Goal: Information Seeking & Learning: Learn about a topic

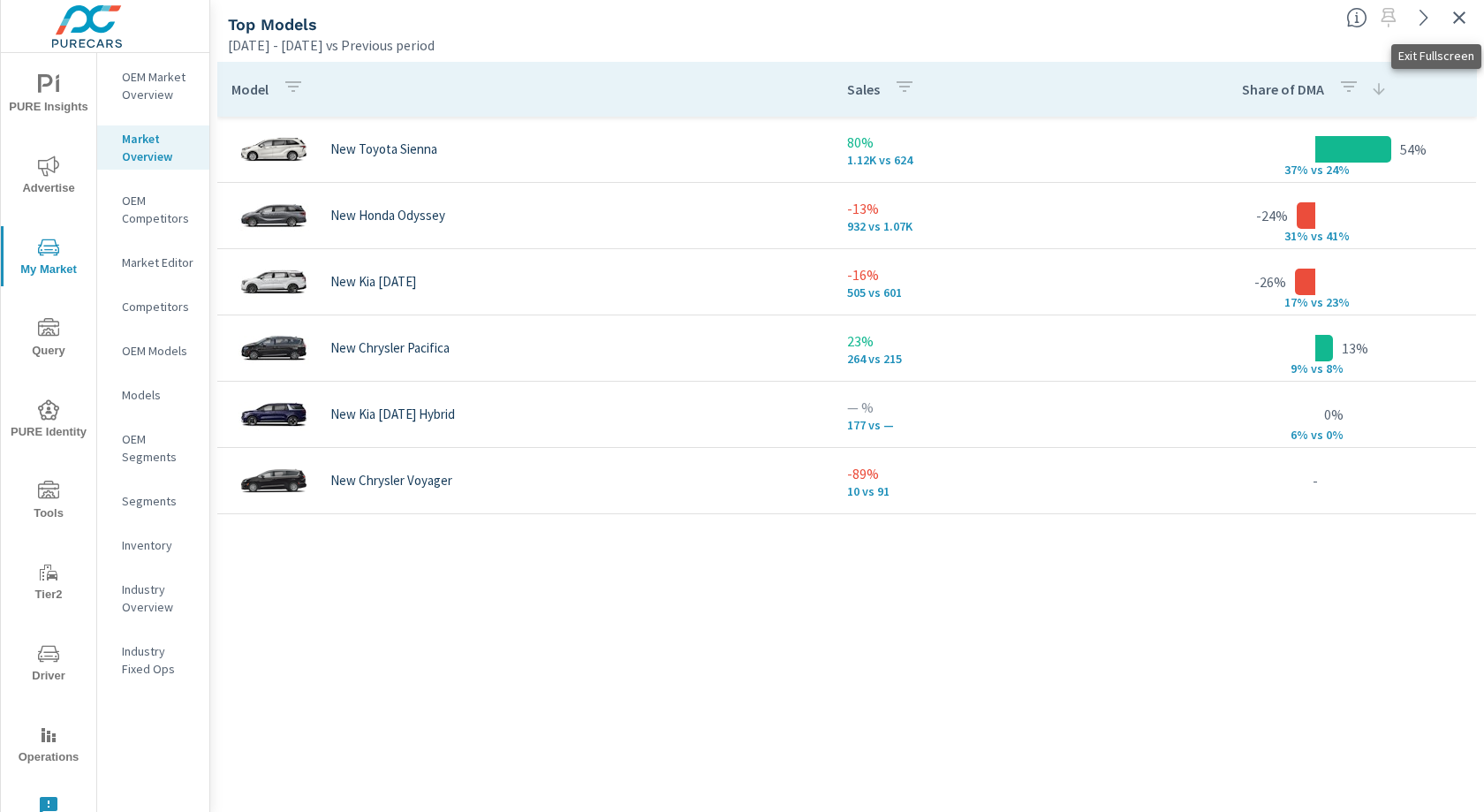
click at [1459, 22] on icon "button" at bounding box center [1459, 17] width 21 height 21
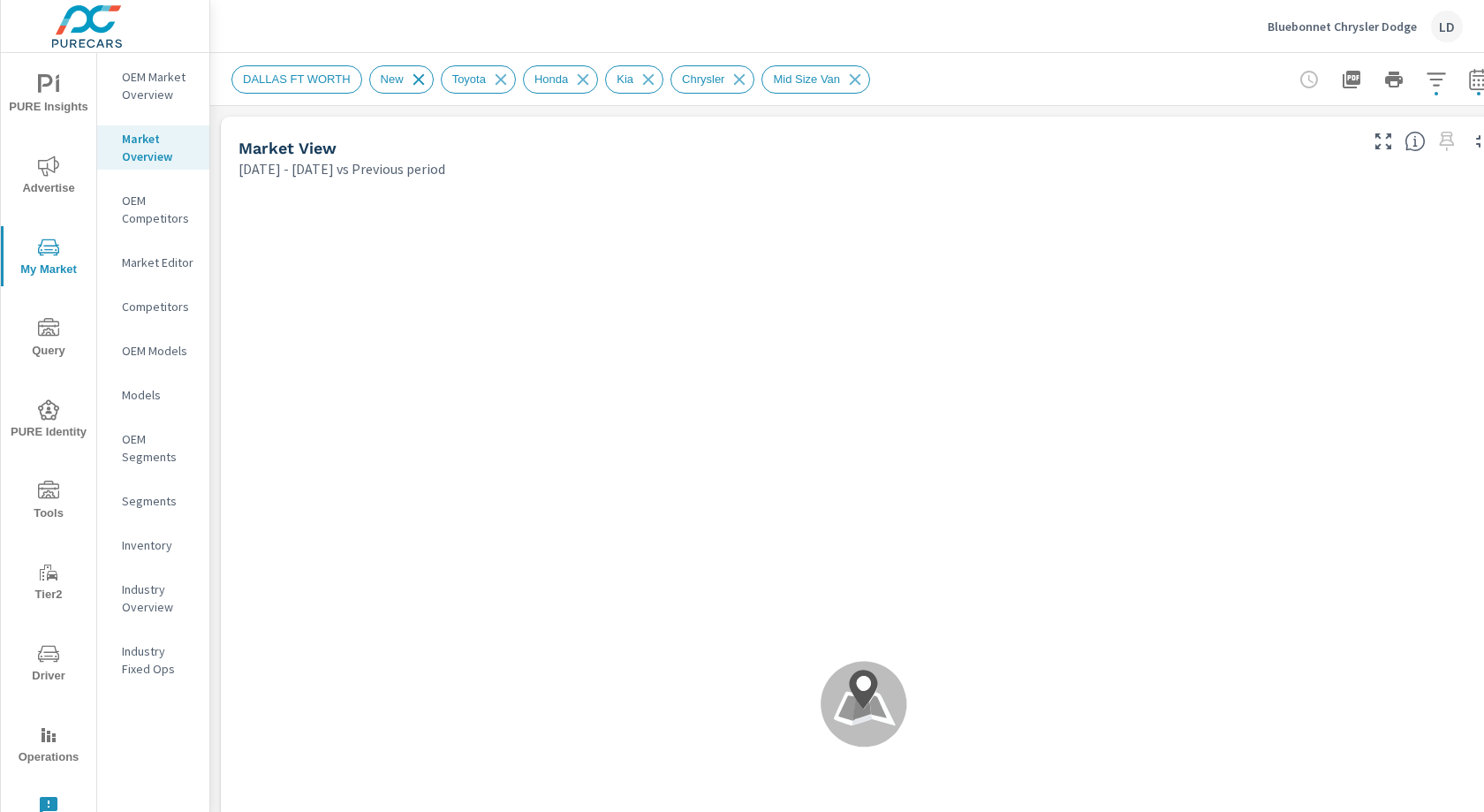
scroll to position [1259, 0]
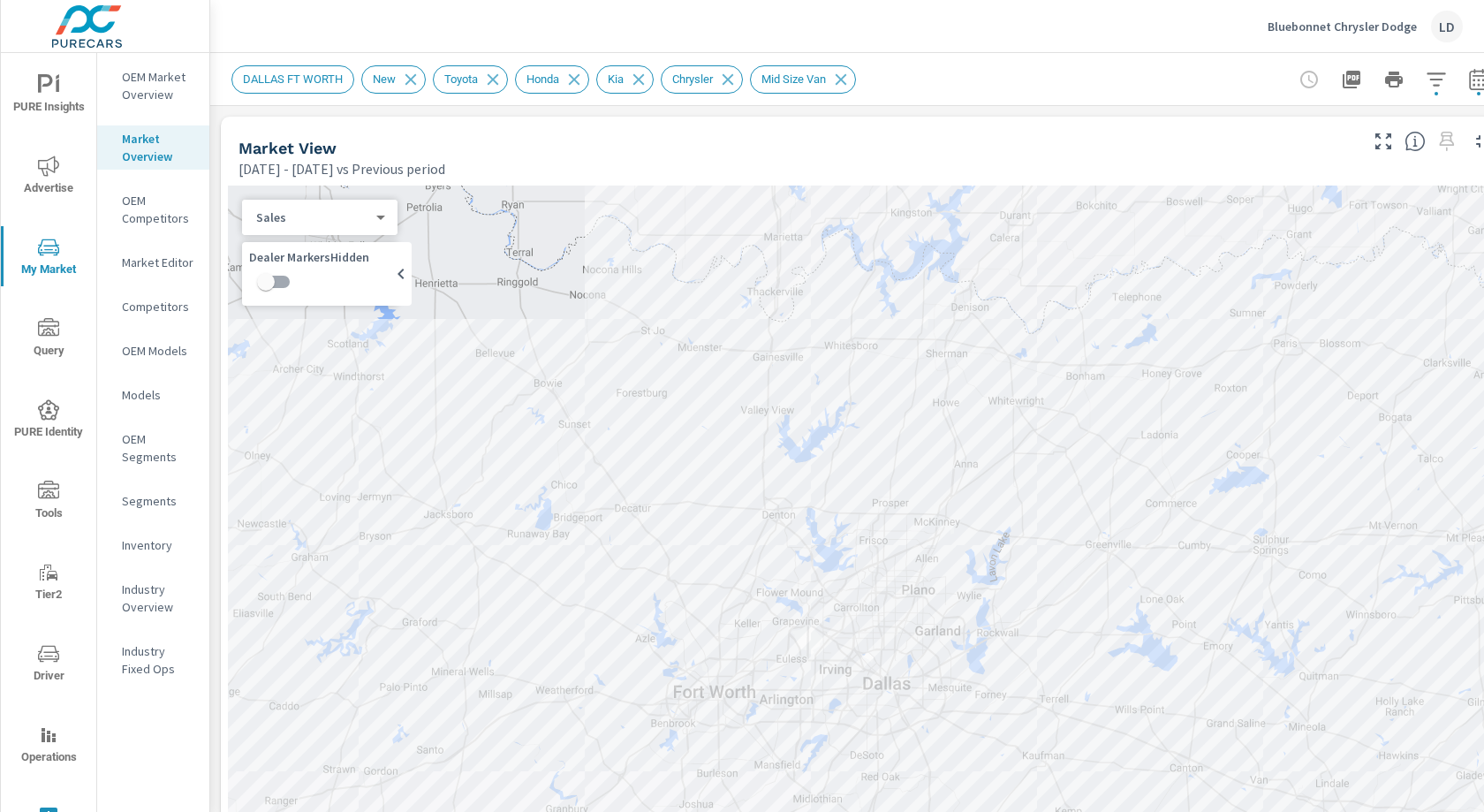
click at [58, 157] on icon "nav menu" at bounding box center [48, 166] width 21 height 21
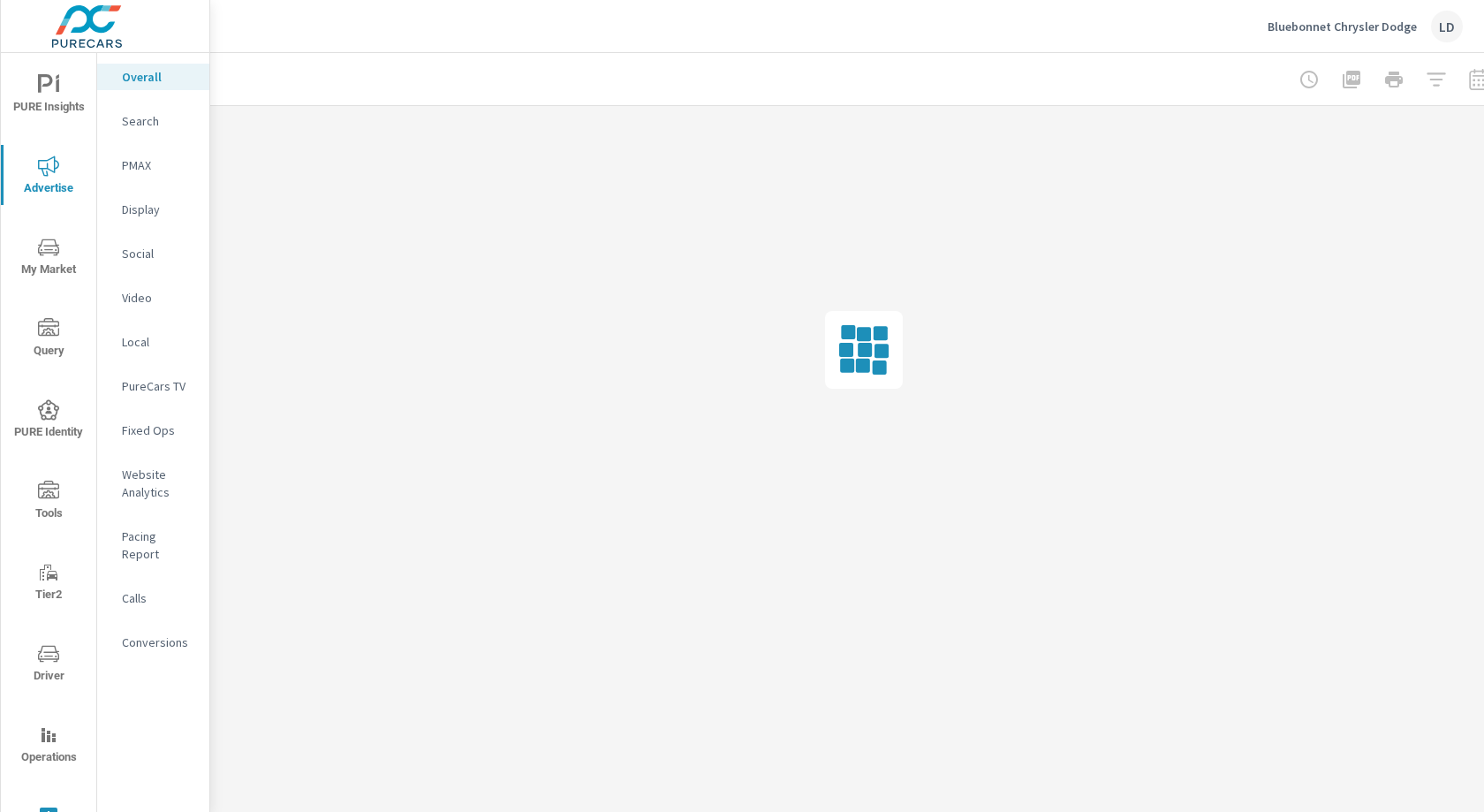
click at [147, 483] on p "Website Analytics" at bounding box center [158, 483] width 73 height 36
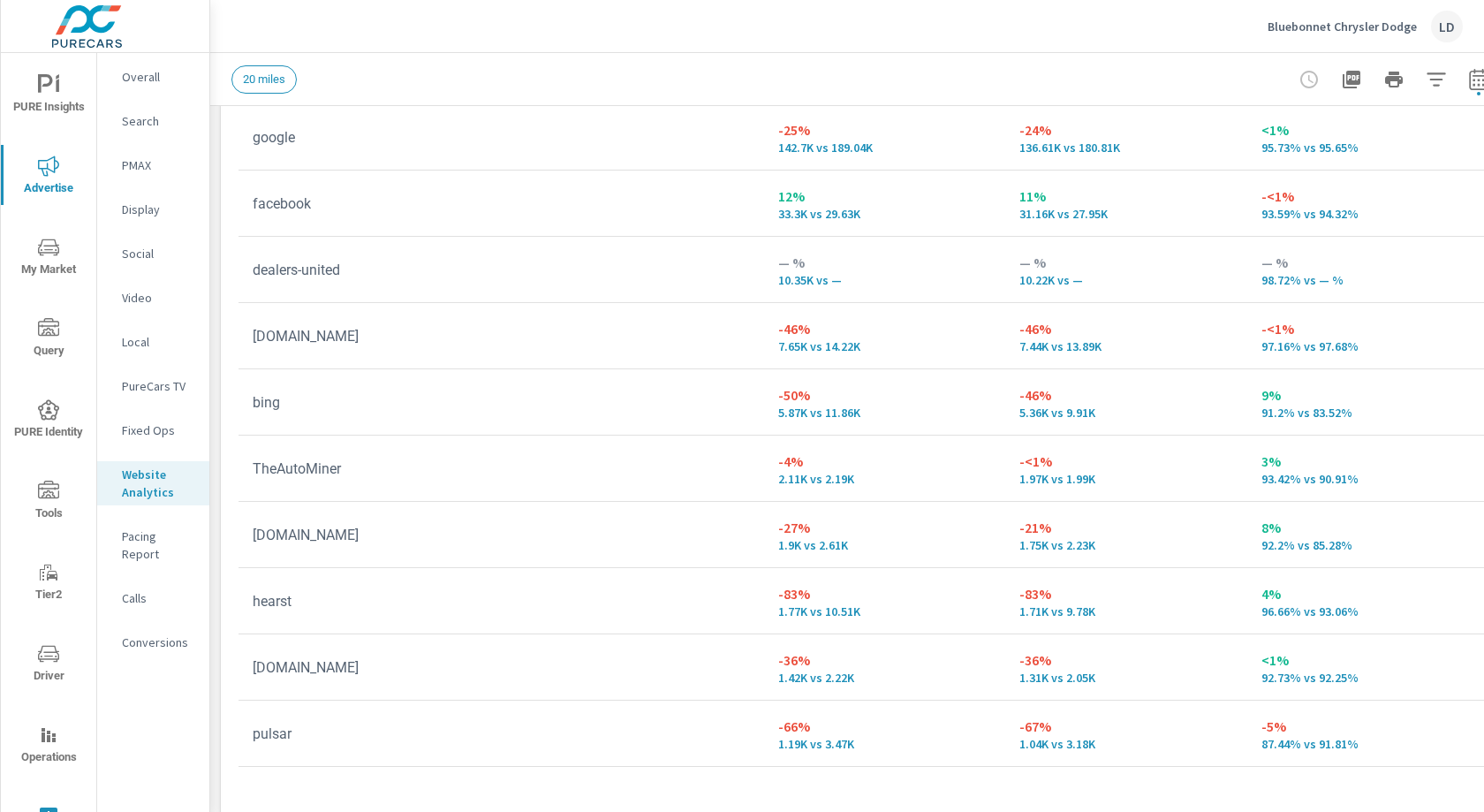
scroll to position [2130, 0]
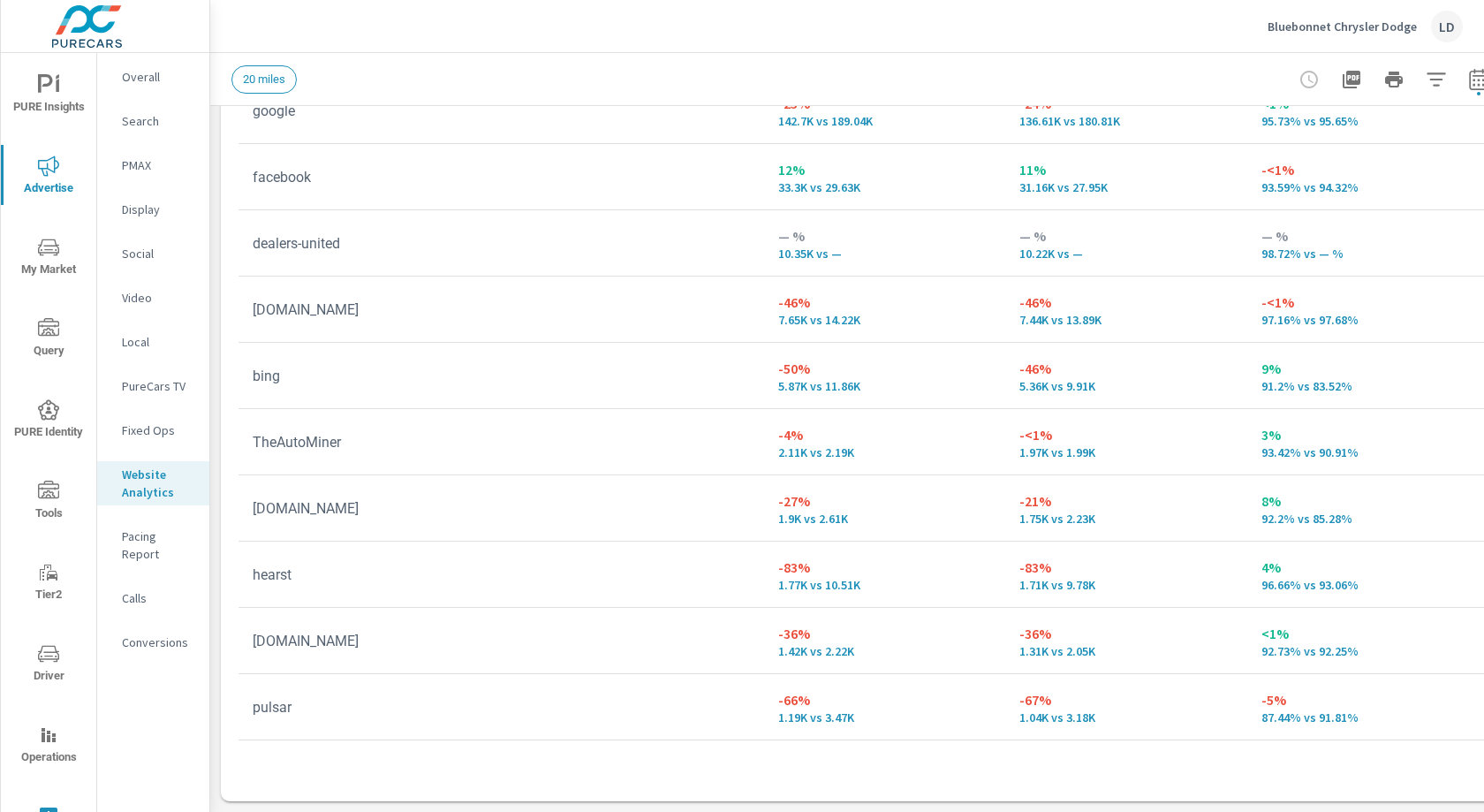
click at [48, 255] on icon "nav menu" at bounding box center [48, 247] width 21 height 21
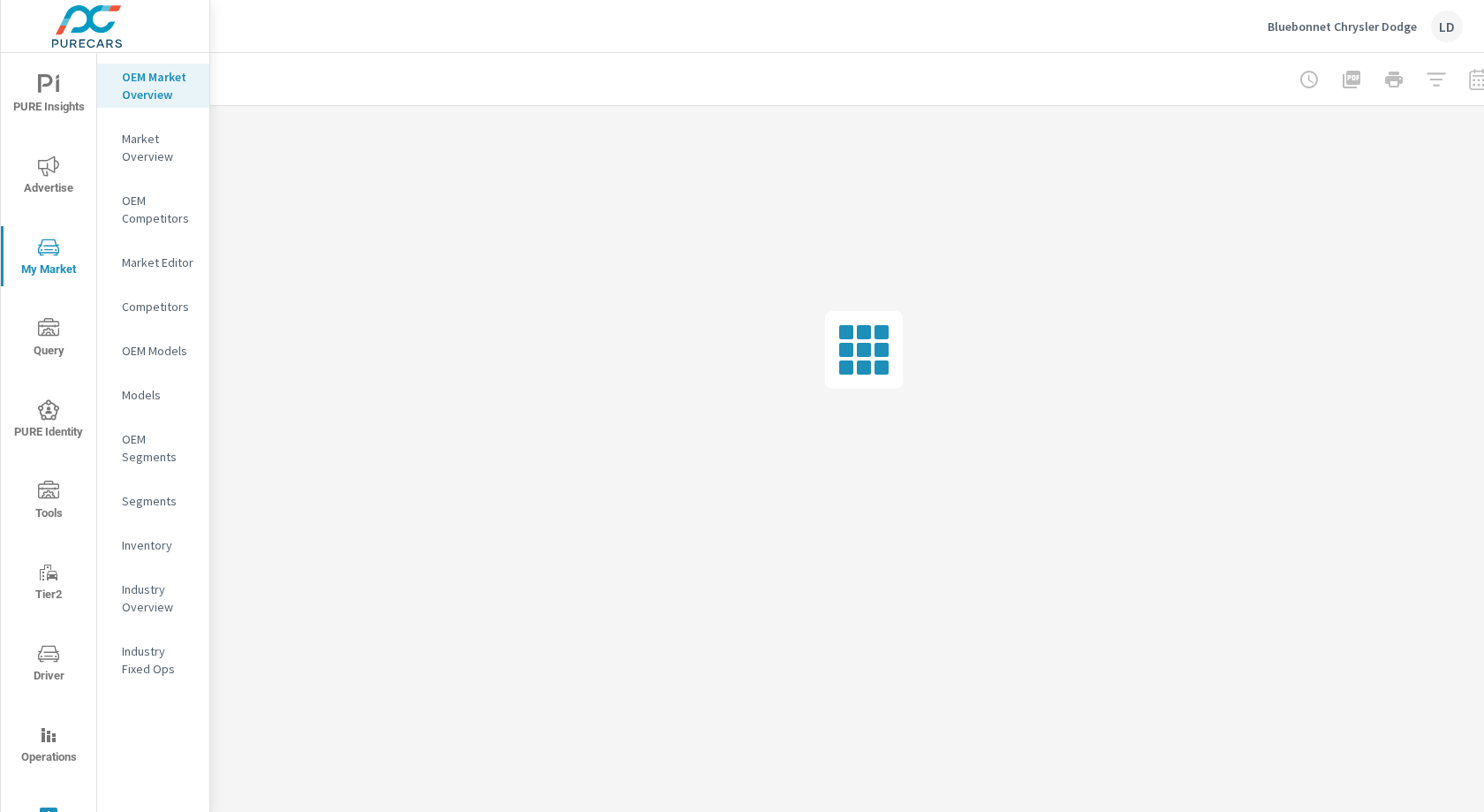
click at [150, 603] on p "Industry Overview" at bounding box center [158, 598] width 73 height 36
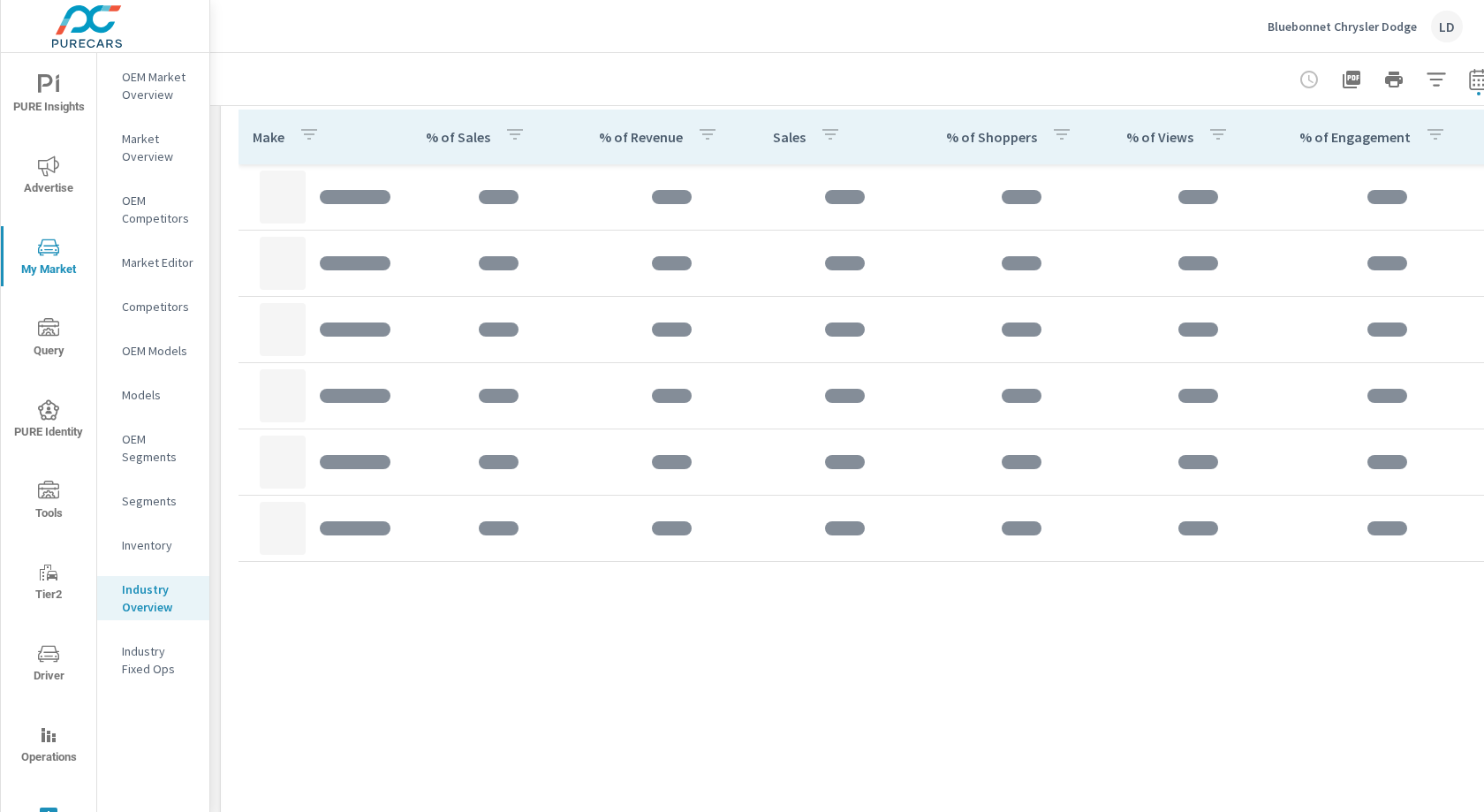
scroll to position [787, 0]
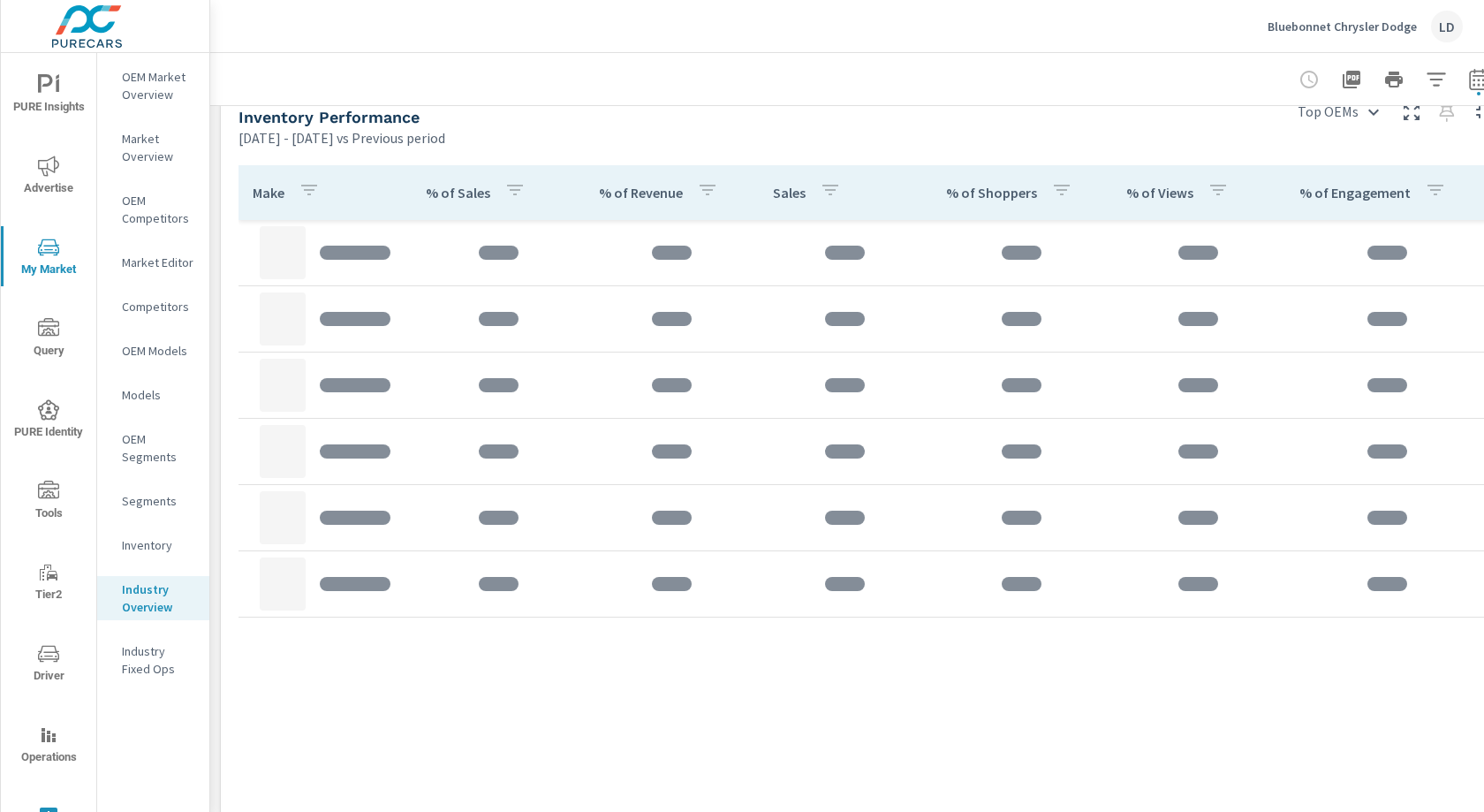
click at [1459, 83] on div at bounding box center [1394, 80] width 205 height 36
click at [1478, 83] on icon "button" at bounding box center [1479, 79] width 21 height 21
select select "Previous period"
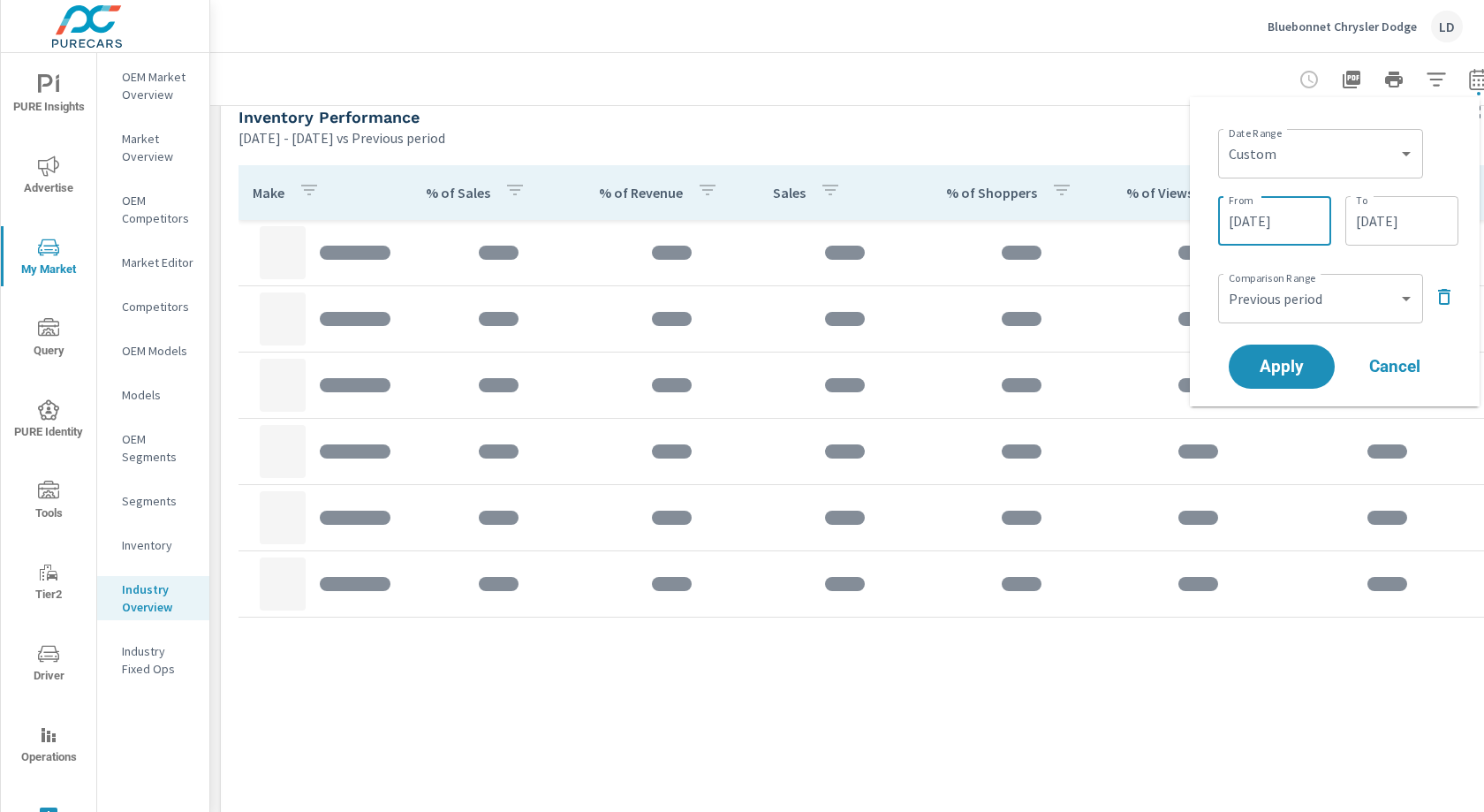
click at [1279, 217] on input "09/01/2024" at bounding box center [1274, 221] width 99 height 36
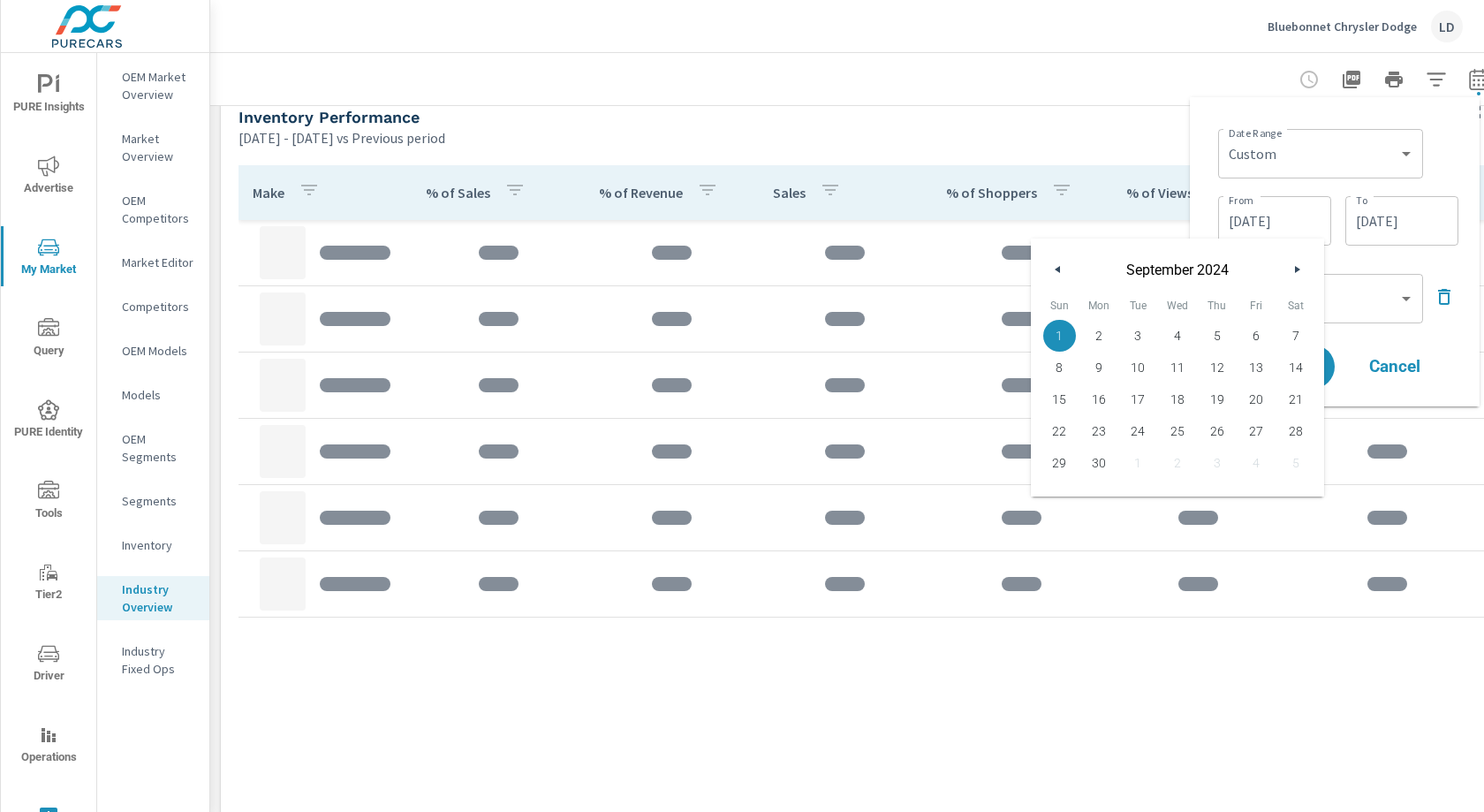
click at [1049, 262] on button "button" at bounding box center [1058, 269] width 21 height 21
click at [1217, 425] on span "20" at bounding box center [1217, 430] width 39 height 23
type input "06/20/2024"
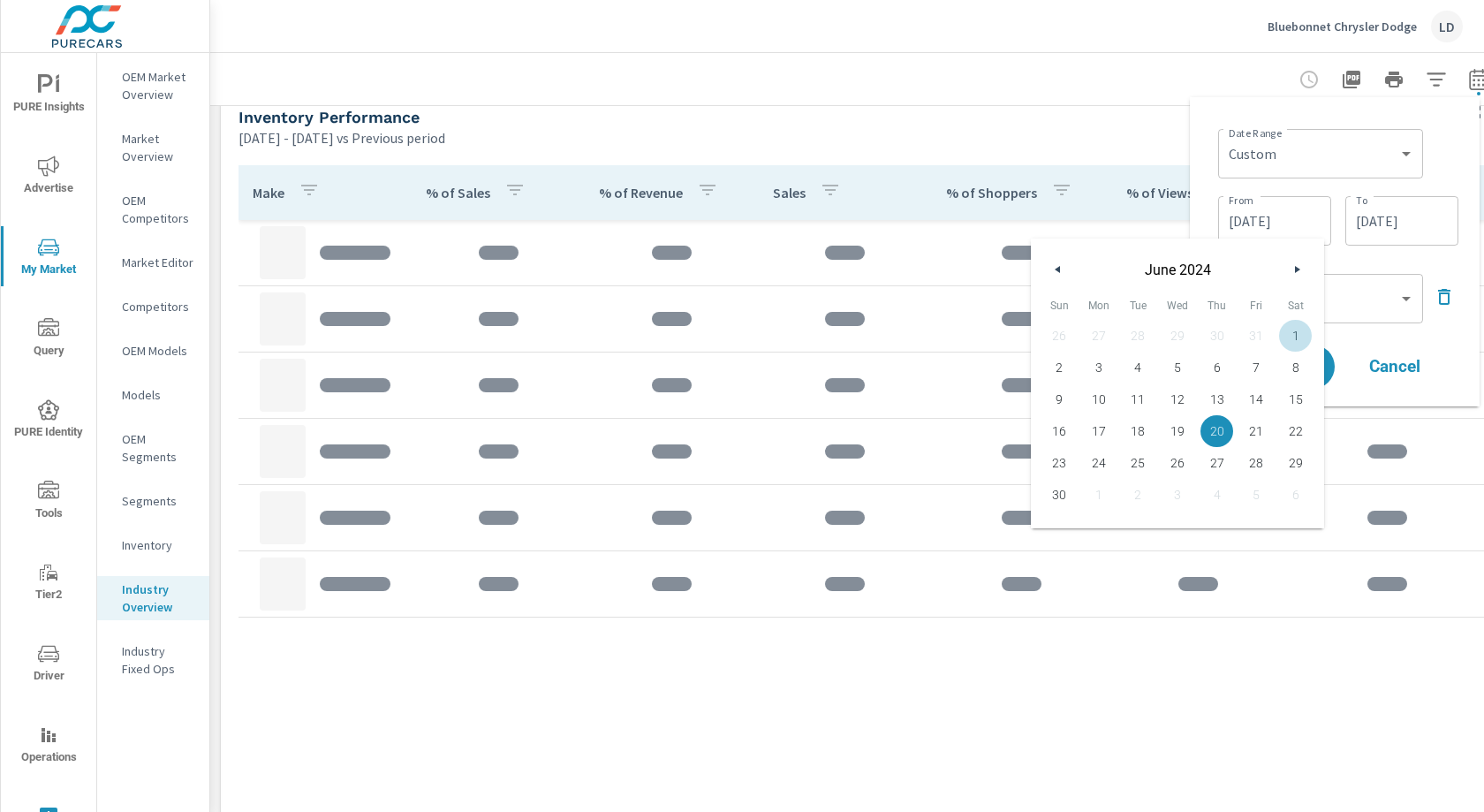
click at [1390, 230] on input "02/28/2025" at bounding box center [1402, 221] width 99 height 36
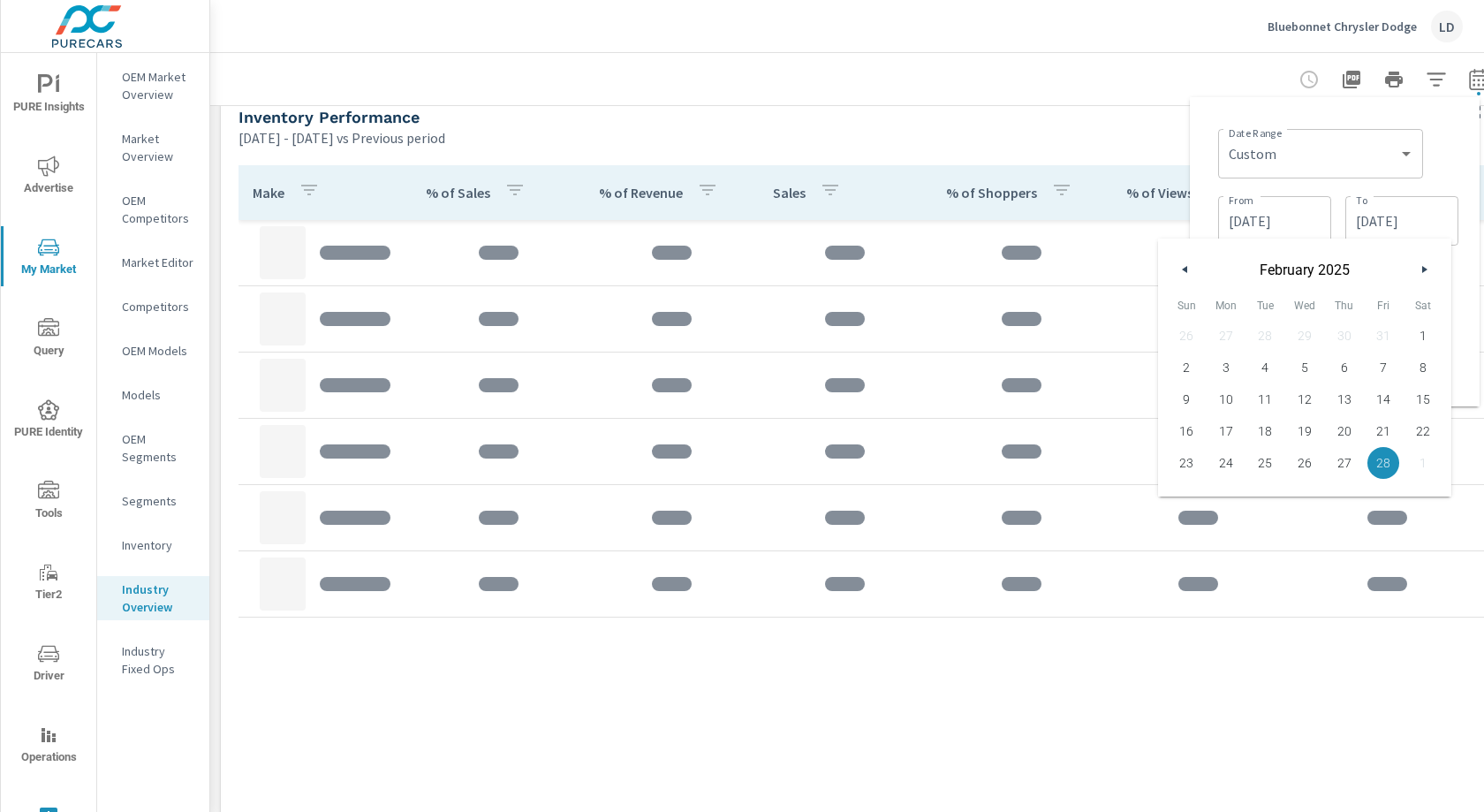
click at [1262, 214] on input "06/20/2024" at bounding box center [1274, 221] width 99 height 36
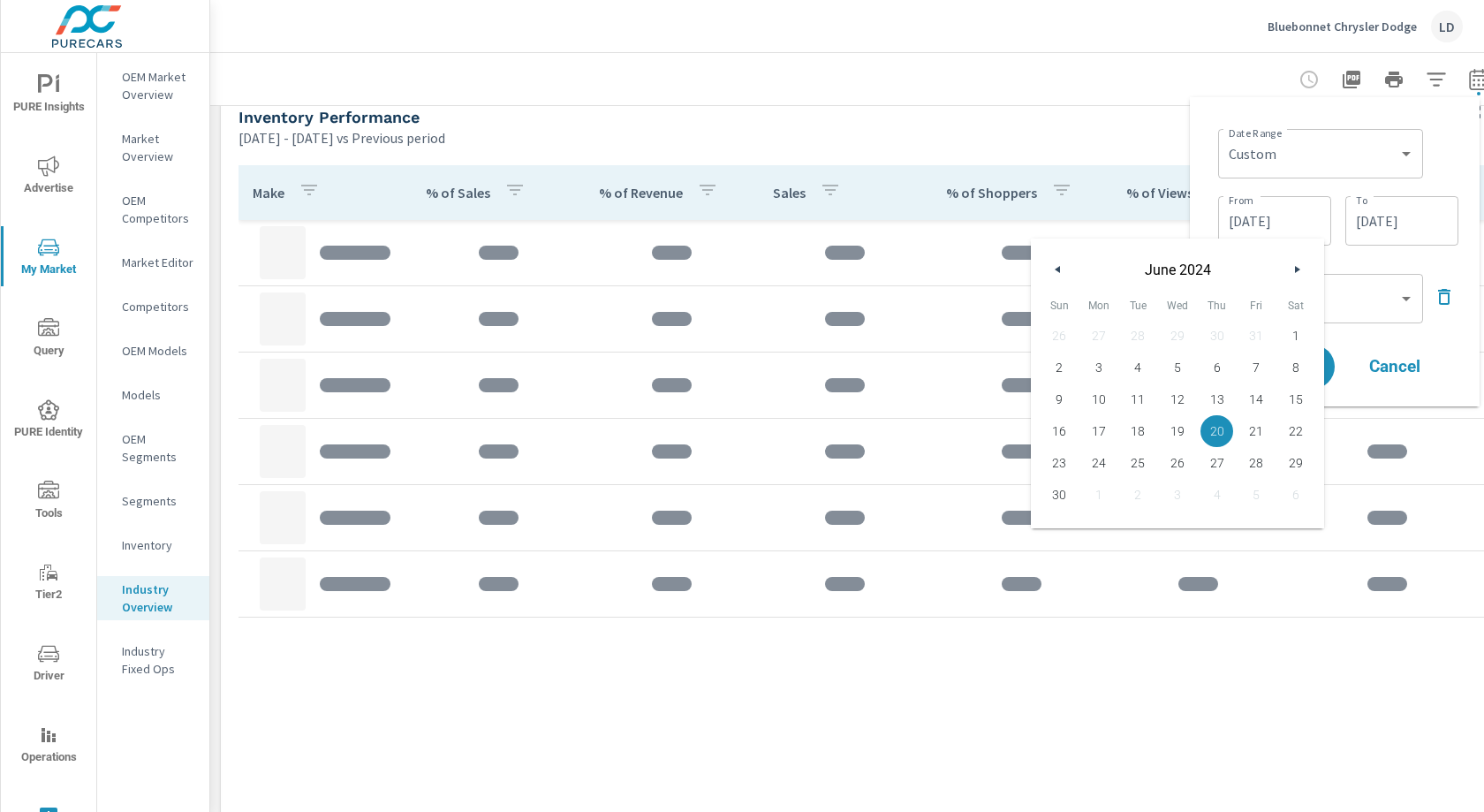
click at [1294, 263] on button "button" at bounding box center [1296, 269] width 21 height 21
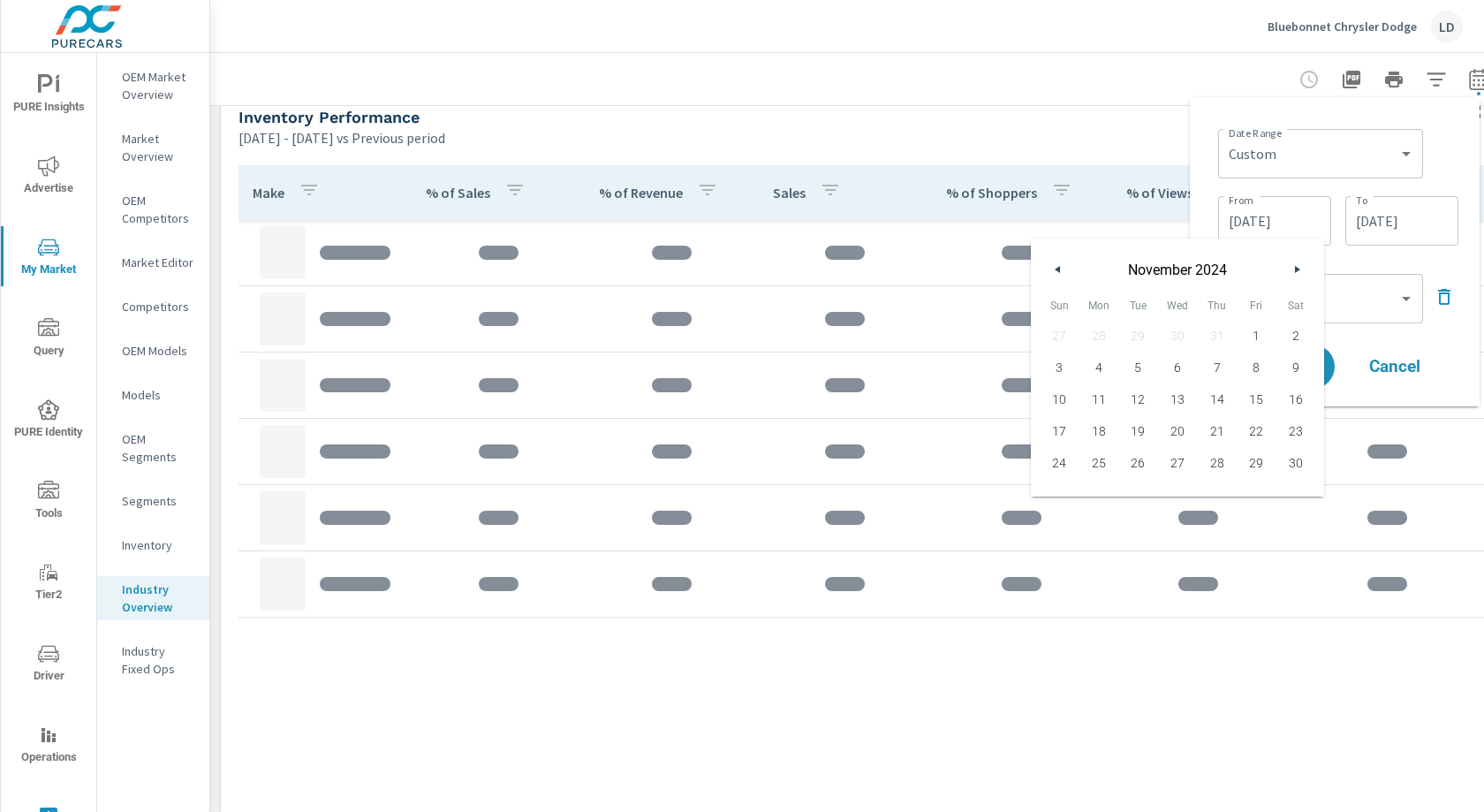
click at [1294, 263] on button "button" at bounding box center [1296, 269] width 21 height 21
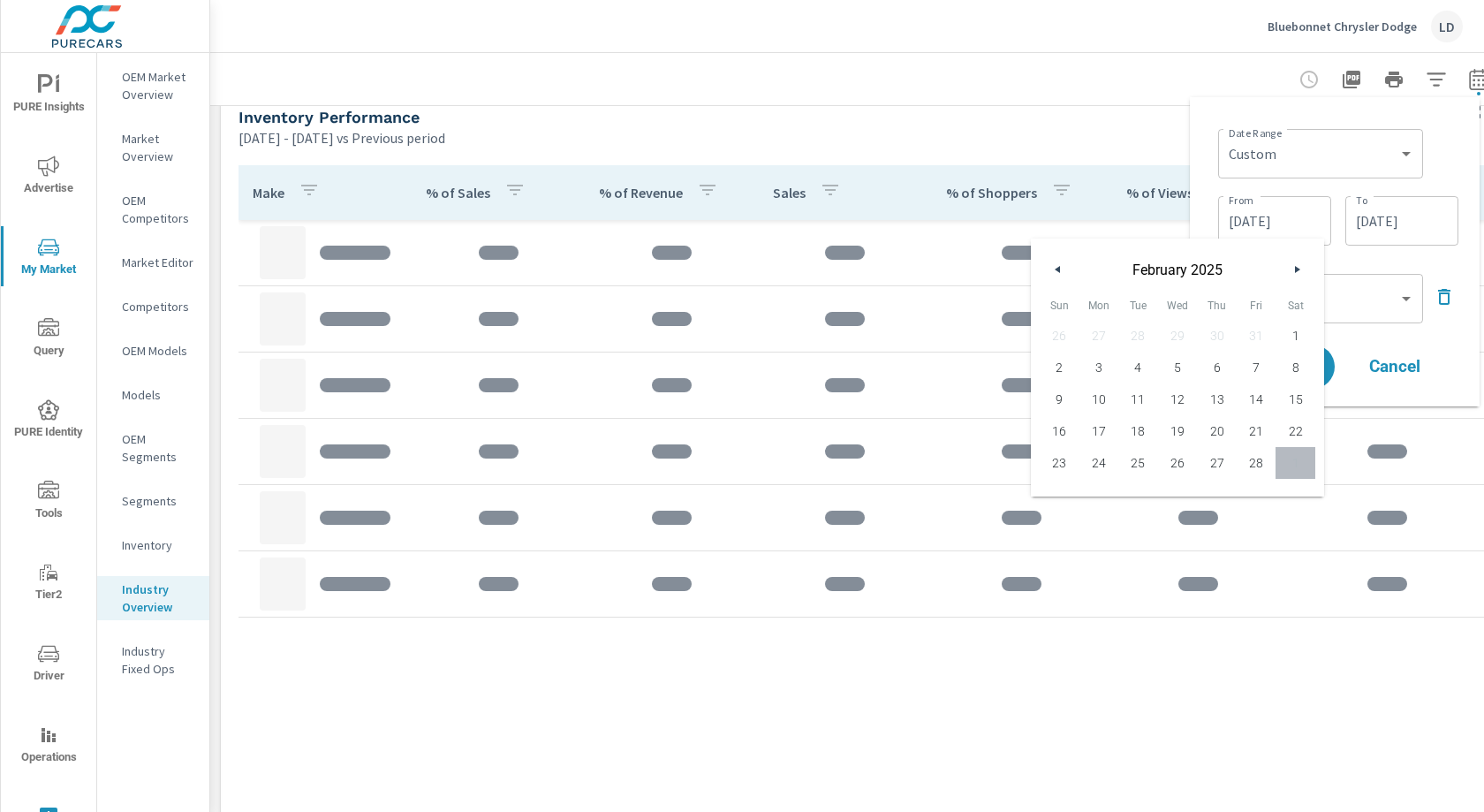
click at [1294, 263] on button "button" at bounding box center [1296, 269] width 21 height 21
click at [1296, 270] on icon "button" at bounding box center [1300, 269] width 9 height 7
click at [1403, 373] on span "Cancel" at bounding box center [1394, 366] width 70 height 16
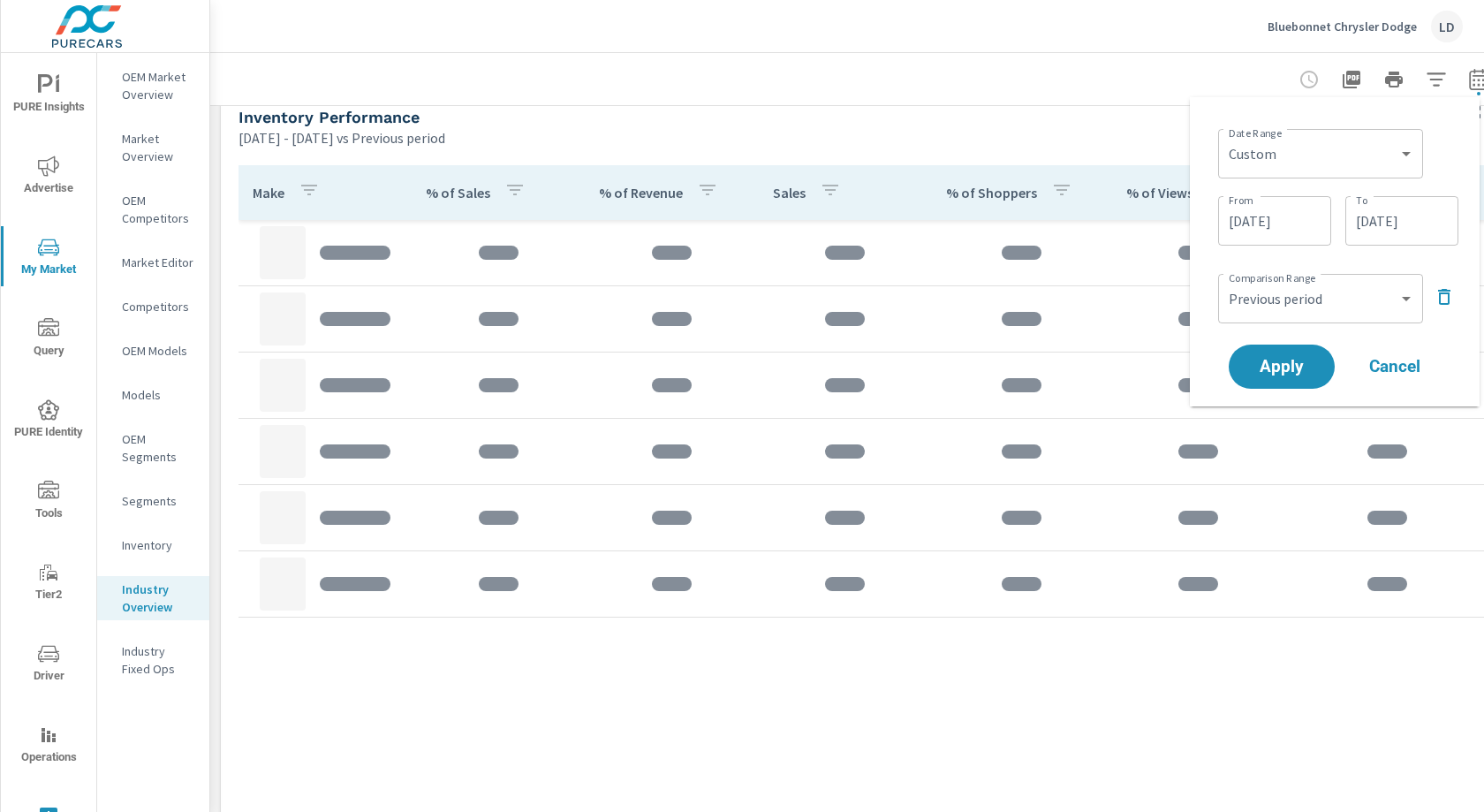
click at [1408, 232] on input "02/28/2025" at bounding box center [1402, 221] width 99 height 36
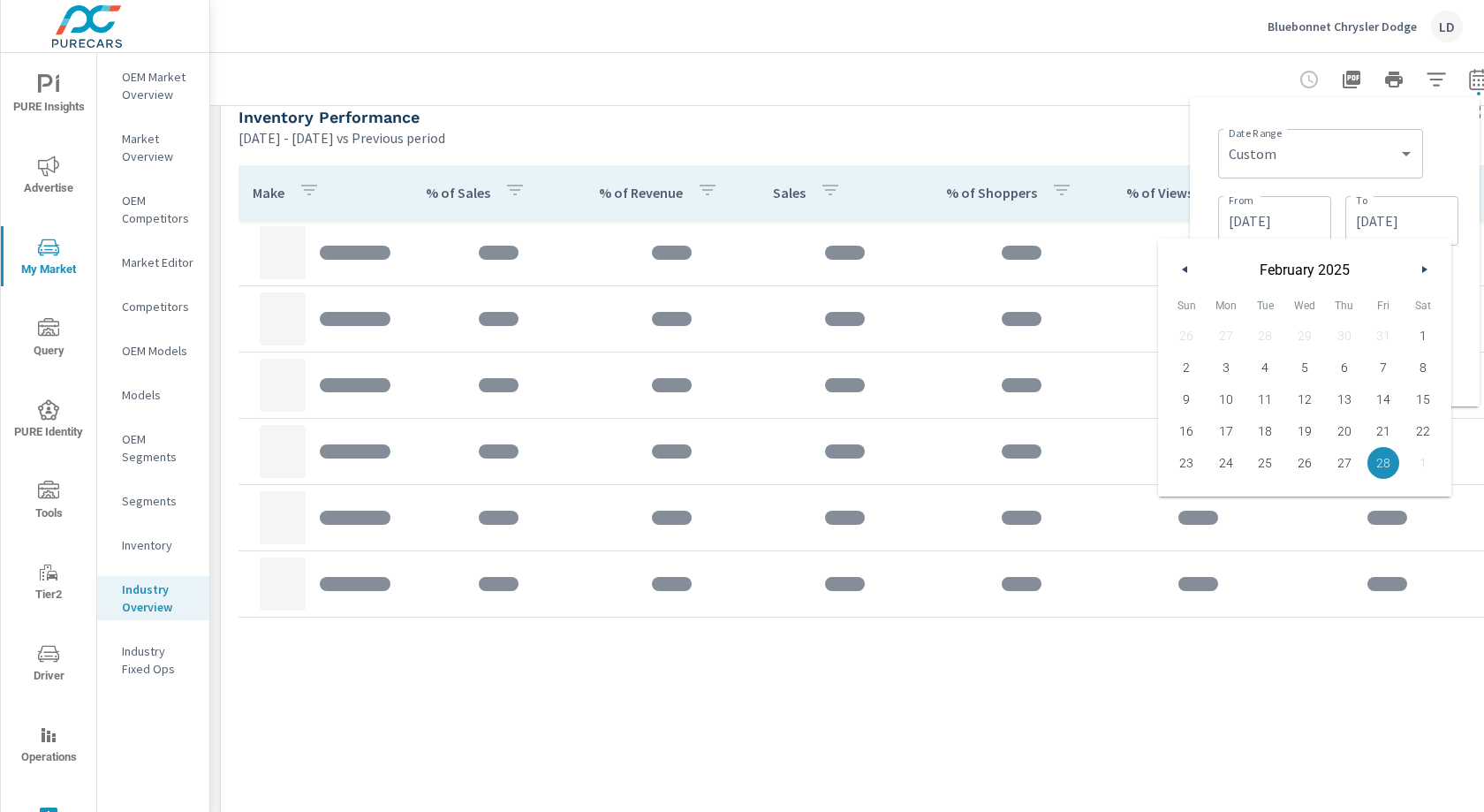
click at [1420, 265] on button "button" at bounding box center [1424, 269] width 21 height 21
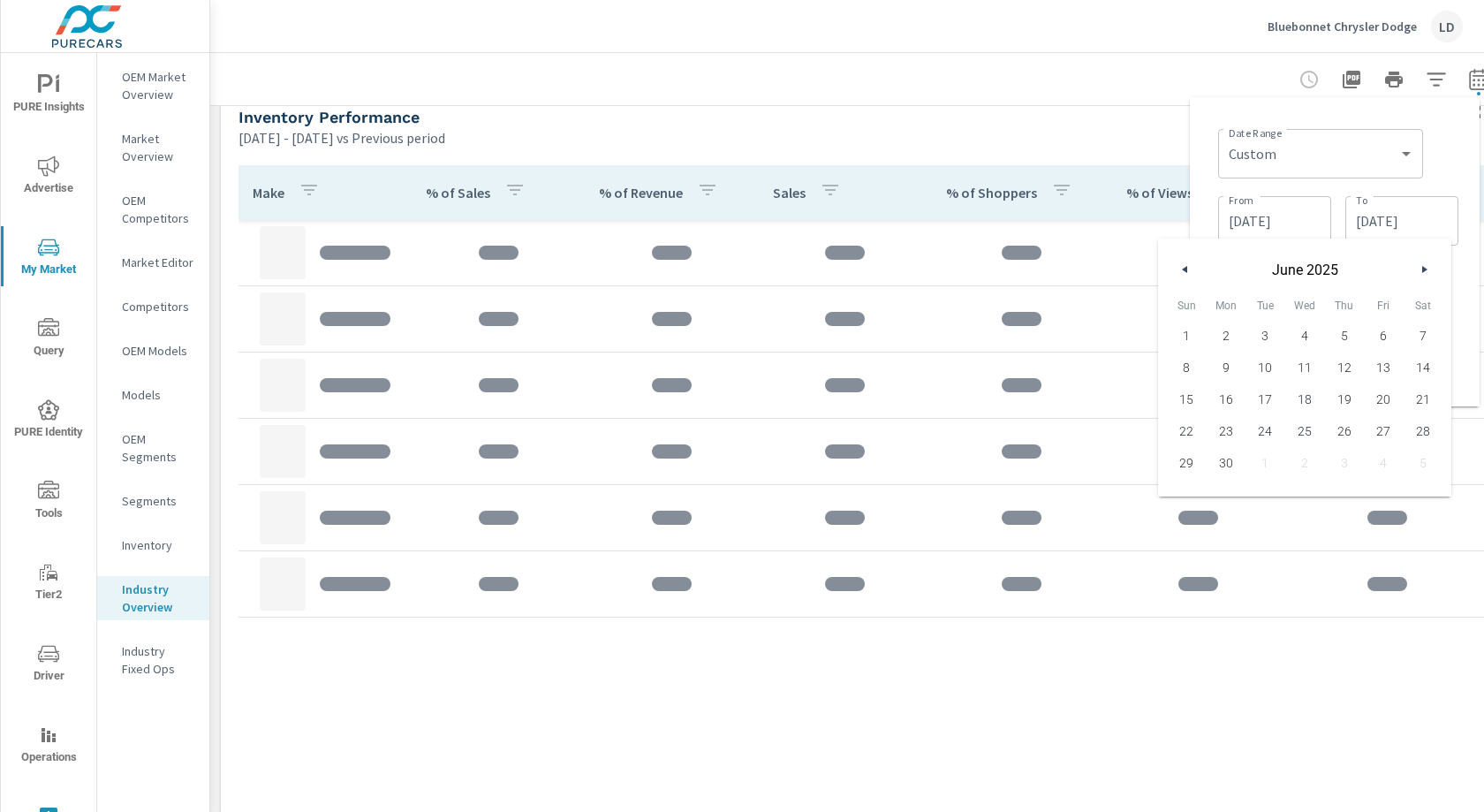
click at [1420, 265] on button "button" at bounding box center [1424, 269] width 21 height 21
click at [1188, 419] on span "21" at bounding box center [1186, 430] width 39 height 23
click at [1391, 399] on span "19" at bounding box center [1383, 399] width 39 height 23
type input "[DATE]"
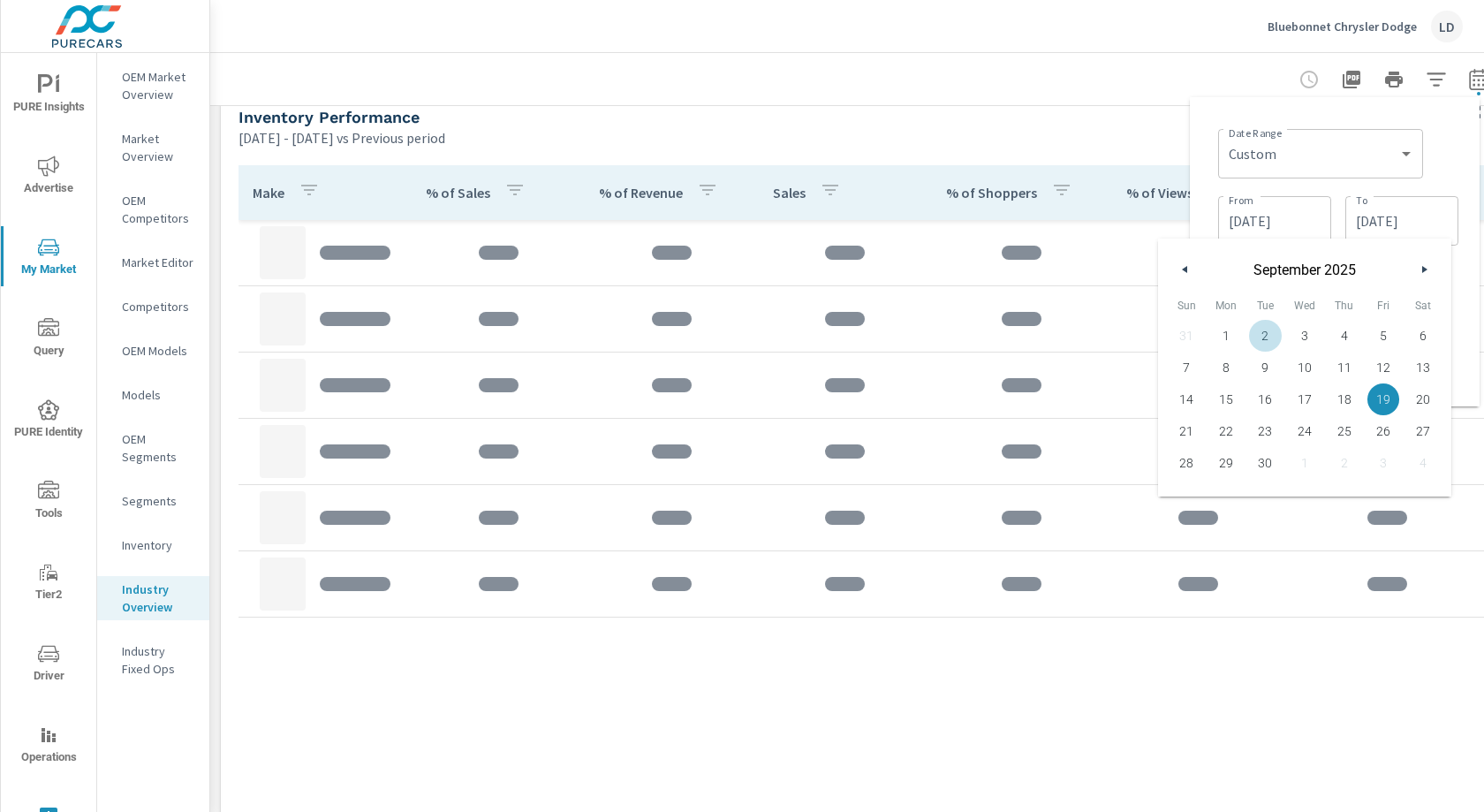
click at [1302, 218] on input "06/20/2024" at bounding box center [1274, 221] width 99 height 36
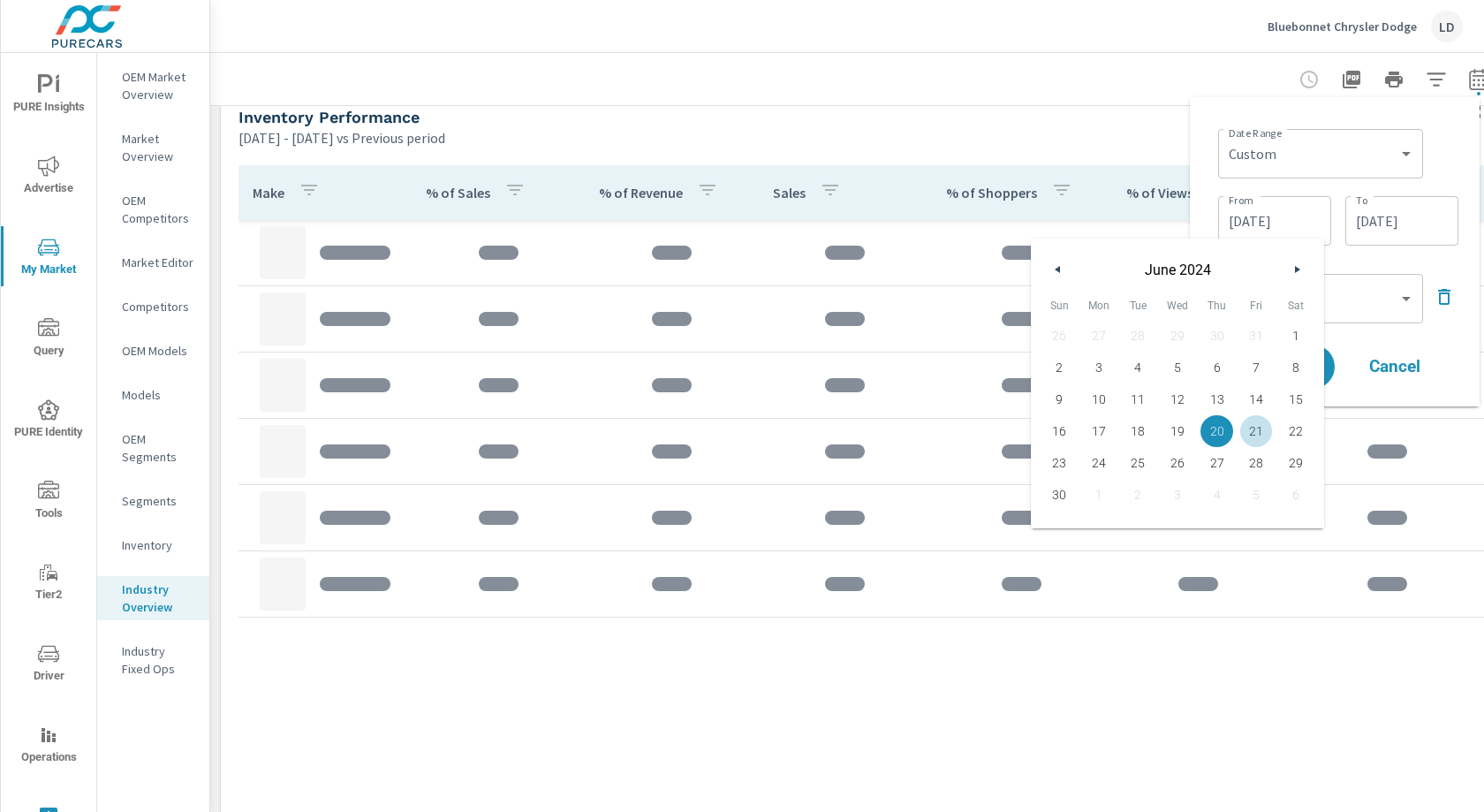
click at [1251, 428] on span "21" at bounding box center [1256, 430] width 39 height 23
click at [1300, 267] on icon "button" at bounding box center [1300, 269] width 9 height 7
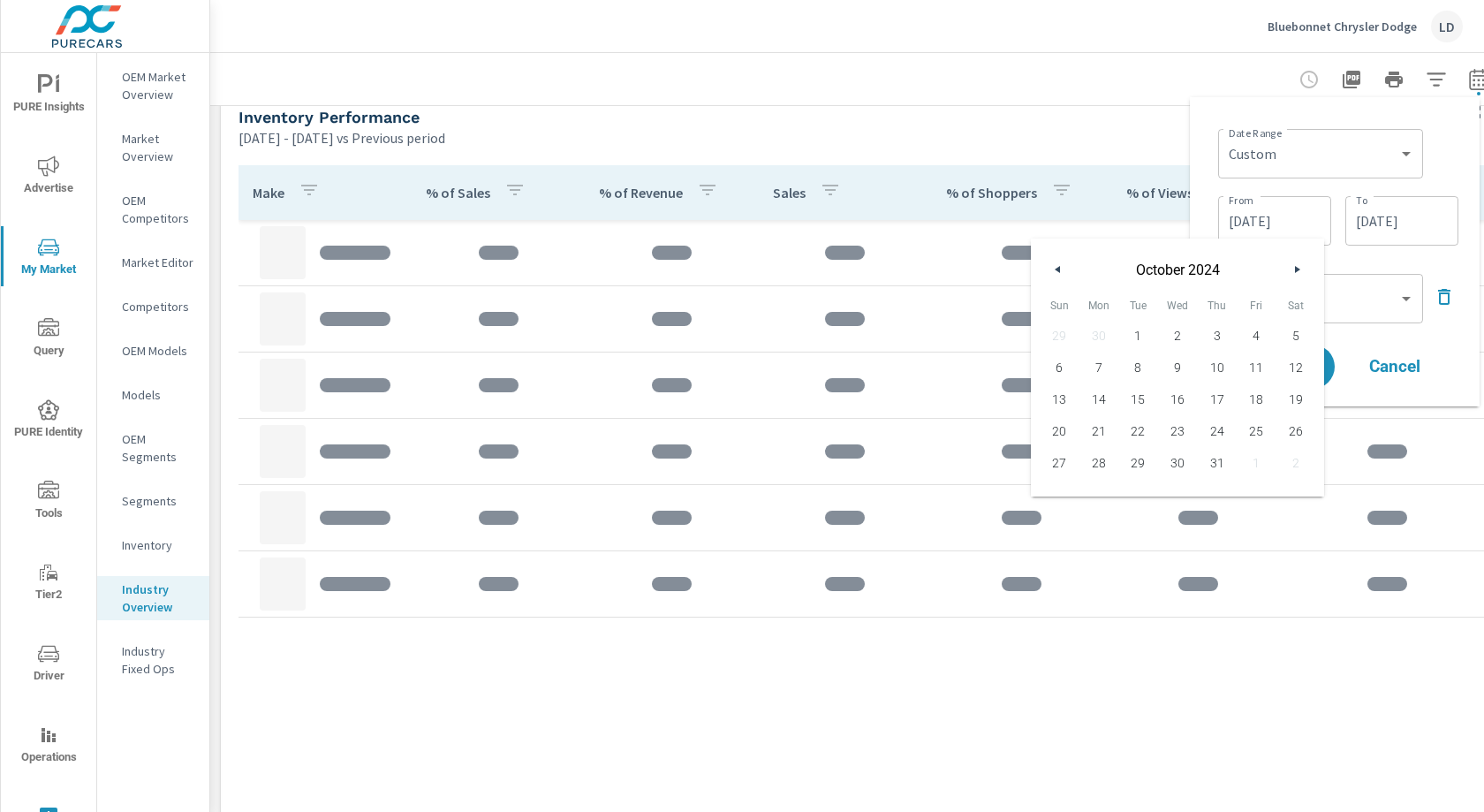
click at [1300, 267] on icon "button" at bounding box center [1300, 269] width 9 height 7
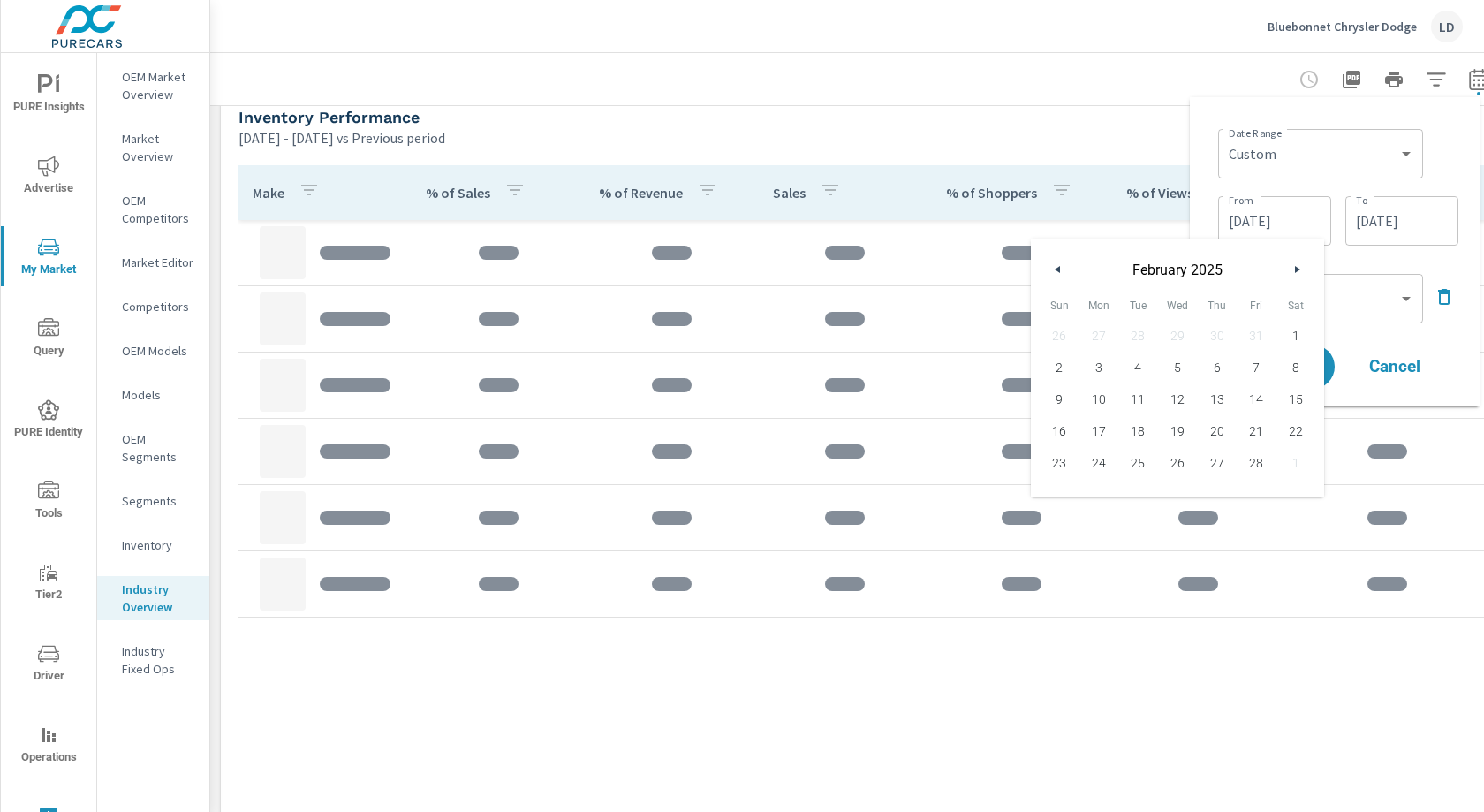
click at [1300, 267] on icon "button" at bounding box center [1300, 269] width 9 height 7
click at [1302, 400] on span "21" at bounding box center [1295, 399] width 39 height 23
type input "[DATE]"
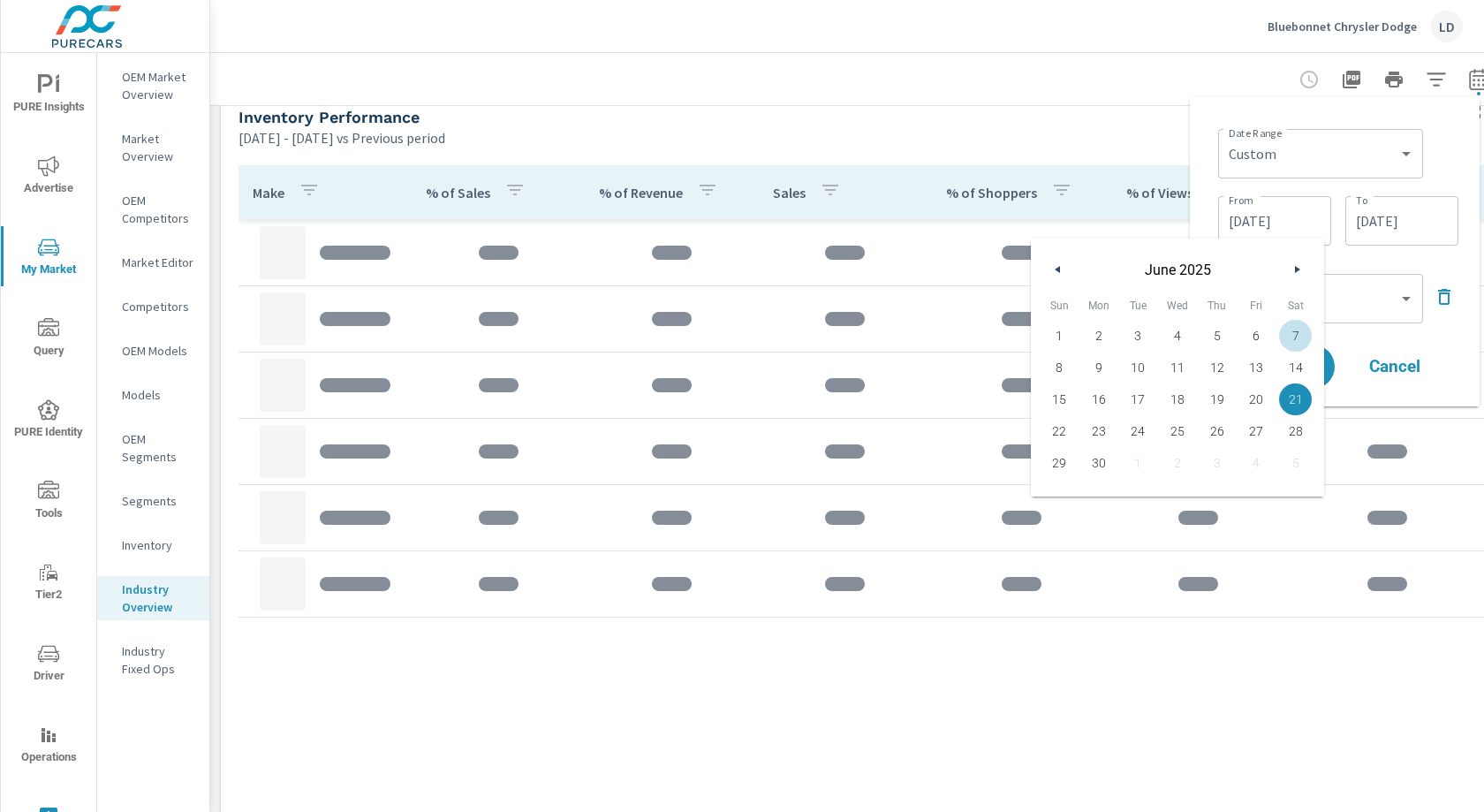
click at [1382, 260] on div "Date Range Custom Yesterday Last week Last 7 days Last 14 days Last 30 days Las…" at bounding box center [1335, 252] width 262 height 281
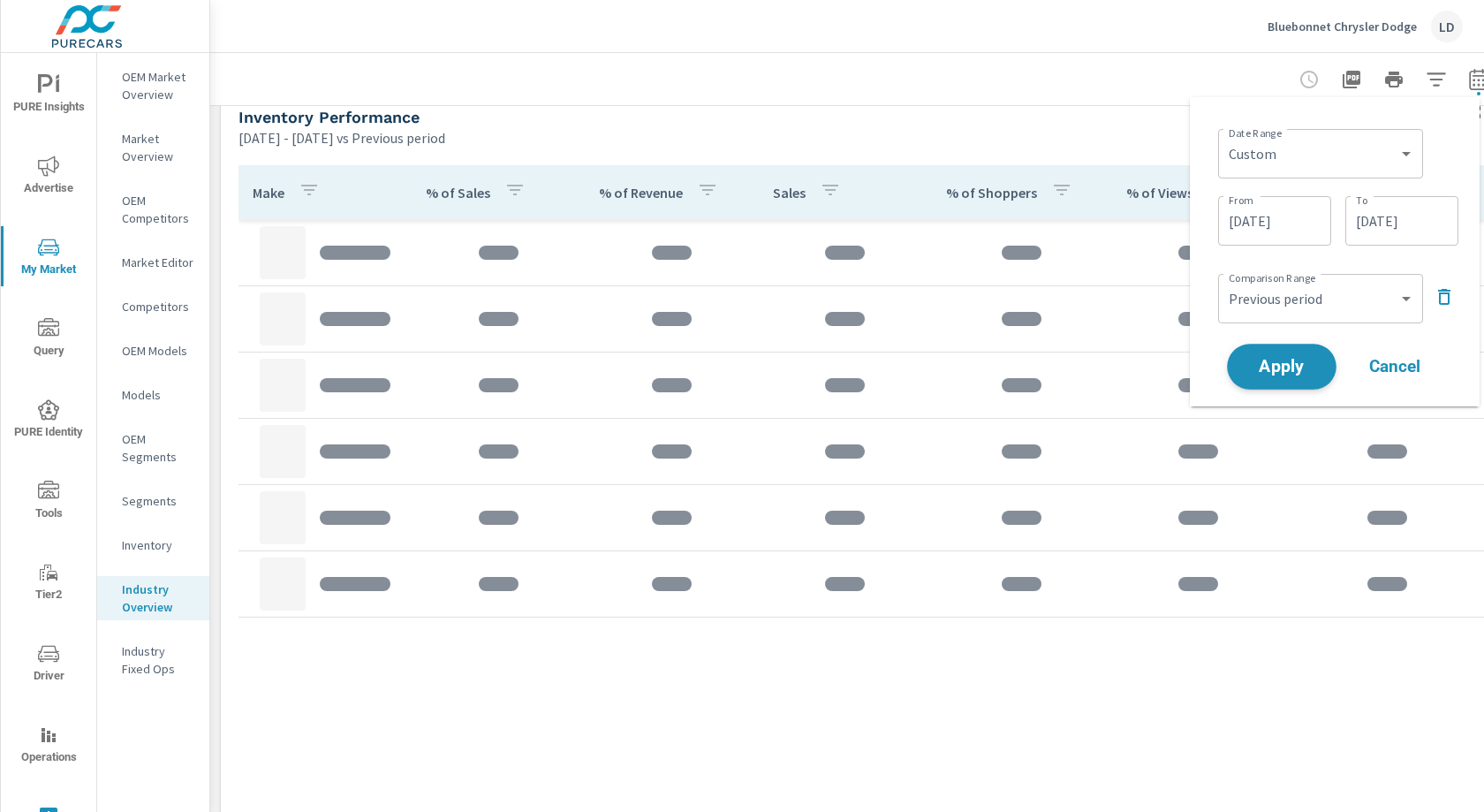
click at [1290, 370] on span "Apply" at bounding box center [1282, 367] width 72 height 16
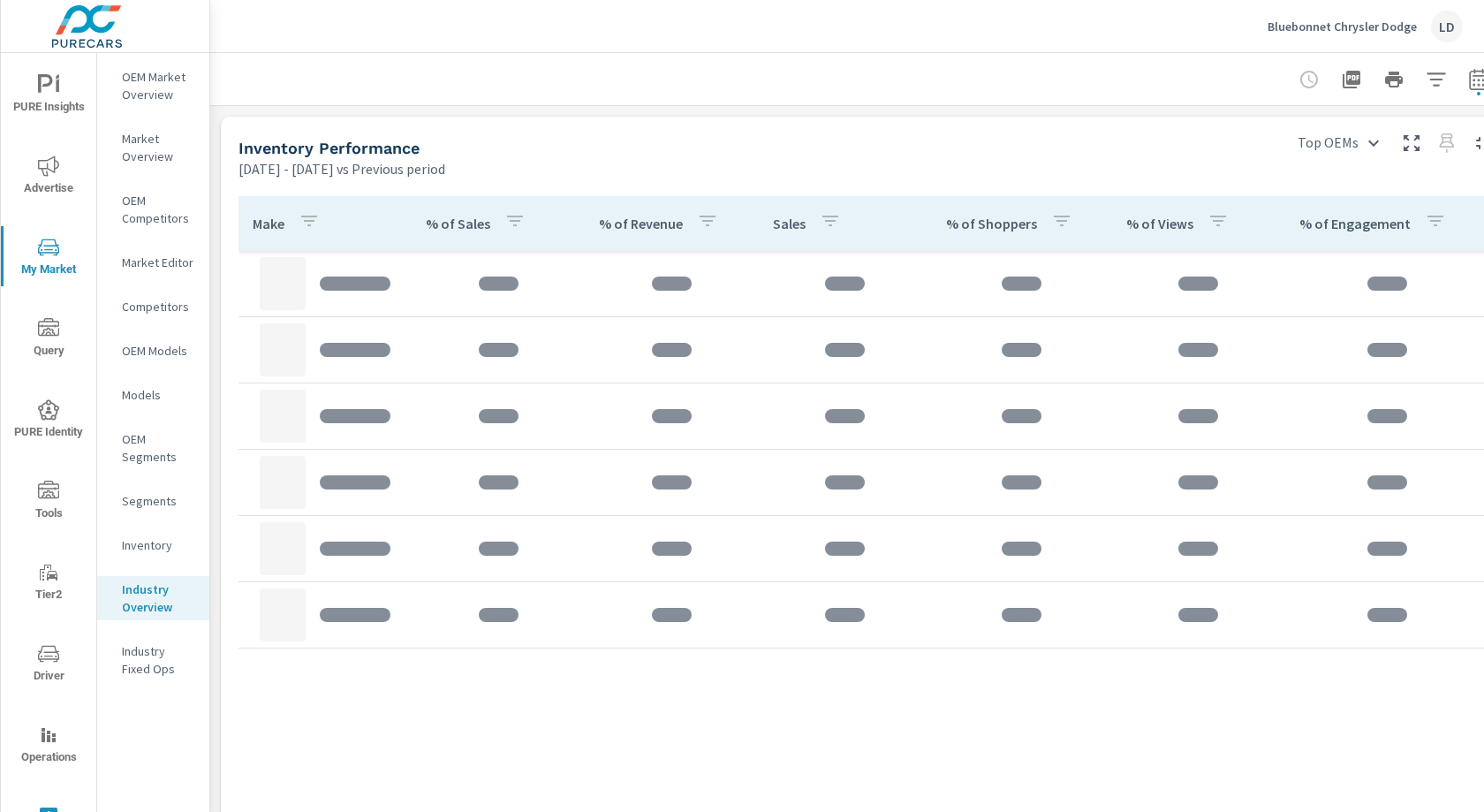
scroll to position [762, 0]
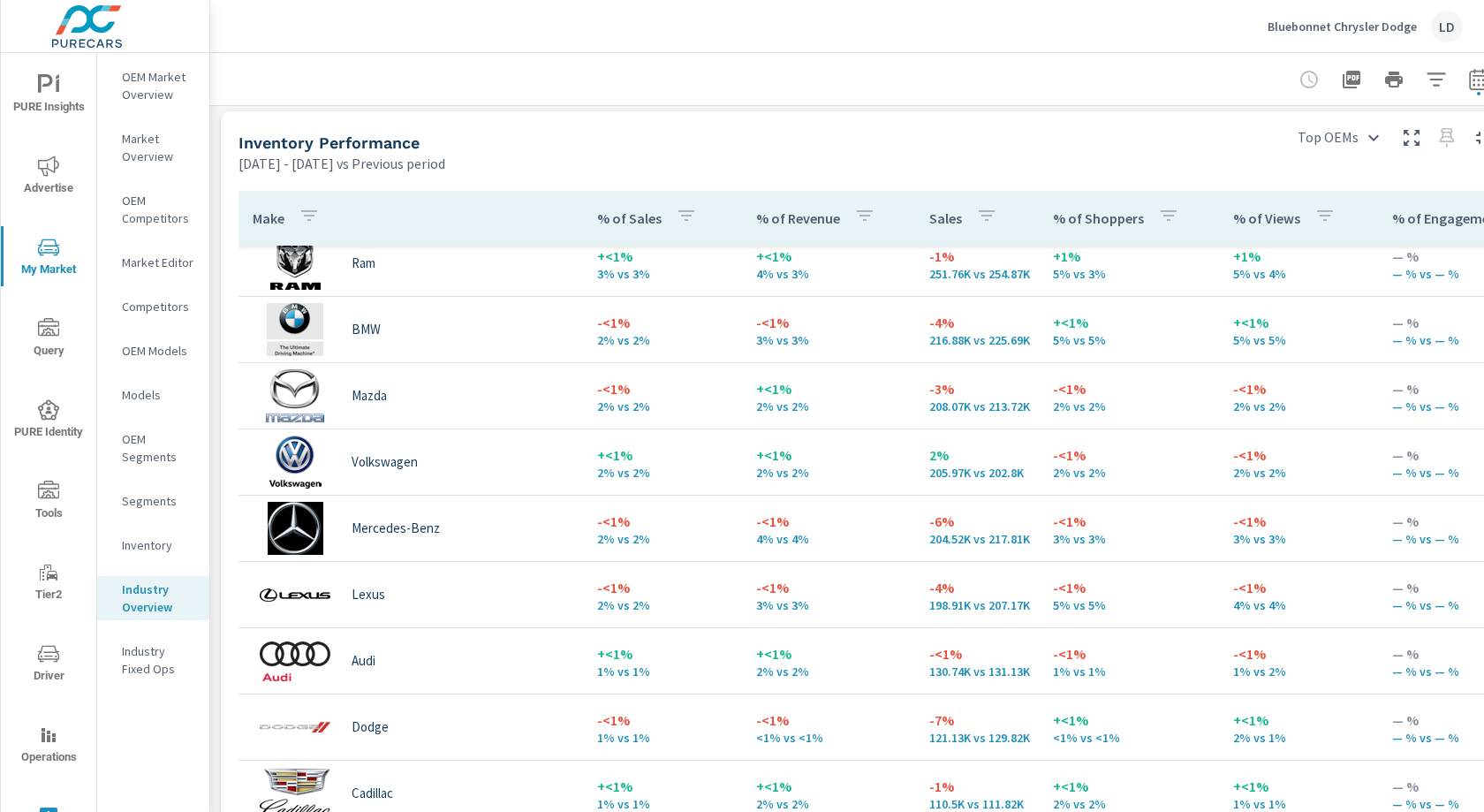
scroll to position [699, 0]
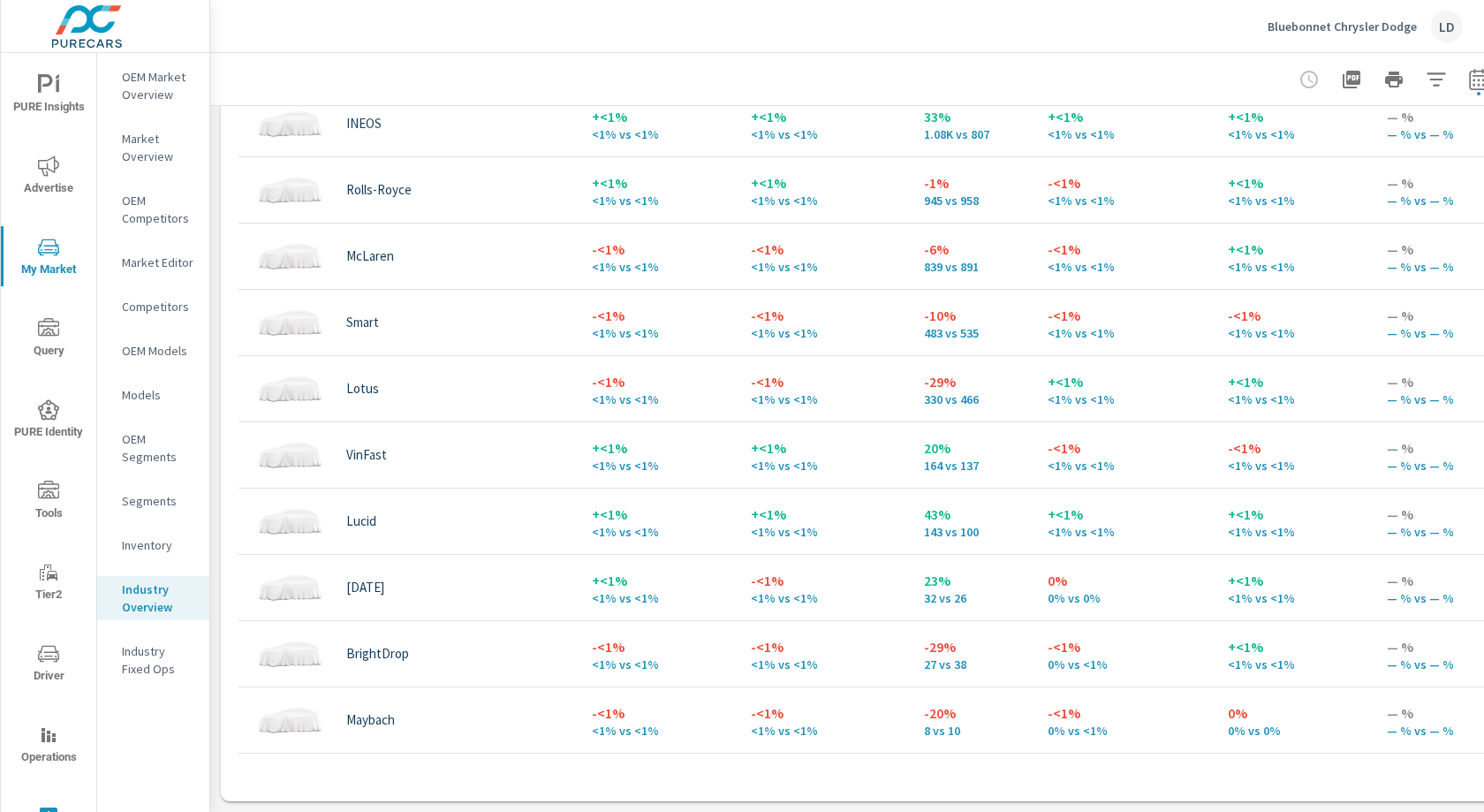
scroll to position [2517, 5]
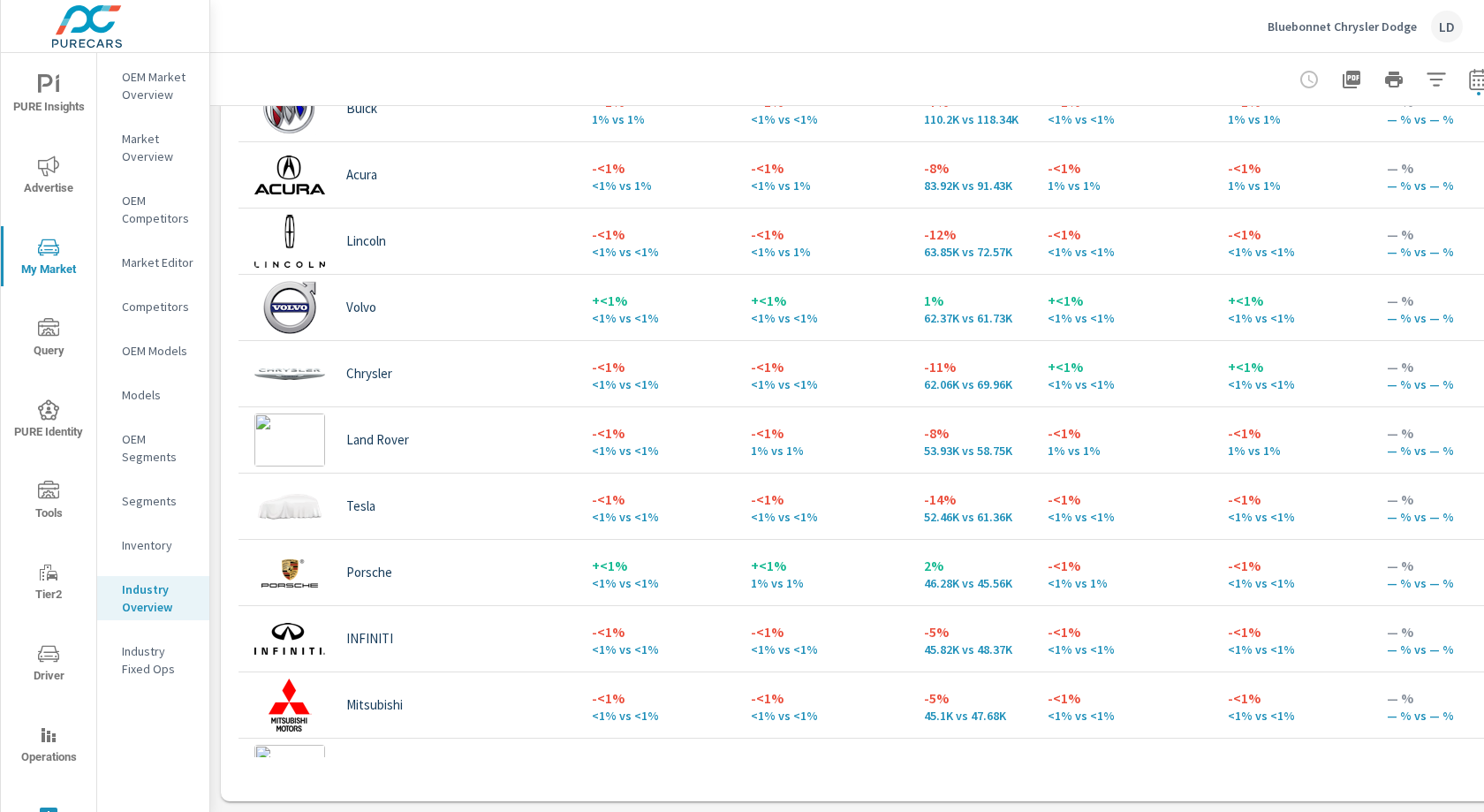
scroll to position [991, 5]
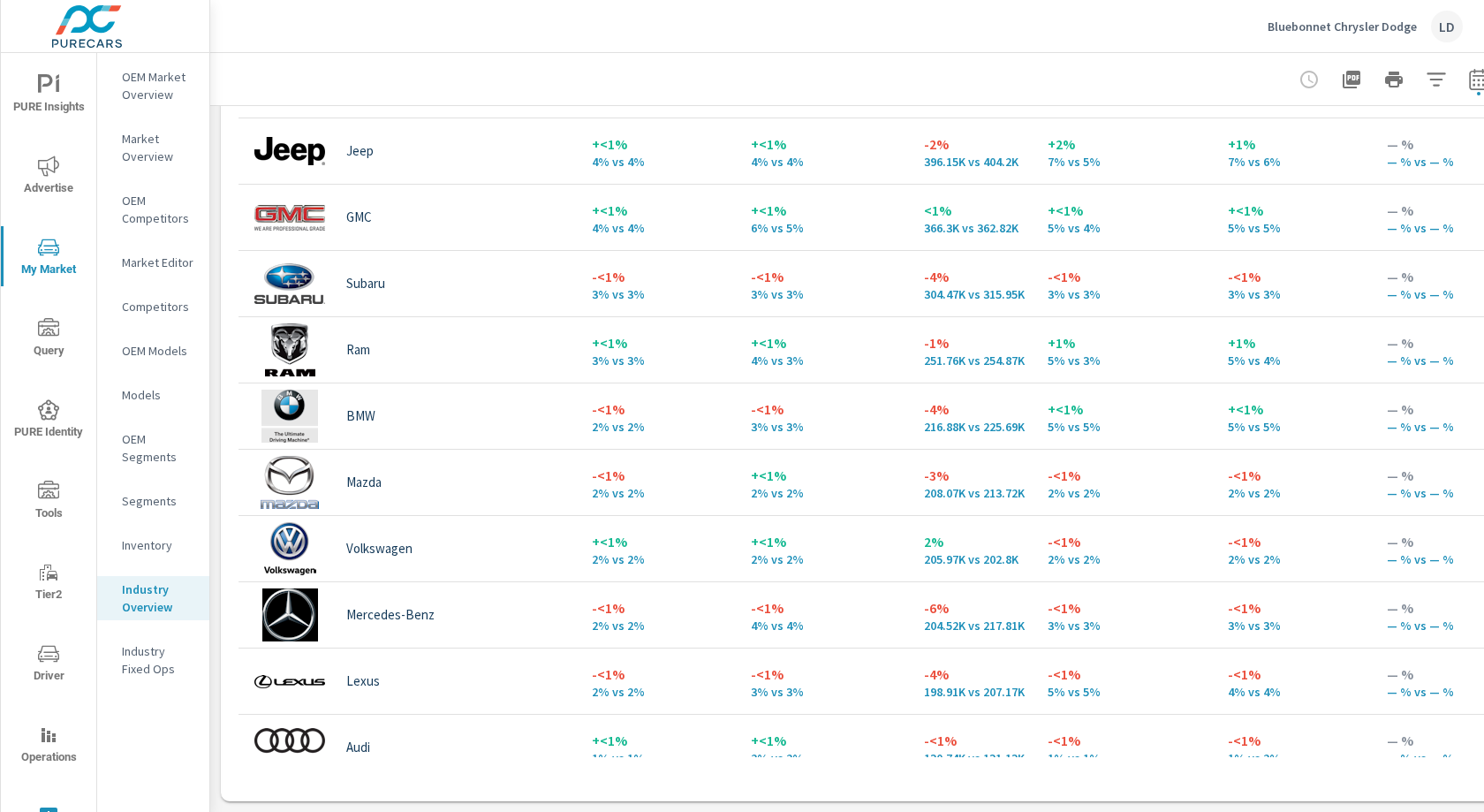
scroll to position [142, 5]
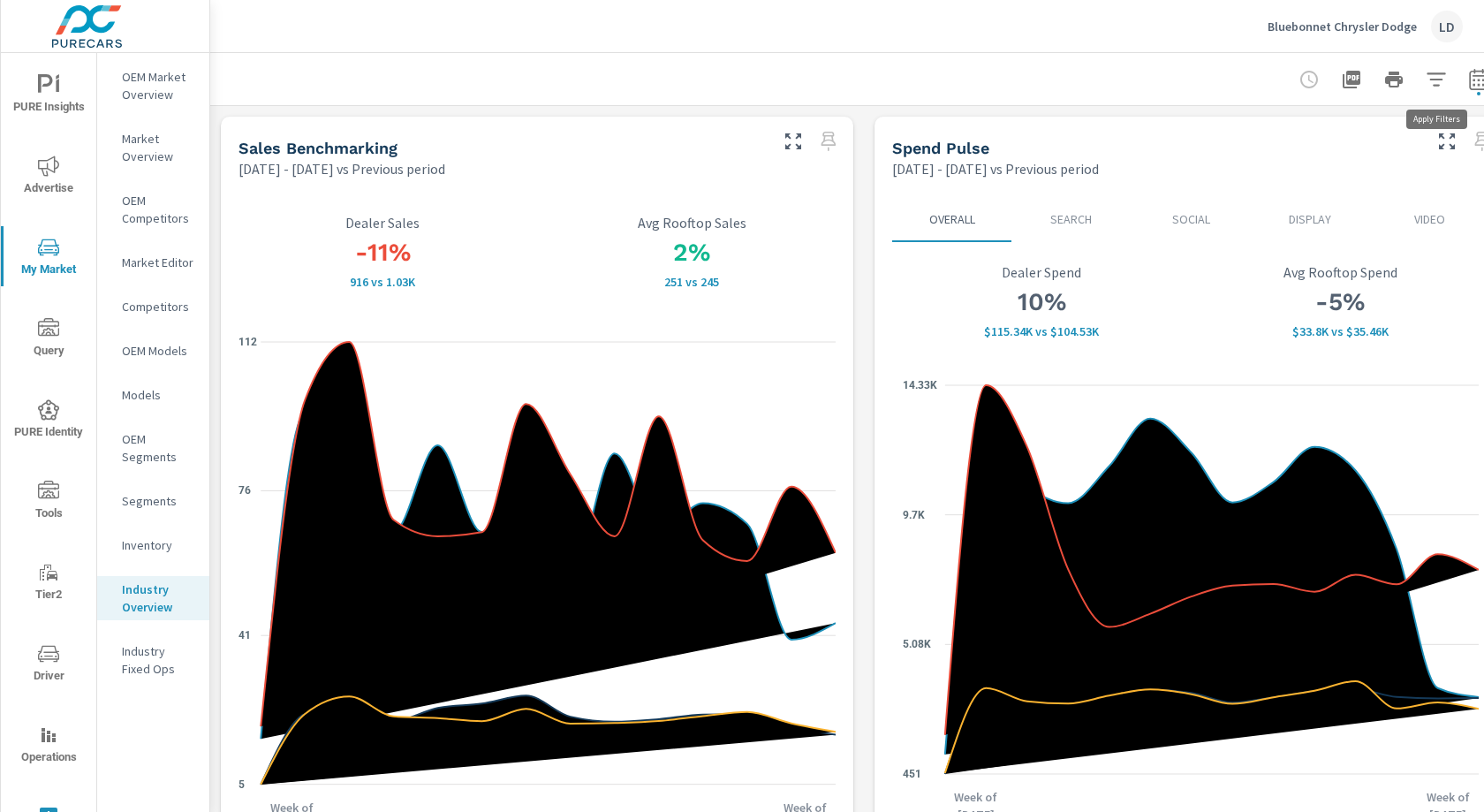
click at [1437, 71] on icon "button" at bounding box center [1436, 79] width 21 height 21
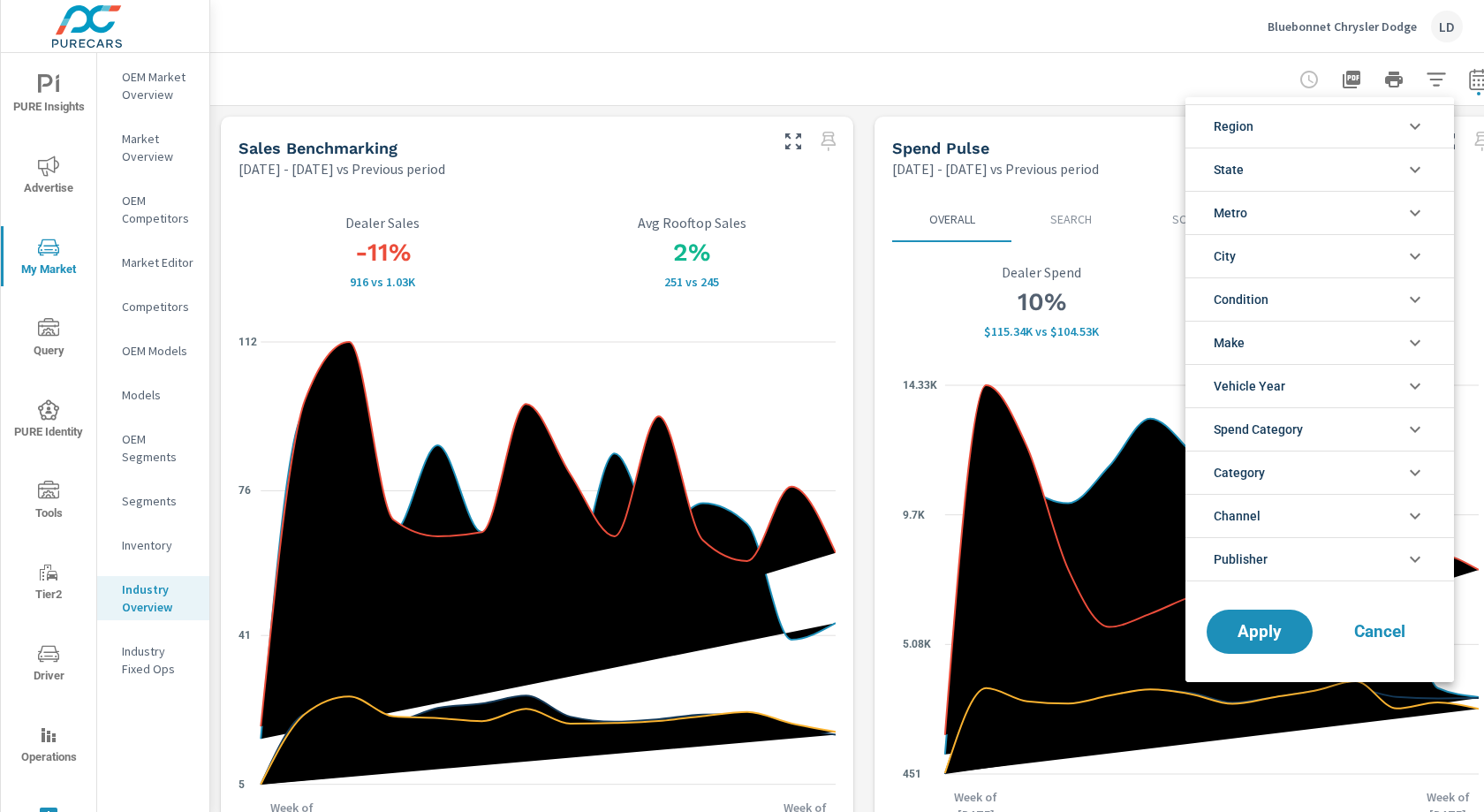
click at [1396, 114] on li "Region" at bounding box center [1319, 125] width 268 height 43
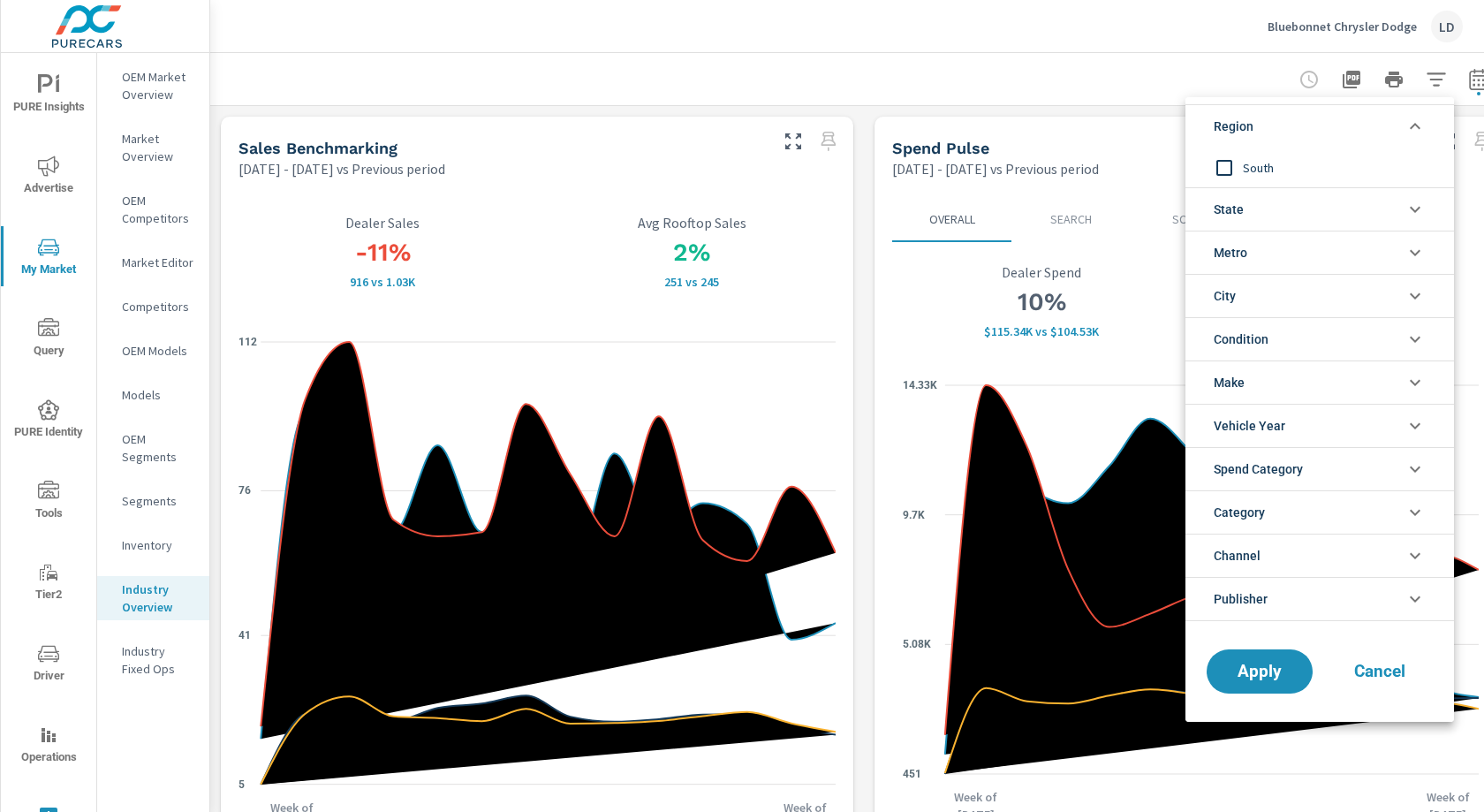
click at [1389, 244] on li "Metro" at bounding box center [1319, 252] width 268 height 43
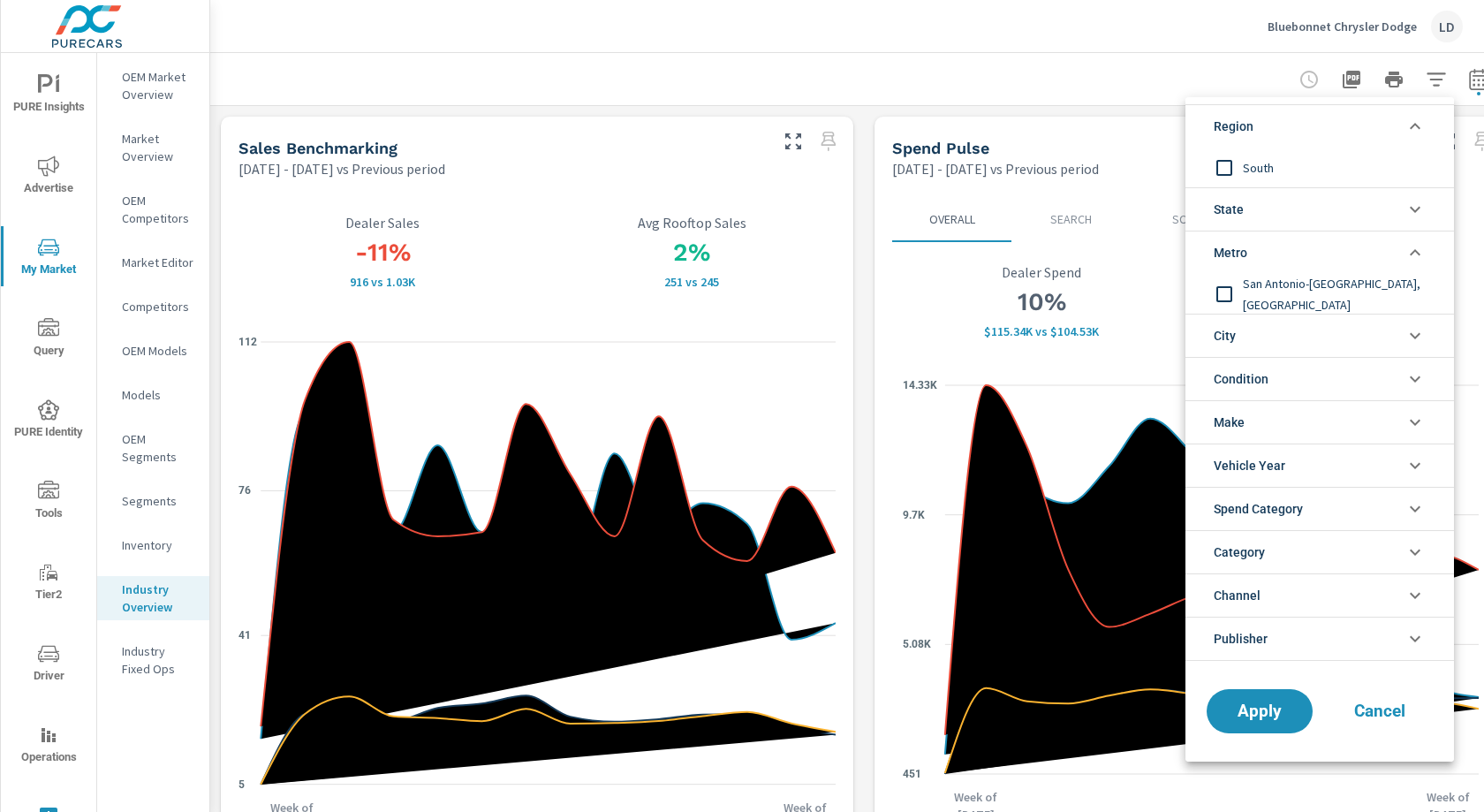
click at [1398, 214] on li "State" at bounding box center [1319, 209] width 268 height 43
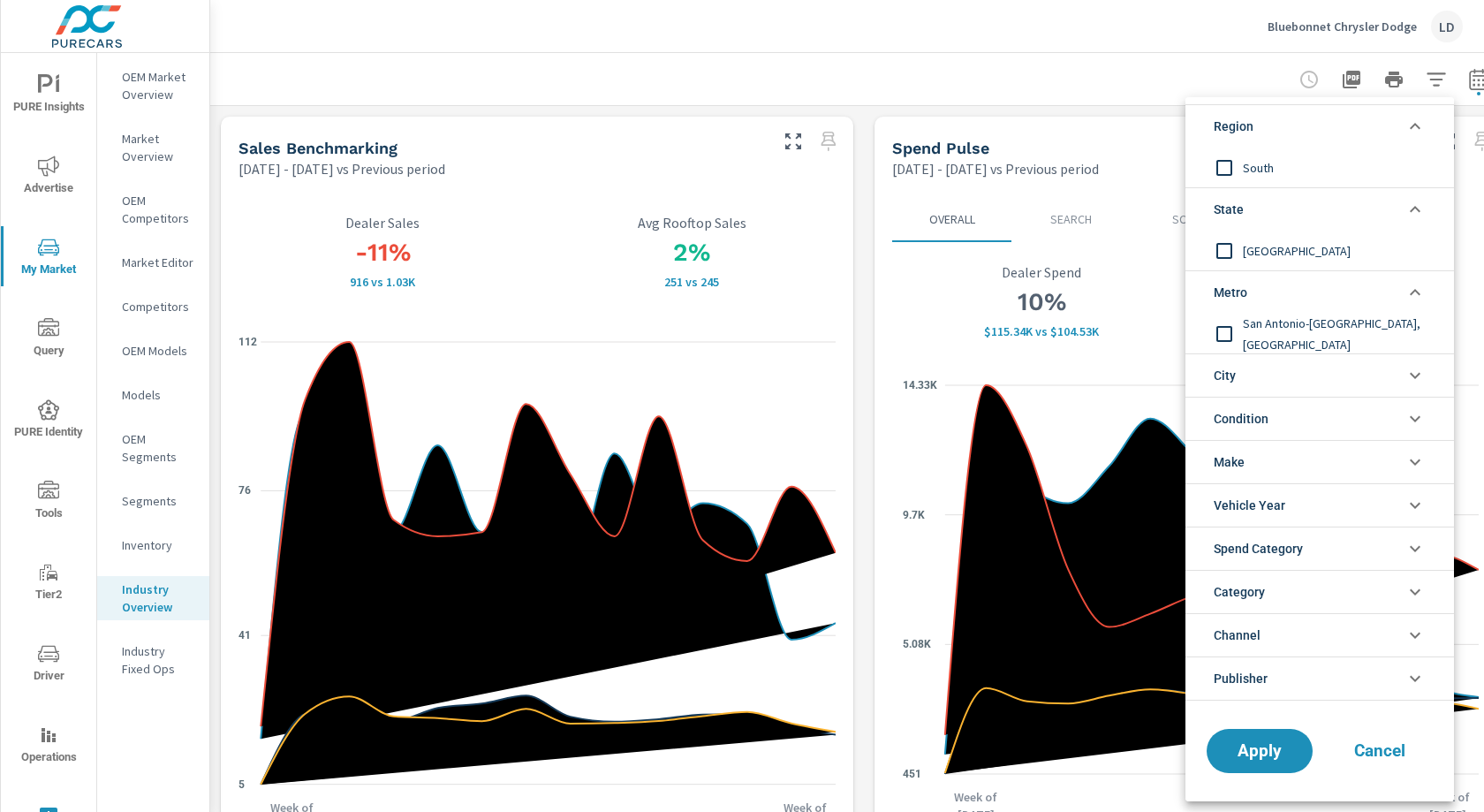
click at [1418, 112] on li "Region" at bounding box center [1319, 125] width 268 height 43
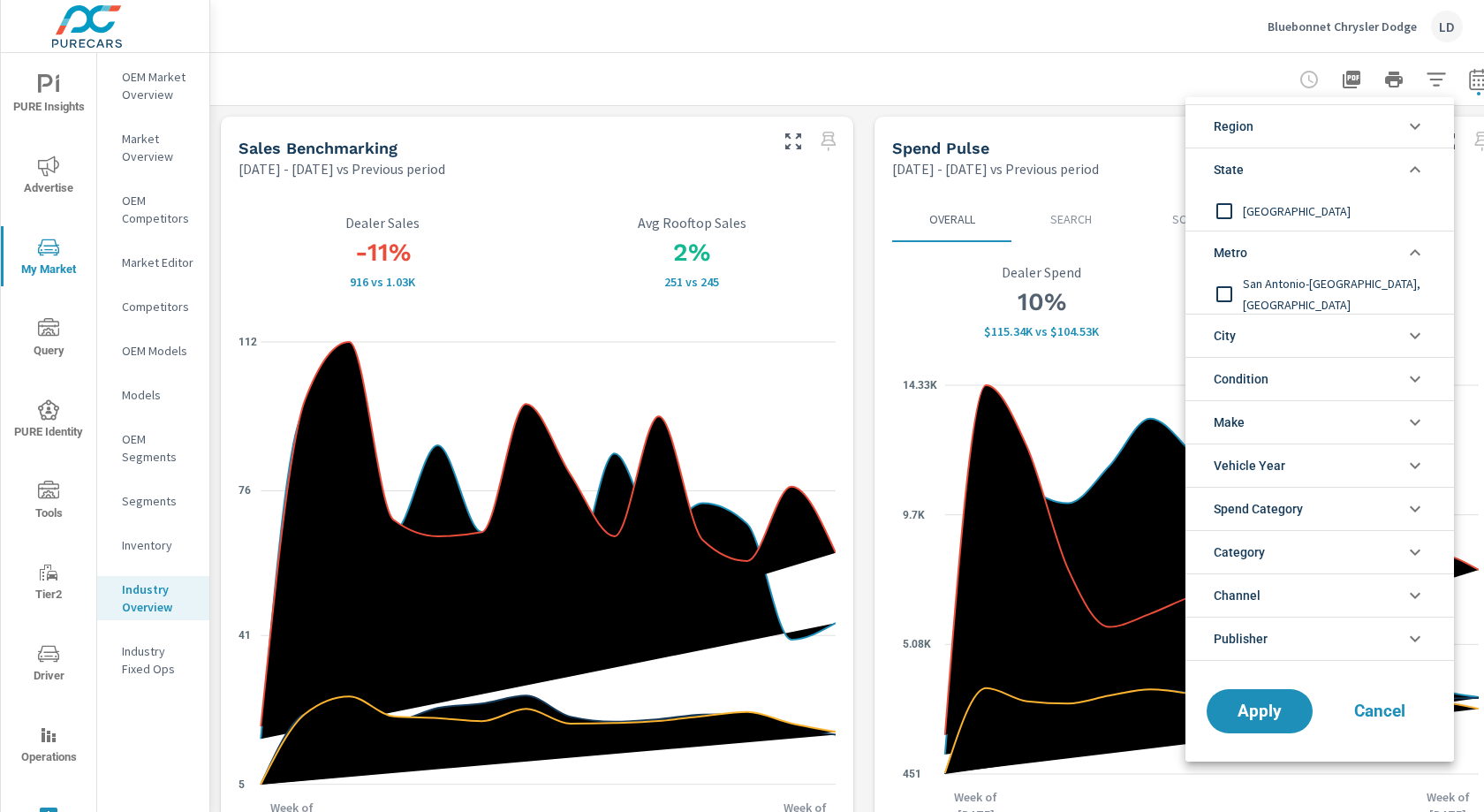
click at [1418, 164] on icon "filter options" at bounding box center [1414, 169] width 21 height 21
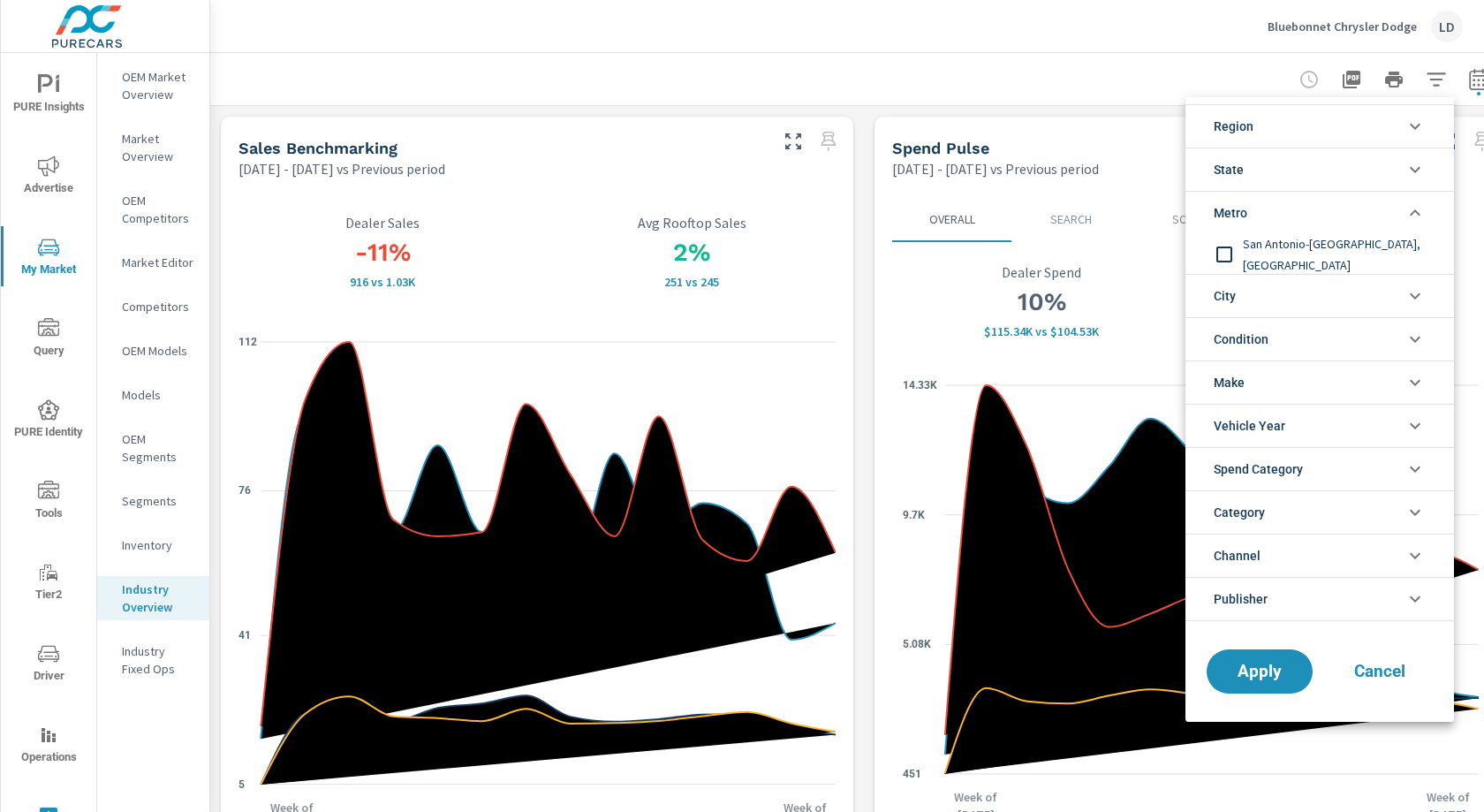
click at [1416, 211] on icon "filter options" at bounding box center [1415, 212] width 11 height 6
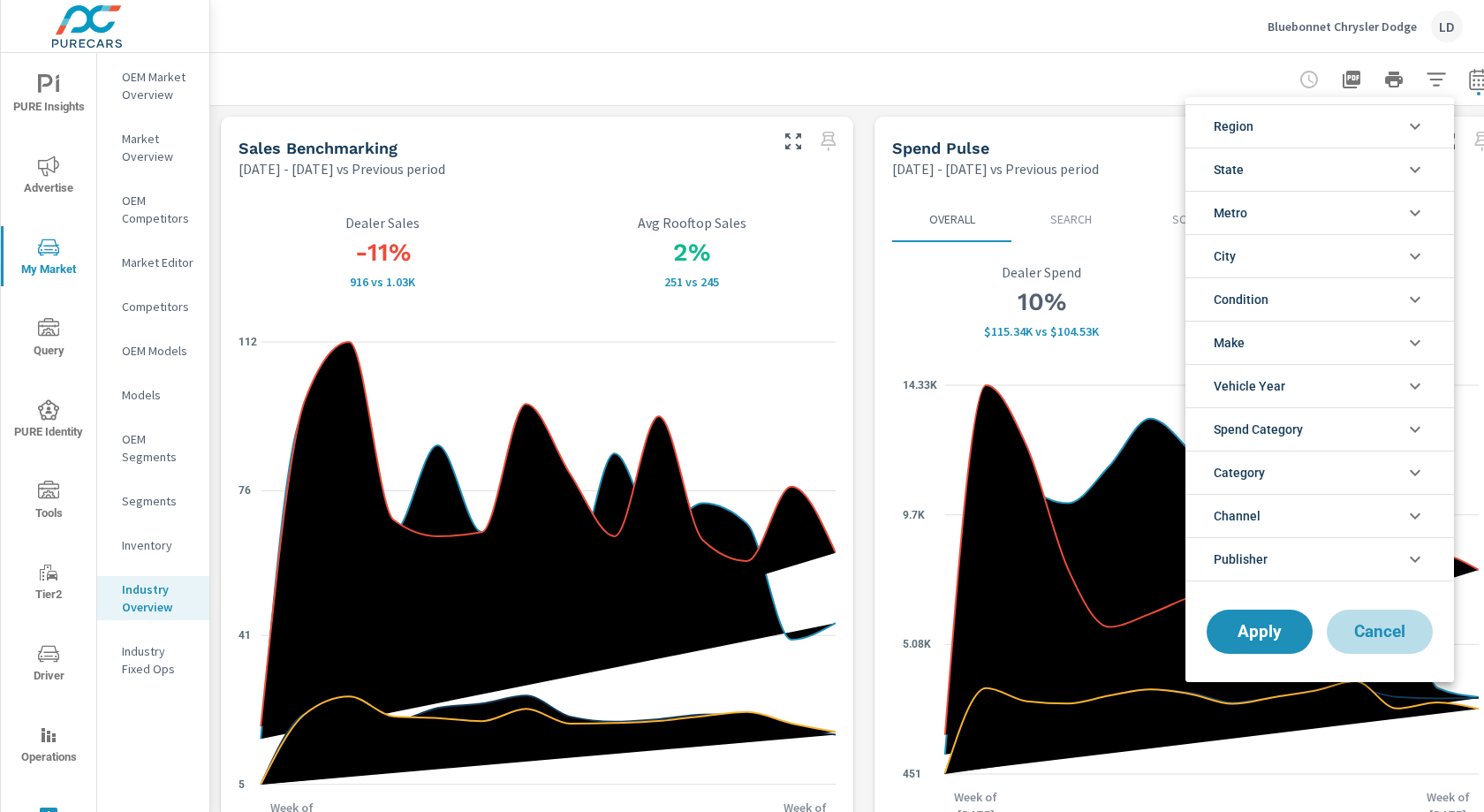
click at [1387, 628] on span "Cancel" at bounding box center [1380, 631] width 70 height 16
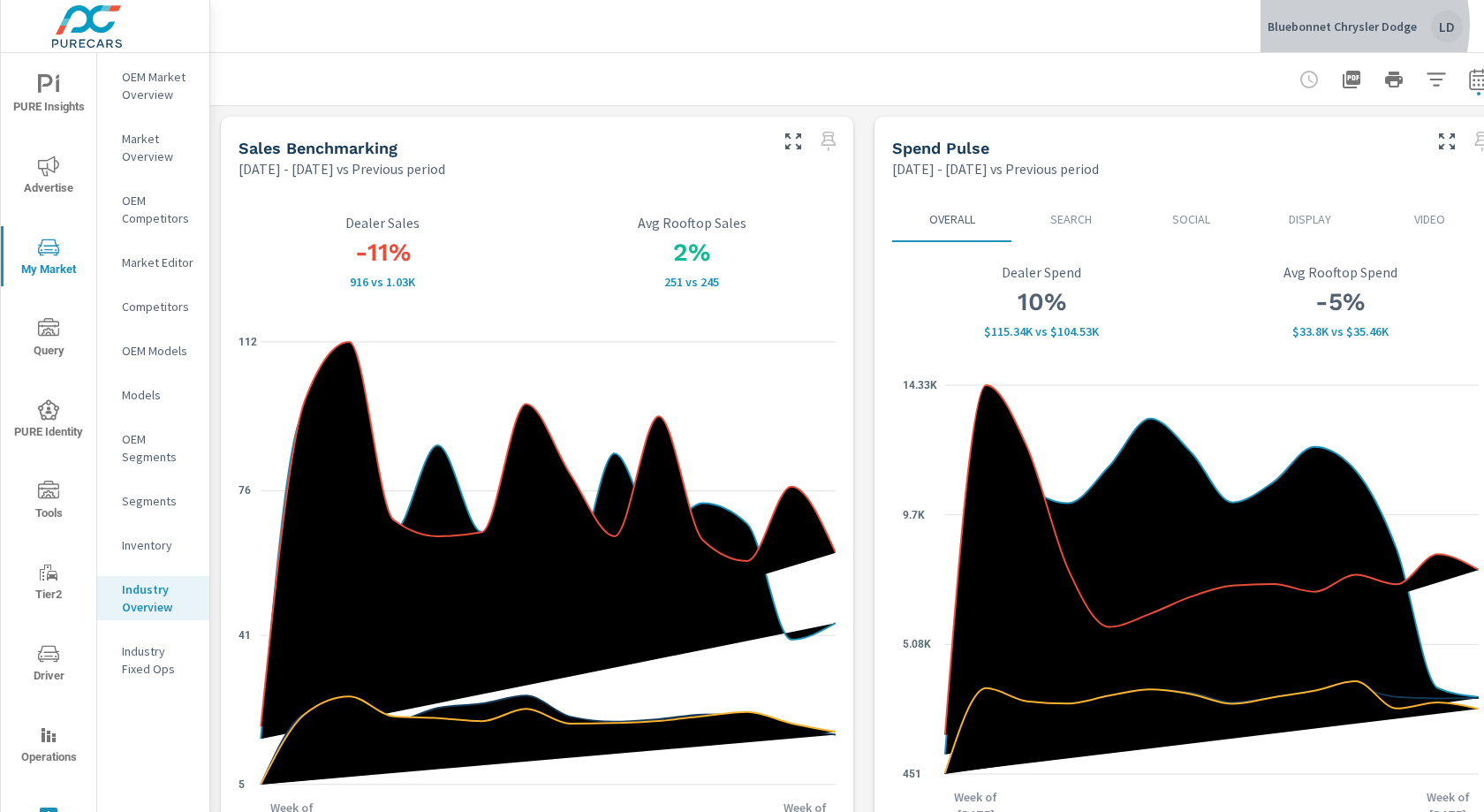
click at [1335, 25] on p "Bluebonnet Chrysler Dodge" at bounding box center [1342, 26] width 149 height 16
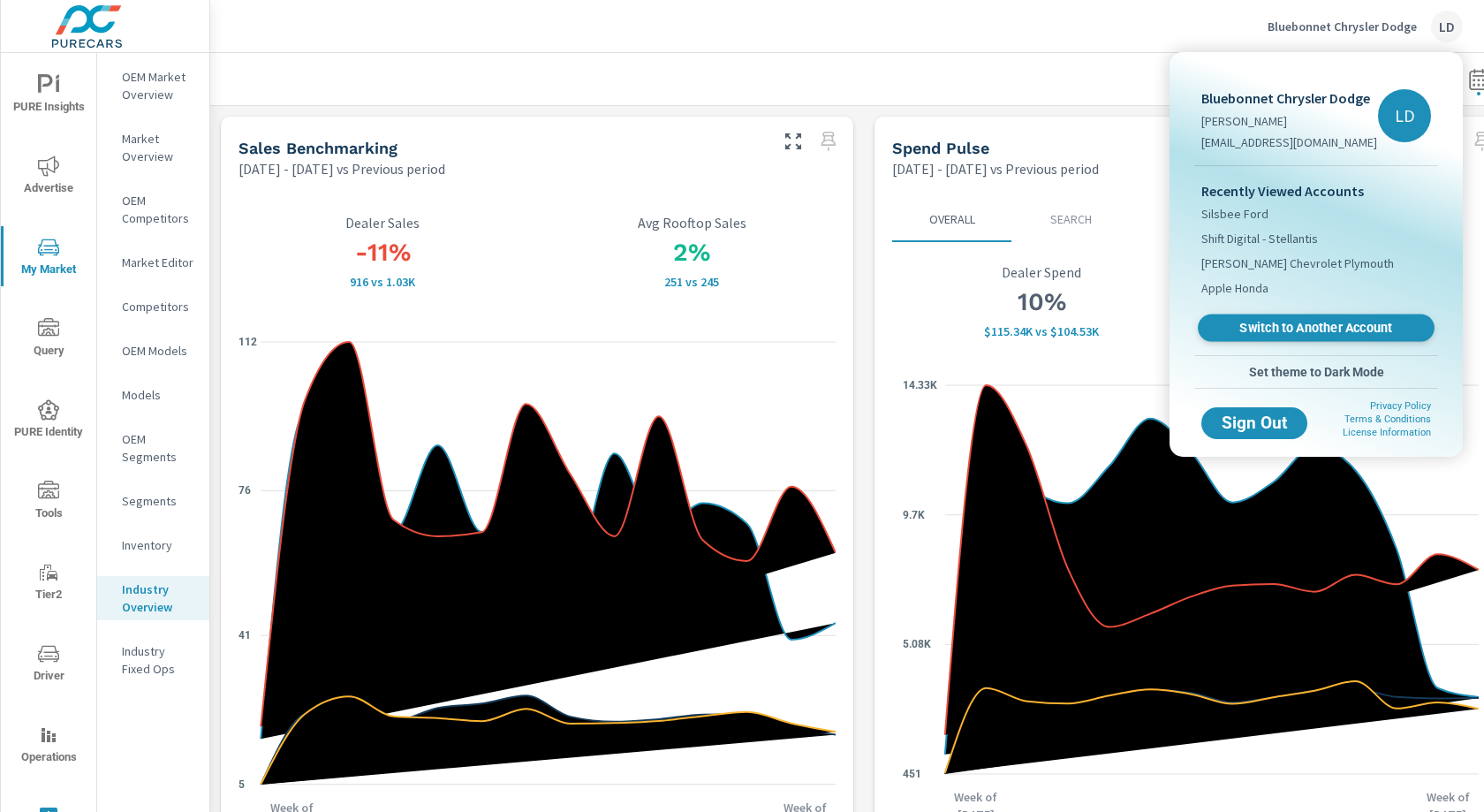
click at [1305, 329] on span "Switch to Another Account" at bounding box center [1316, 328] width 216 height 16
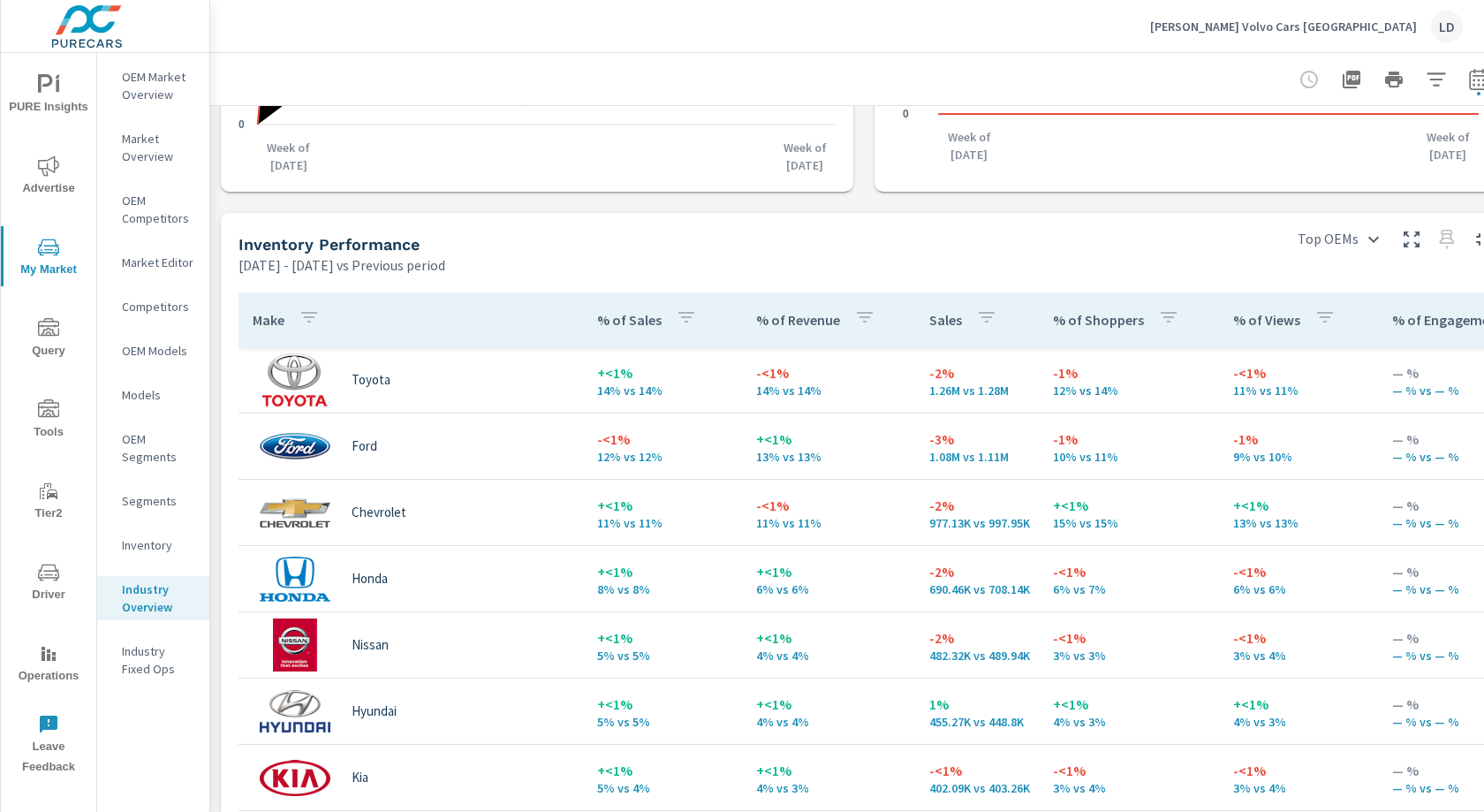
scroll to position [933, 0]
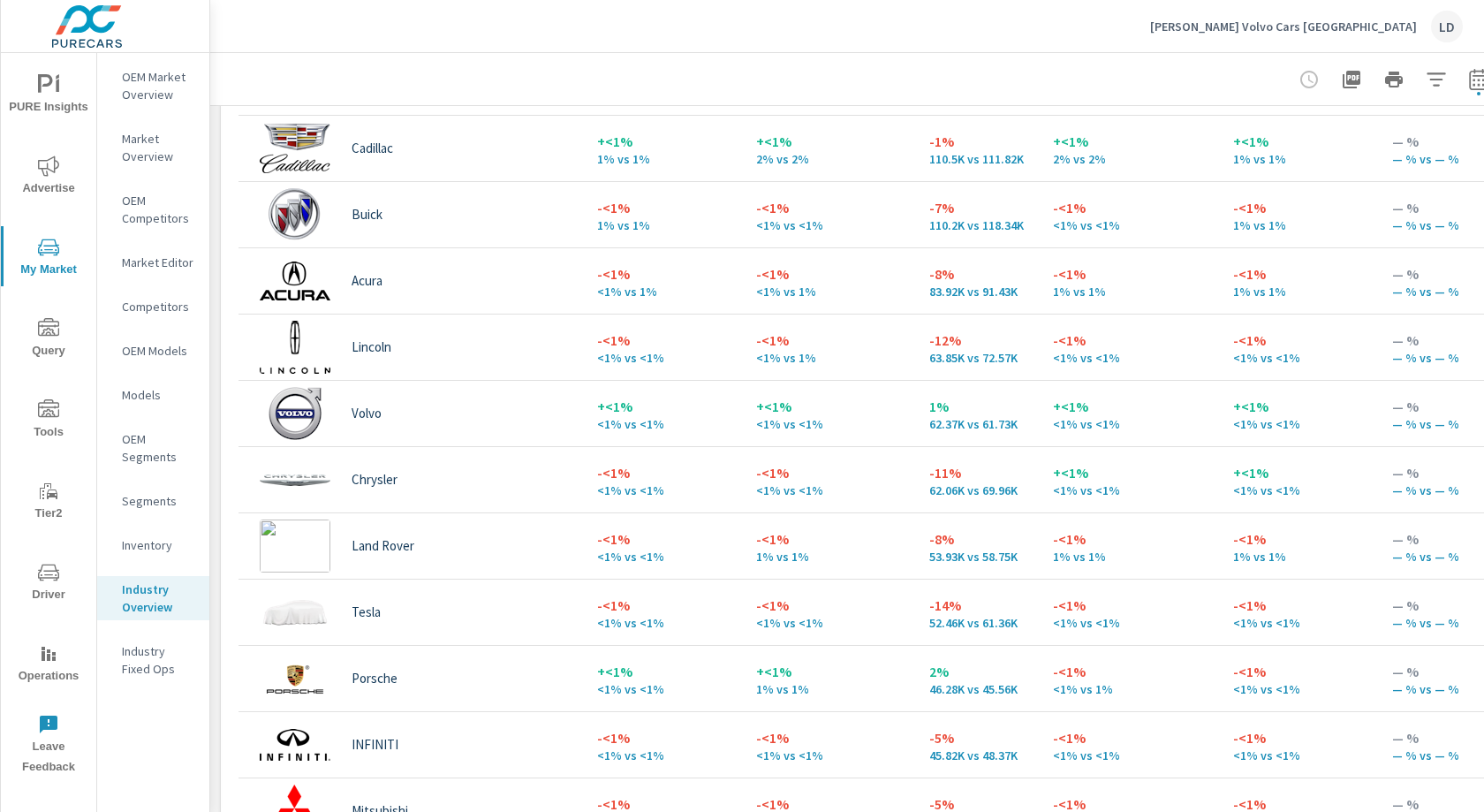
scroll to position [1239, 0]
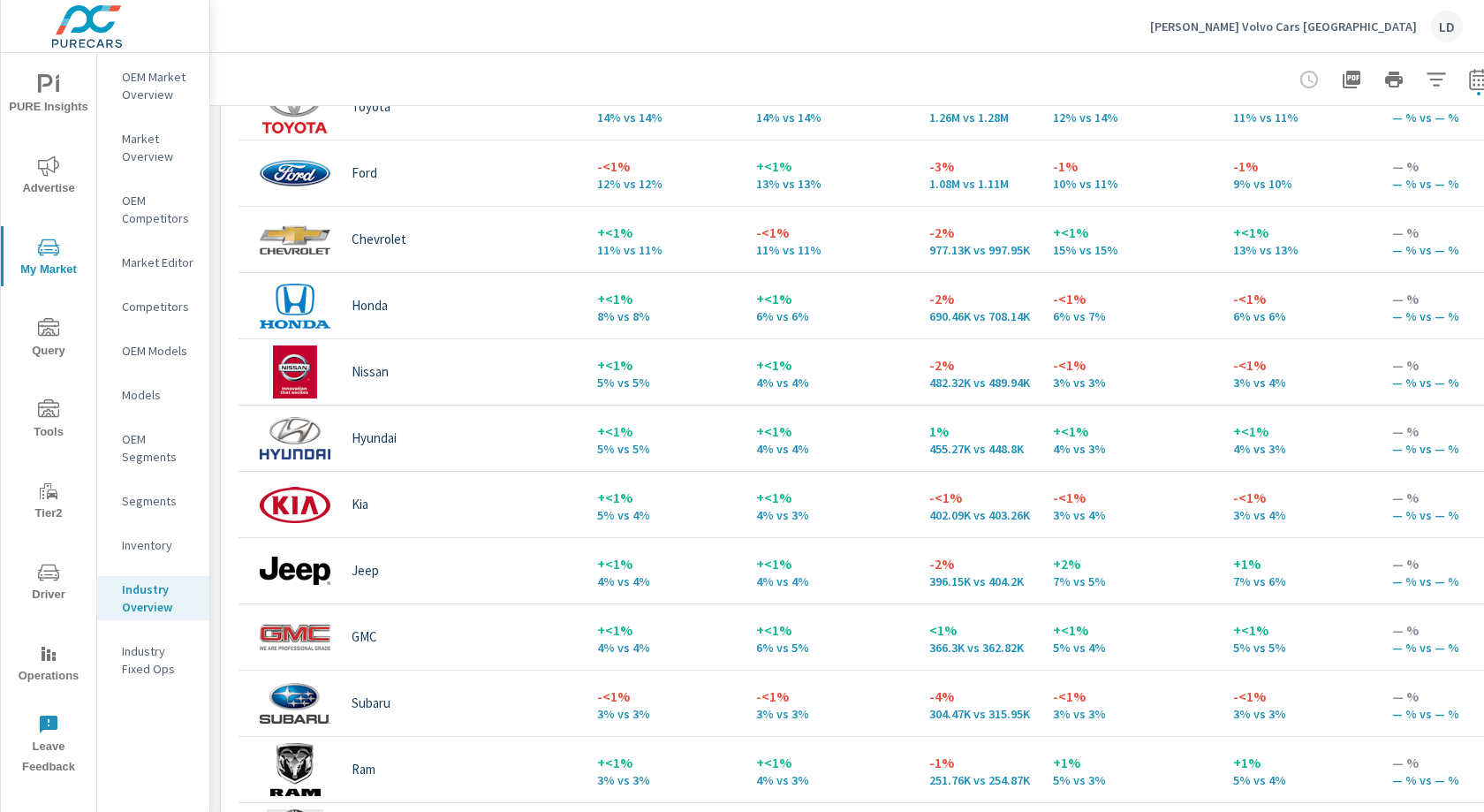
click at [1433, 88] on icon "button" at bounding box center [1436, 79] width 21 height 21
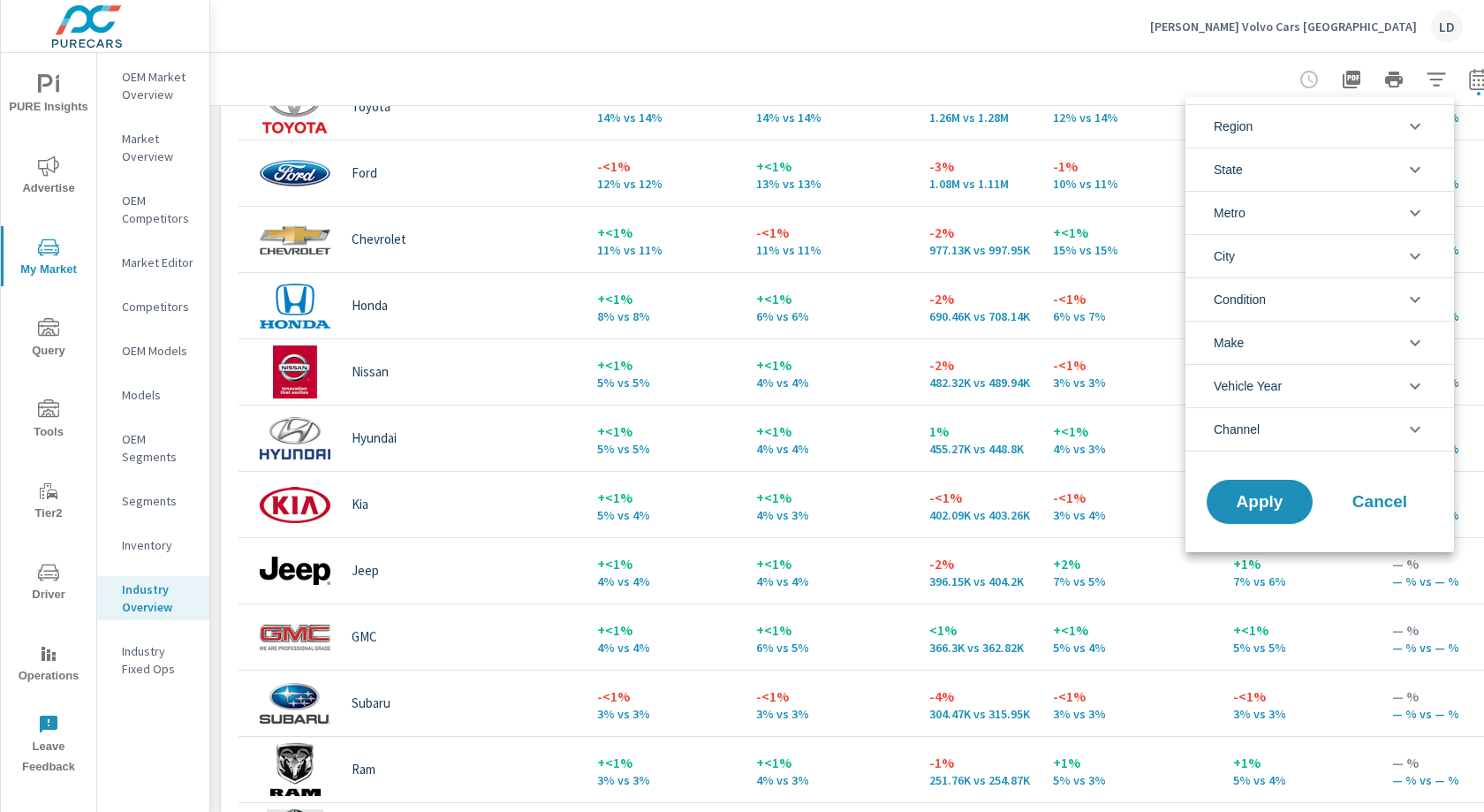
click at [1380, 127] on li "Region" at bounding box center [1319, 125] width 268 height 43
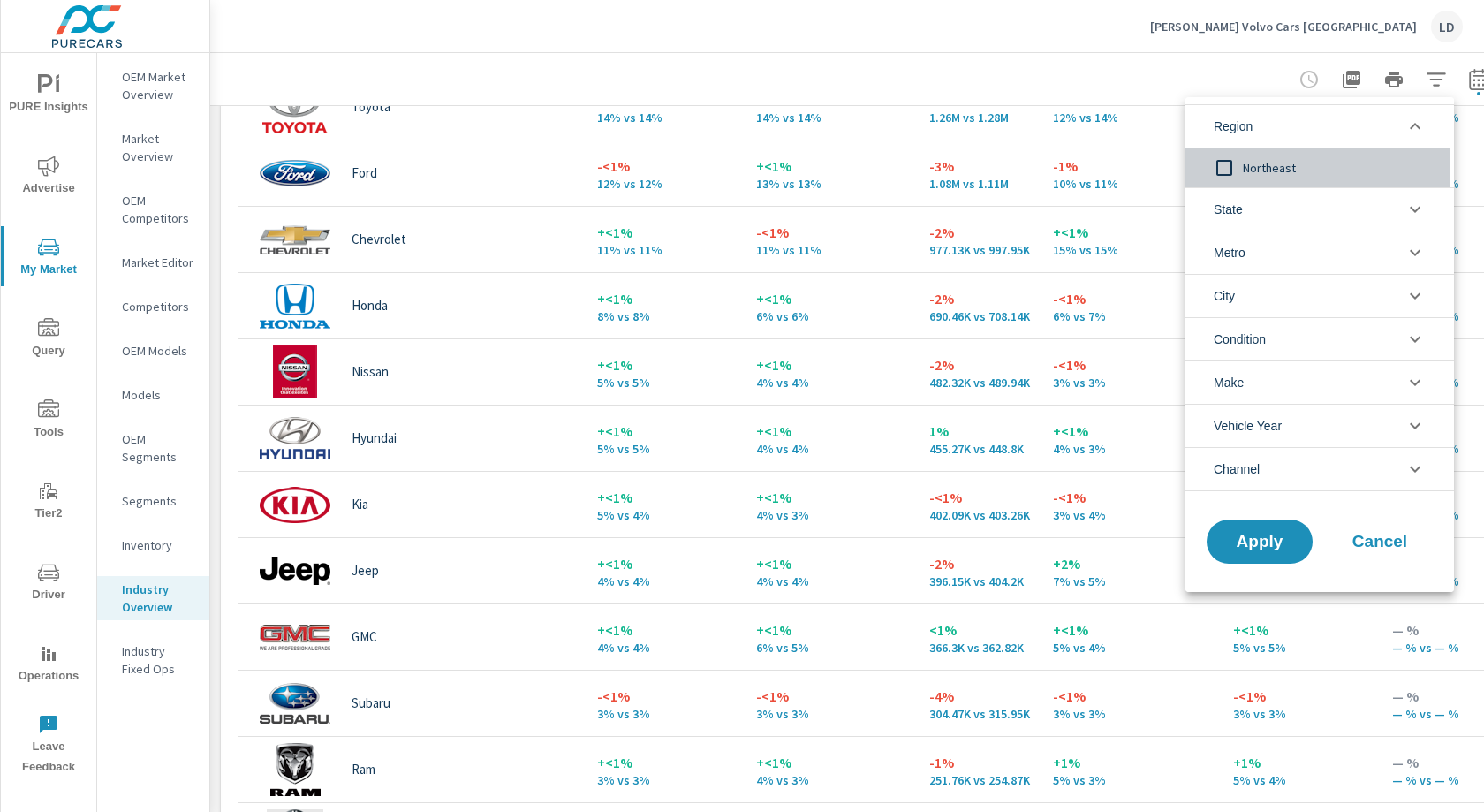
click at [1287, 164] on span "Northeast" at bounding box center [1339, 168] width 193 height 21
click at [1392, 256] on li "Metro" at bounding box center [1319, 252] width 268 height 43
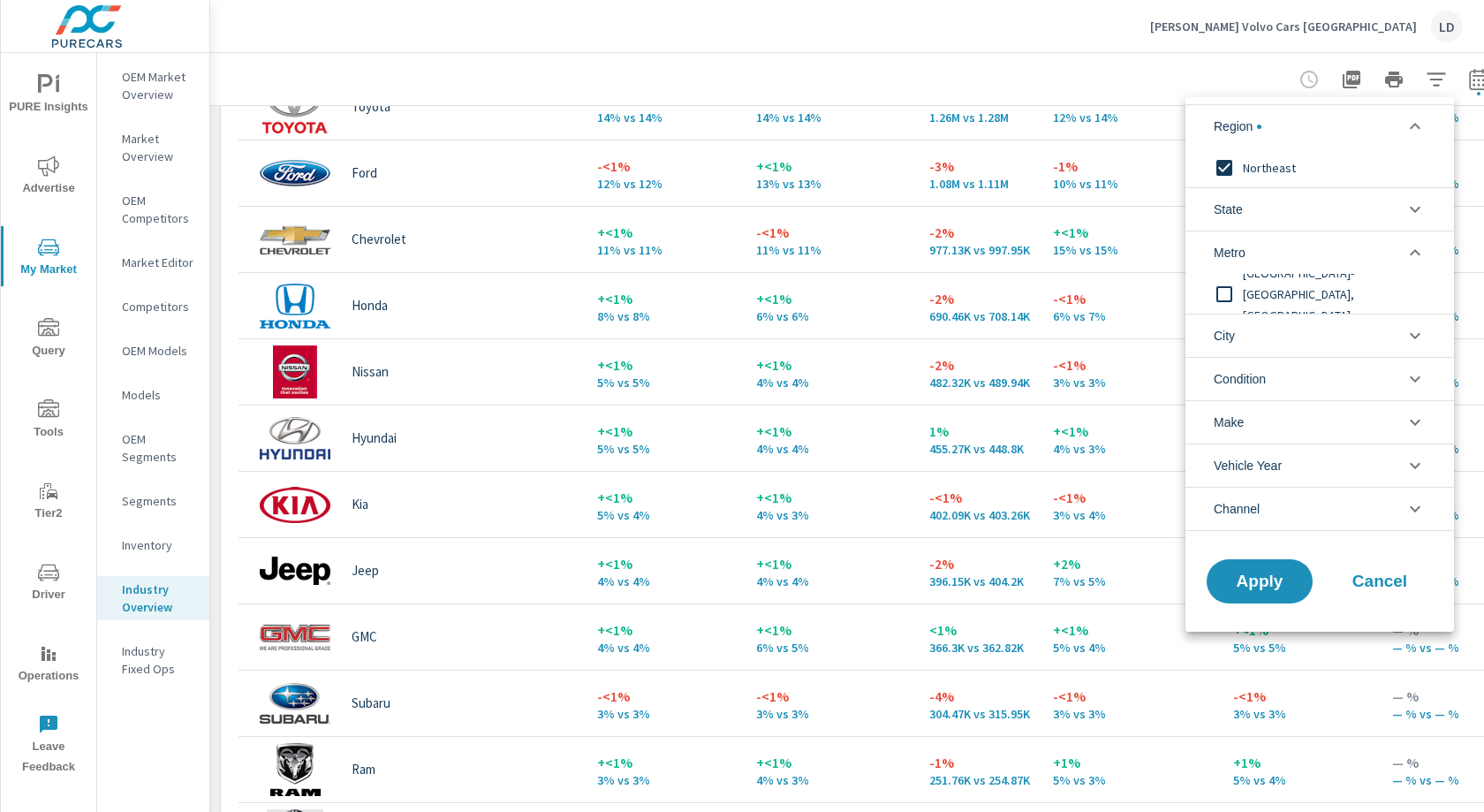
click at [1337, 294] on span "[GEOGRAPHIC_DATA]-[GEOGRAPHIC_DATA]-[GEOGRAPHIC_DATA], [GEOGRAPHIC_DATA]-[GEOGR…" at bounding box center [1339, 294] width 193 height 106
click at [1242, 565] on button "Apply" at bounding box center [1260, 581] width 110 height 46
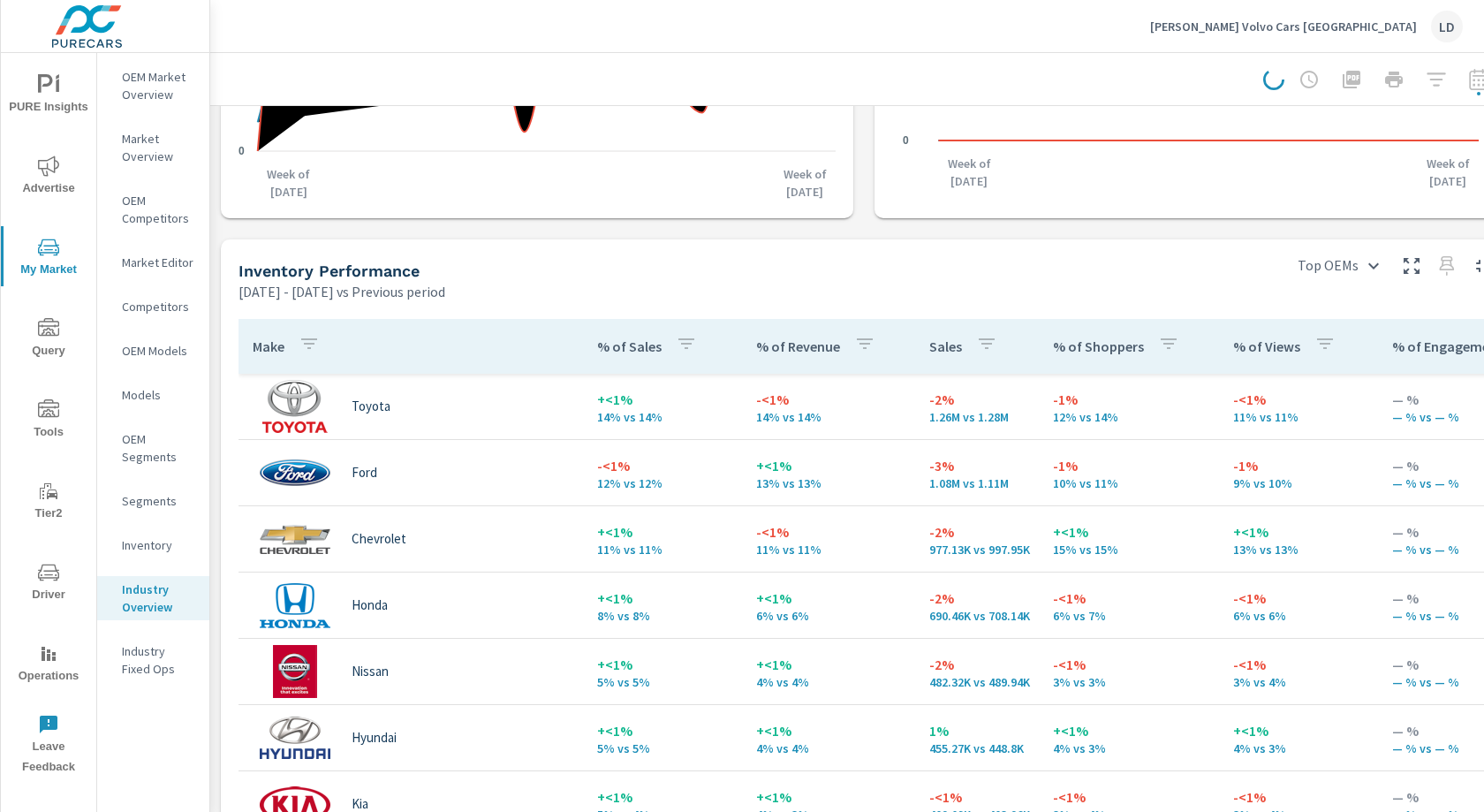
scroll to position [634, 0]
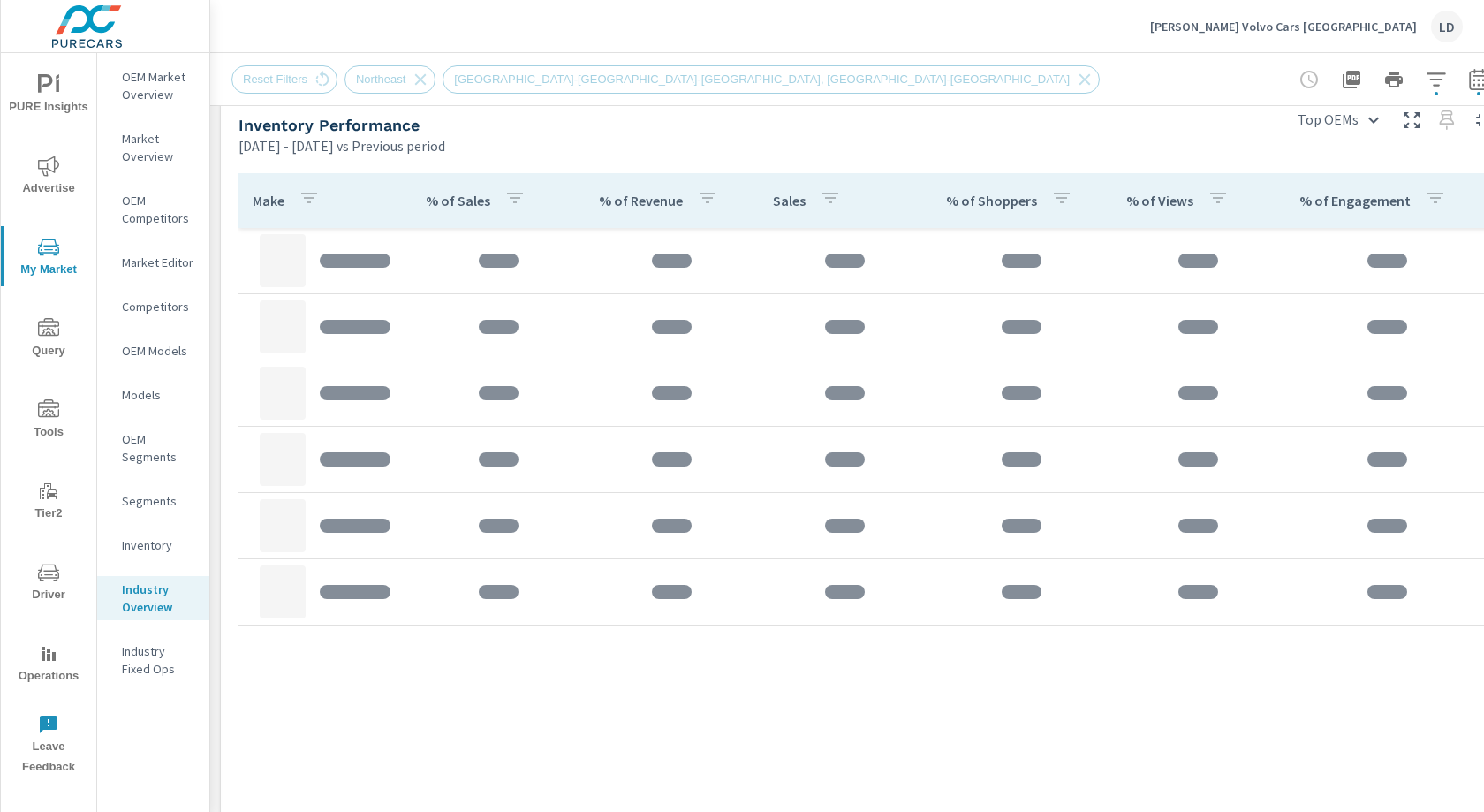
scroll to position [774, 0]
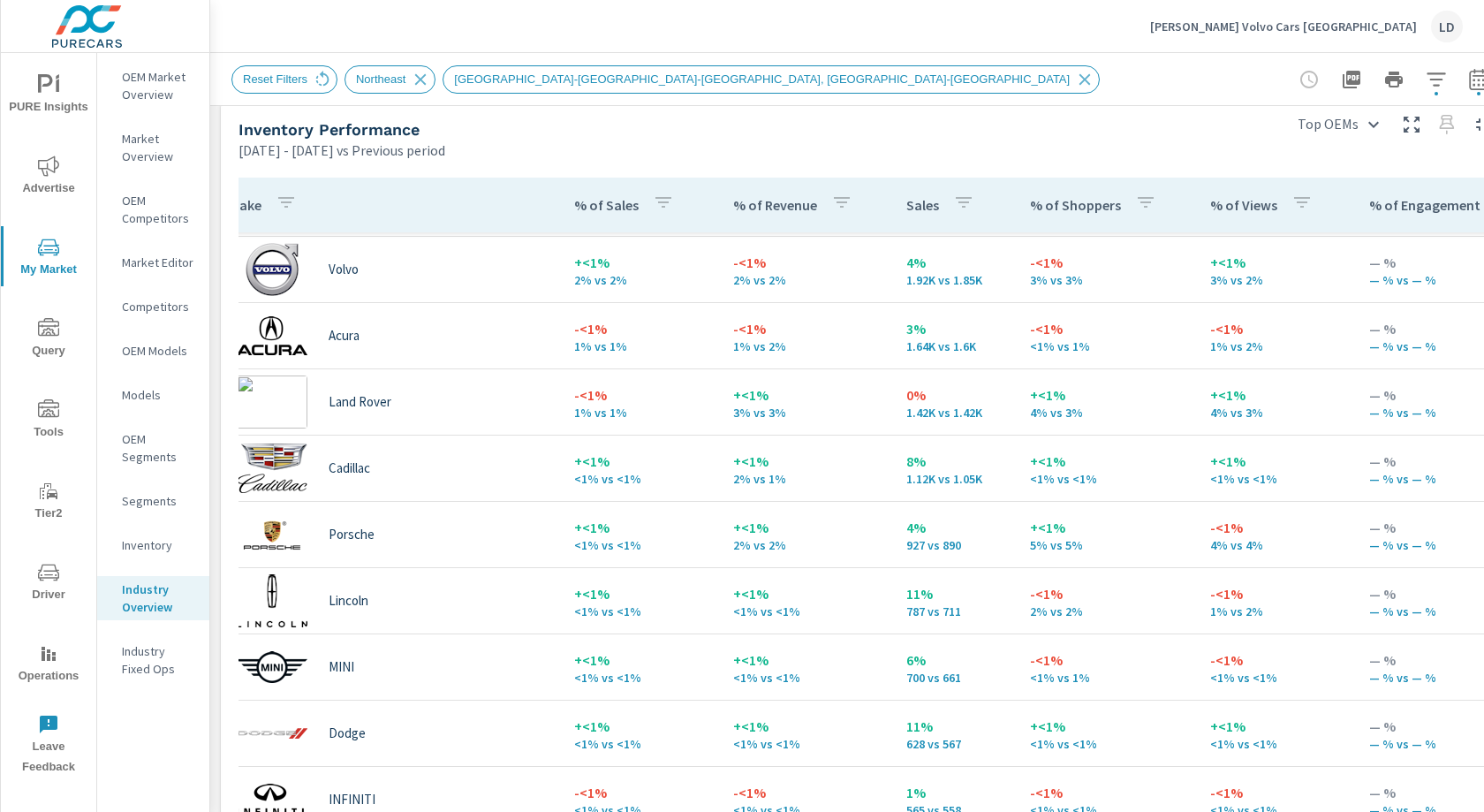
scroll to position [1122, 0]
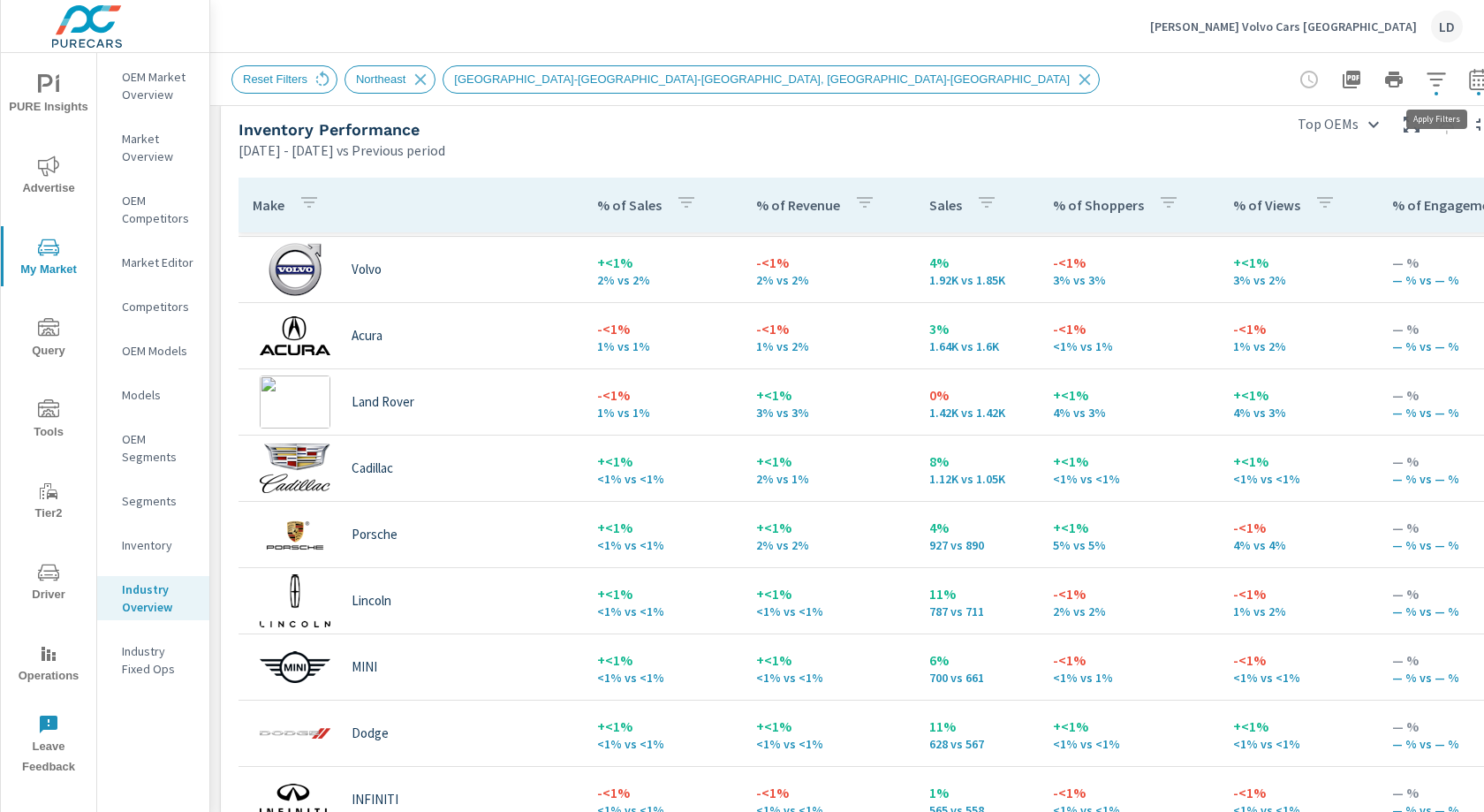
click at [1444, 81] on icon "button" at bounding box center [1436, 79] width 21 height 21
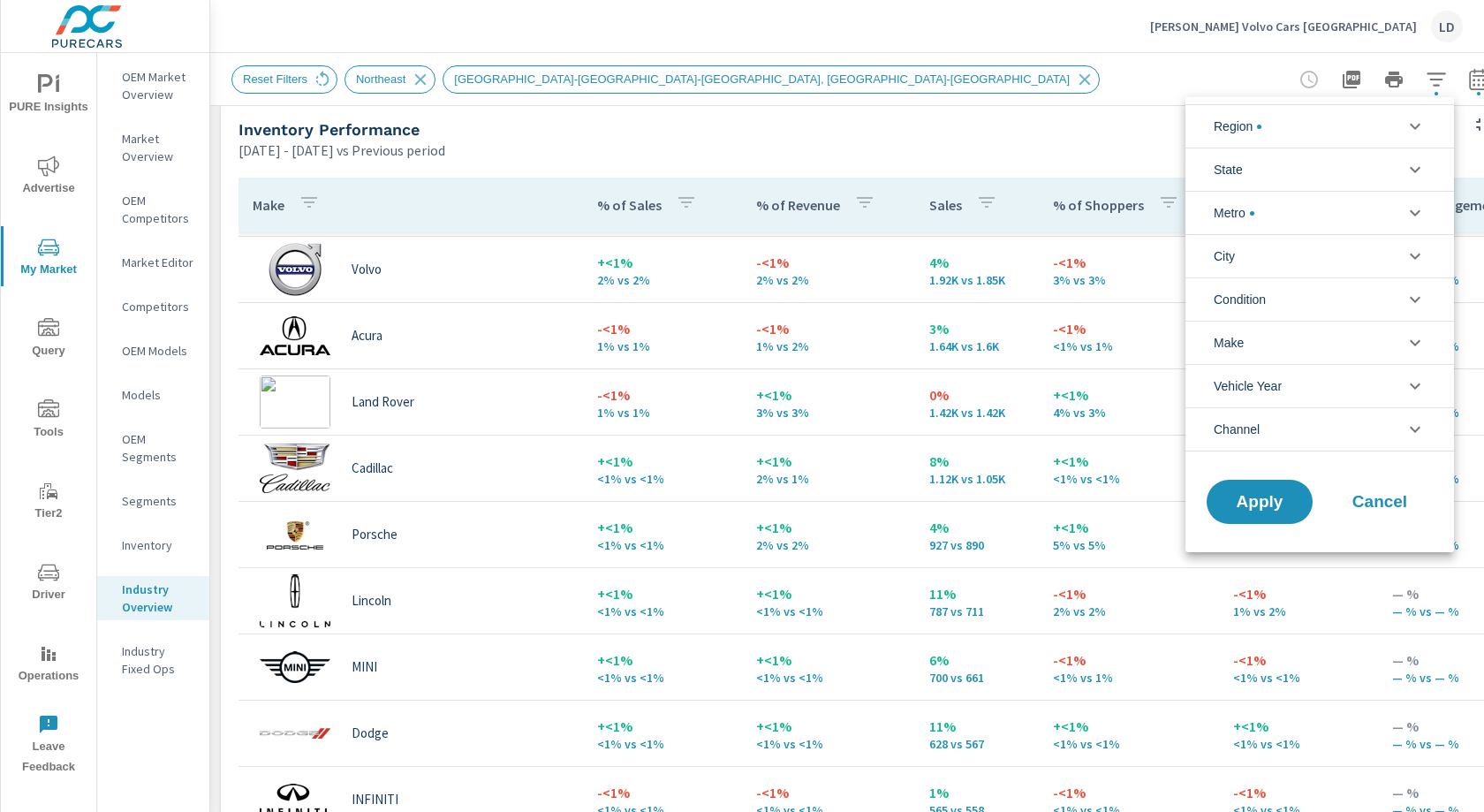
click at [1416, 343] on icon "filter options" at bounding box center [1414, 342] width 21 height 21
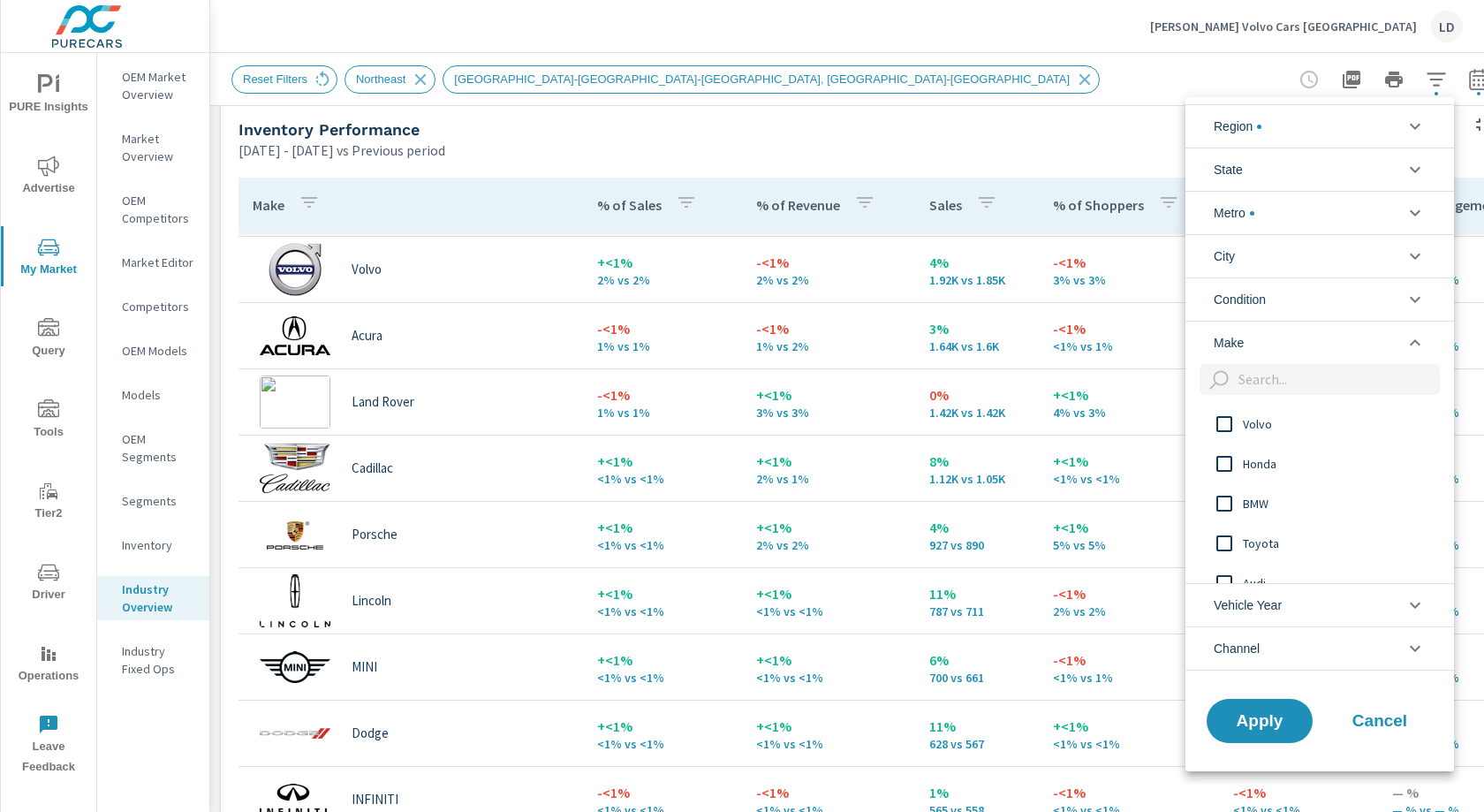
click at [1261, 422] on span "Volvo" at bounding box center [1339, 424] width 193 height 21
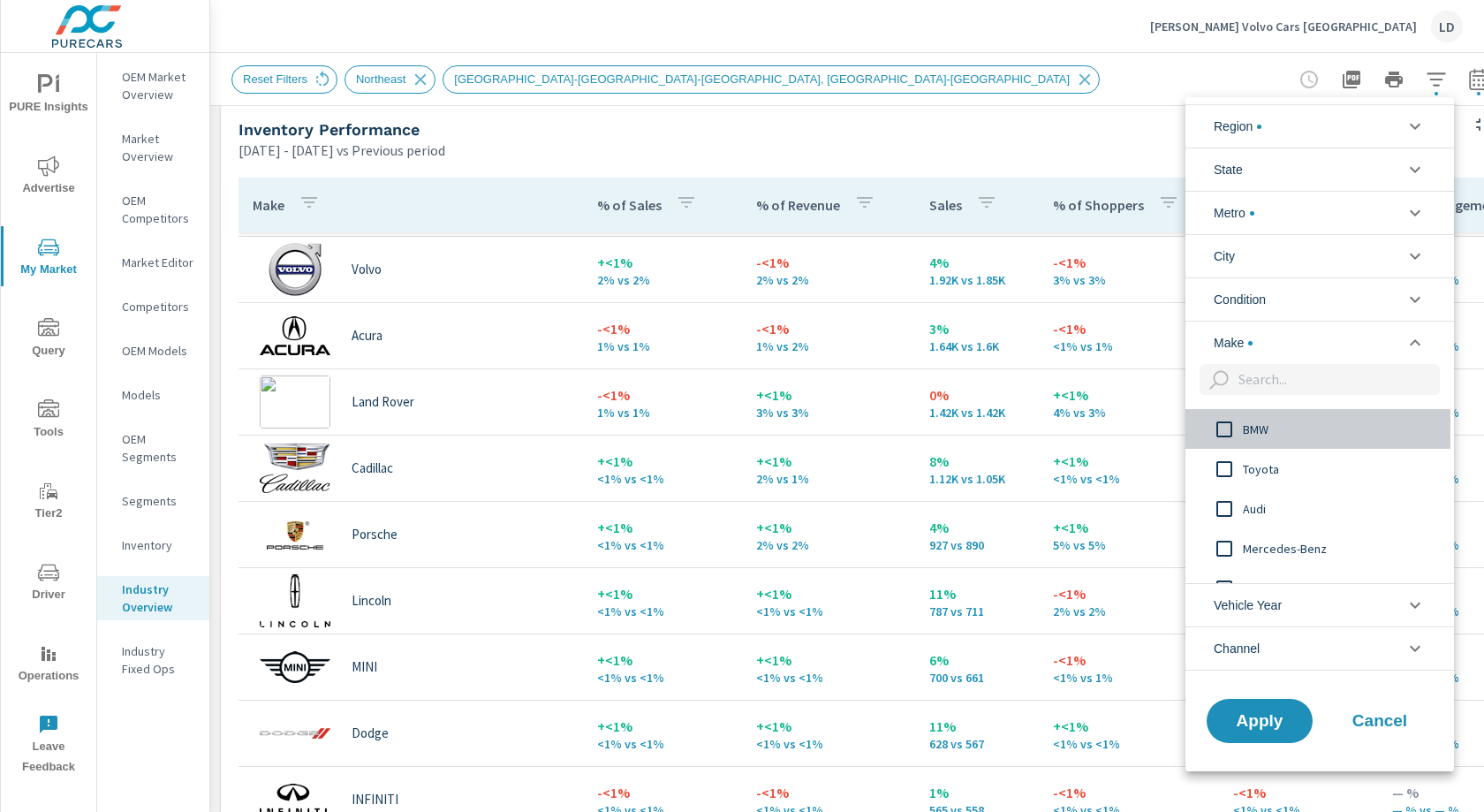
click at [1266, 430] on span "BMW" at bounding box center [1339, 428] width 193 height 21
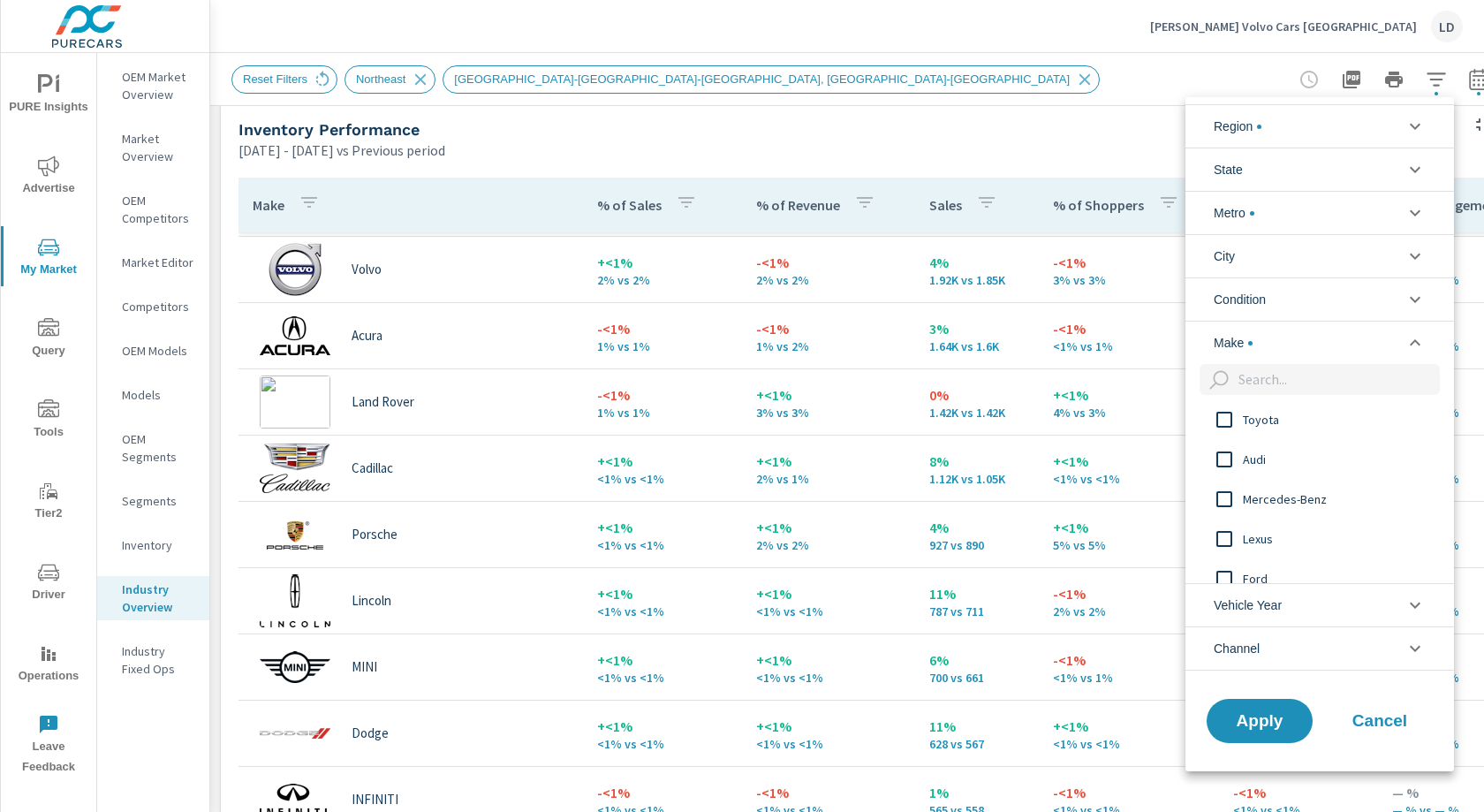
scroll to position [125, 0]
click at [1261, 456] on span "Audi" at bounding box center [1339, 457] width 193 height 21
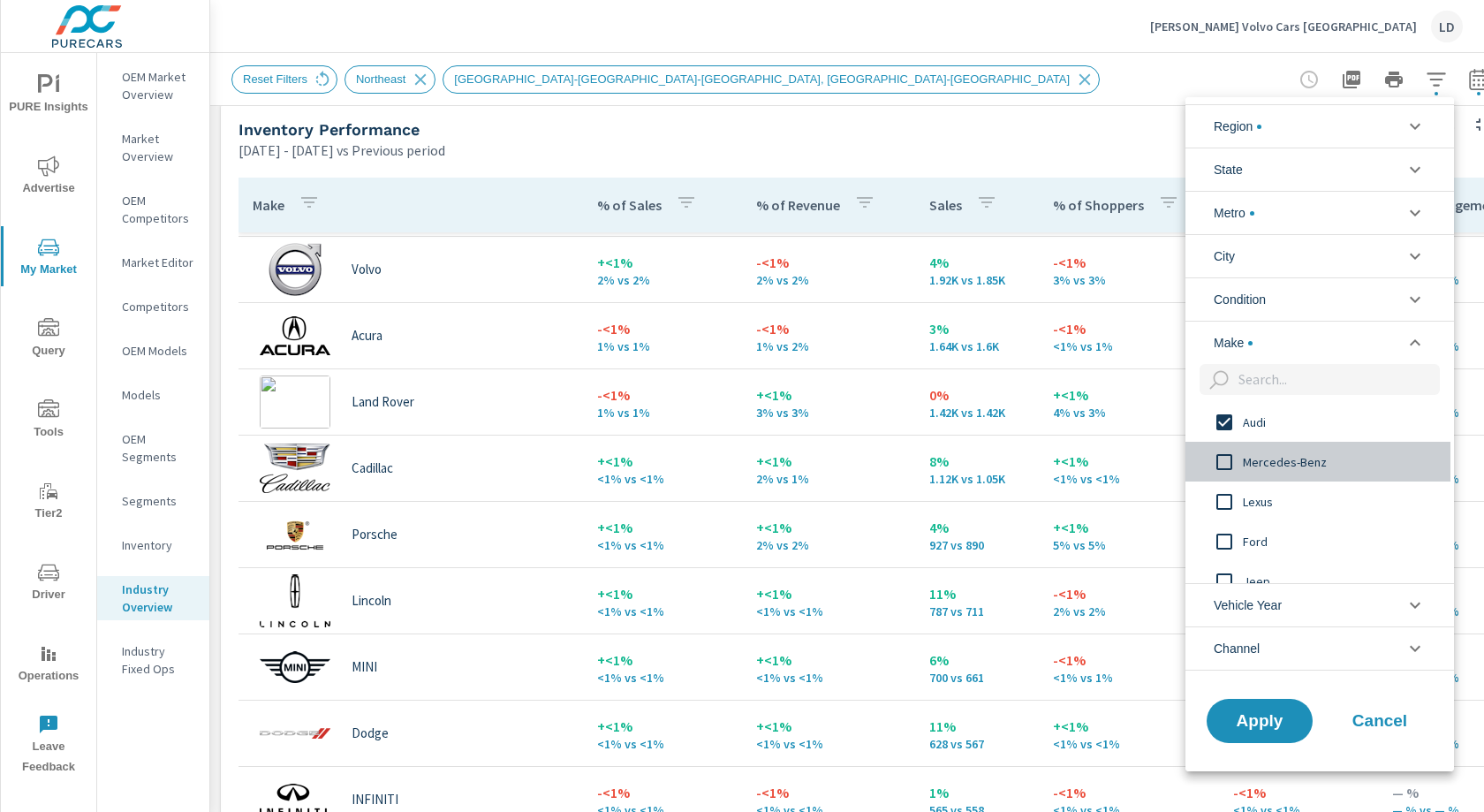
click at [1274, 463] on span "Mercedes-Benz" at bounding box center [1339, 461] width 193 height 21
click at [1265, 494] on span "Lexus" at bounding box center [1339, 502] width 193 height 21
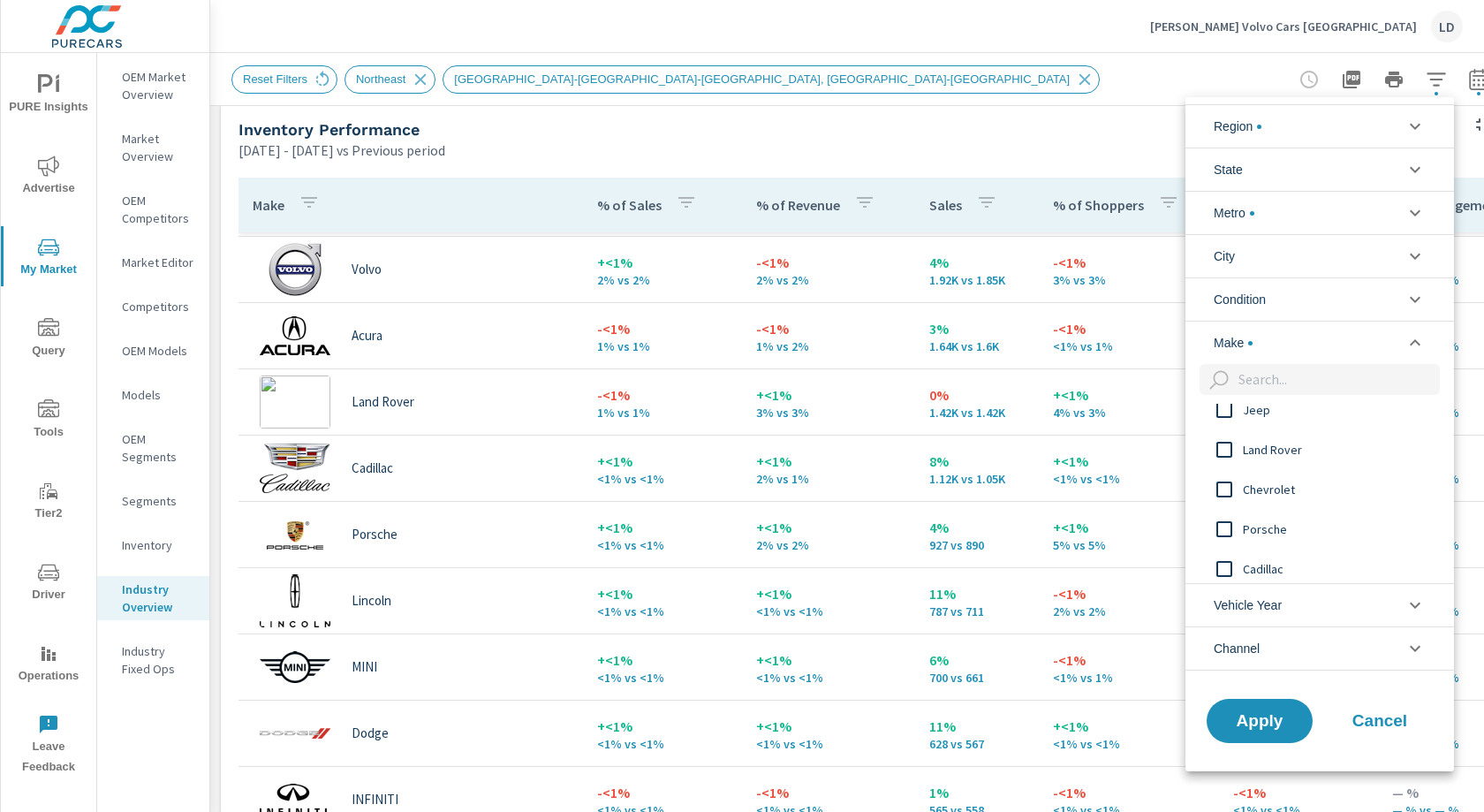
scroll to position [338, 0]
click at [1277, 449] on span "Land Rover" at bounding box center [1339, 444] width 193 height 21
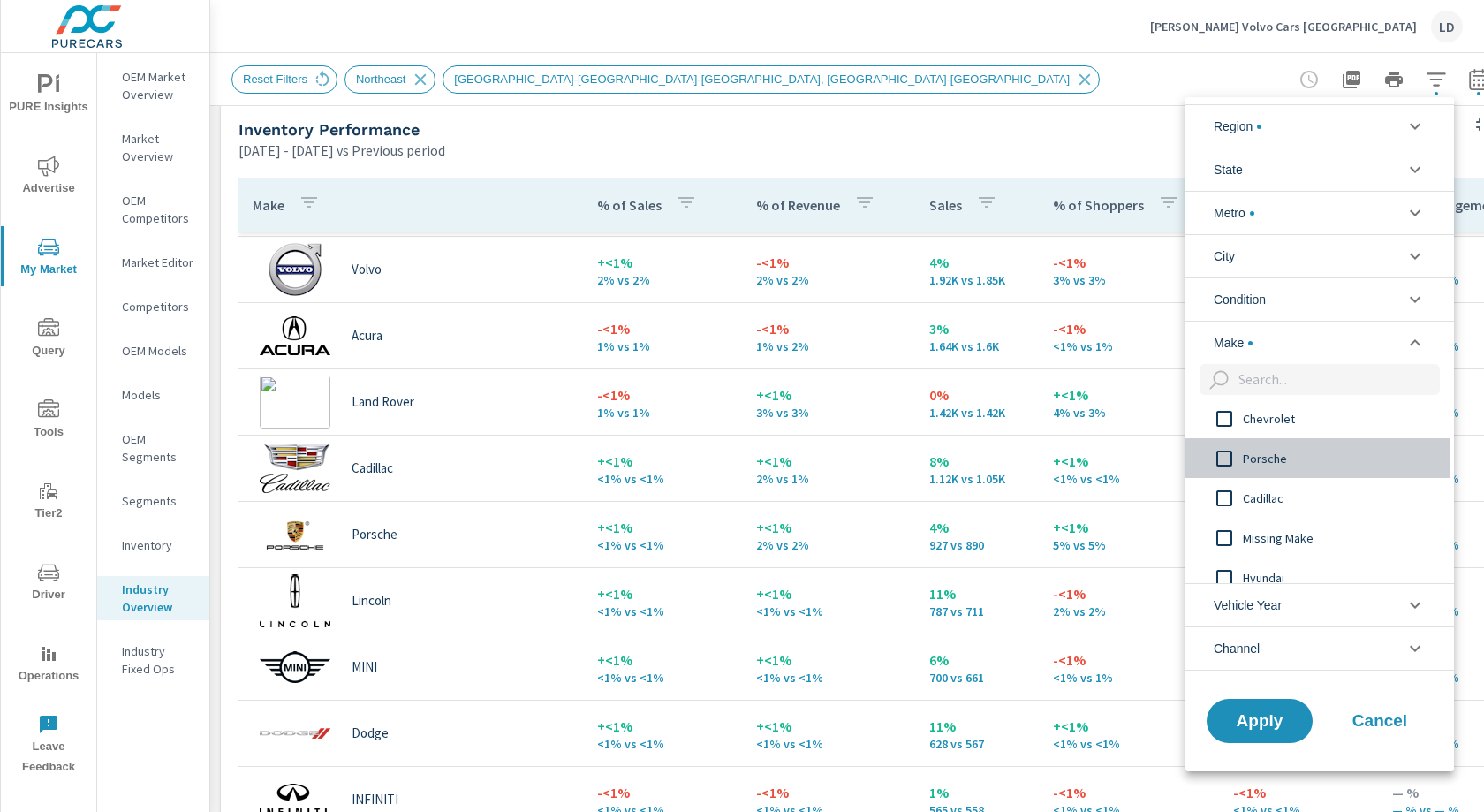
click at [1269, 449] on span "Porsche" at bounding box center [1339, 458] width 193 height 21
click at [1268, 454] on span "Cadillac" at bounding box center [1339, 453] width 193 height 21
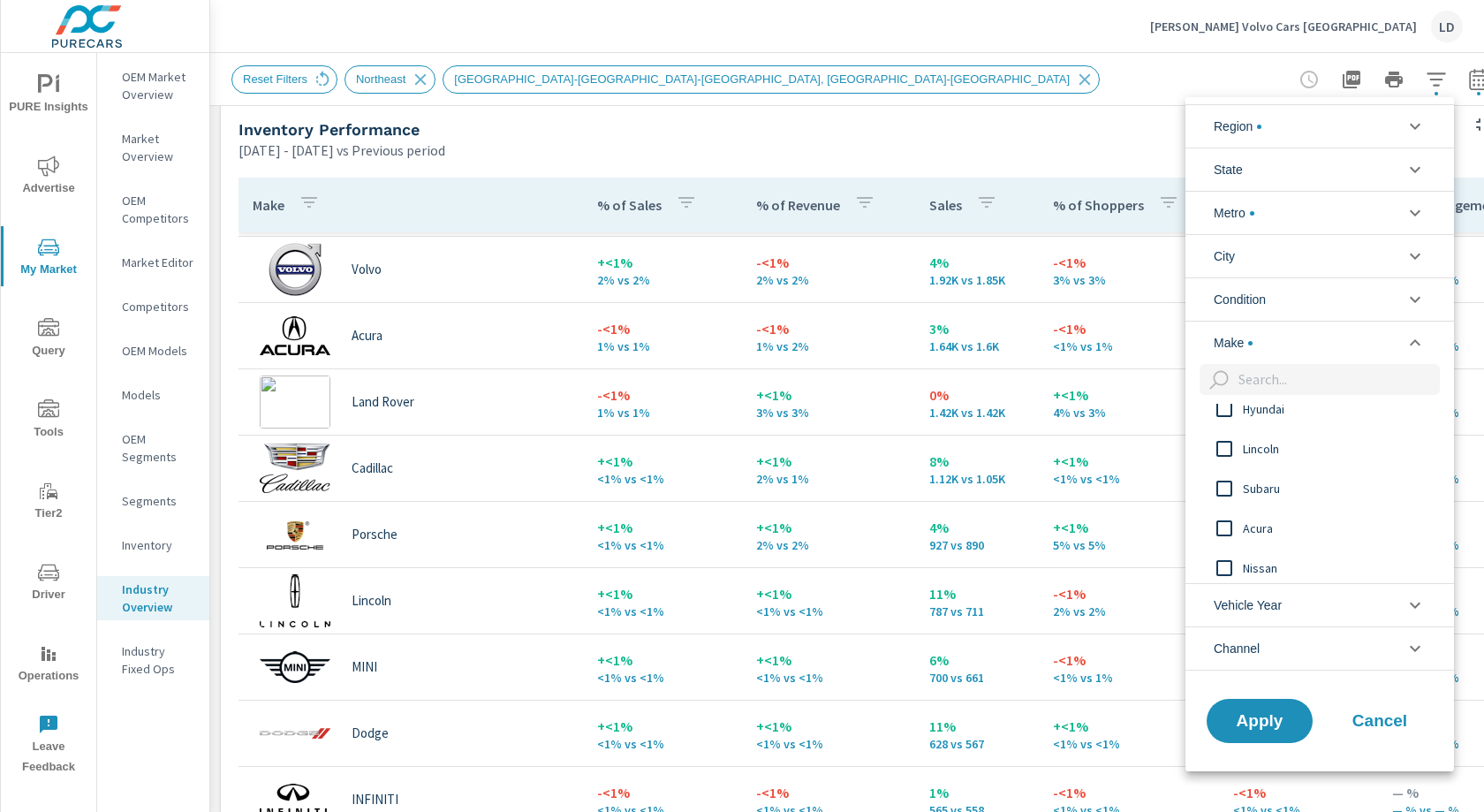
scroll to position [579, 0]
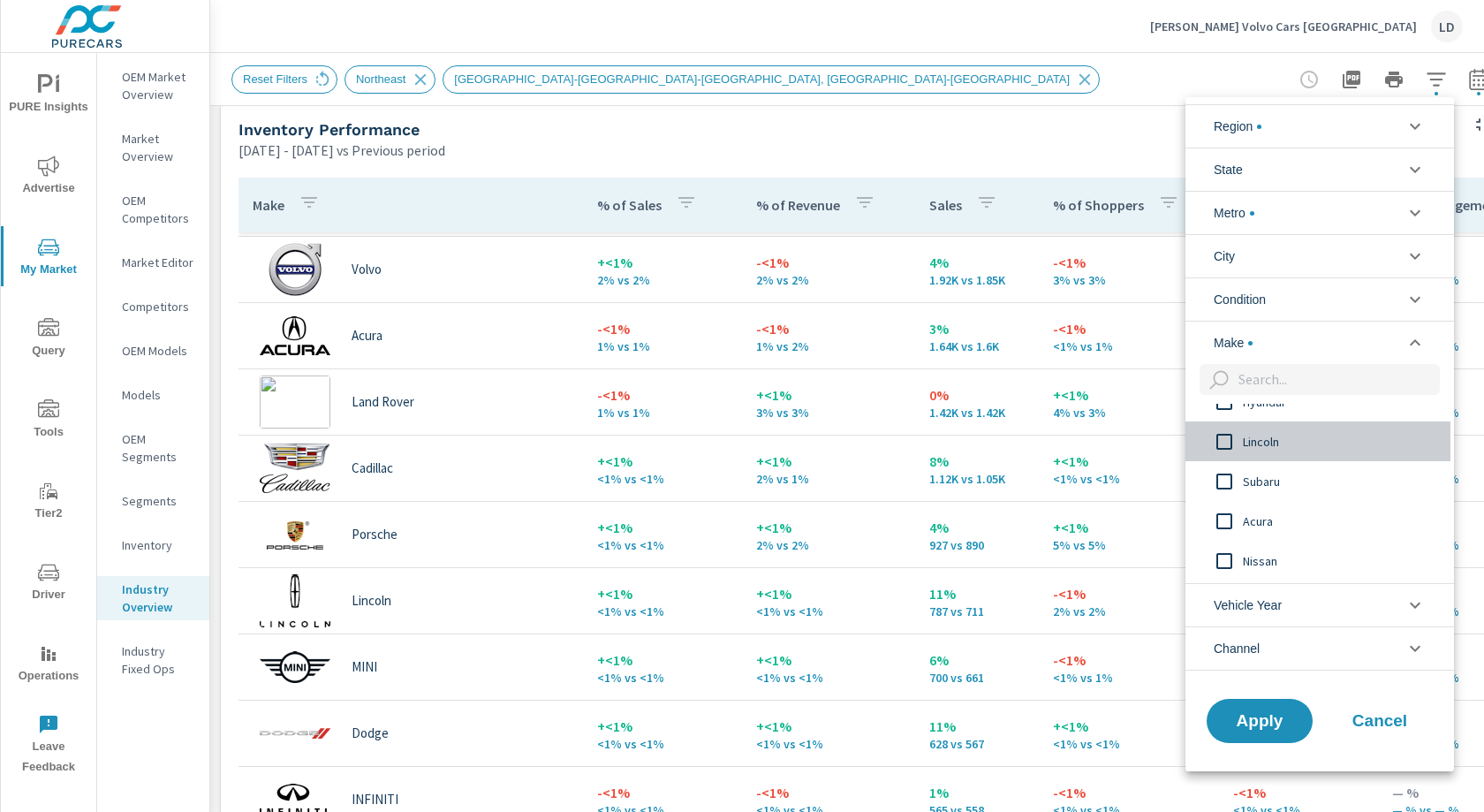
click at [1269, 444] on span "Lincoln" at bounding box center [1339, 441] width 193 height 21
click at [1258, 518] on span "Acura" at bounding box center [1339, 521] width 193 height 21
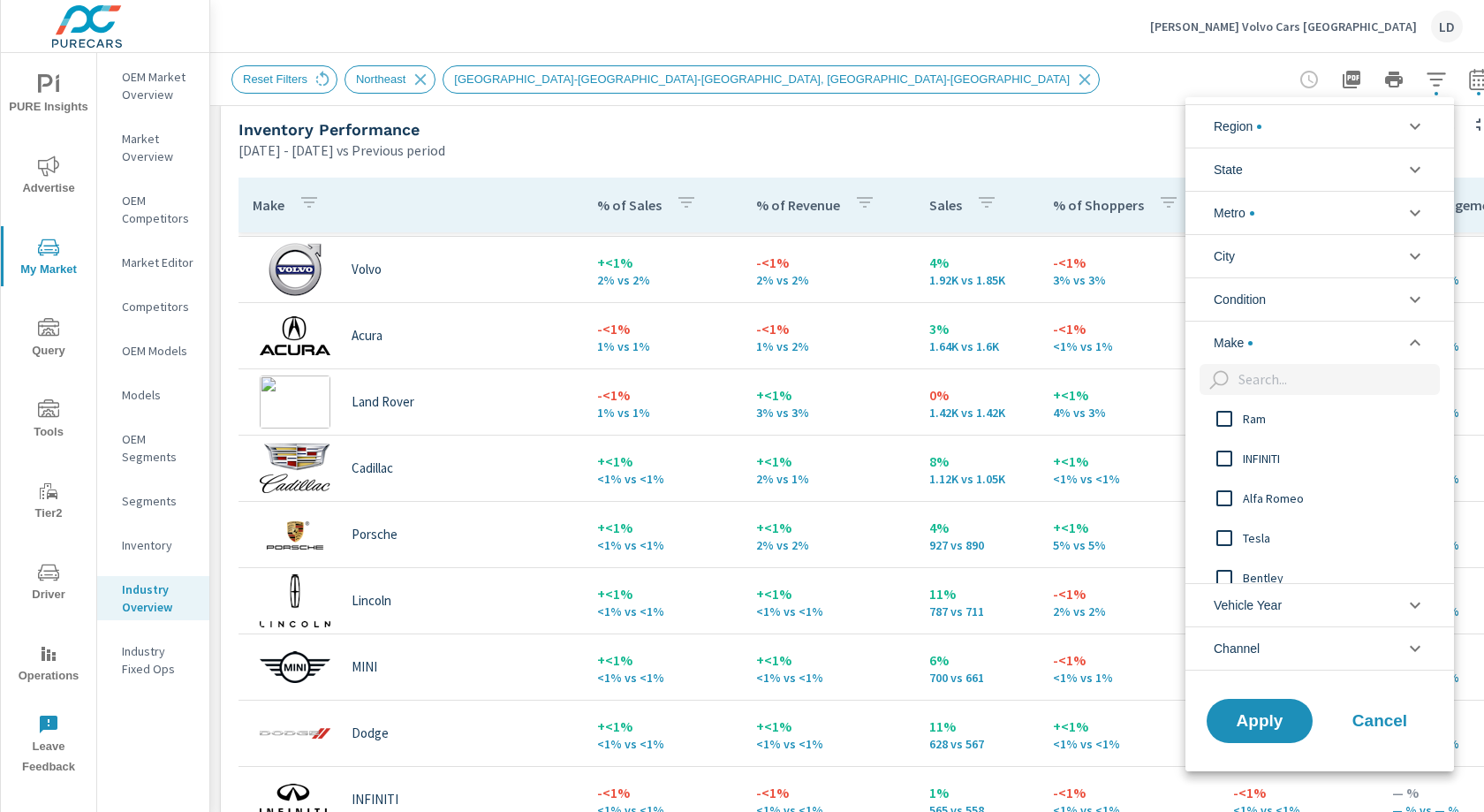
scroll to position [968, 0]
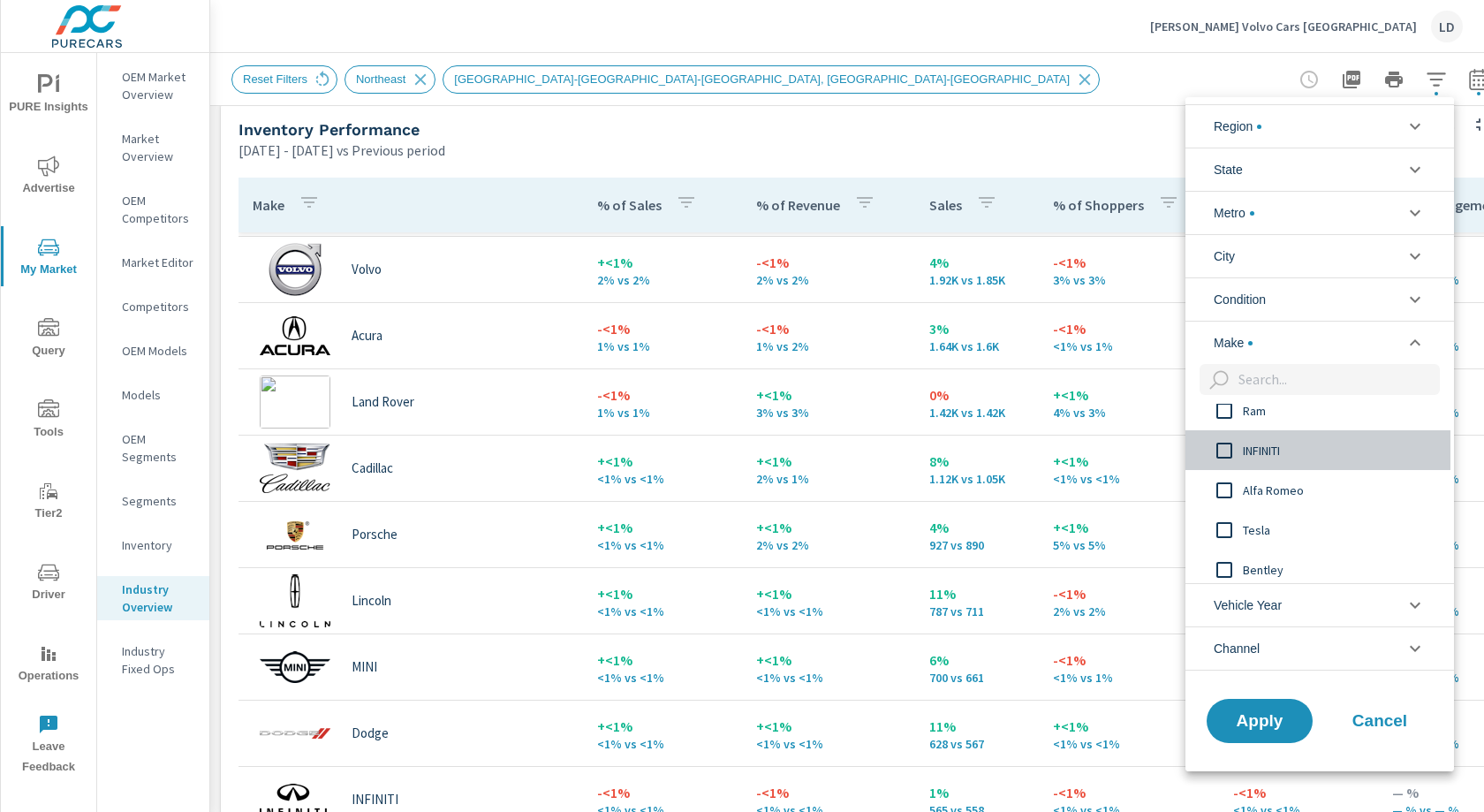
click at [1229, 448] on input "filter options" at bounding box center [1224, 450] width 38 height 38
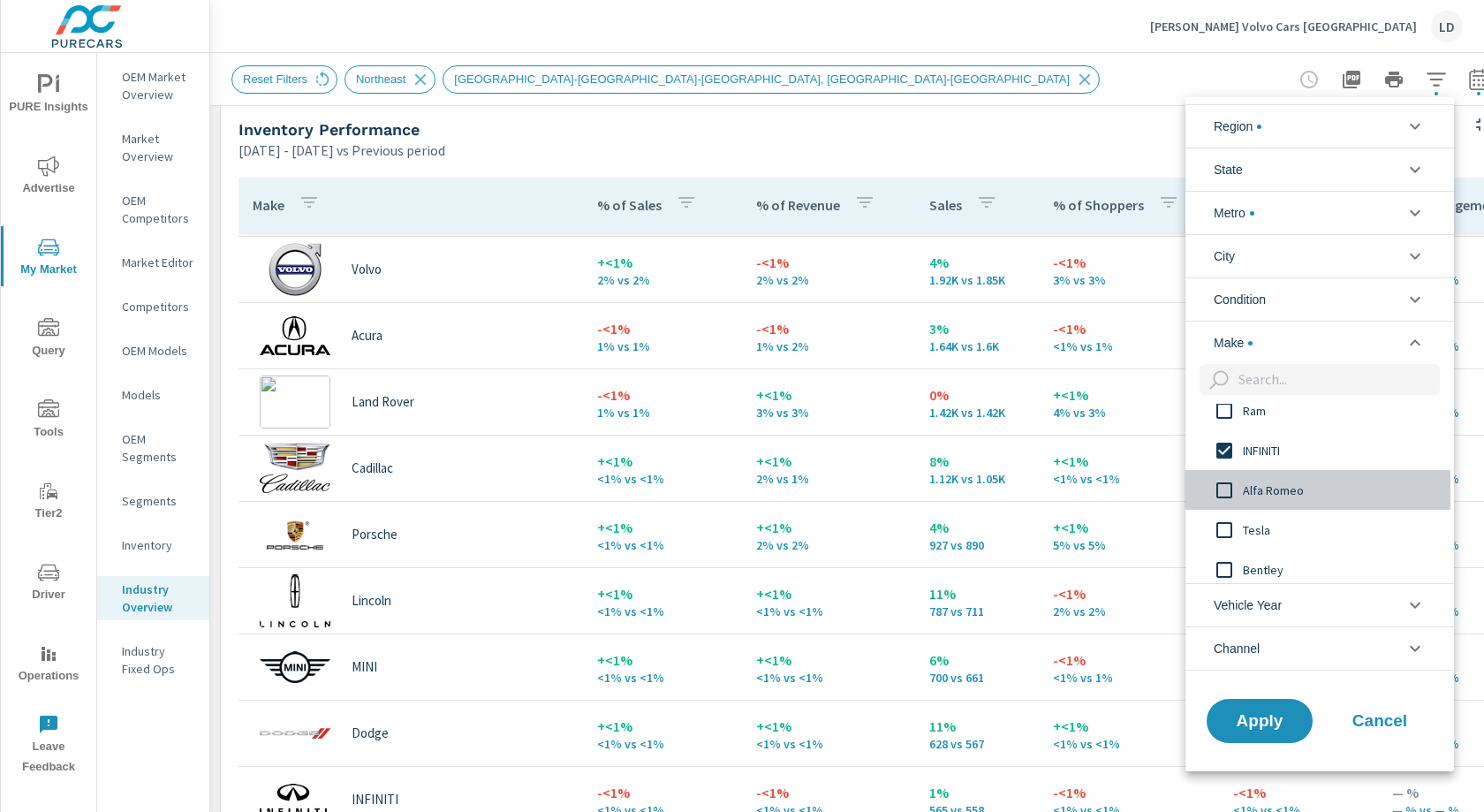
click at [1229, 482] on input "filter options" at bounding box center [1224, 490] width 38 height 38
click at [1225, 526] on input "filter options" at bounding box center [1224, 530] width 38 height 38
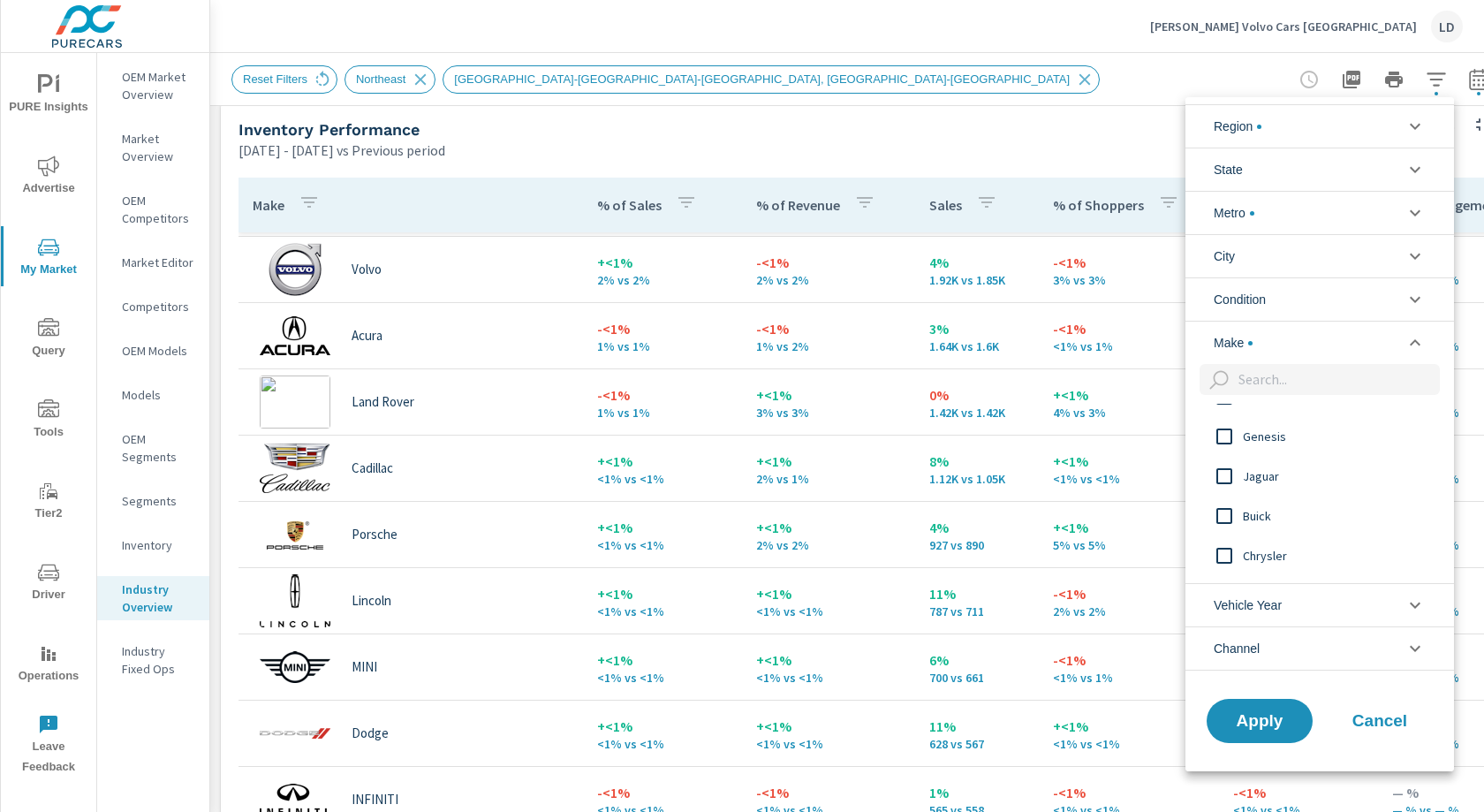
click at [1226, 434] on input "filter options" at bounding box center [1224, 436] width 38 height 38
click at [1228, 461] on input "filter options" at bounding box center [1224, 471] width 38 height 38
click at [1226, 521] on input "filter options" at bounding box center [1224, 524] width 38 height 38
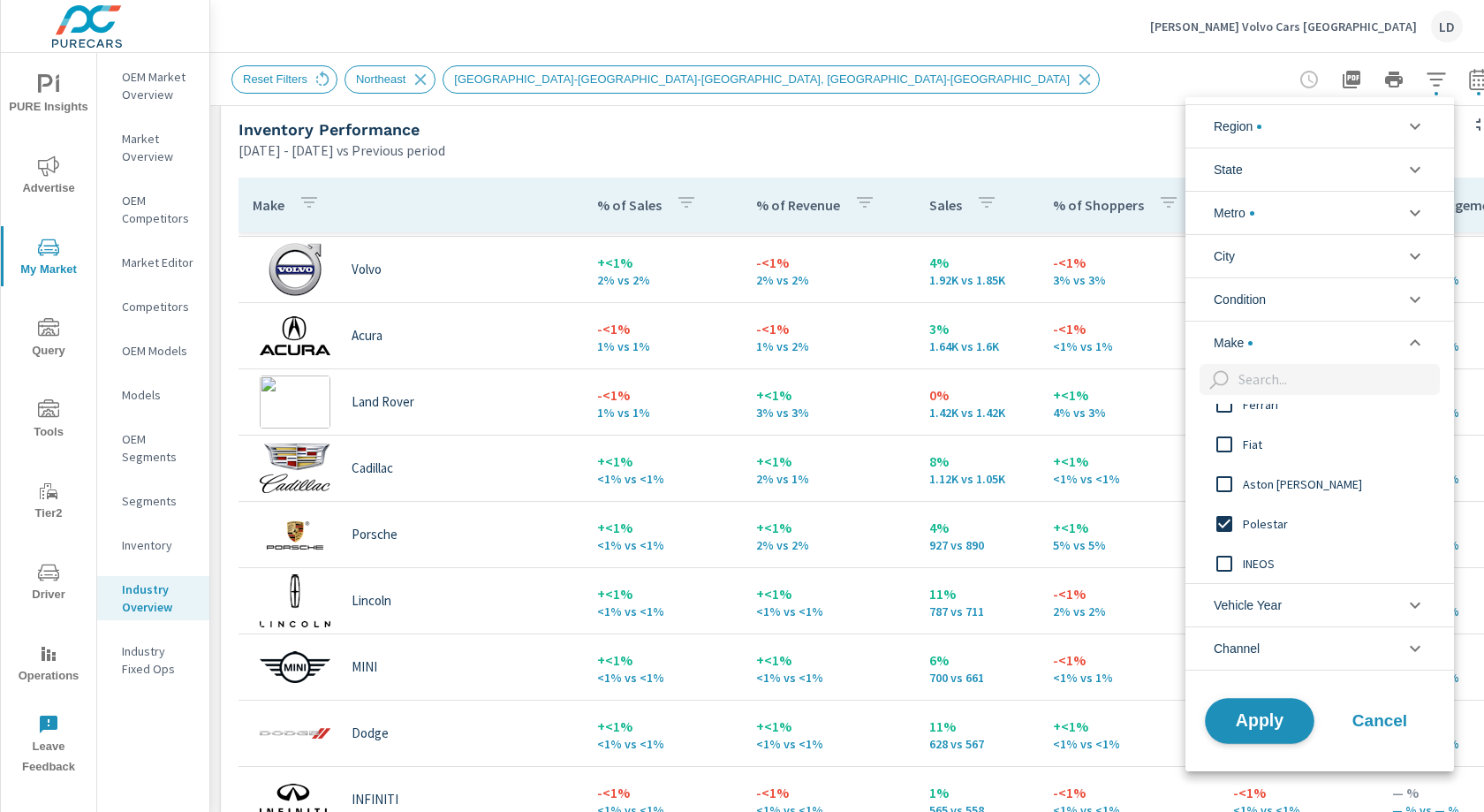
click at [1268, 712] on span "Apply" at bounding box center [1260, 720] width 72 height 16
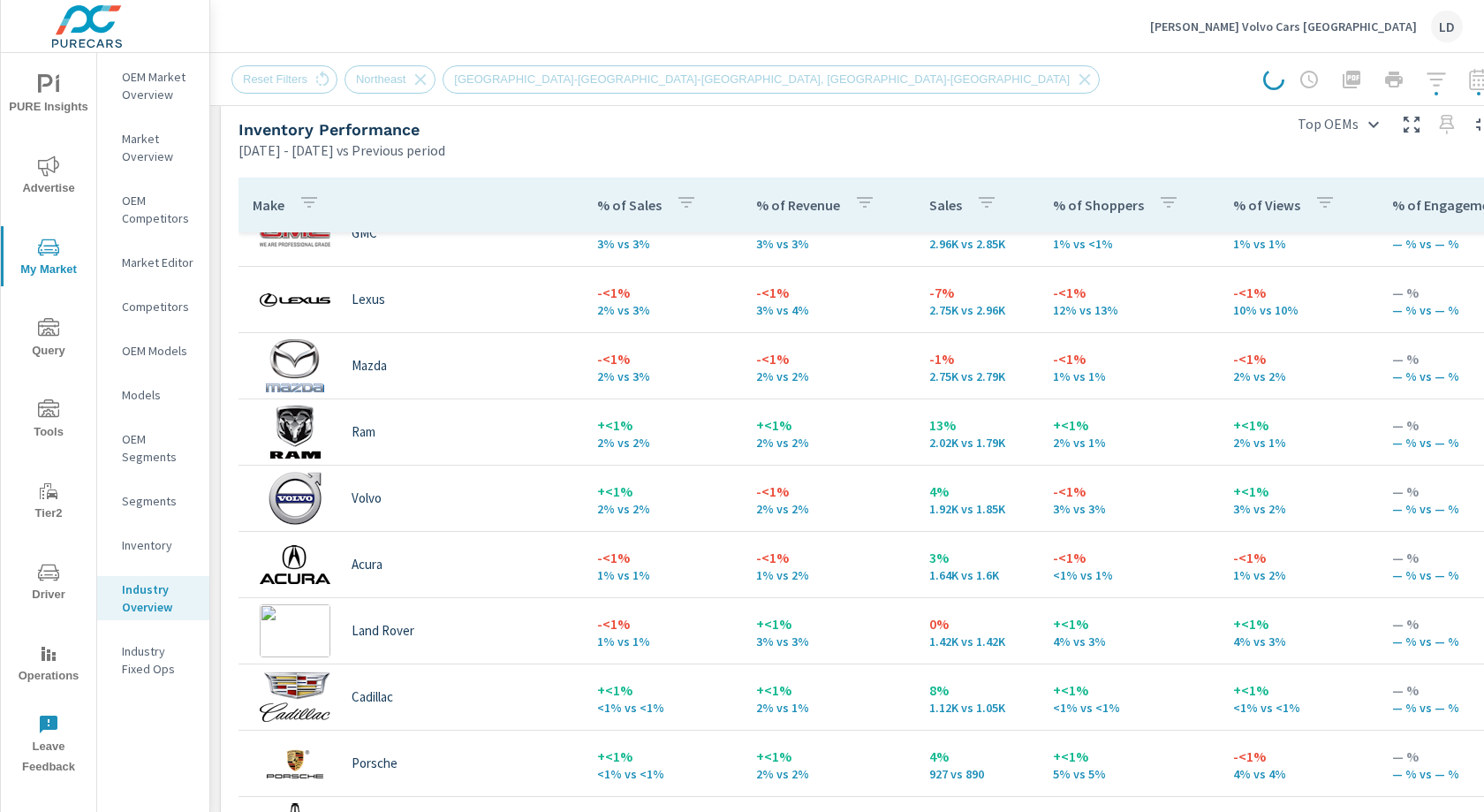
scroll to position [881, 0]
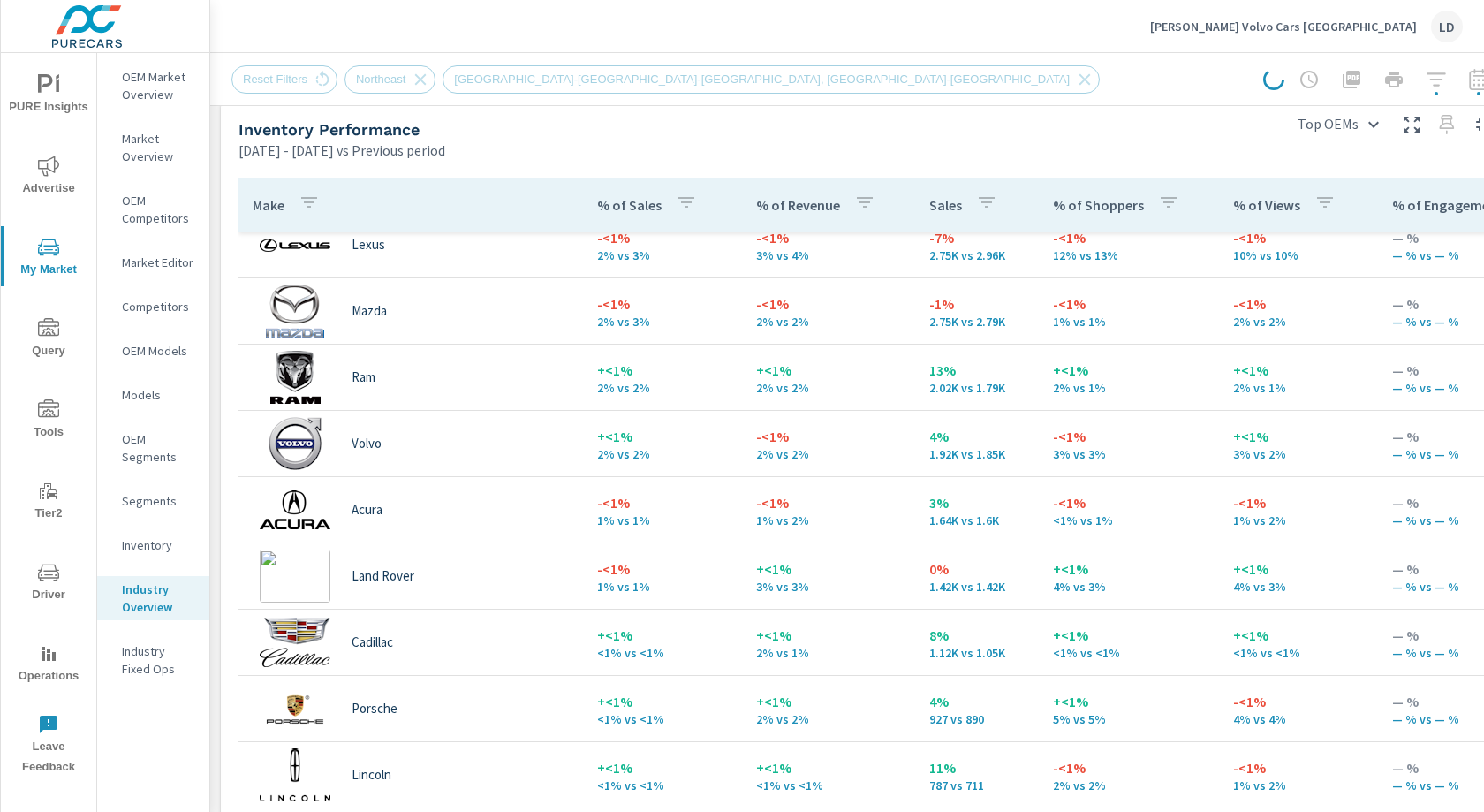
scroll to position [949, 0]
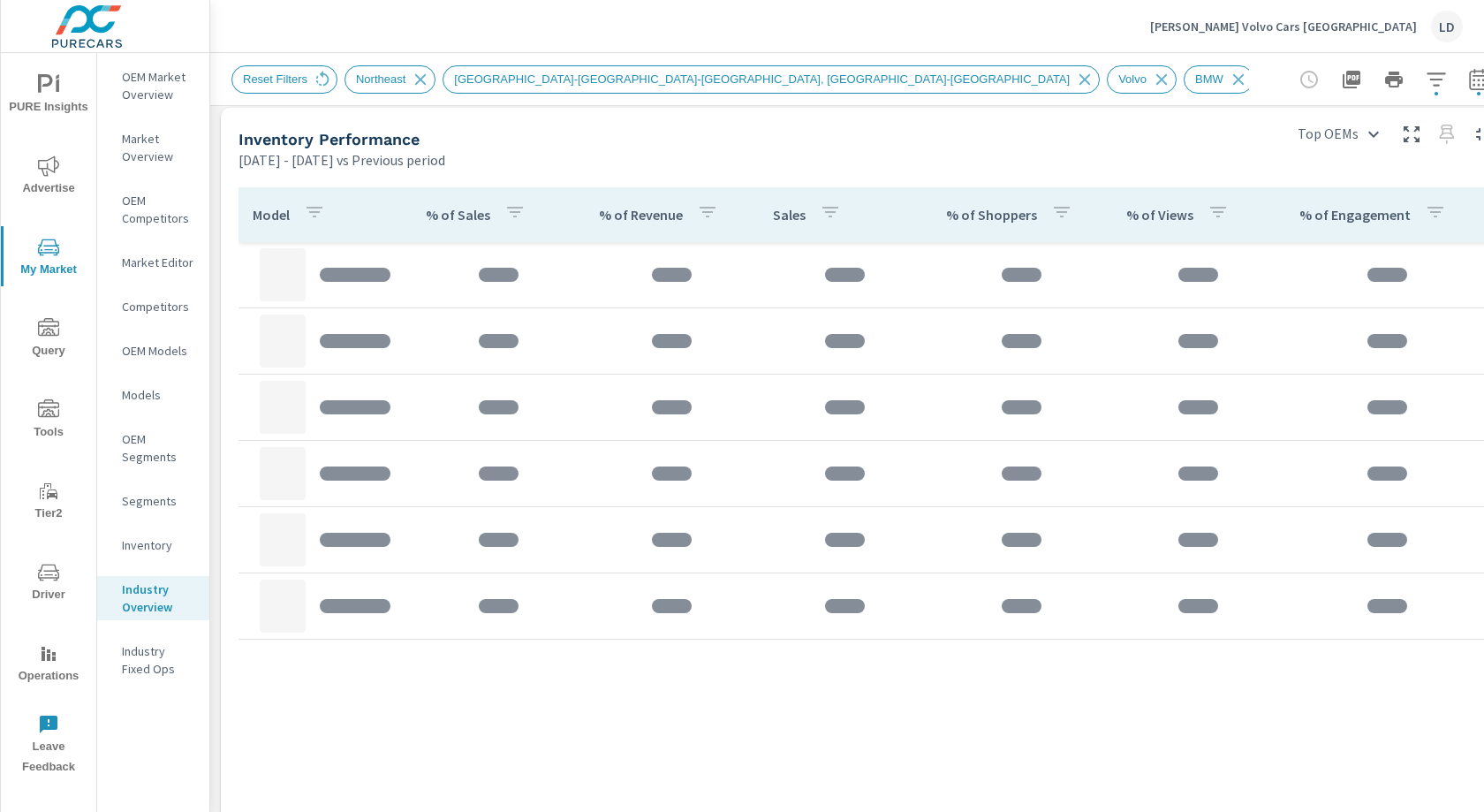
scroll to position [758, 0]
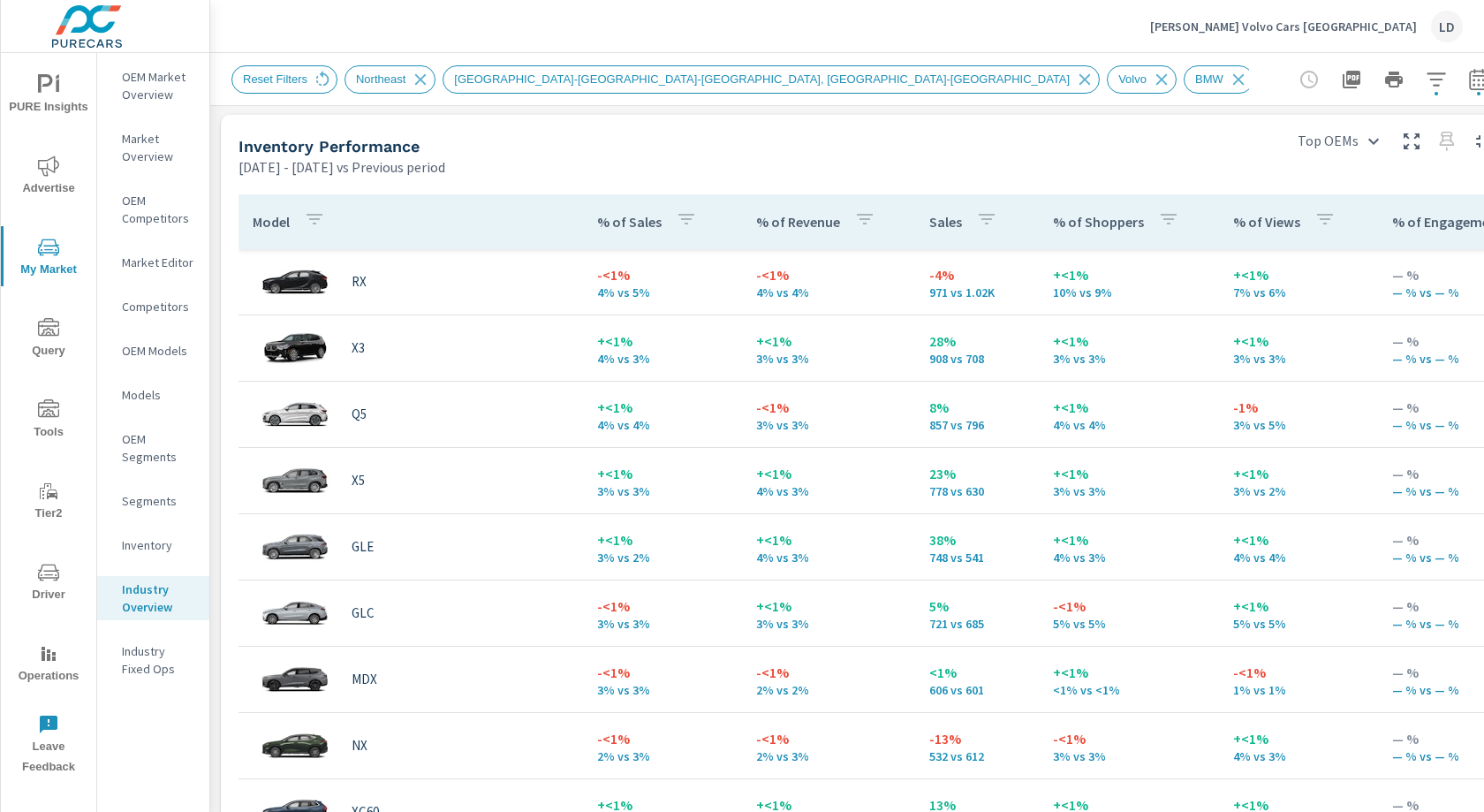
scroll to position [1126, 0]
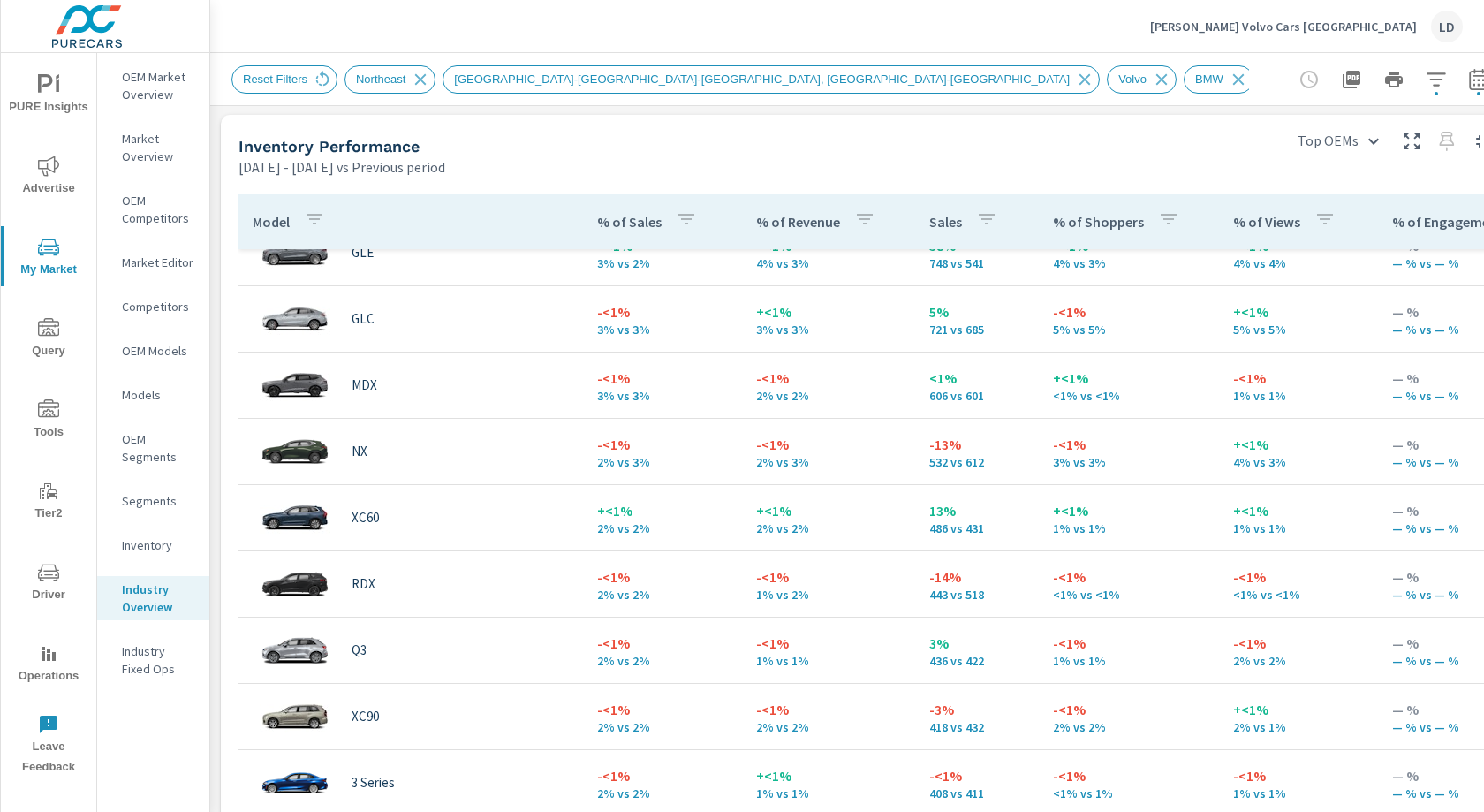
scroll to position [195, 0]
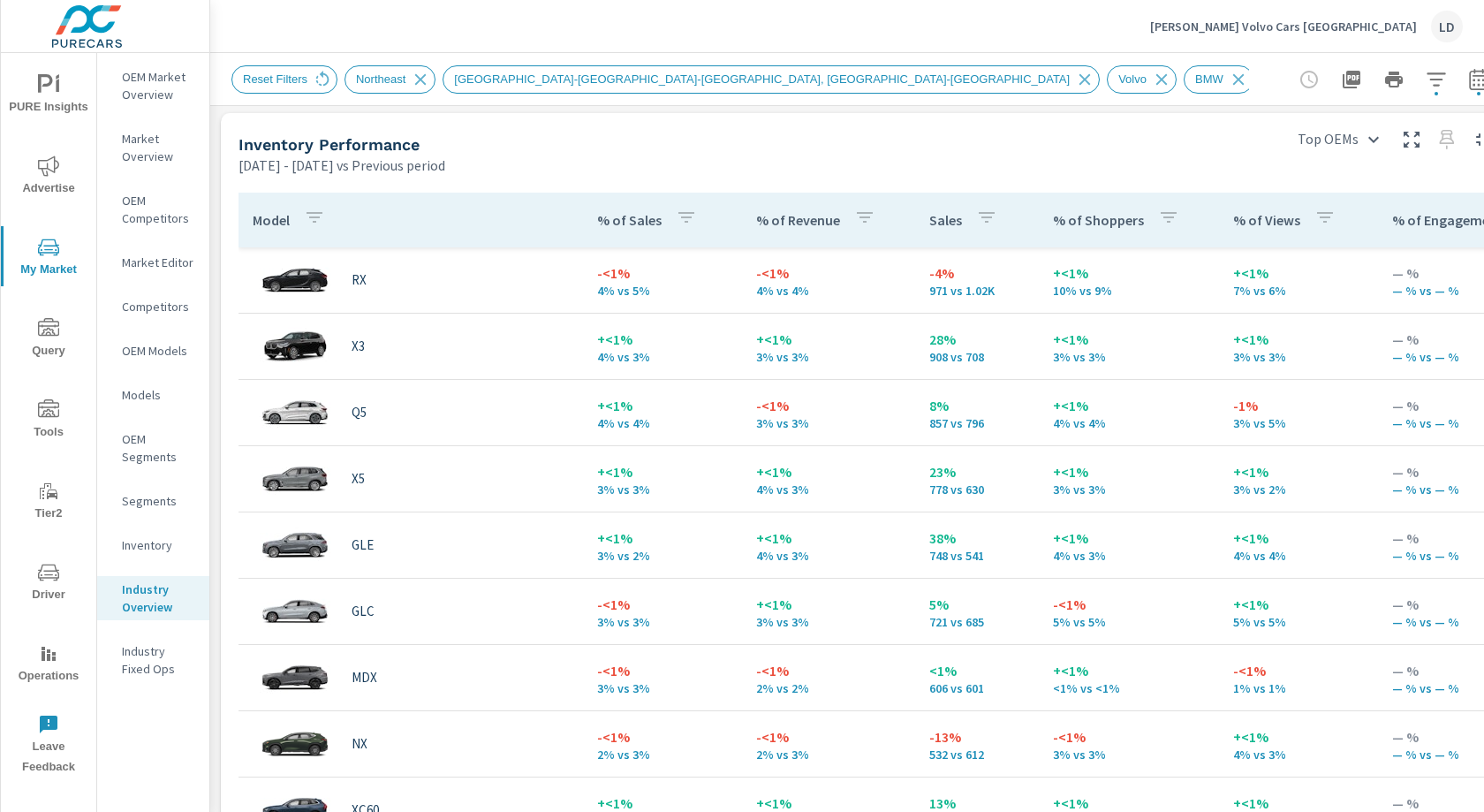
scroll to position [762, 0]
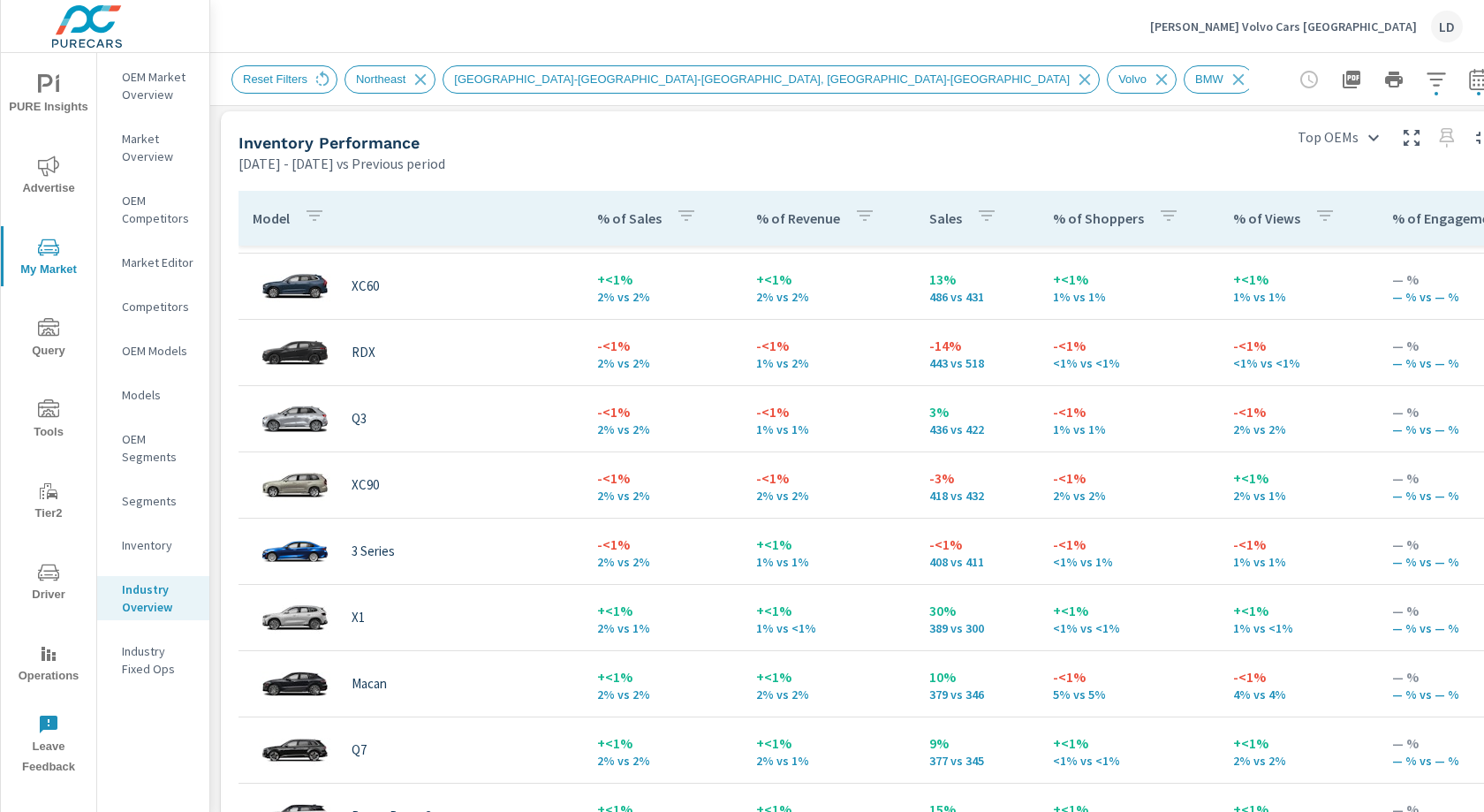
scroll to position [528, 0]
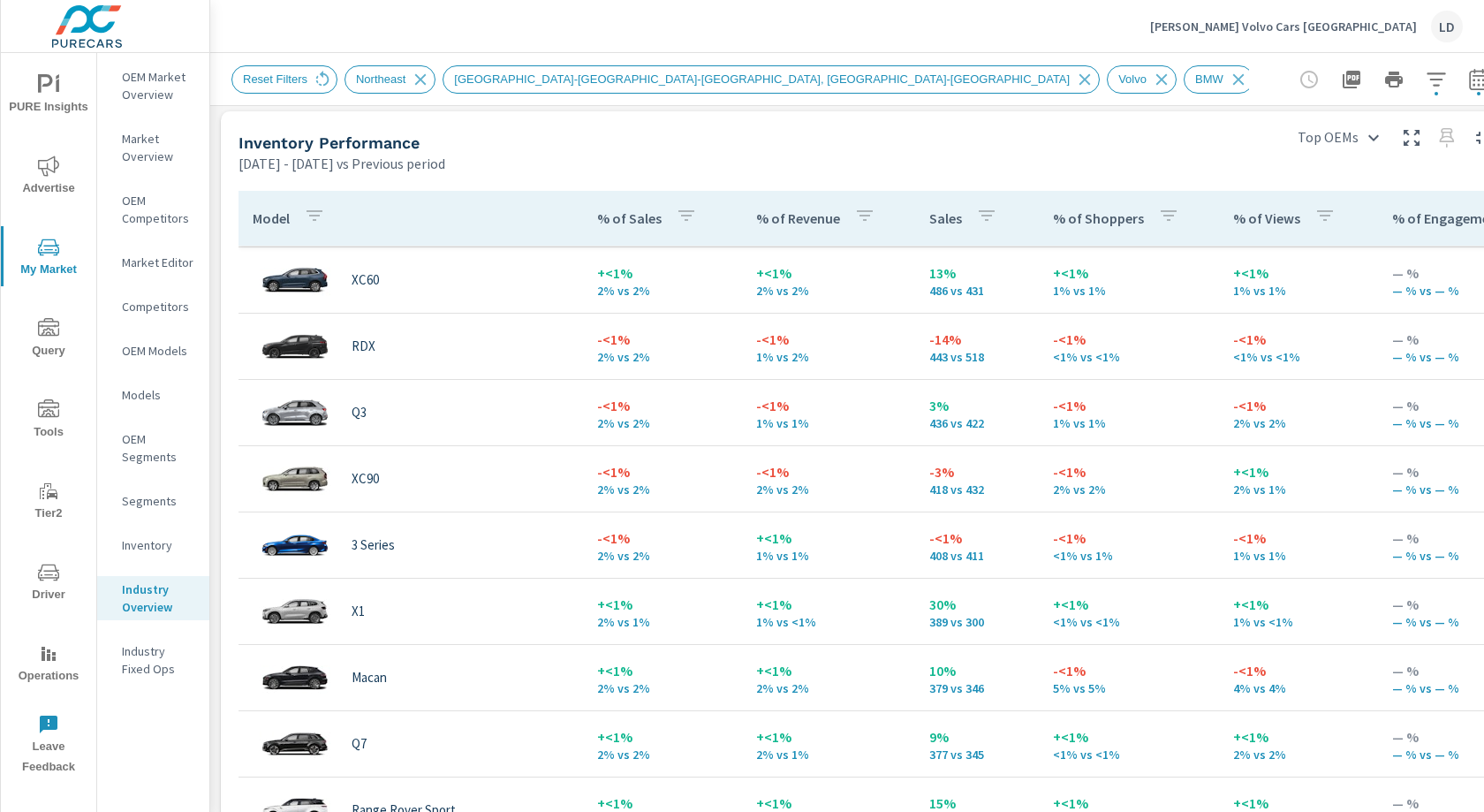
click at [318, 217] on icon "button" at bounding box center [314, 215] width 21 height 21
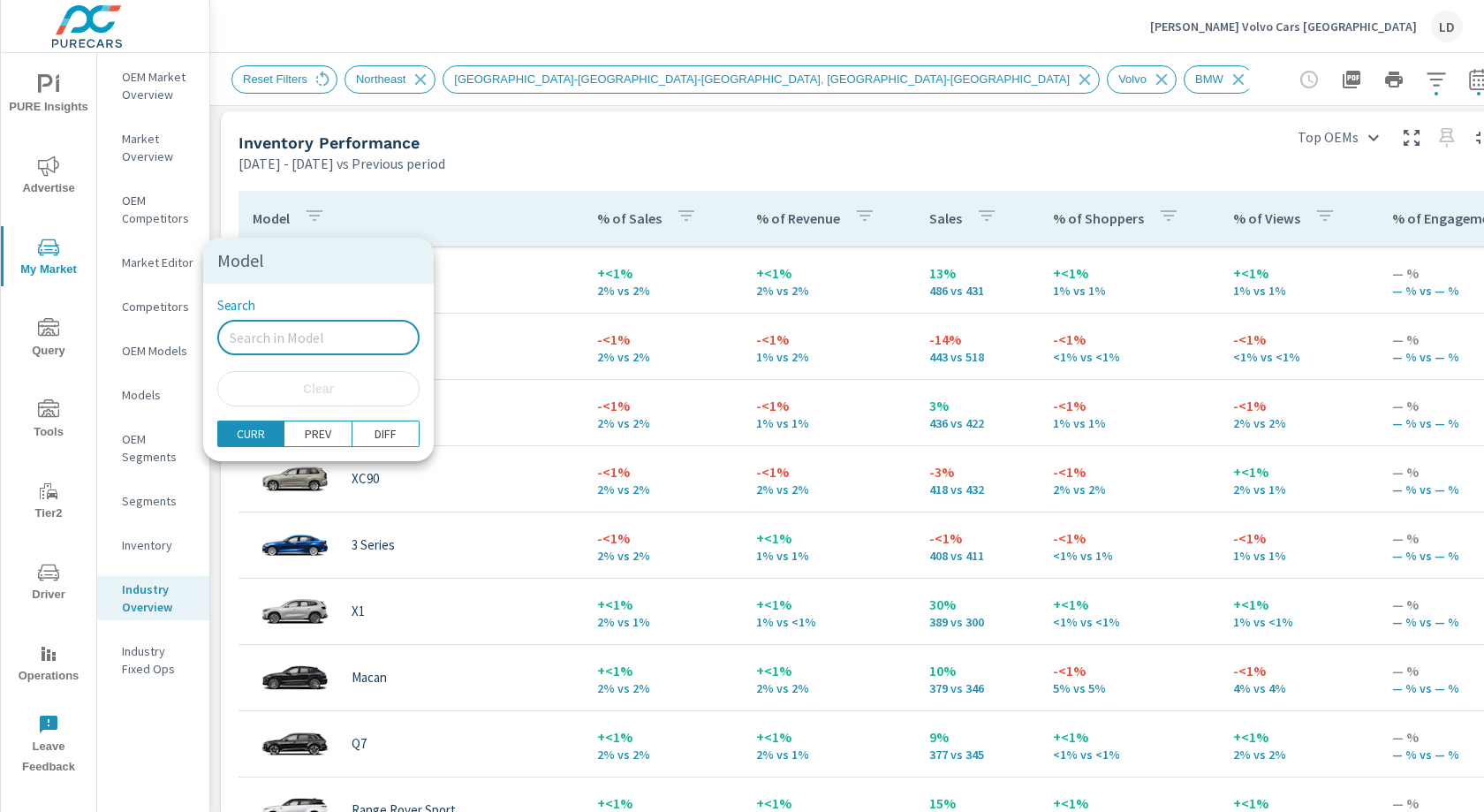
click at [279, 329] on input "Search" at bounding box center [318, 337] width 202 height 36
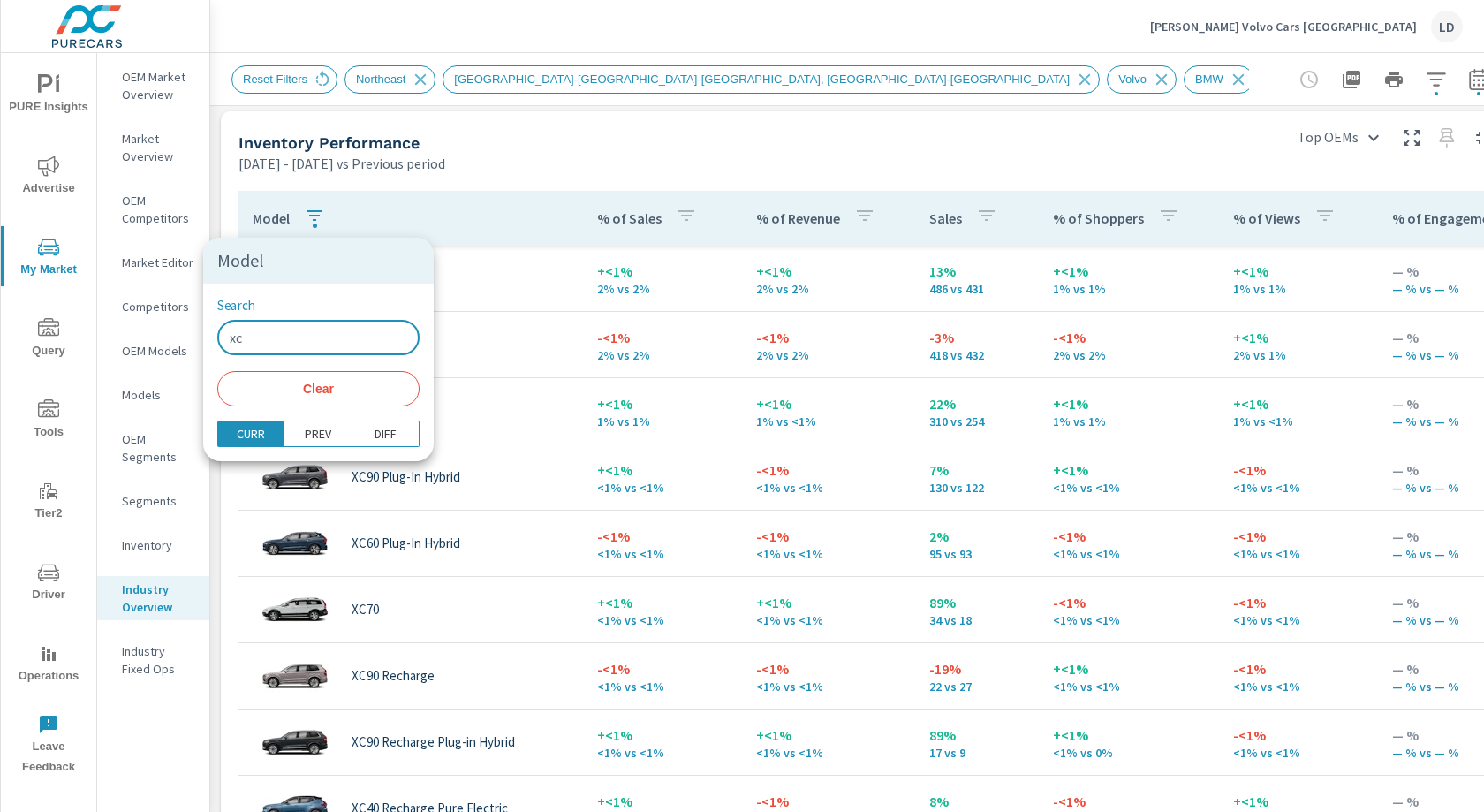
type input "xc"
click at [582, 167] on div at bounding box center [742, 406] width 1484 height 812
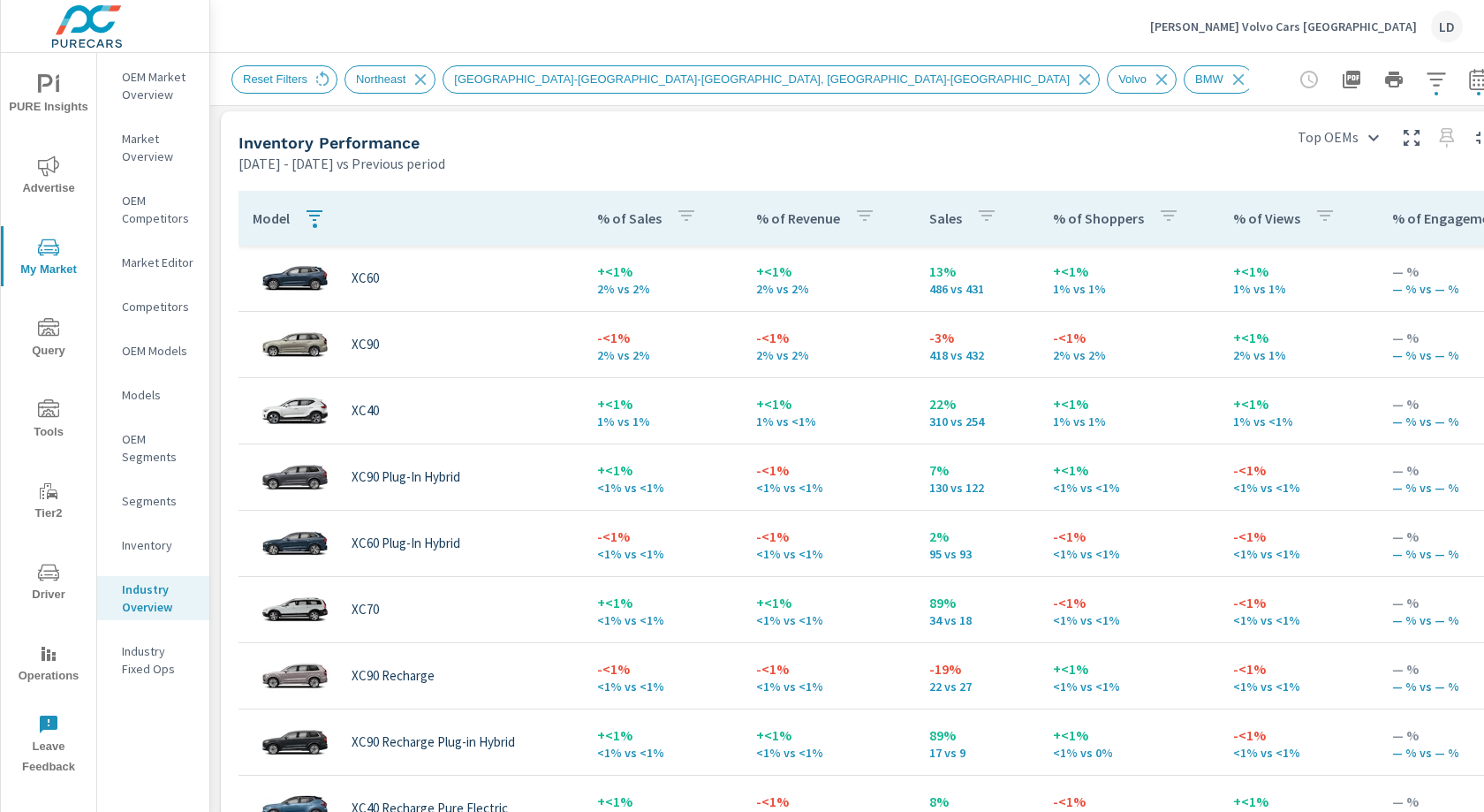
click at [921, 146] on div "Inventory Performance" at bounding box center [756, 143] width 1034 height 20
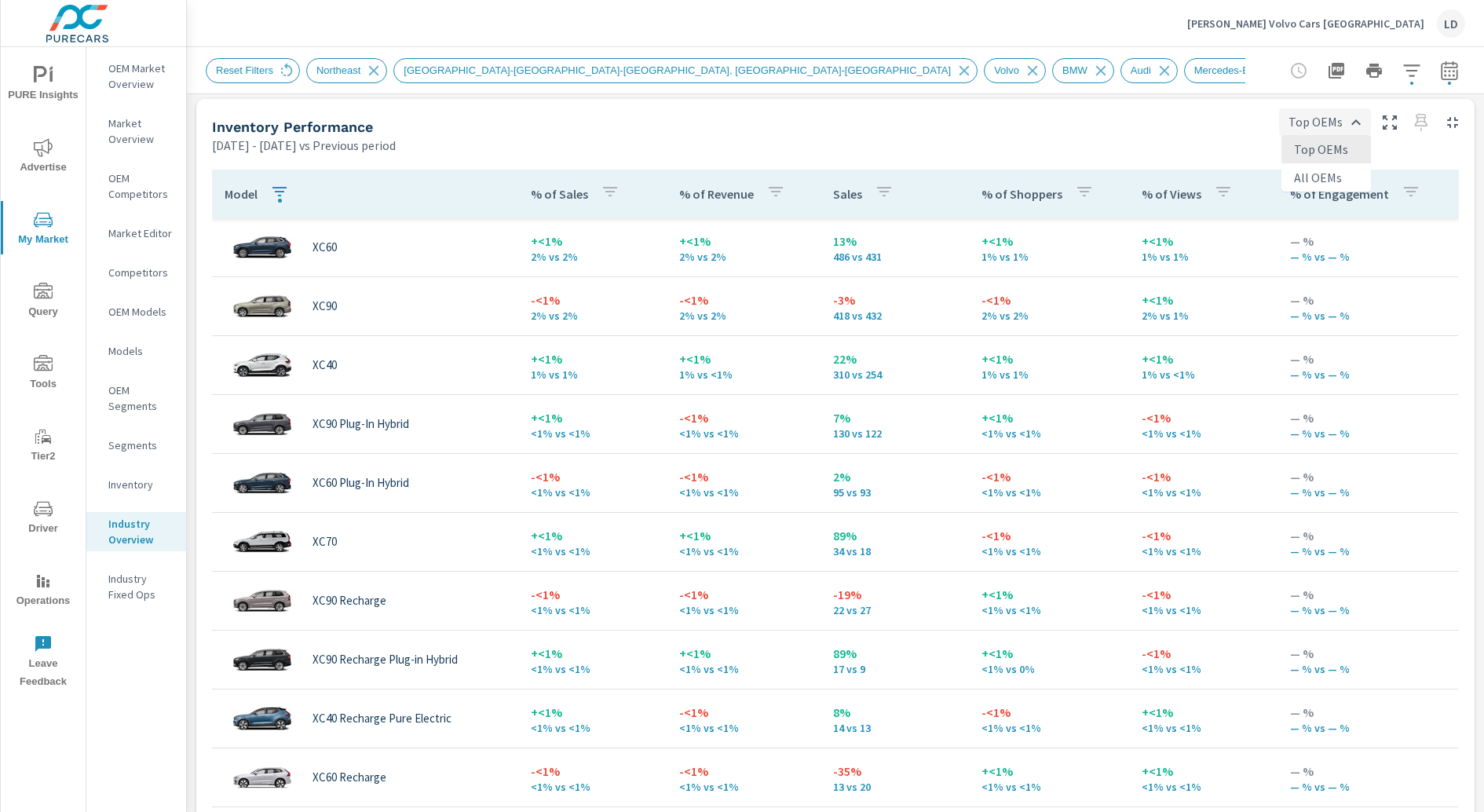
click at [1318, 118] on body "PURE Insights Advertise My Market Query Tools Tier2 Driver Operations Leave Fee…" at bounding box center [742, 406] width 1484 height 812
click at [1318, 172] on li "All OEMs" at bounding box center [1326, 177] width 89 height 28
type input "All OEMs"
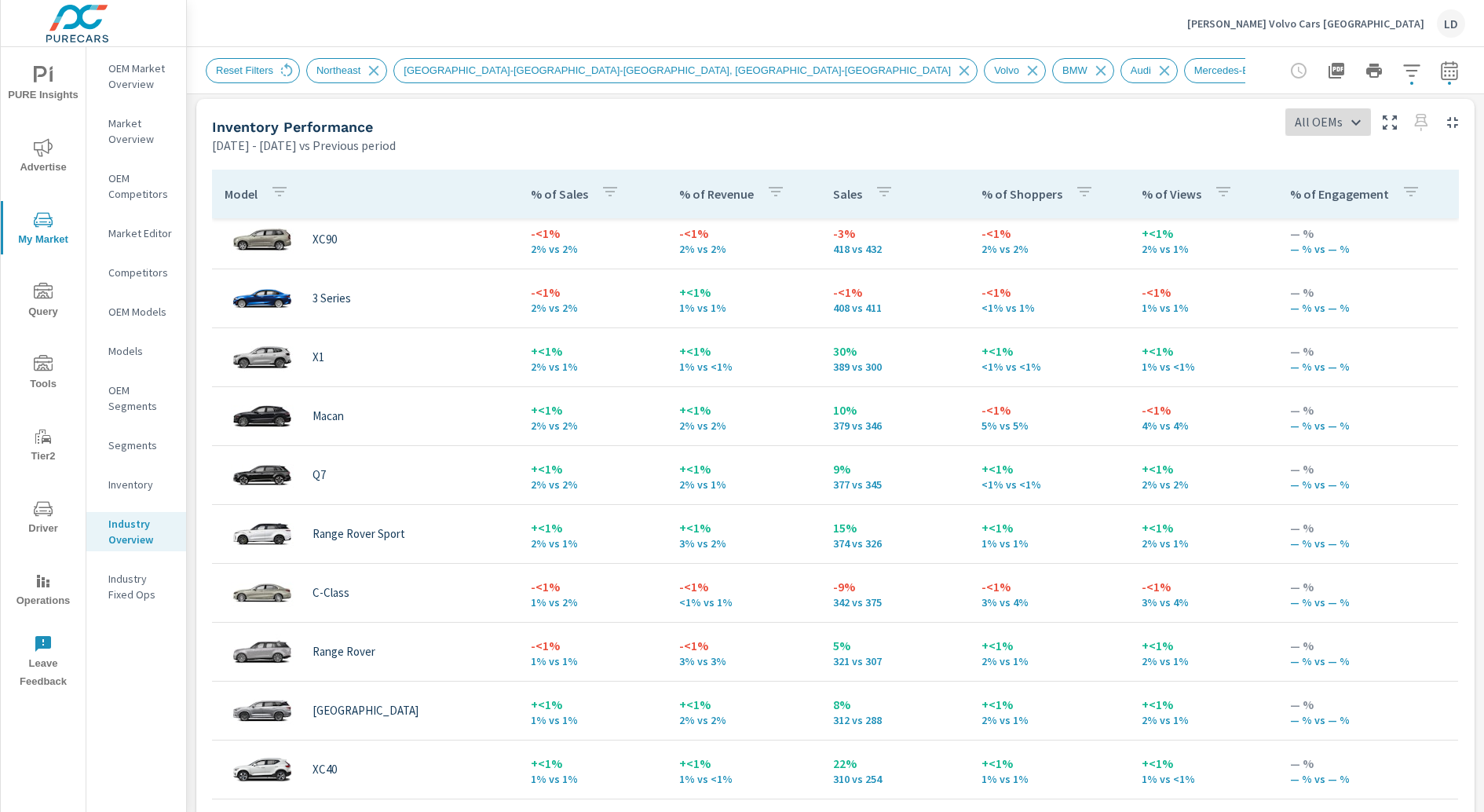
scroll to position [555, 0]
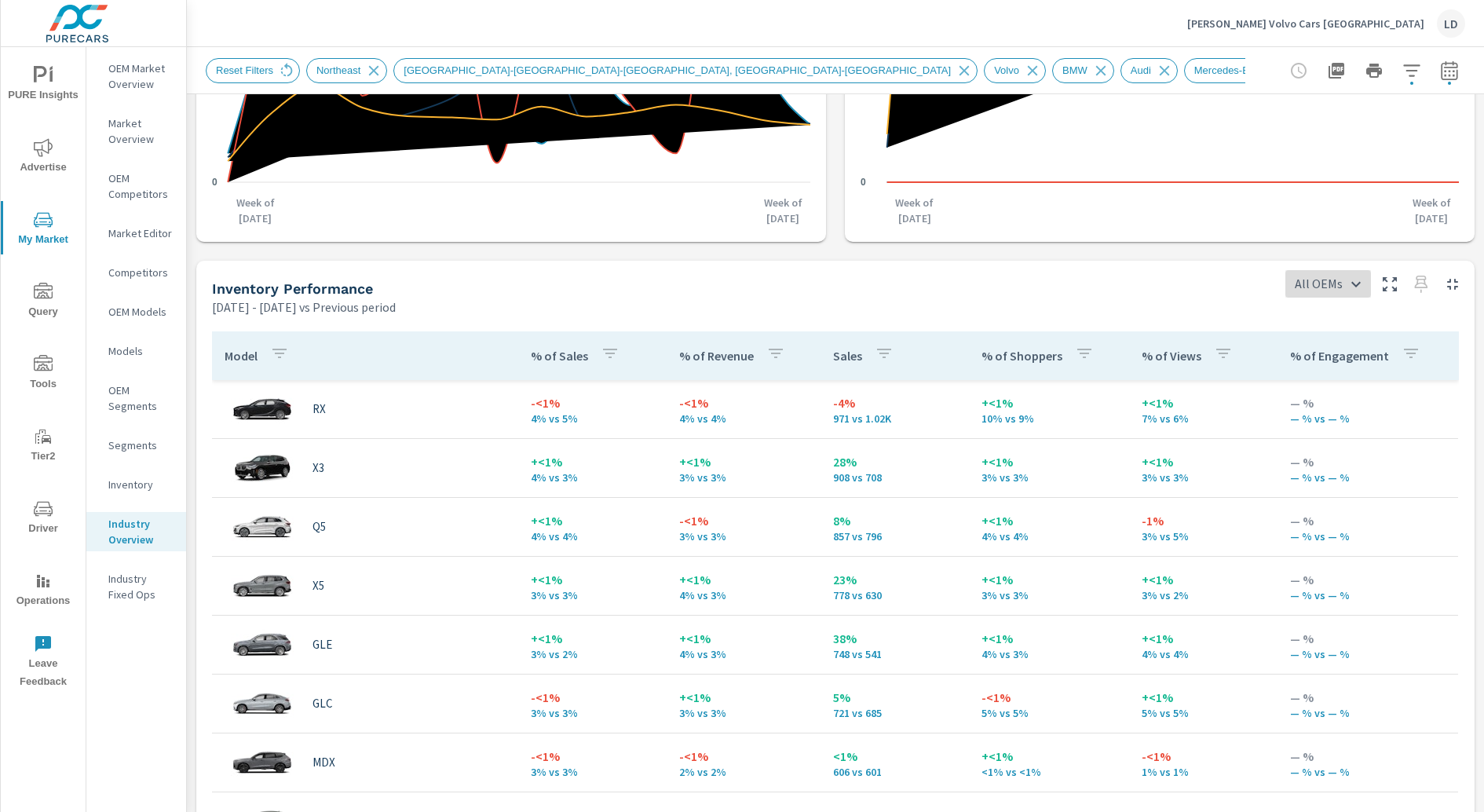
scroll to position [510, 0]
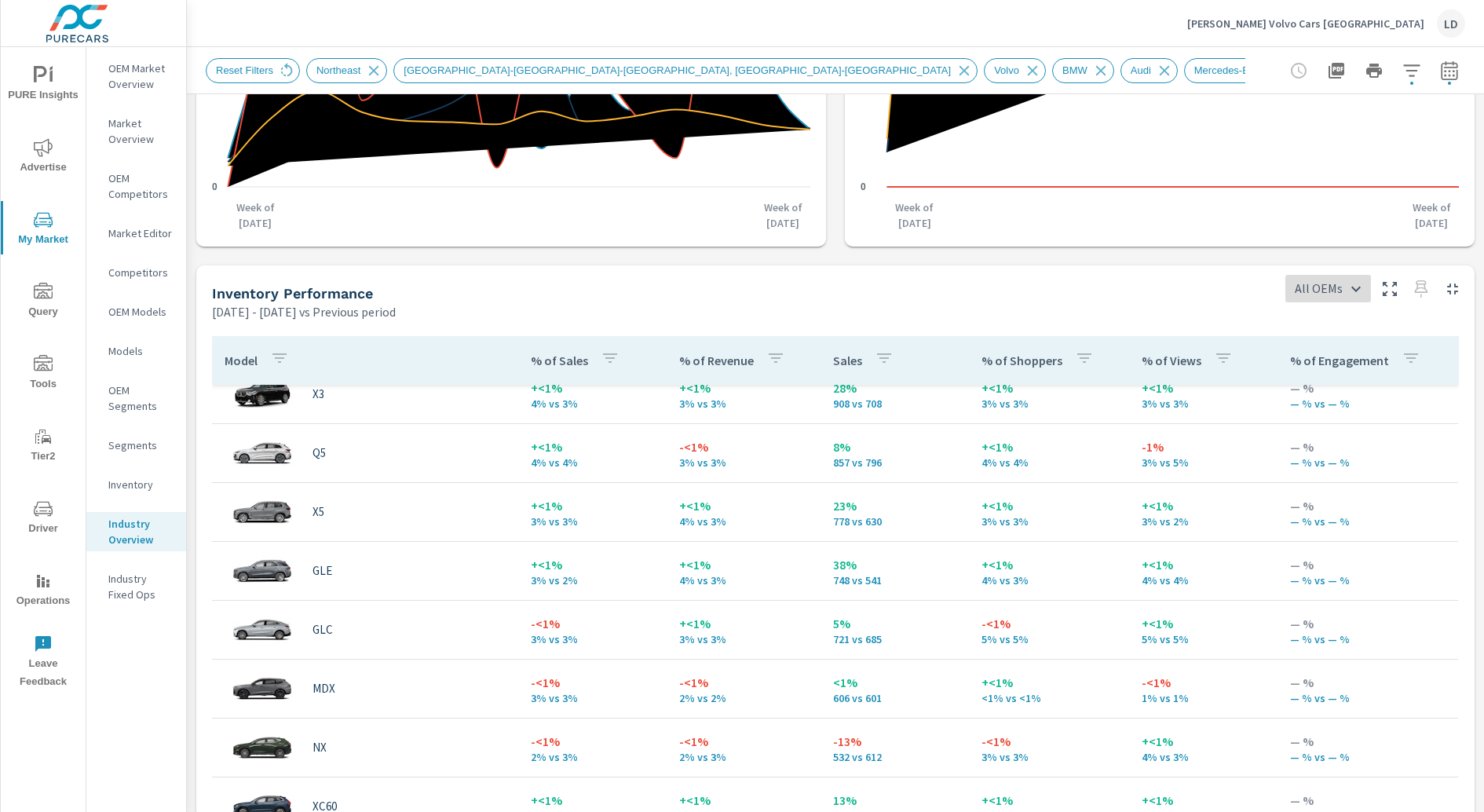
scroll to position [93, 0]
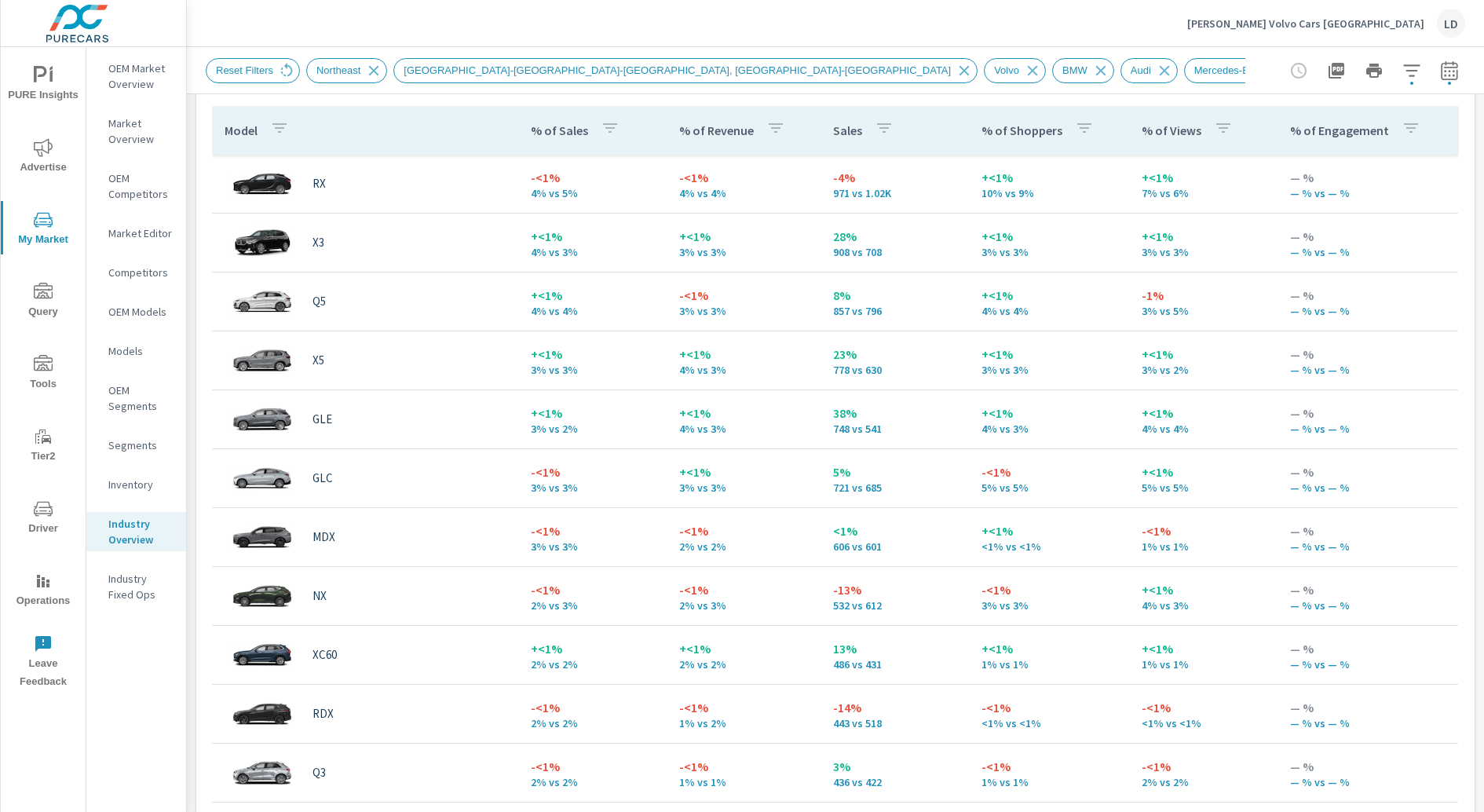
scroll to position [743, 0]
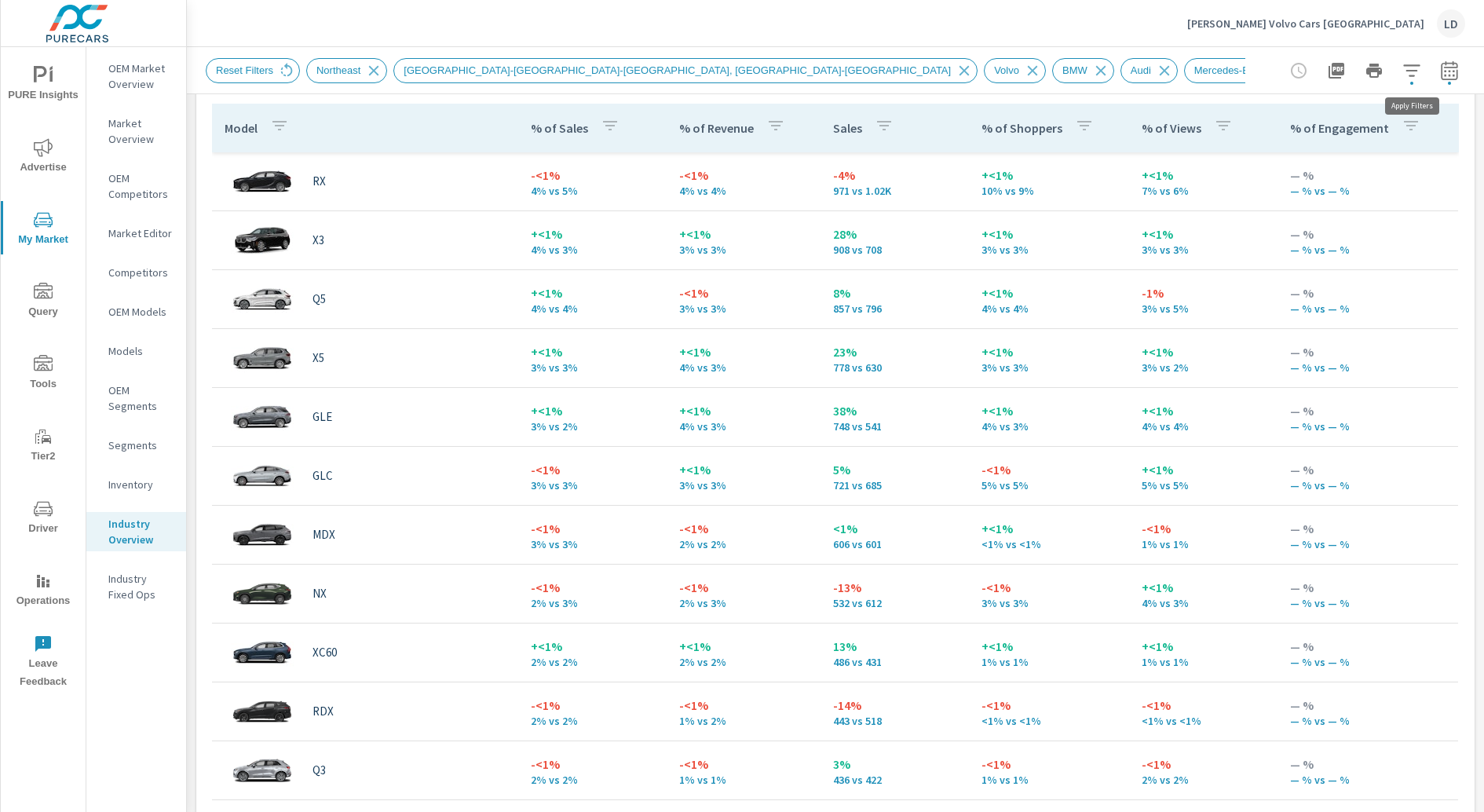
click at [1318, 81] on span "button" at bounding box center [1412, 83] width 3 height 3
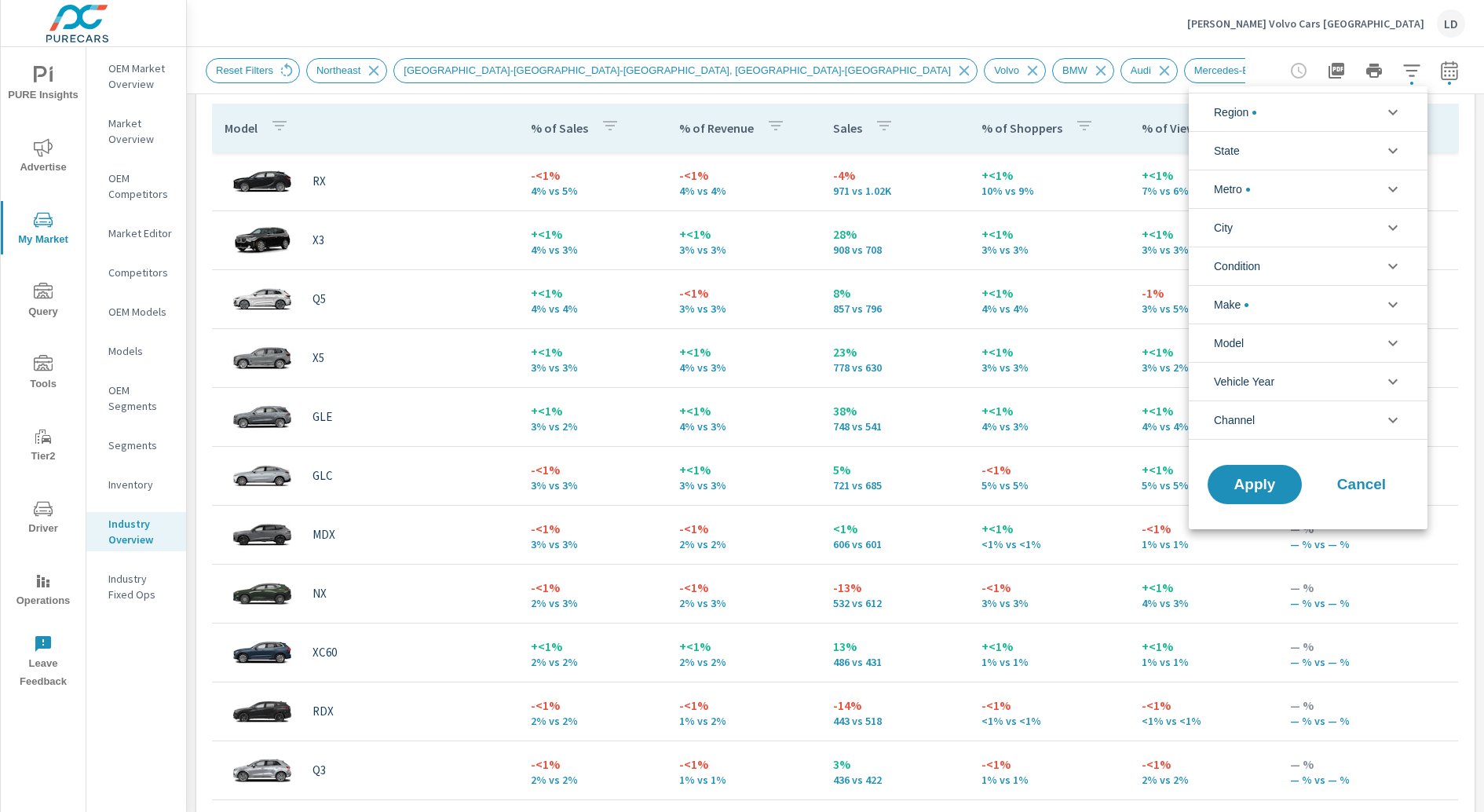
scroll to position [159, 0]
click at [1137, 22] on div at bounding box center [742, 406] width 1484 height 812
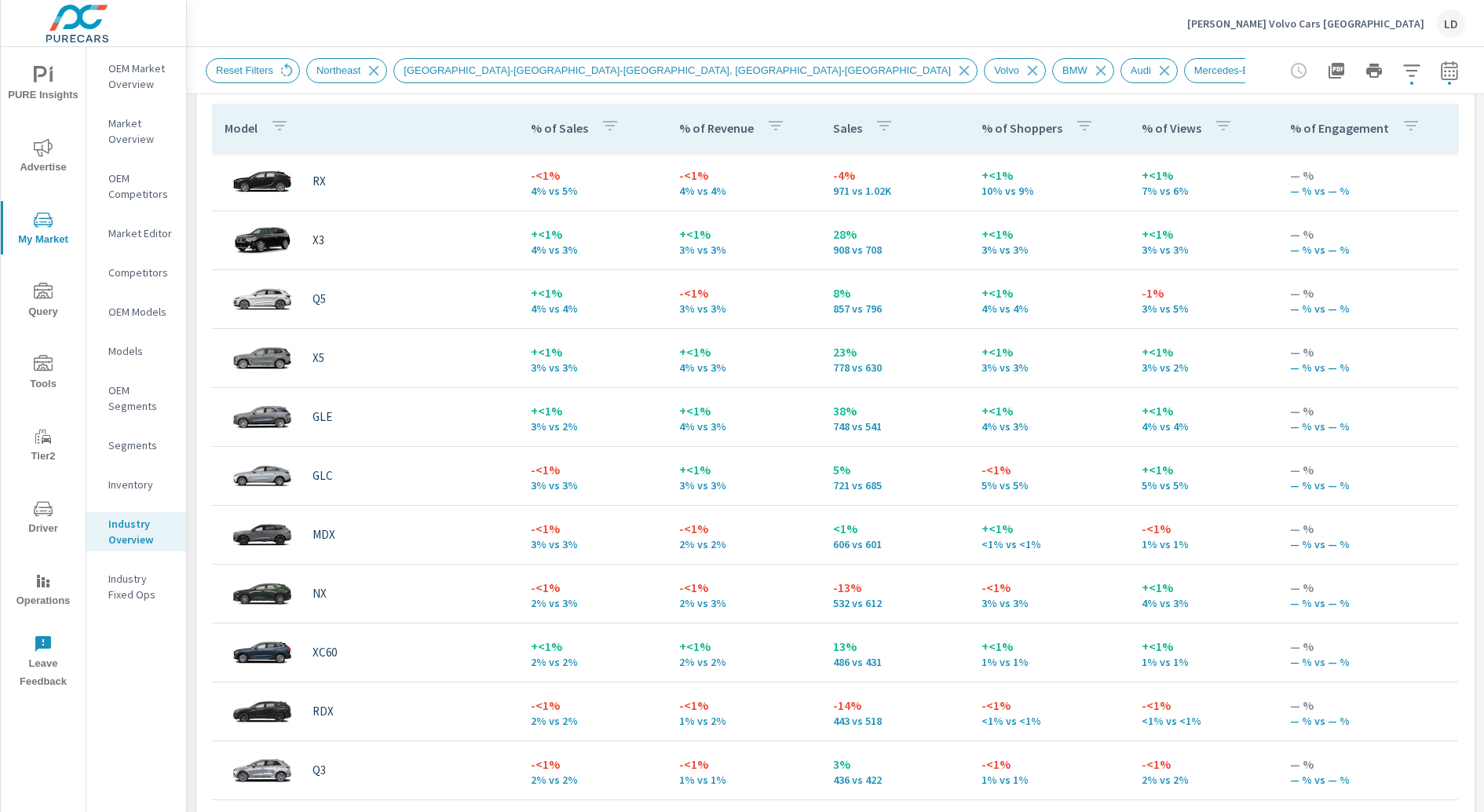
click at [1137, 22] on div "Region Northeast State MA Metro Boston-Cambridge-Newton, MA-NH City Norwood Con…" at bounding box center [742, 406] width 1484 height 812
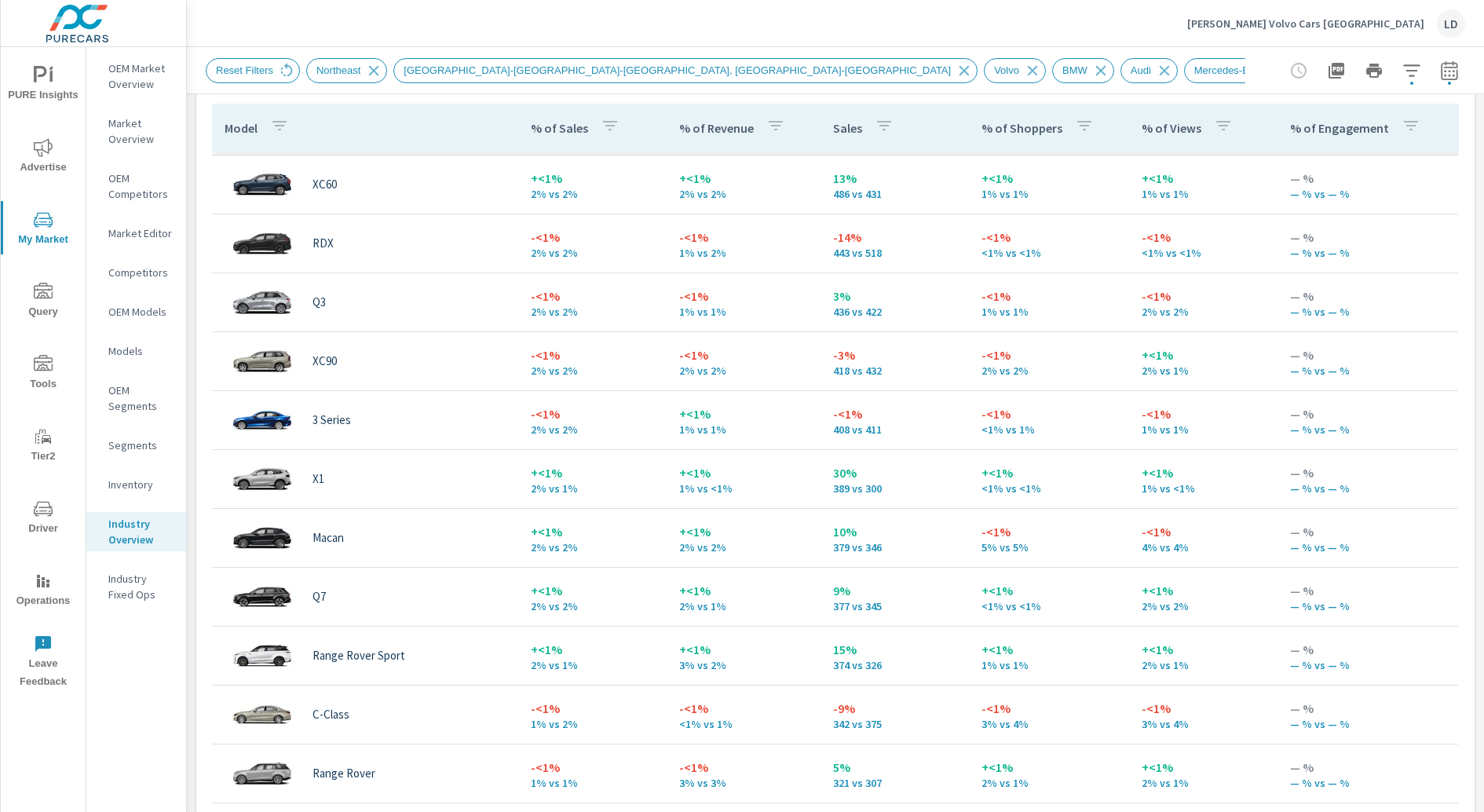
scroll to position [469, 0]
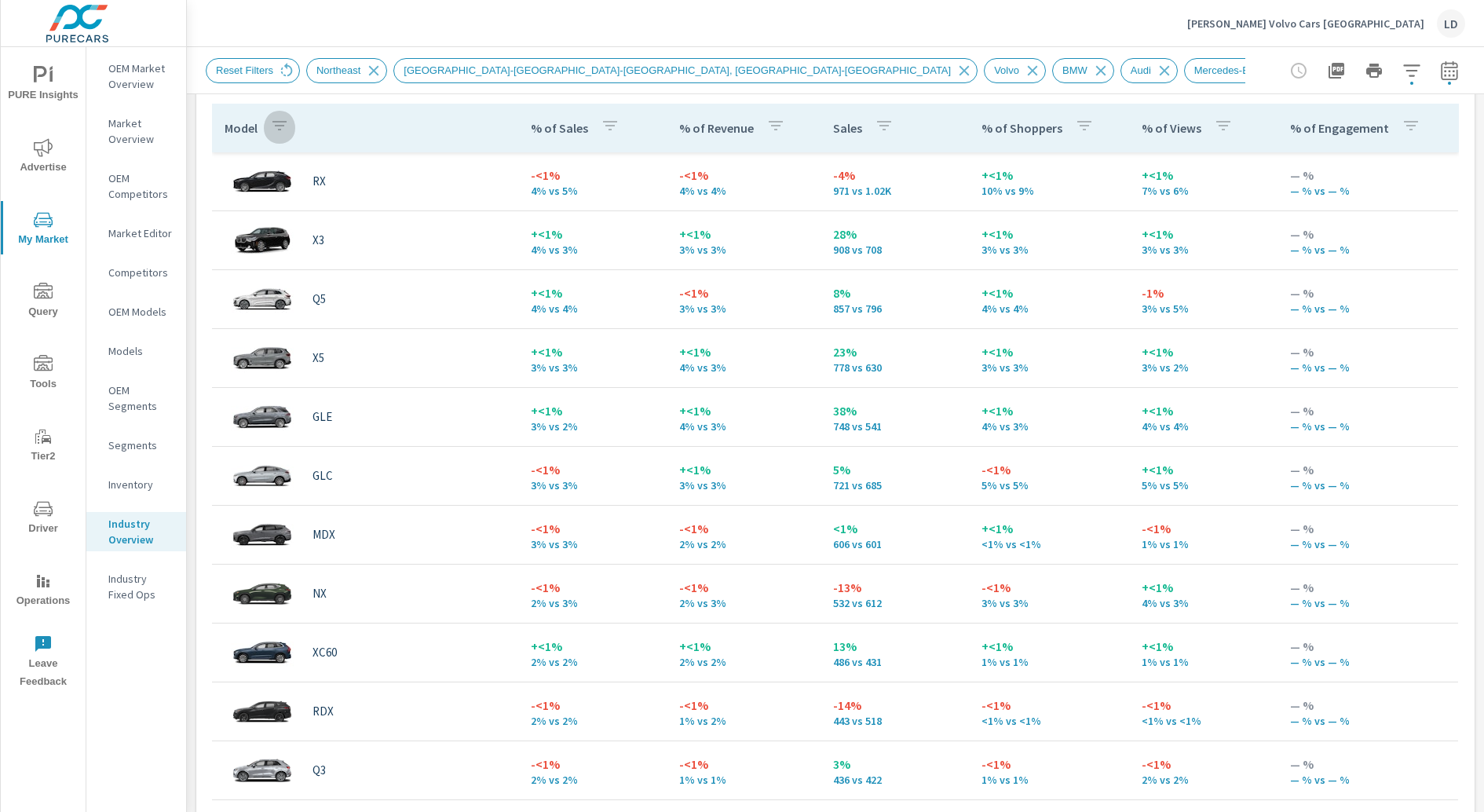
click at [272, 125] on icon "button" at bounding box center [279, 125] width 19 height 19
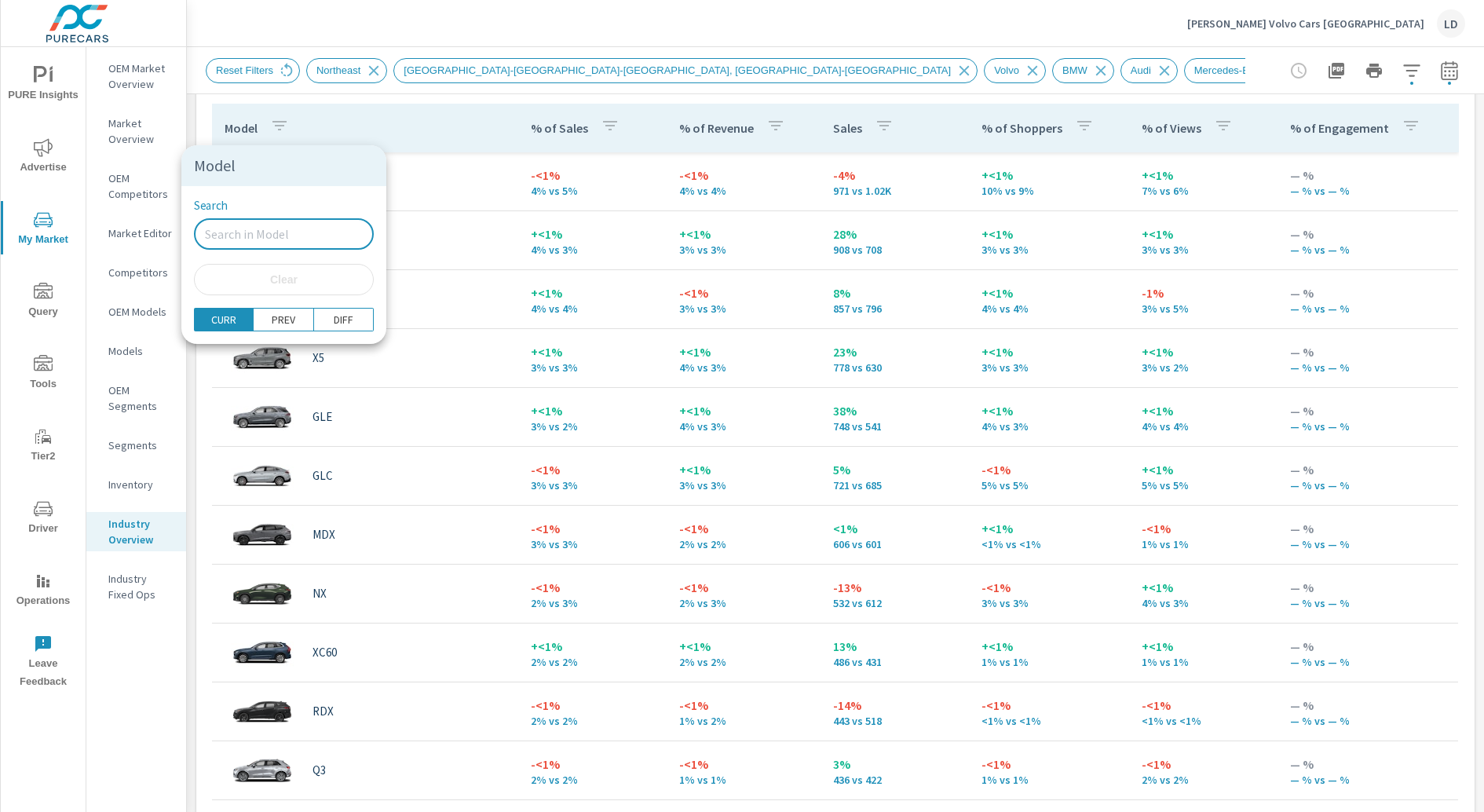
click at [274, 236] on input "Search" at bounding box center [283, 234] width 180 height 32
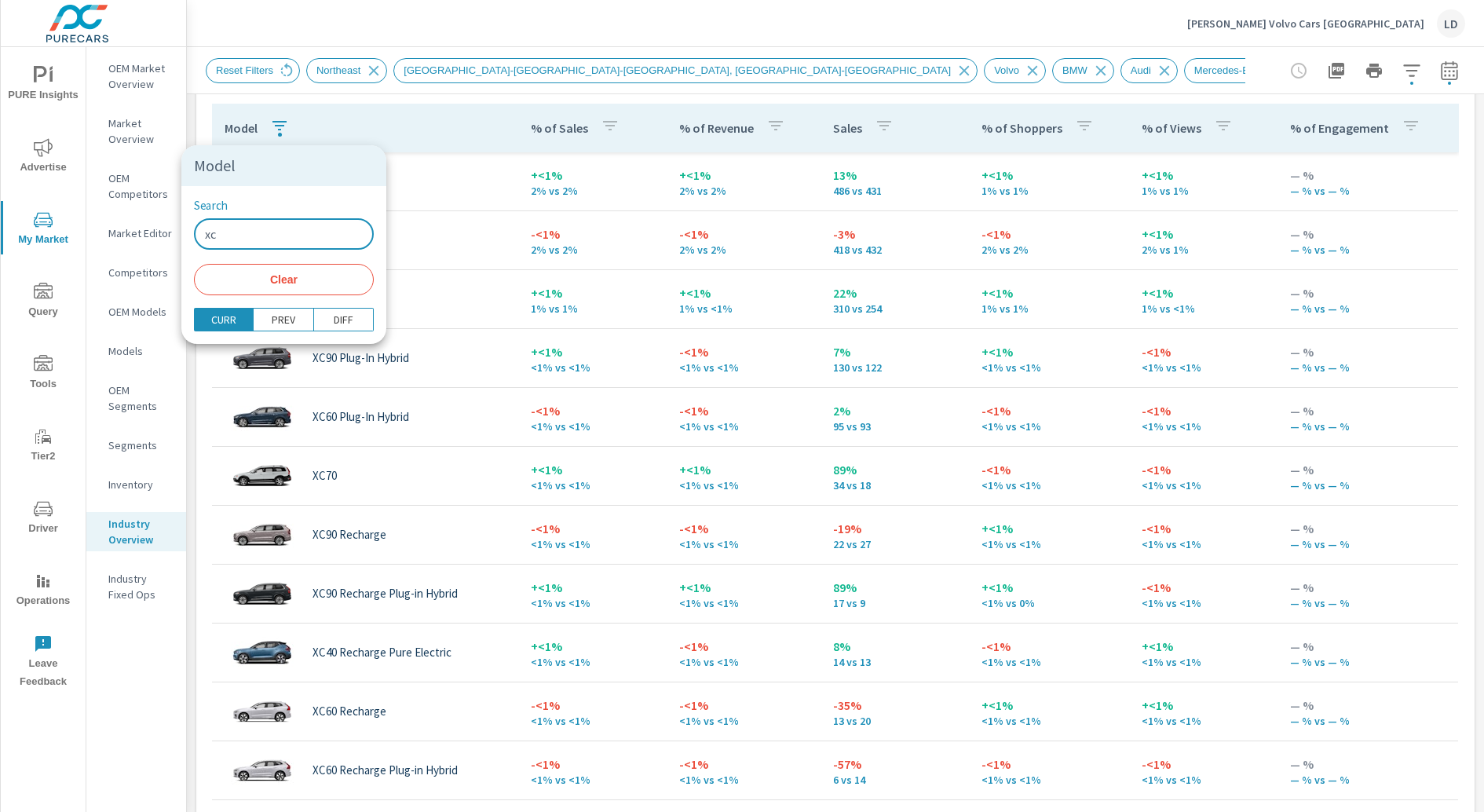
type input "xc"
click at [464, 124] on div at bounding box center [742, 406] width 1484 height 812
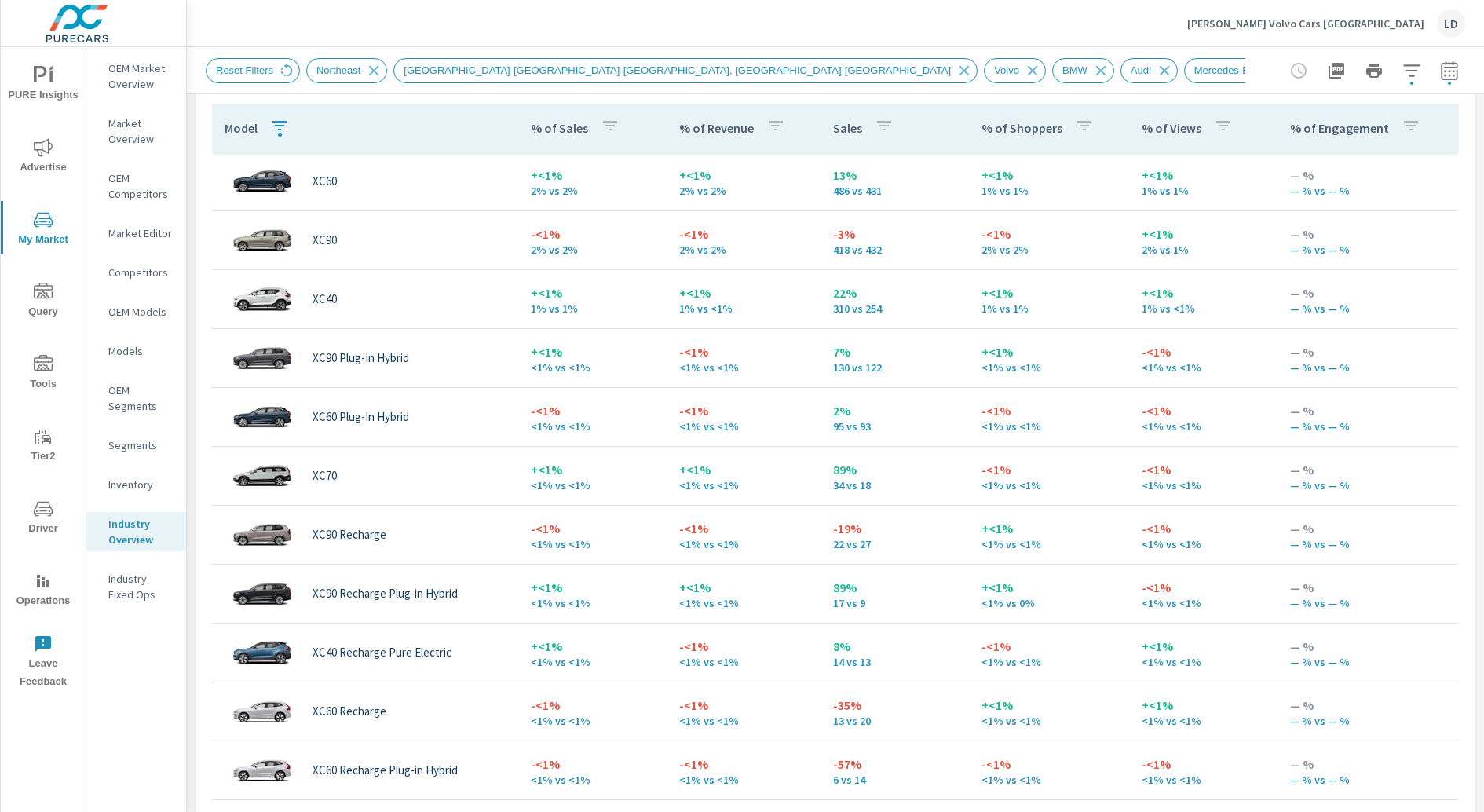
click at [516, 84] on div "Reset Filters Northeast Boston-Cambridge-Newton, MA-NH Volvo BMW Audi Mercedes-…" at bounding box center [836, 70] width 1259 height 46
click at [484, 68] on span "[GEOGRAPHIC_DATA]-[GEOGRAPHIC_DATA]-[GEOGRAPHIC_DATA], [GEOGRAPHIC_DATA]-[GEOGR…" at bounding box center [677, 70] width 566 height 11
click at [1313, 27] on p "Herb Chambers Volvo Cars Norwood" at bounding box center [1305, 23] width 237 height 14
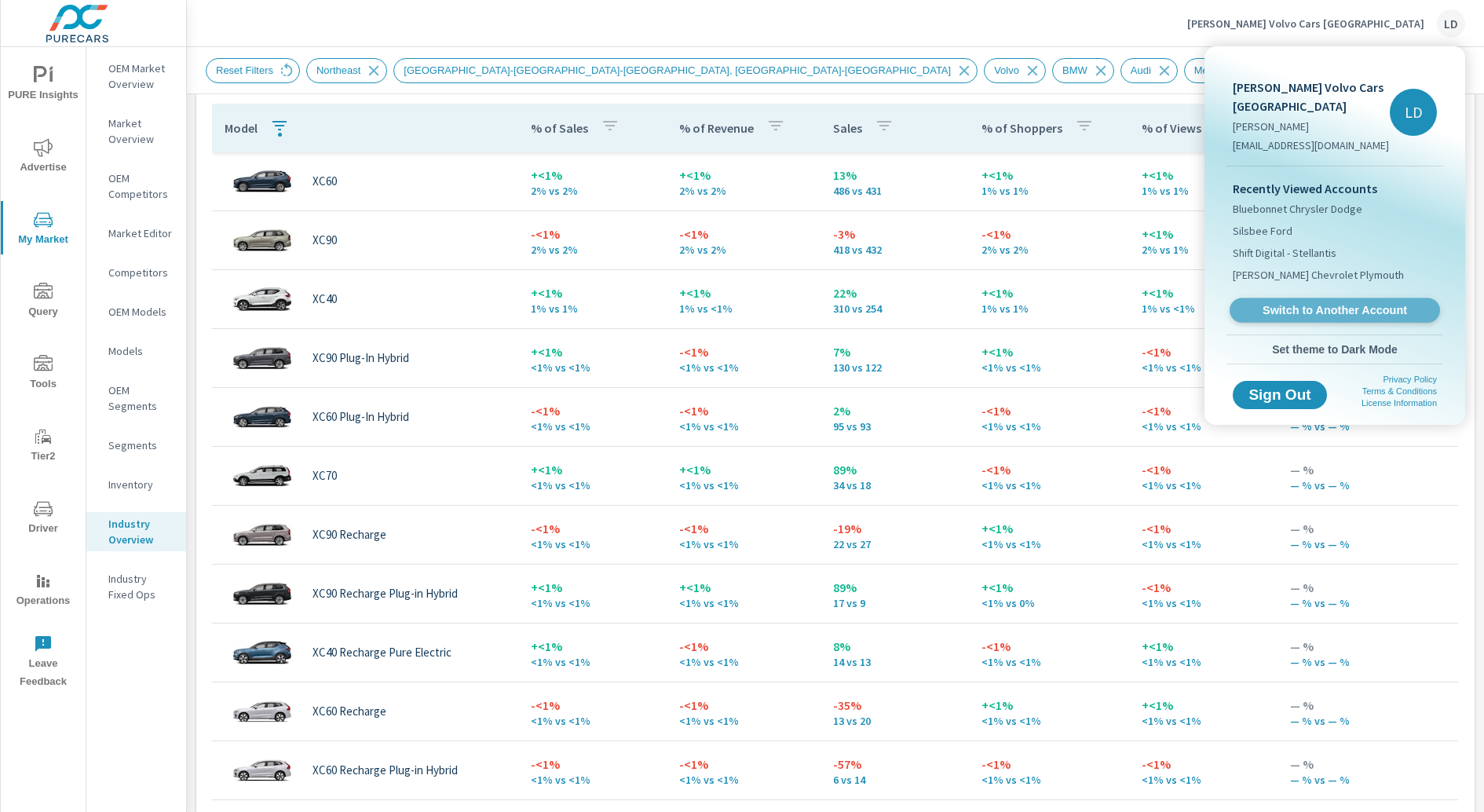
click at [1318, 312] on span "Switch to Another Account" at bounding box center [1334, 311] width 192 height 15
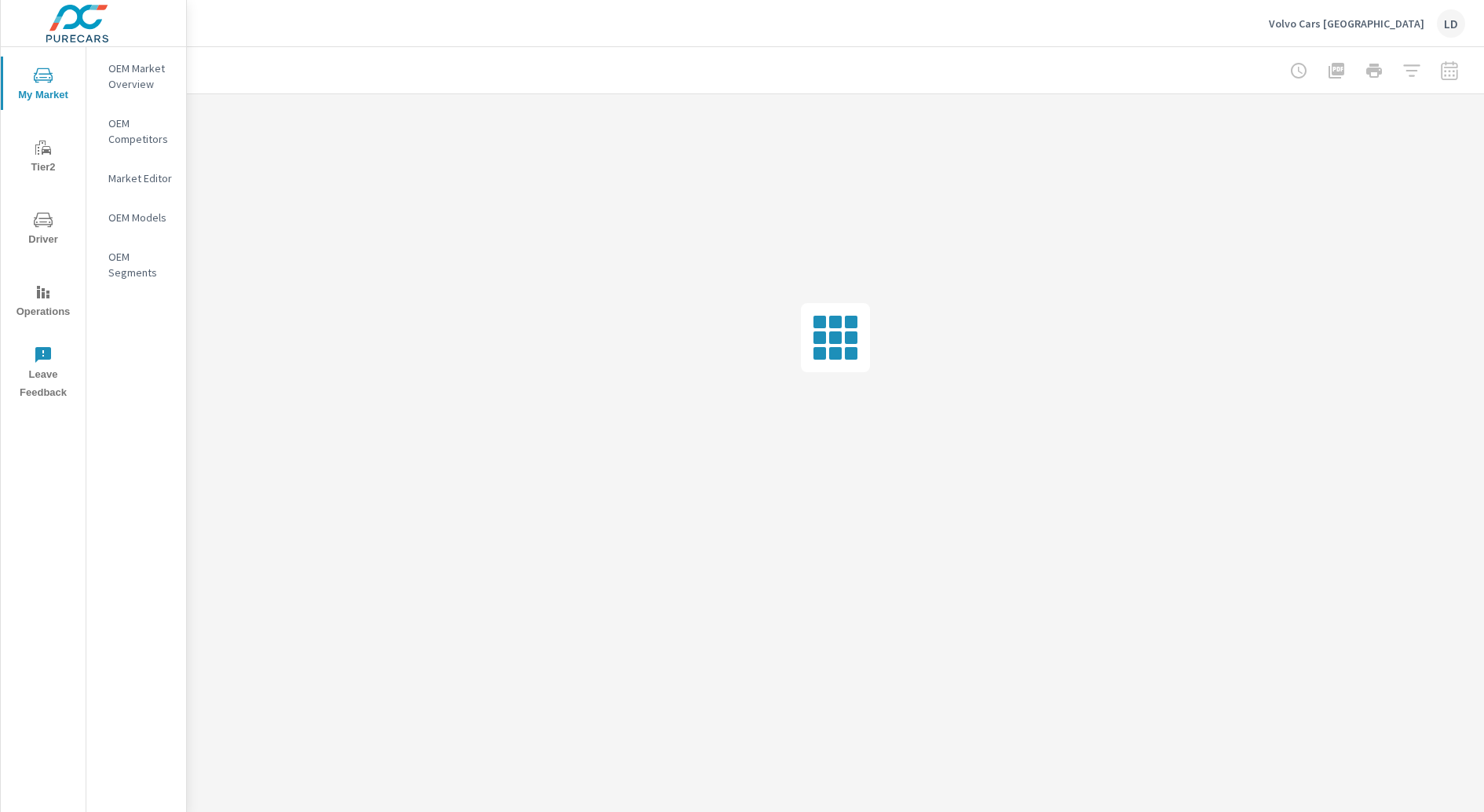
click at [1396, 19] on p "Volvo Cars [GEOGRAPHIC_DATA]" at bounding box center [1346, 23] width 155 height 14
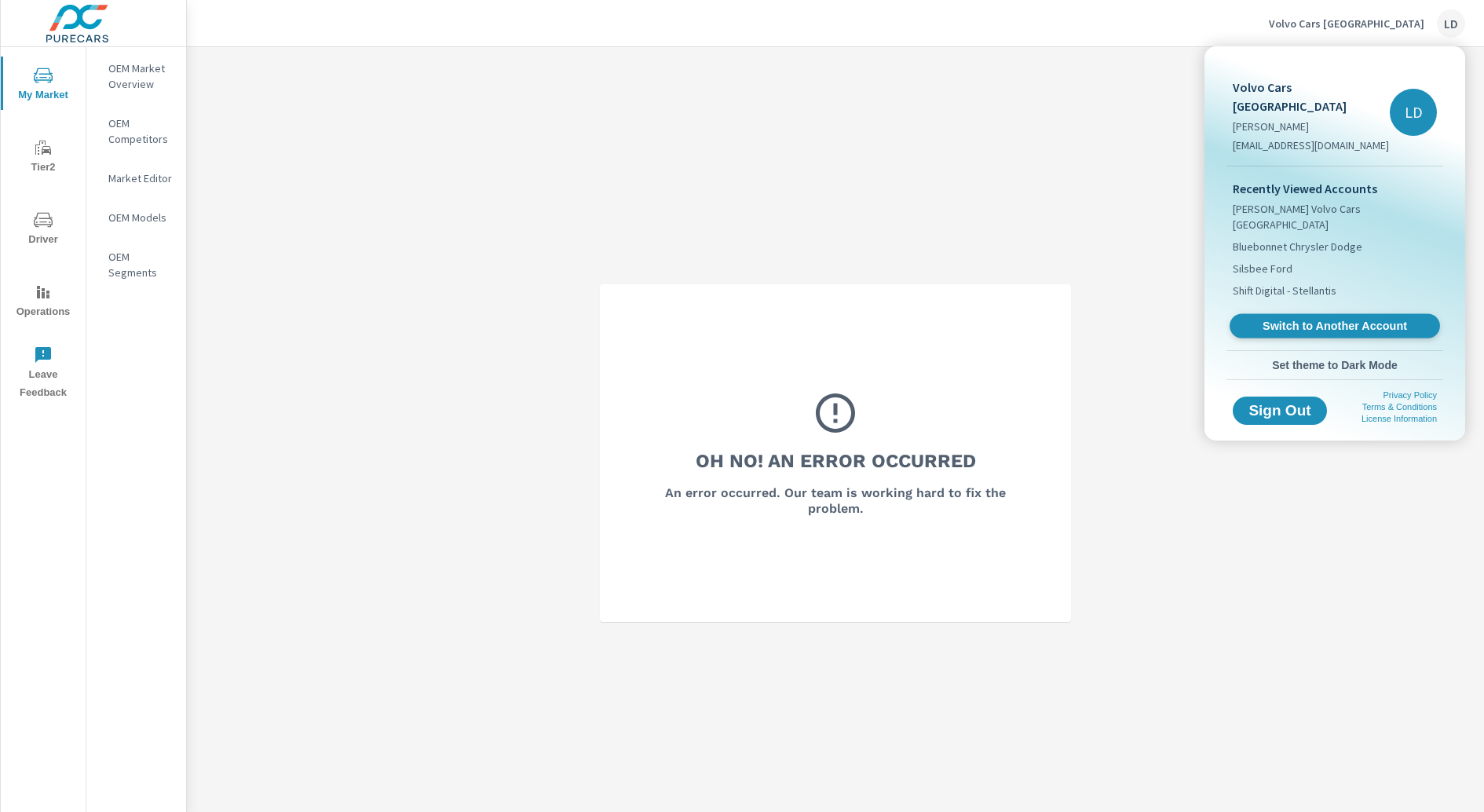
click at [1309, 319] on span "Switch to Another Account" at bounding box center [1334, 326] width 192 height 15
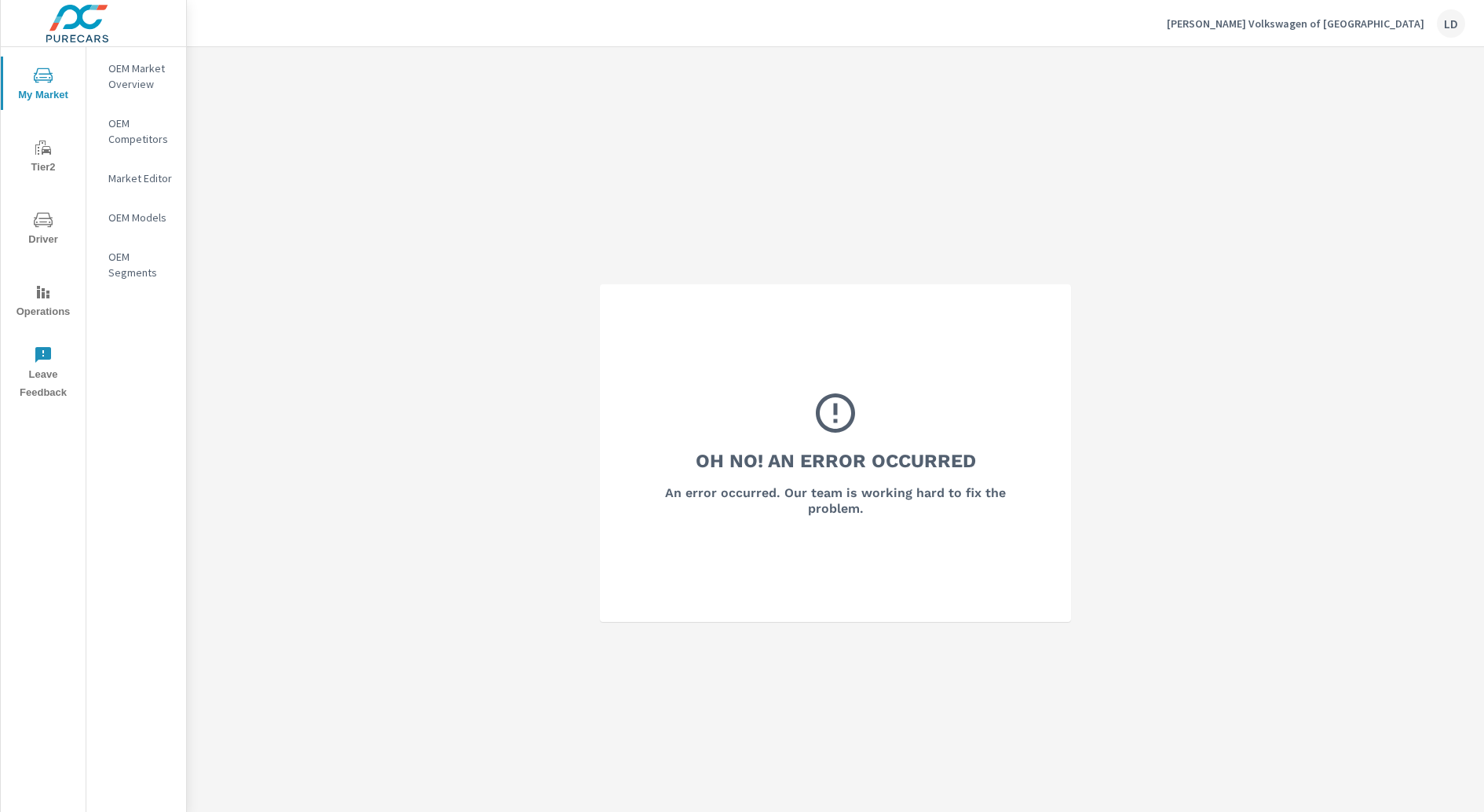
click at [1344, 25] on p "Nye Volkswagen of Rome" at bounding box center [1295, 23] width 258 height 14
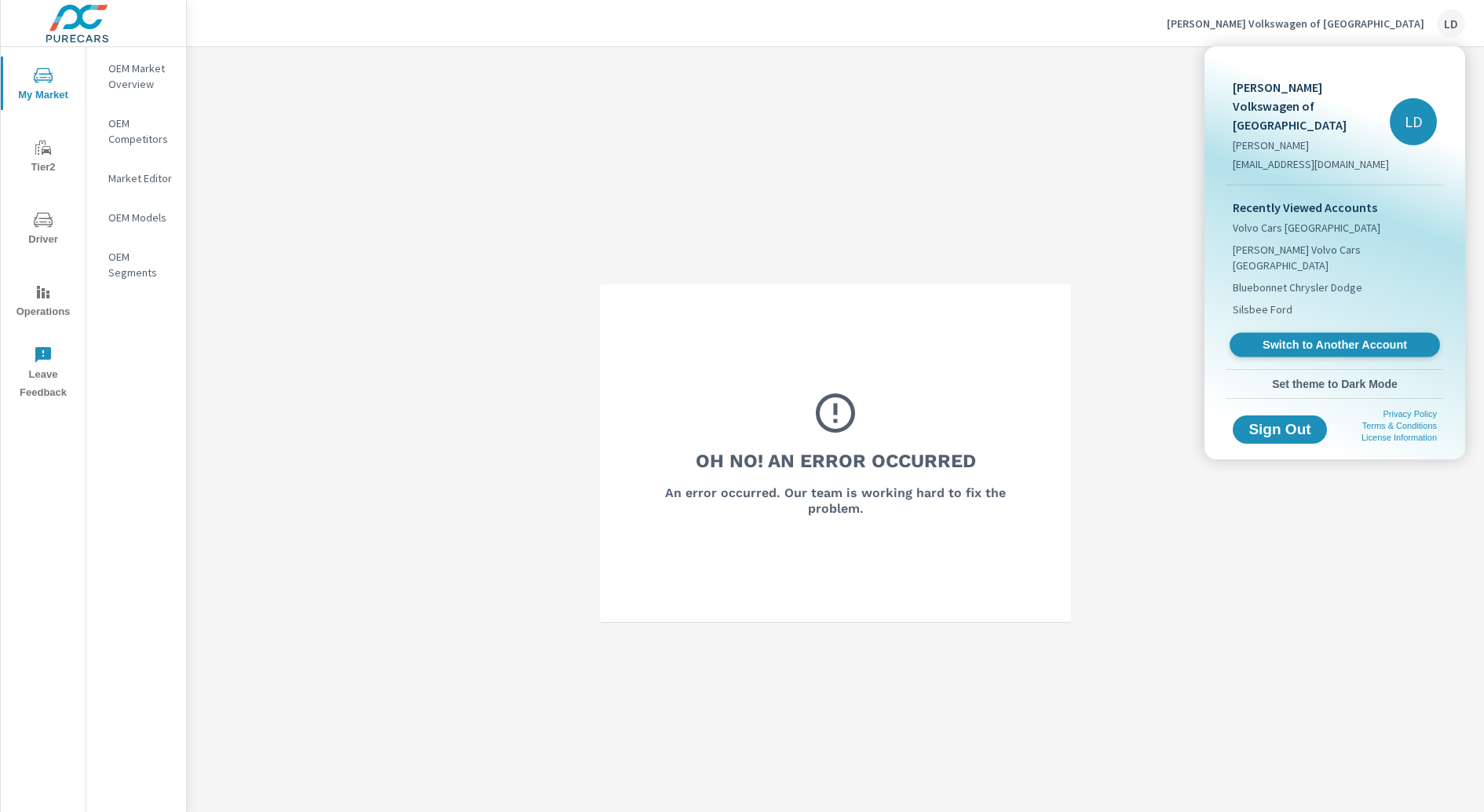
click at [1306, 338] on span "Switch to Another Account" at bounding box center [1334, 345] width 192 height 15
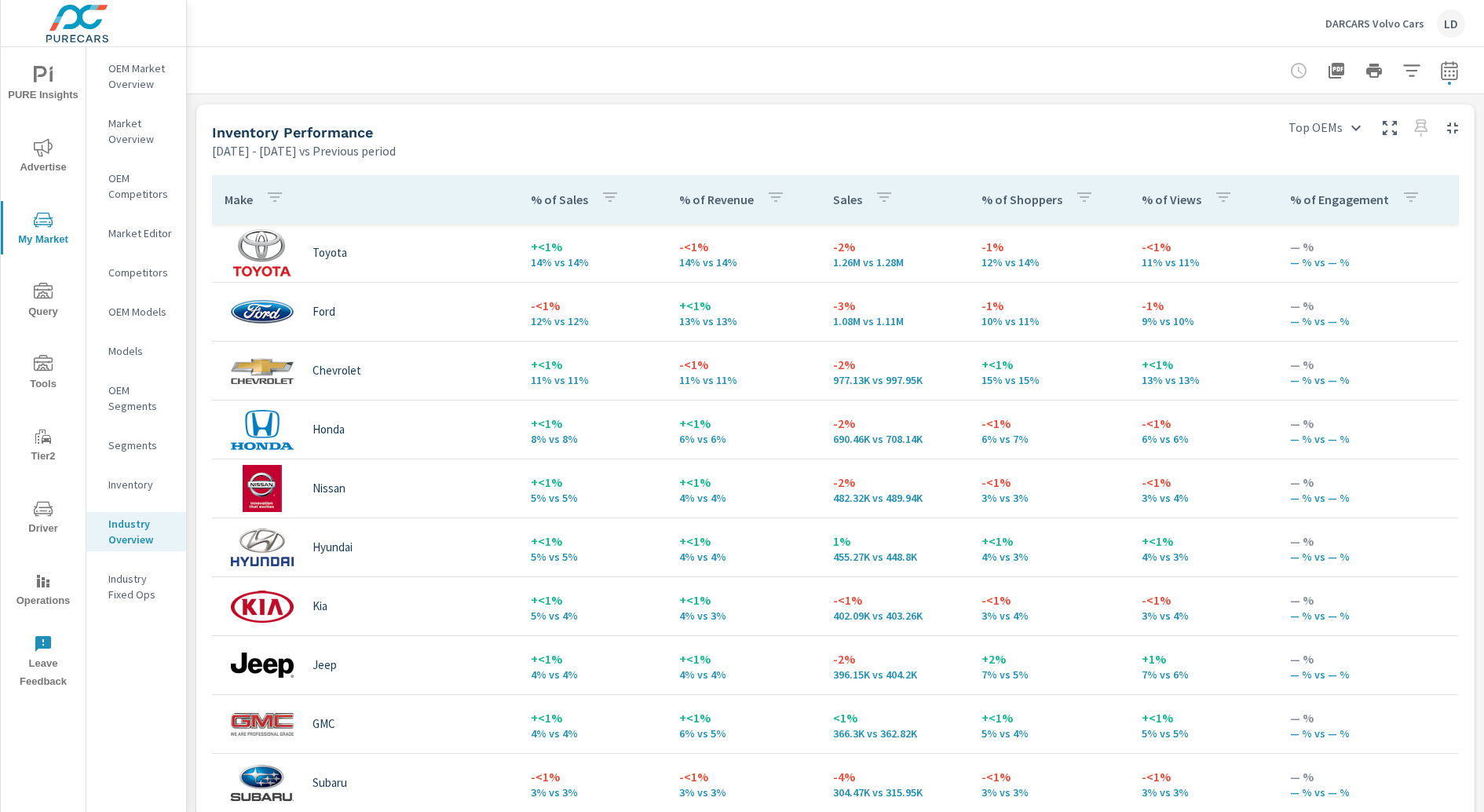
scroll to position [641, 0]
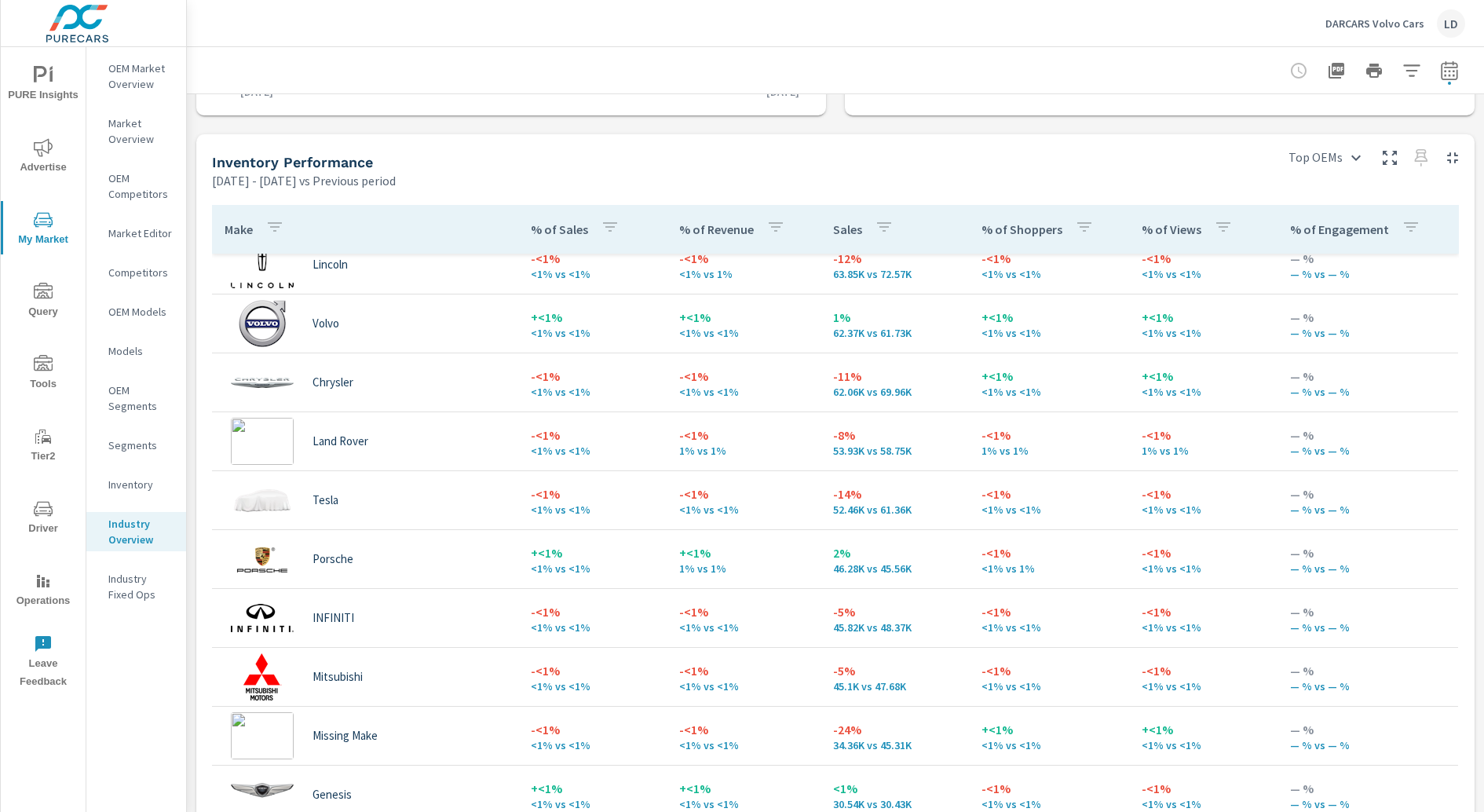
scroll to position [1281, 0]
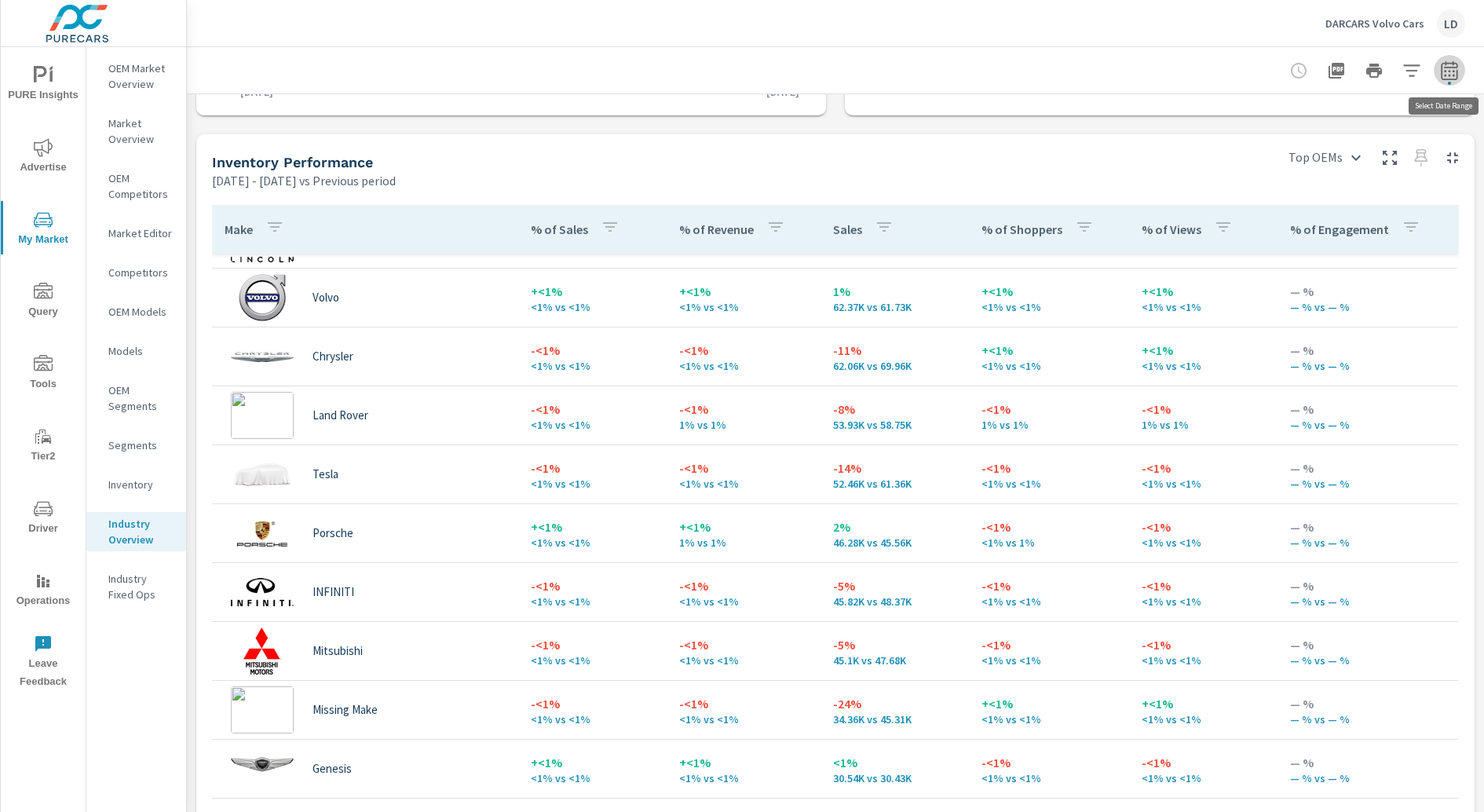
click at [1186, 70] on icon "button" at bounding box center [1449, 70] width 19 height 19
select select "Previous period"
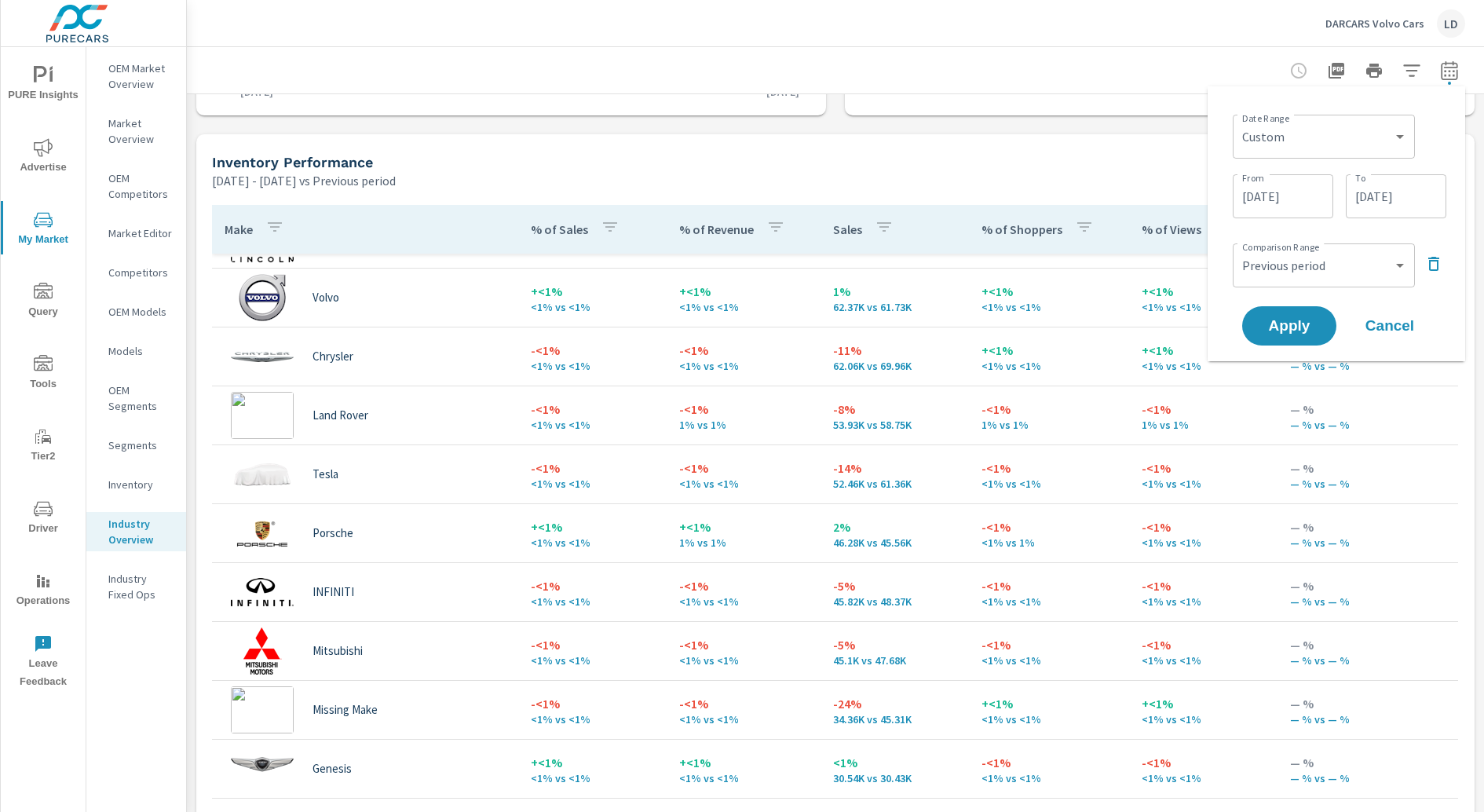
click at [1186, 70] on icon "button" at bounding box center [1449, 70] width 19 height 19
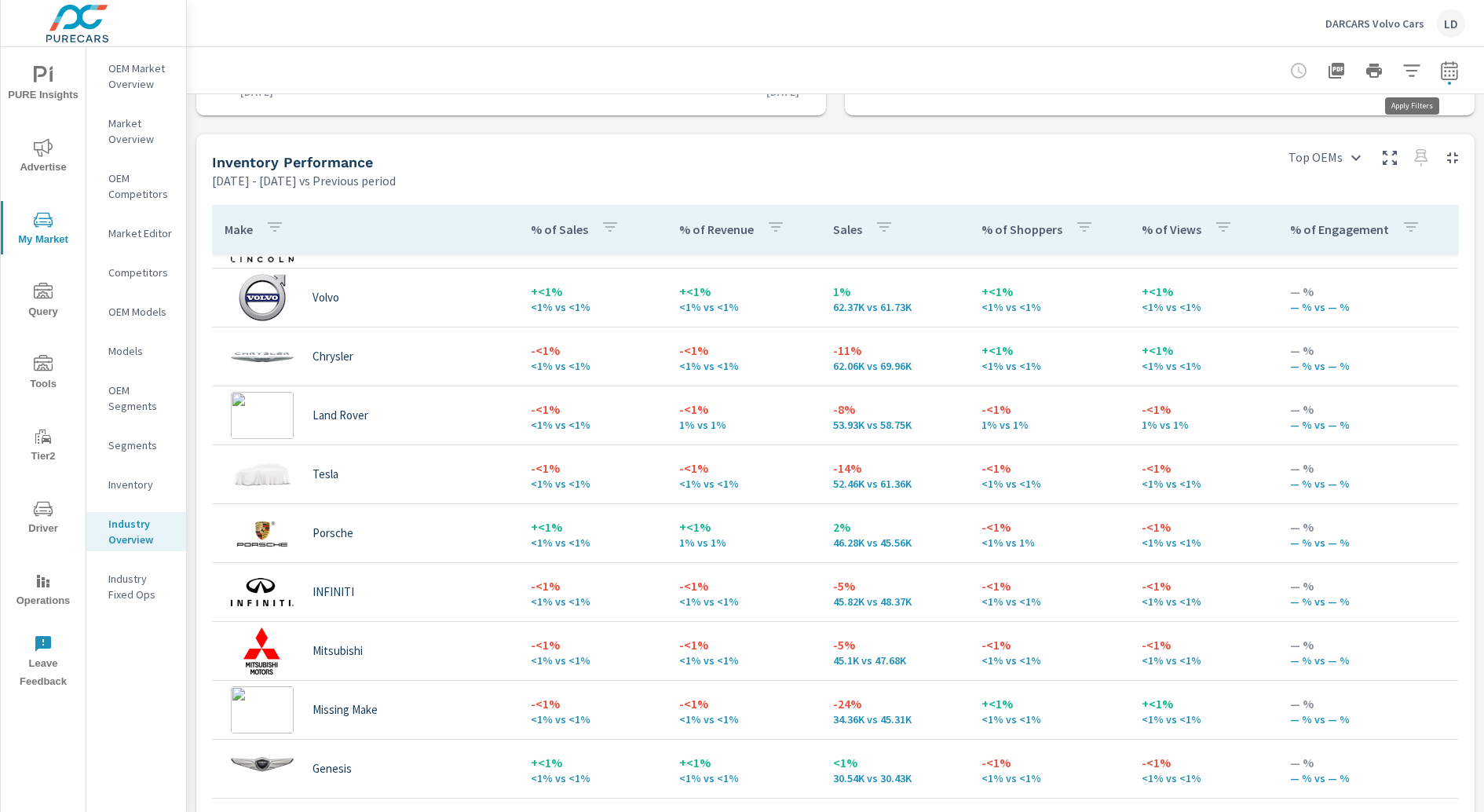
click at [1186, 68] on icon "button" at bounding box center [1412, 70] width 19 height 19
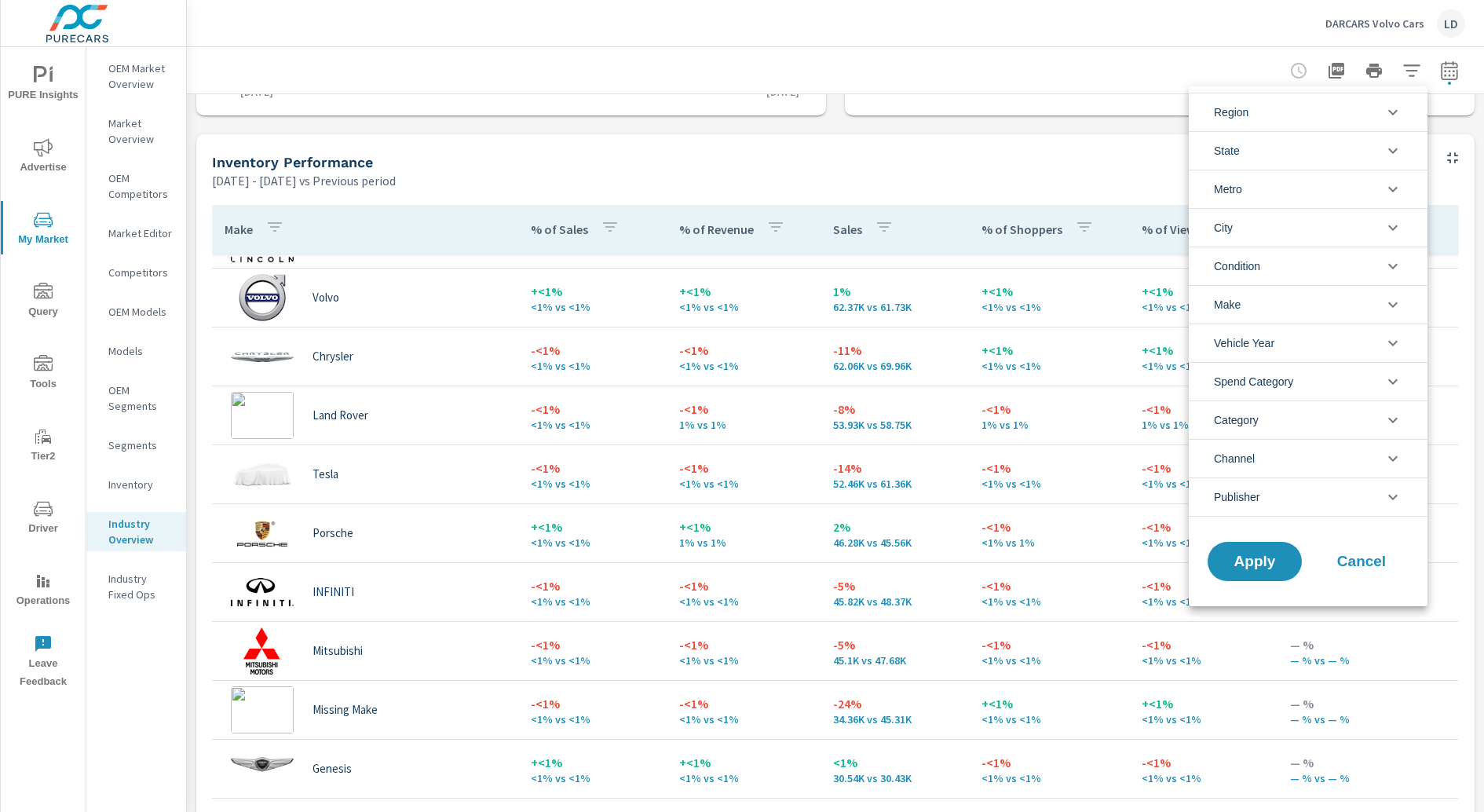
click at [1186, 119] on li "Region" at bounding box center [1307, 111] width 238 height 38
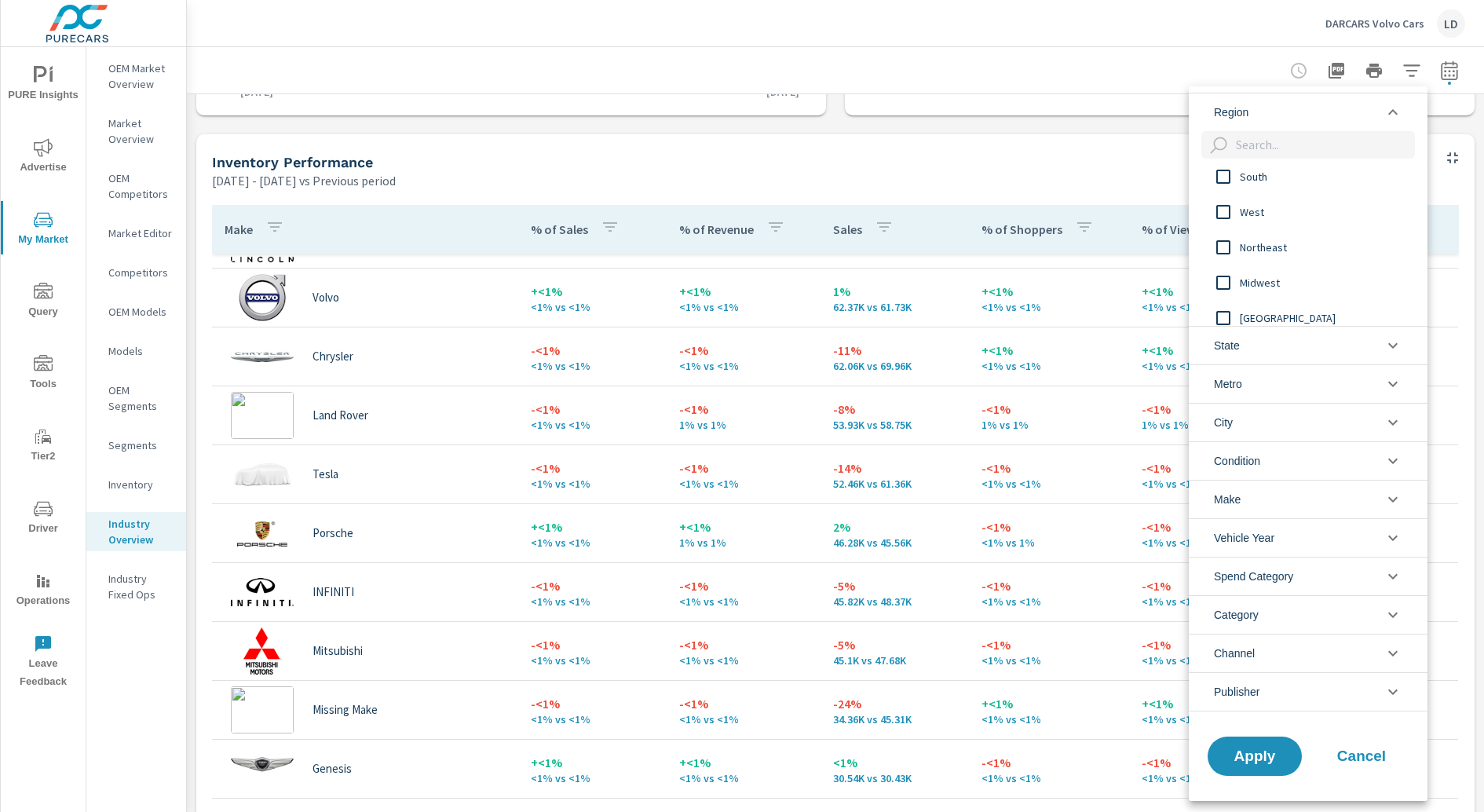
scroll to position [0, 0]
click at [1186, 109] on icon "filter options" at bounding box center [1393, 111] width 10 height 6
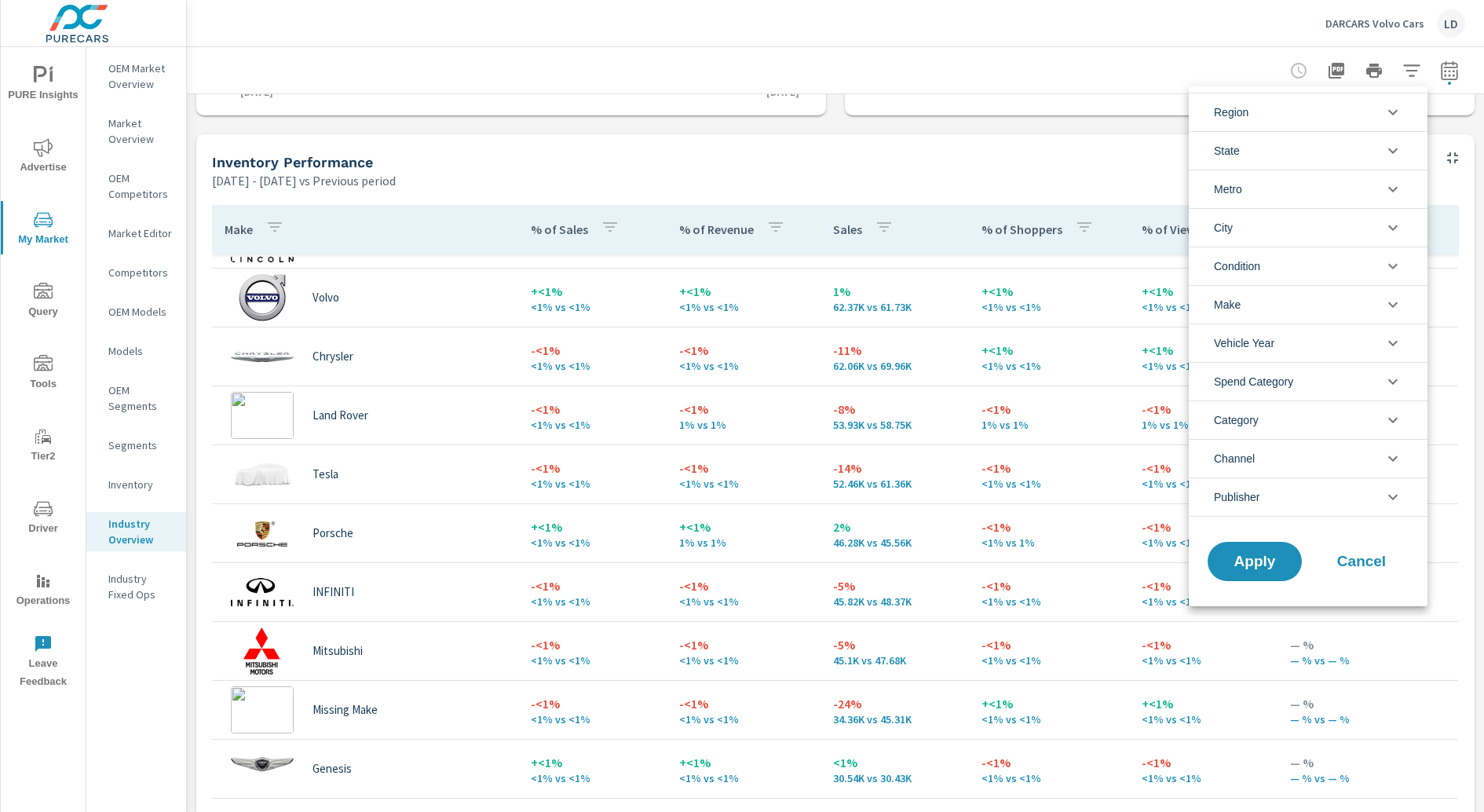
click at [1186, 141] on li "State" at bounding box center [1307, 150] width 238 height 38
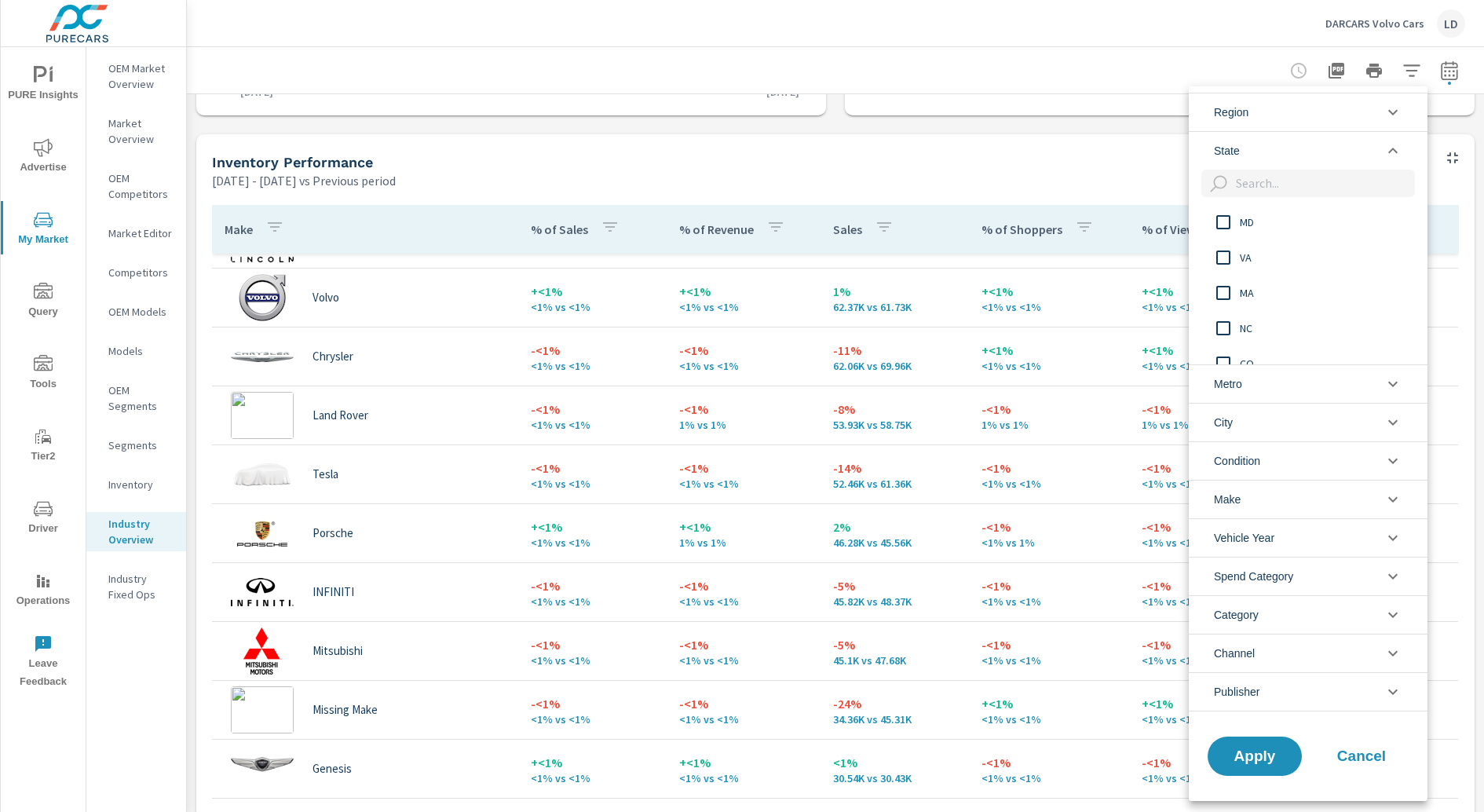
scroll to position [179, 0]
click at [1186, 221] on span "MD" at bounding box center [1325, 220] width 172 height 19
click at [1186, 242] on span "PA" at bounding box center [1325, 245] width 172 height 19
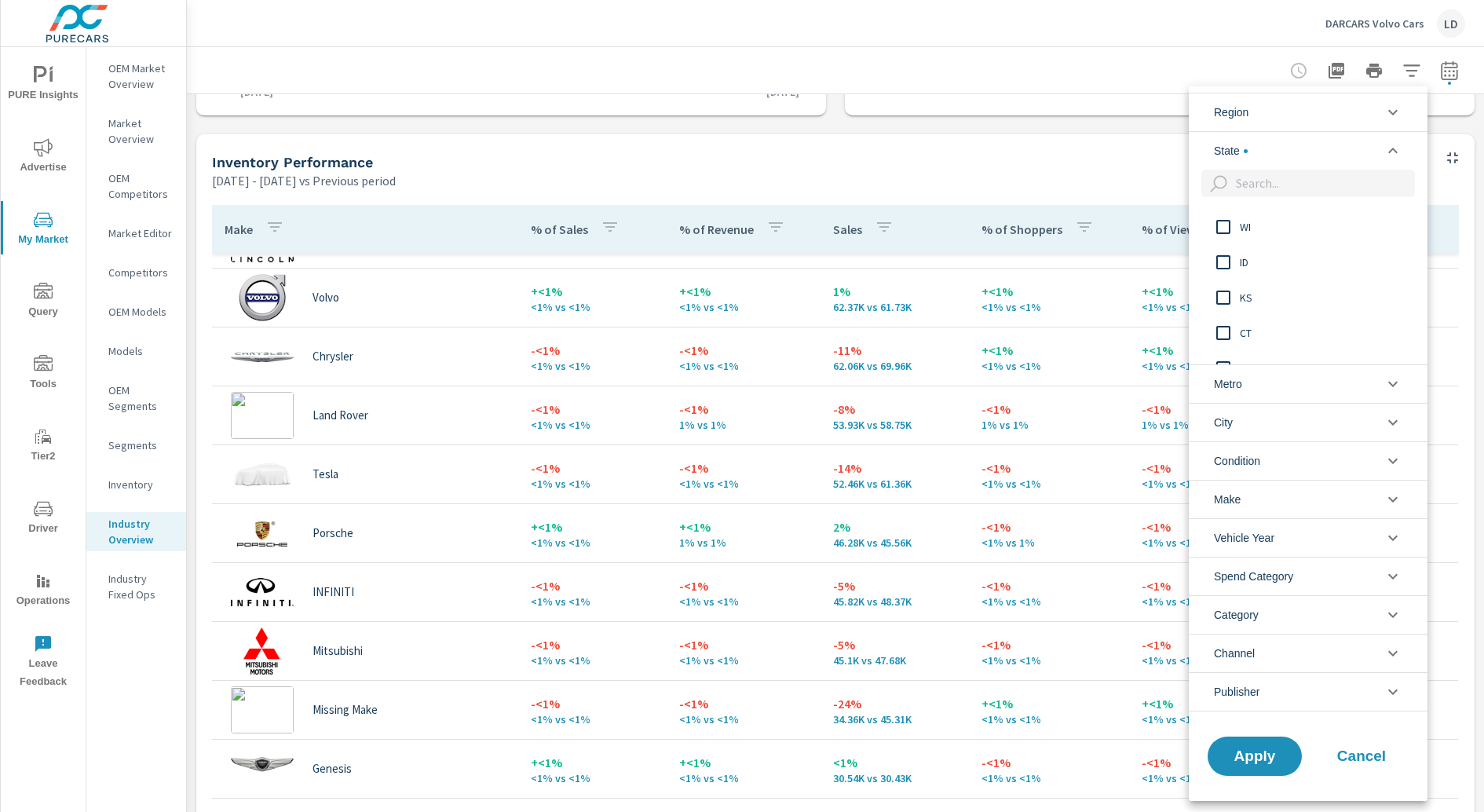
click at [1186, 177] on input "filter options" at bounding box center [1322, 183] width 186 height 28
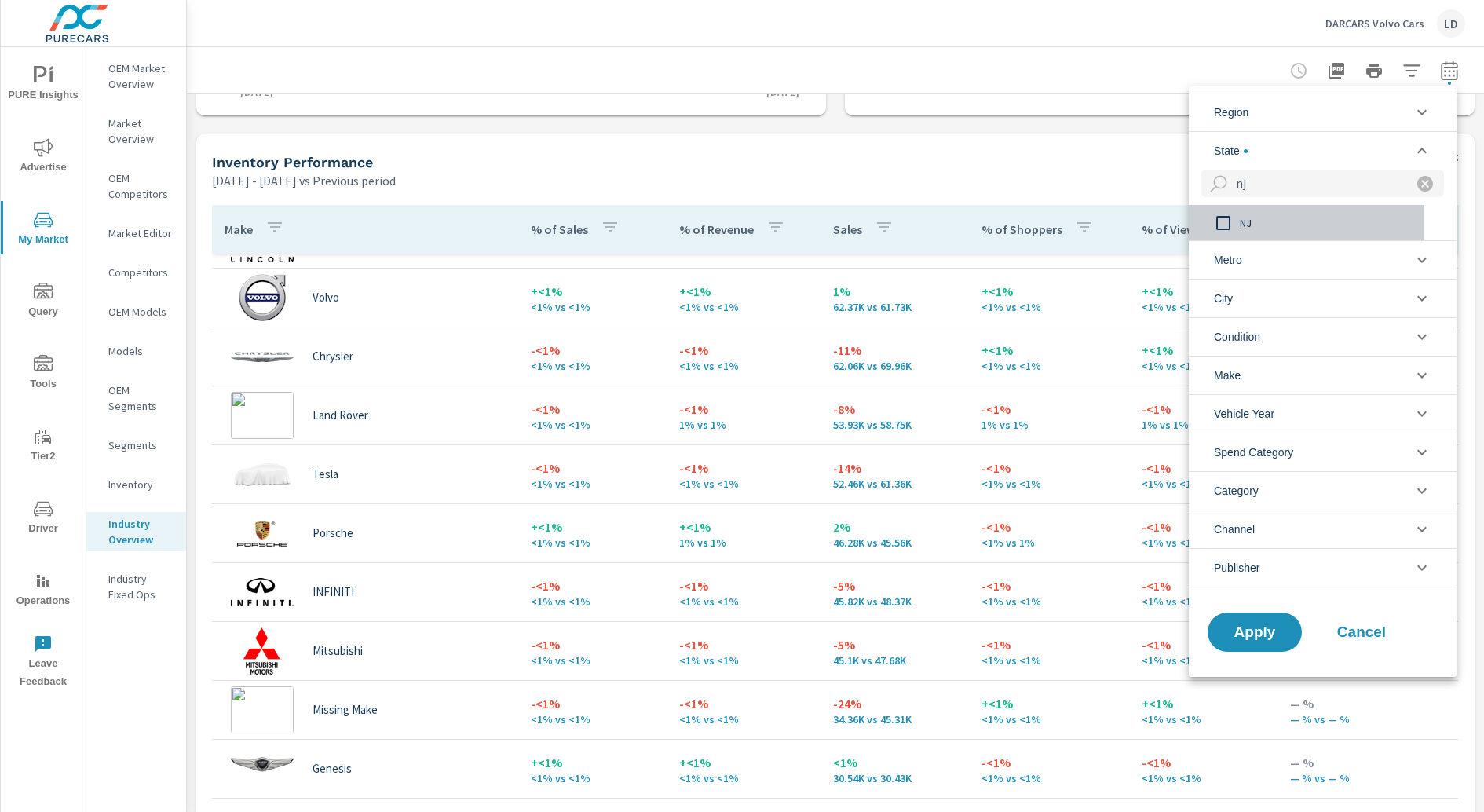
click at [1186, 216] on span "NJ" at bounding box center [1325, 222] width 172 height 19
click at [1186, 182] on input "nj" at bounding box center [1314, 183] width 170 height 28
type input "ny"
click at [1186, 220] on span "NY" at bounding box center [1325, 222] width 172 height 19
click at [1186, 628] on span "Apply" at bounding box center [1255, 632] width 64 height 15
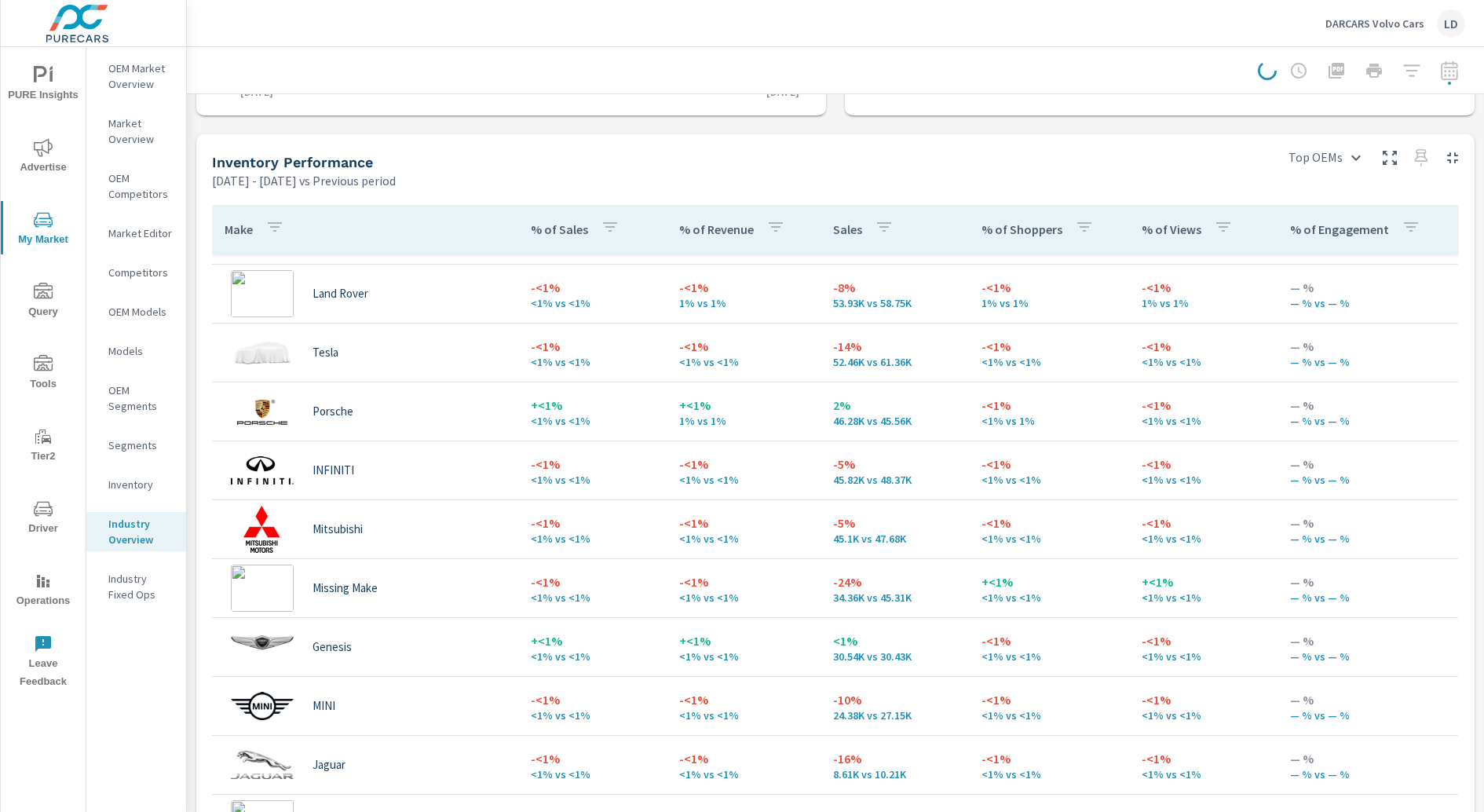
scroll to position [1406, 0]
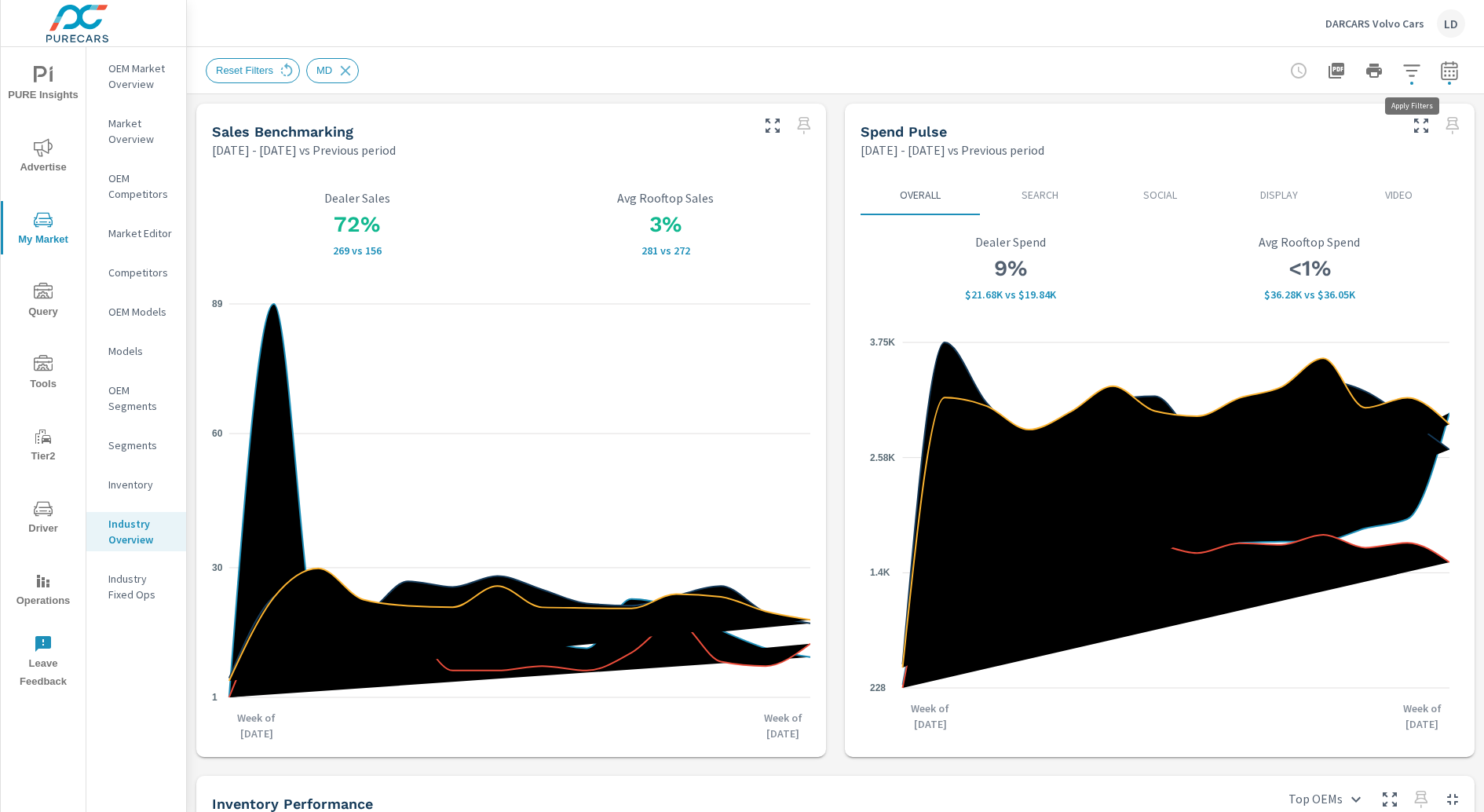
click at [1186, 72] on icon "button" at bounding box center [1412, 70] width 19 height 19
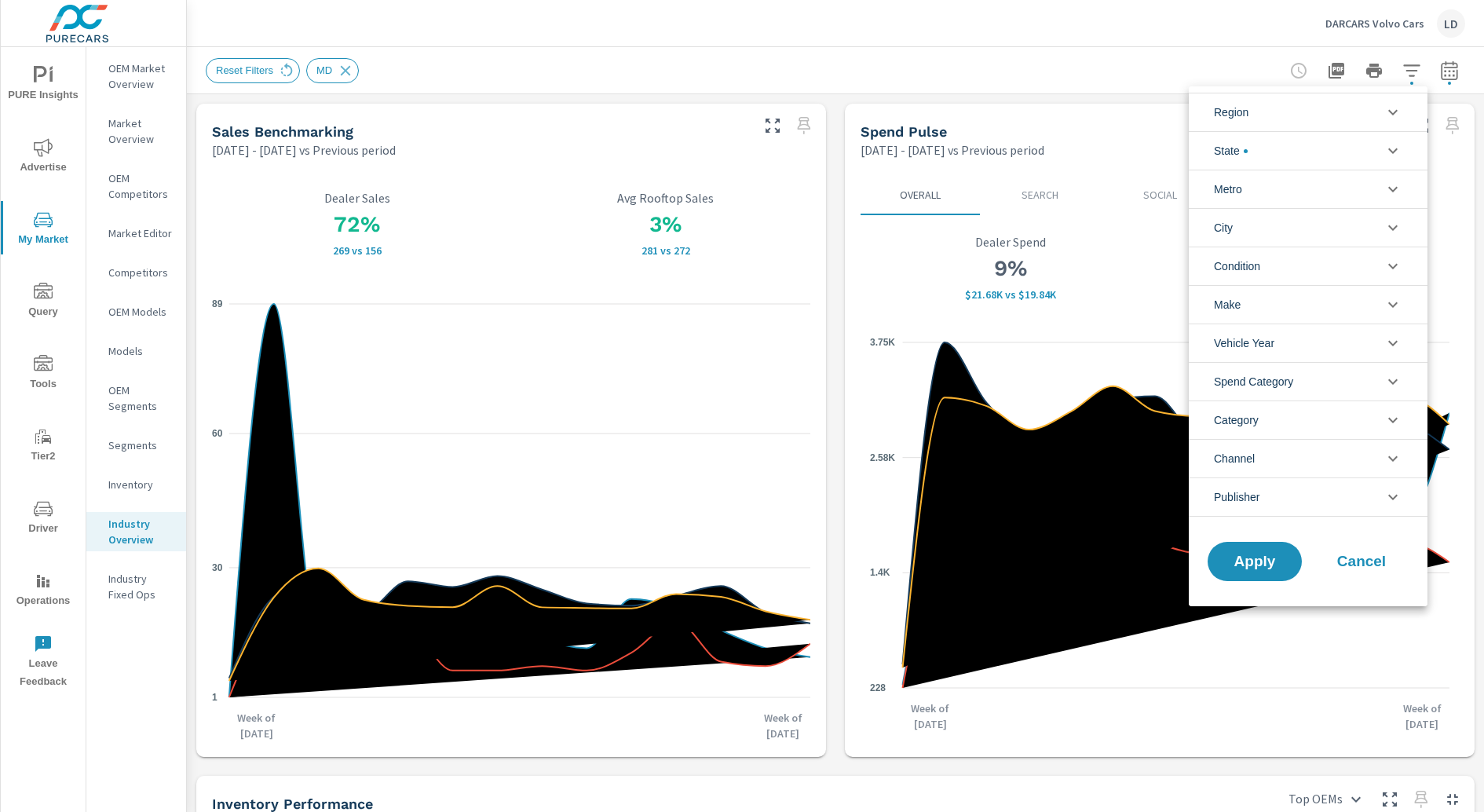
click at [1186, 146] on li "State" at bounding box center [1307, 150] width 238 height 38
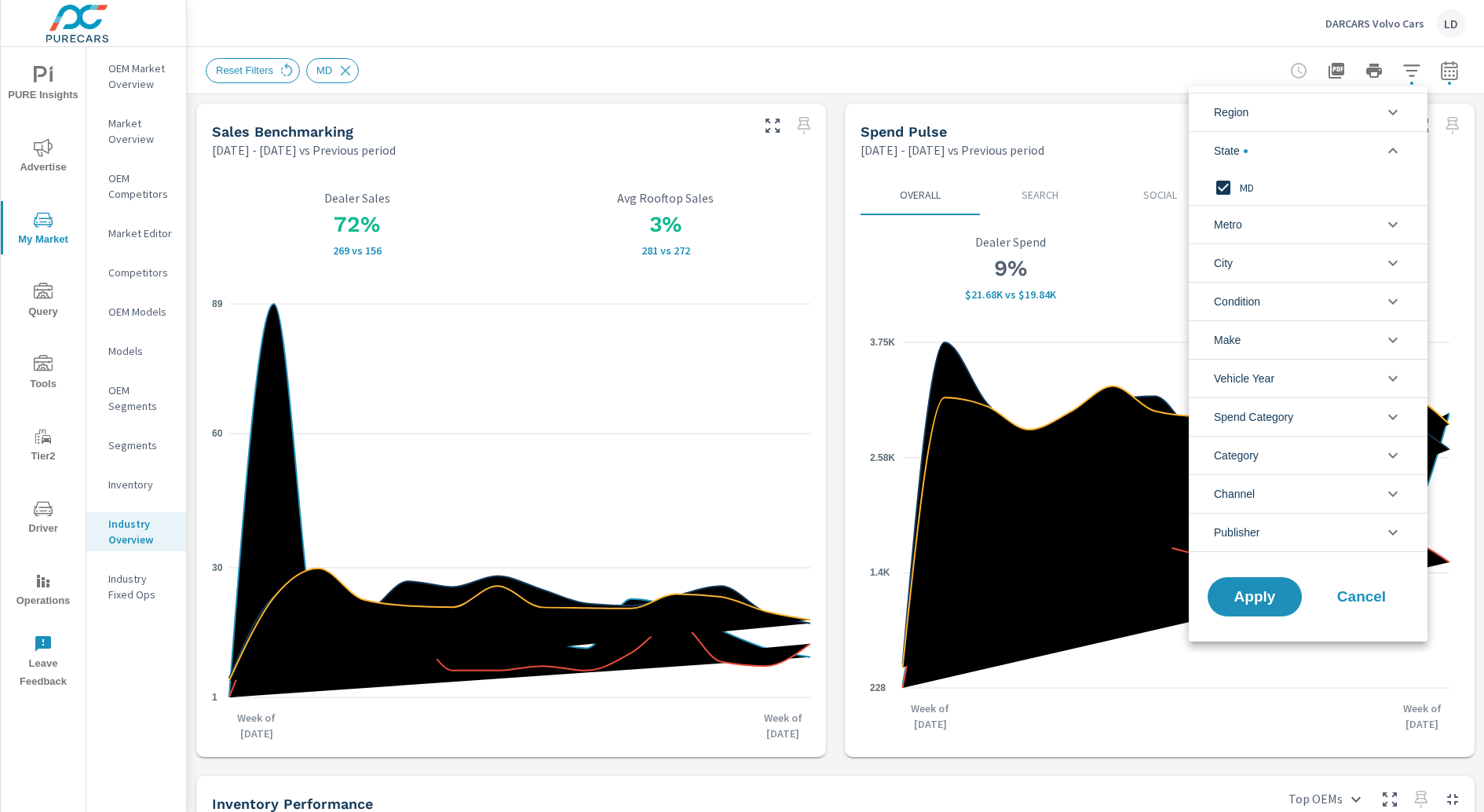
click at [1186, 150] on icon "filter options" at bounding box center [1392, 151] width 19 height 19
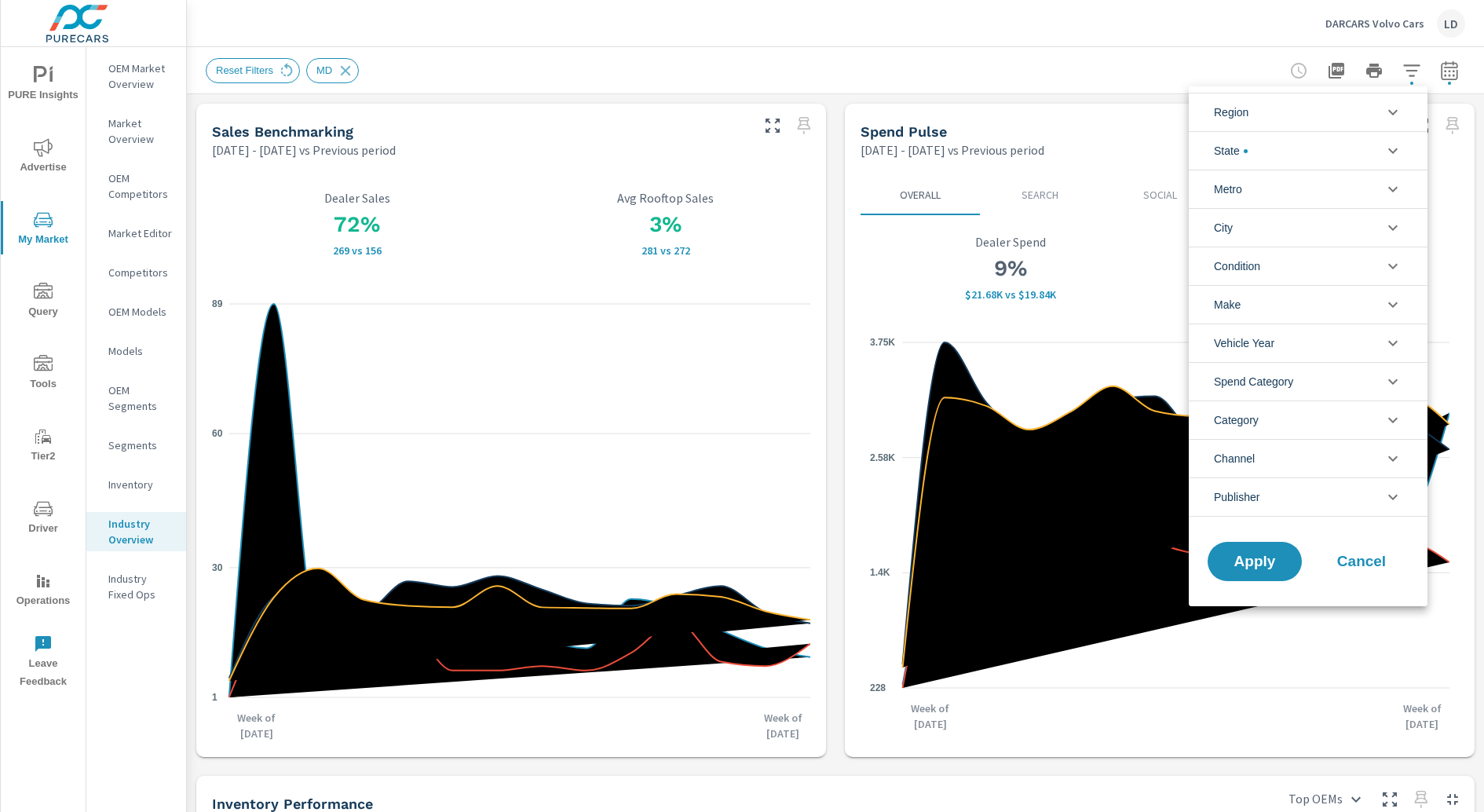
click at [1186, 116] on icon "filter options" at bounding box center [1392, 111] width 19 height 19
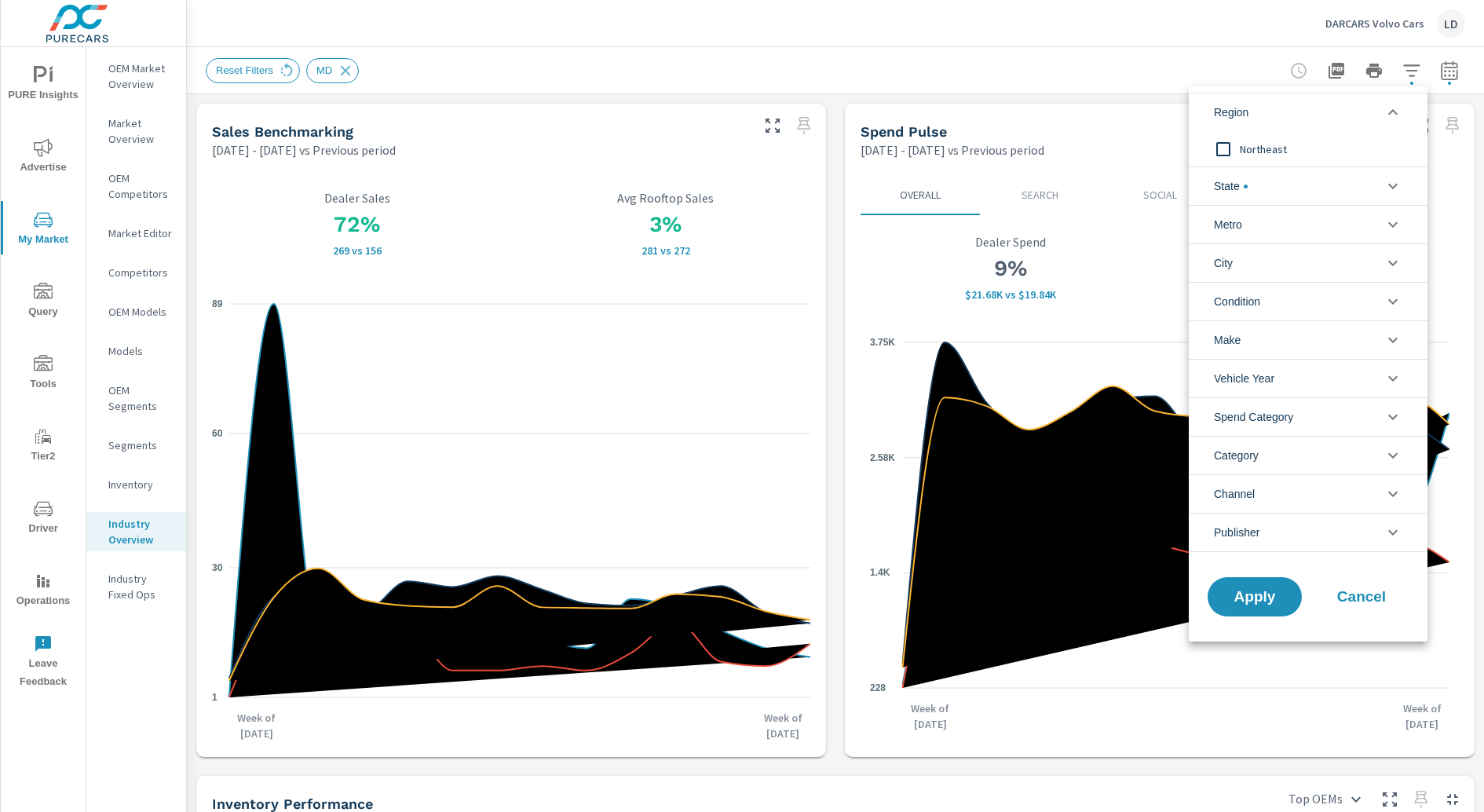
click at [1186, 116] on icon "filter options" at bounding box center [1392, 111] width 19 height 19
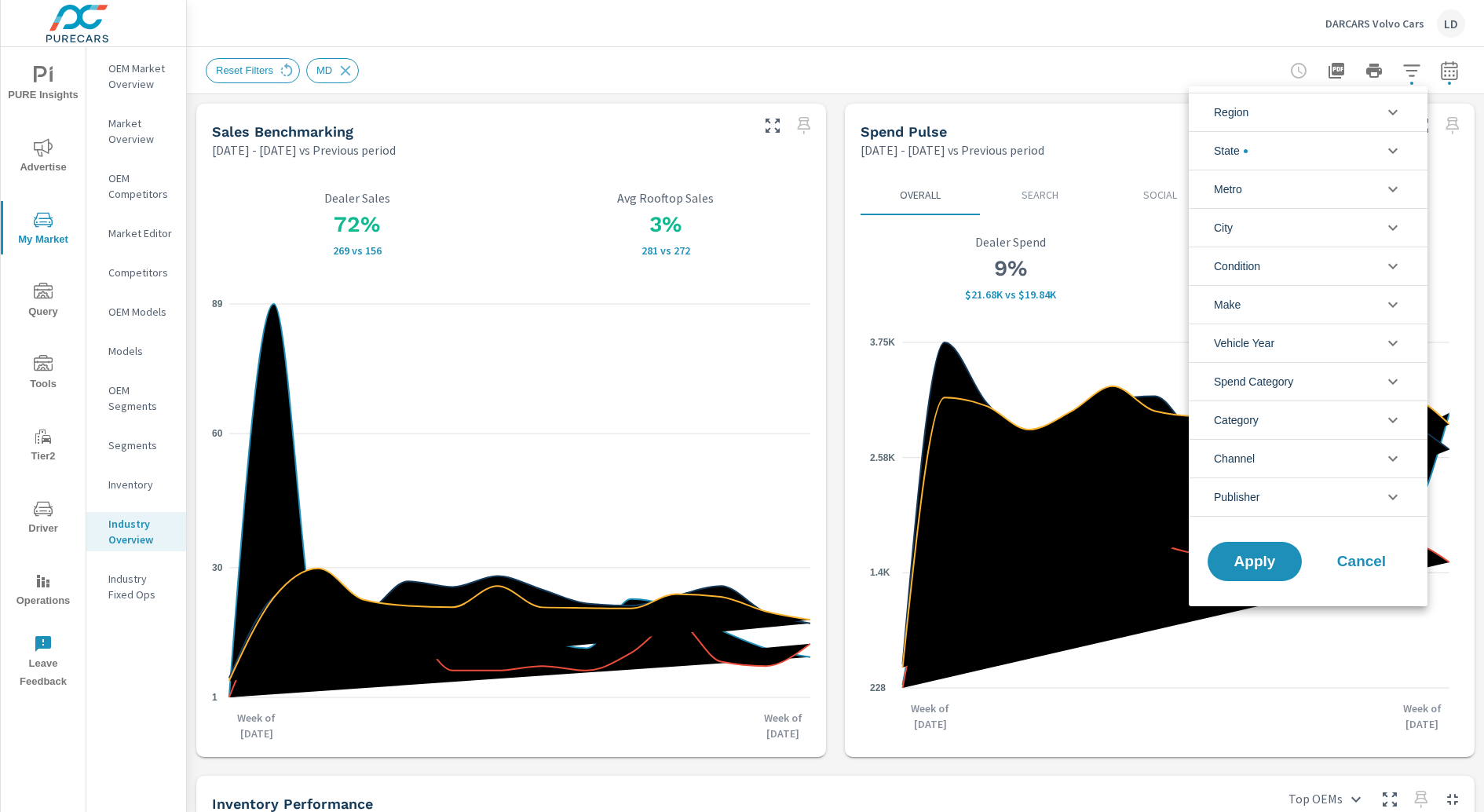
click at [1186, 147] on icon "filter options" at bounding box center [1392, 151] width 19 height 19
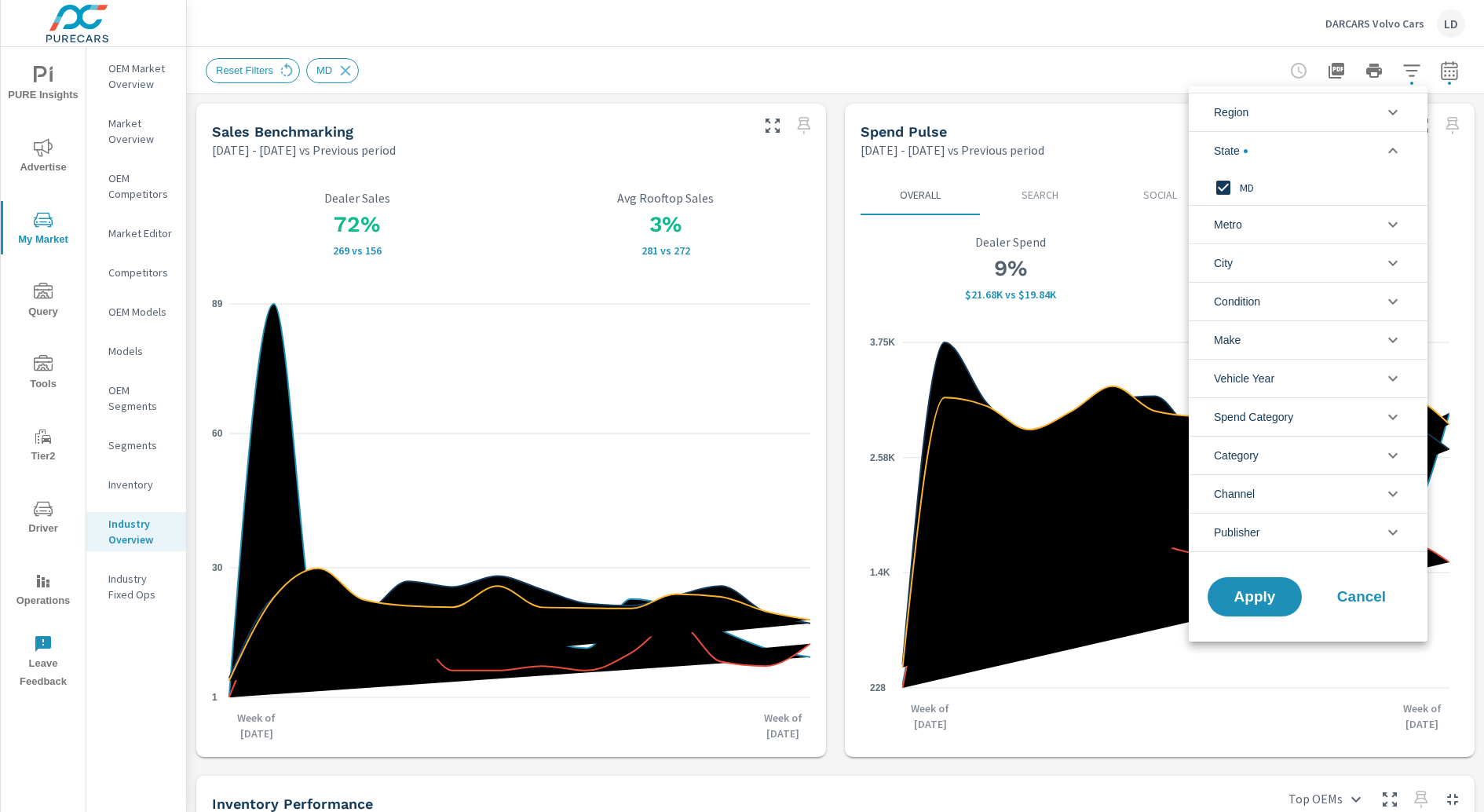
click at [1186, 594] on span "Cancel" at bounding box center [1361, 596] width 63 height 14
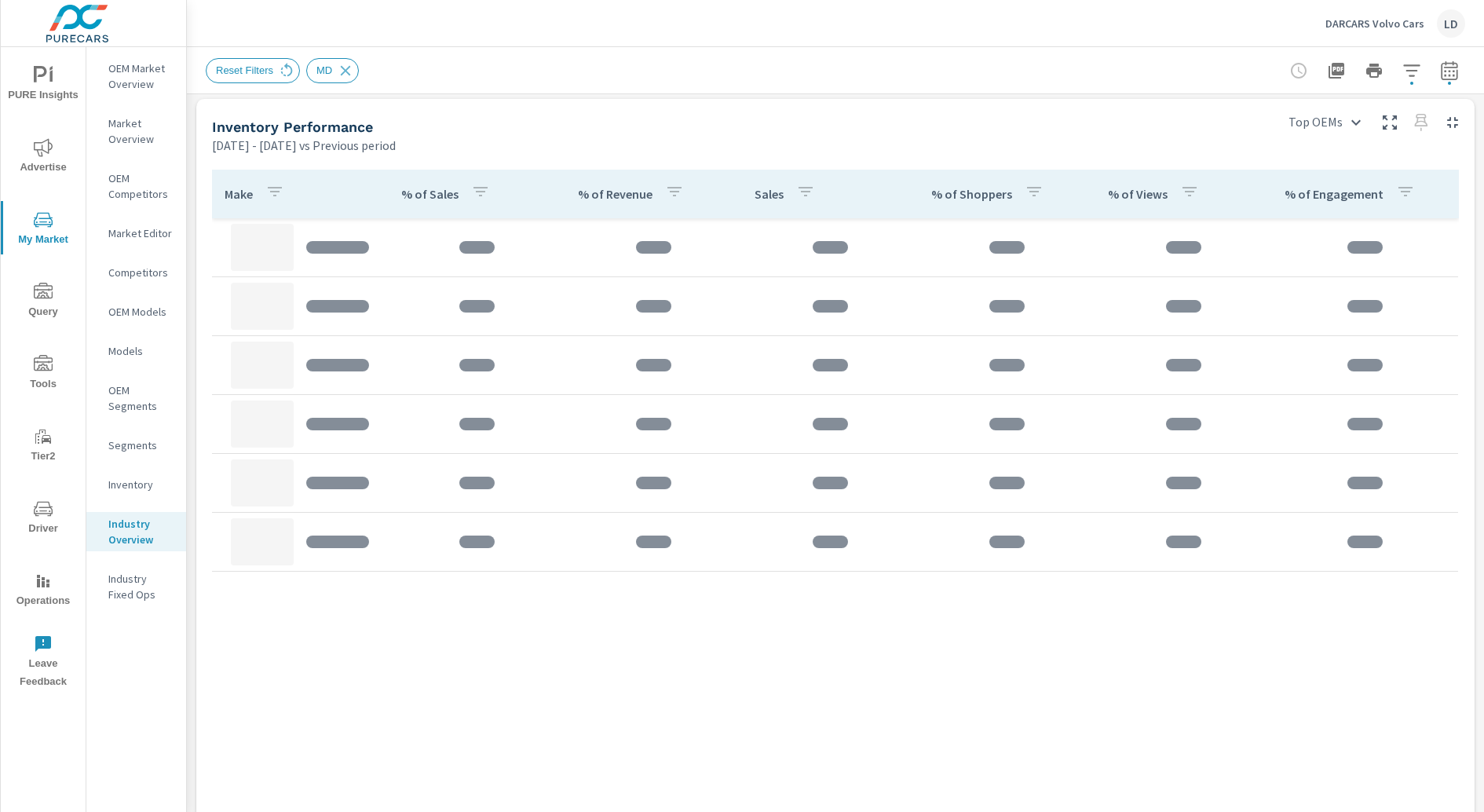
scroll to position [679, 0]
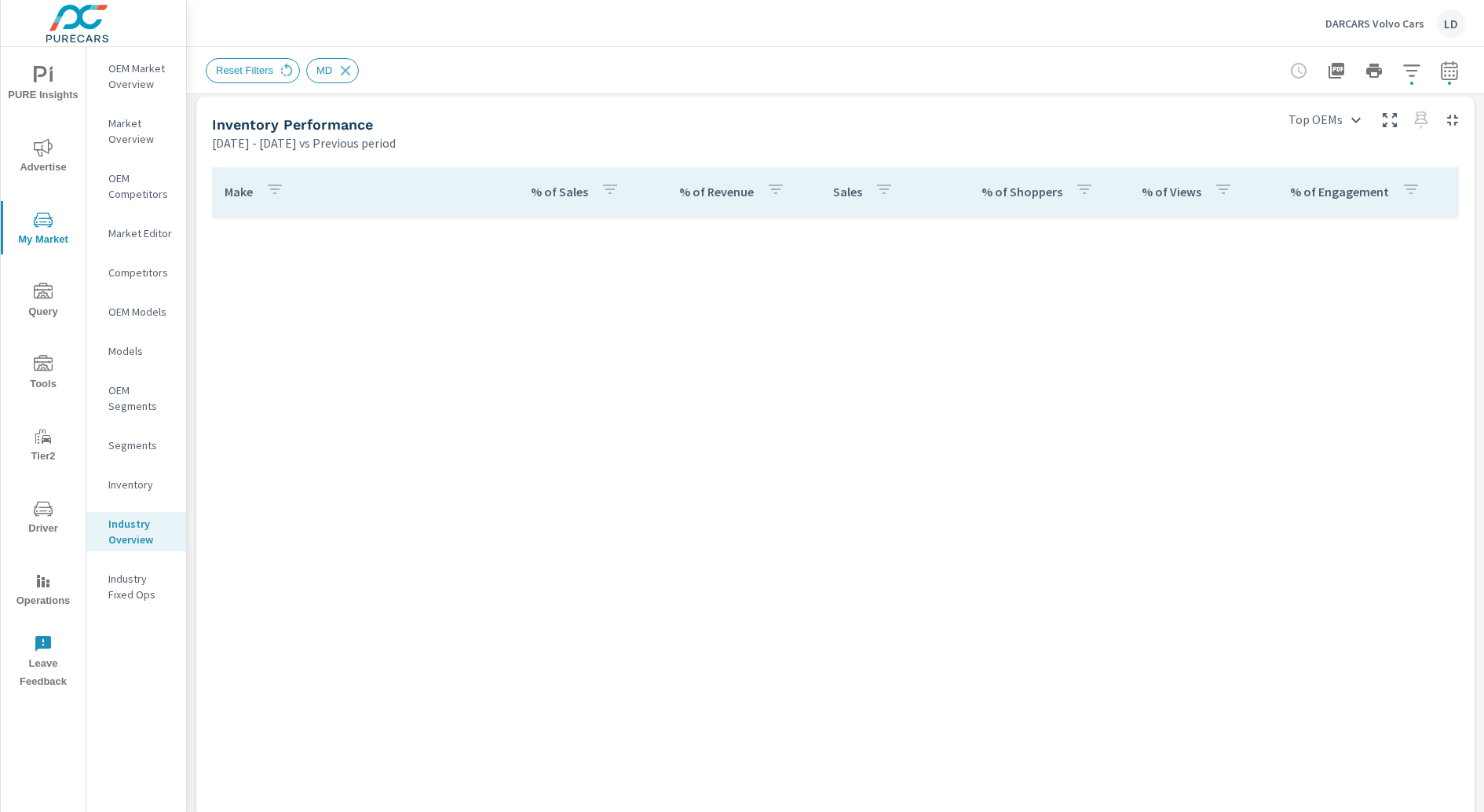
scroll to position [1178, 0]
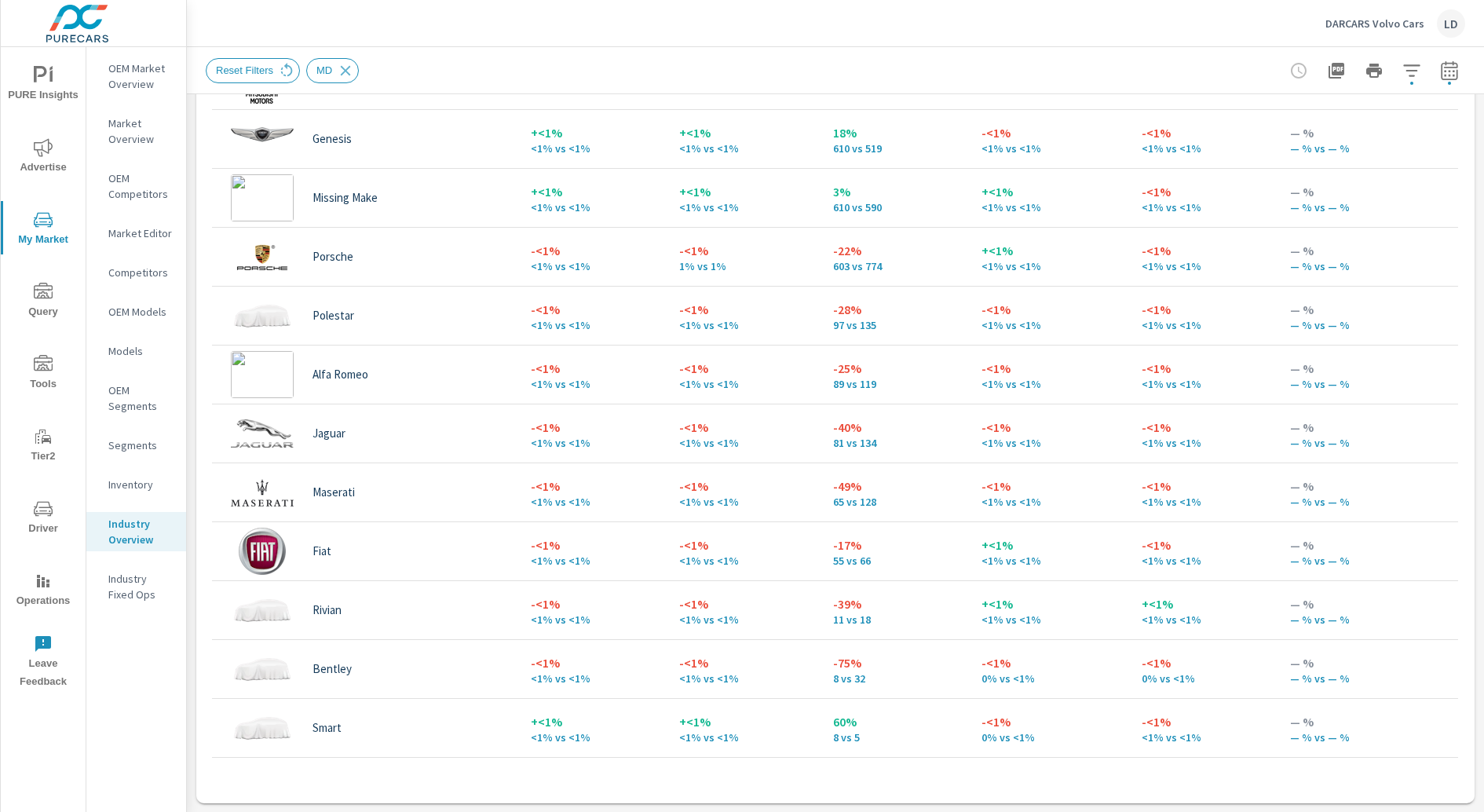
scroll to position [963, 0]
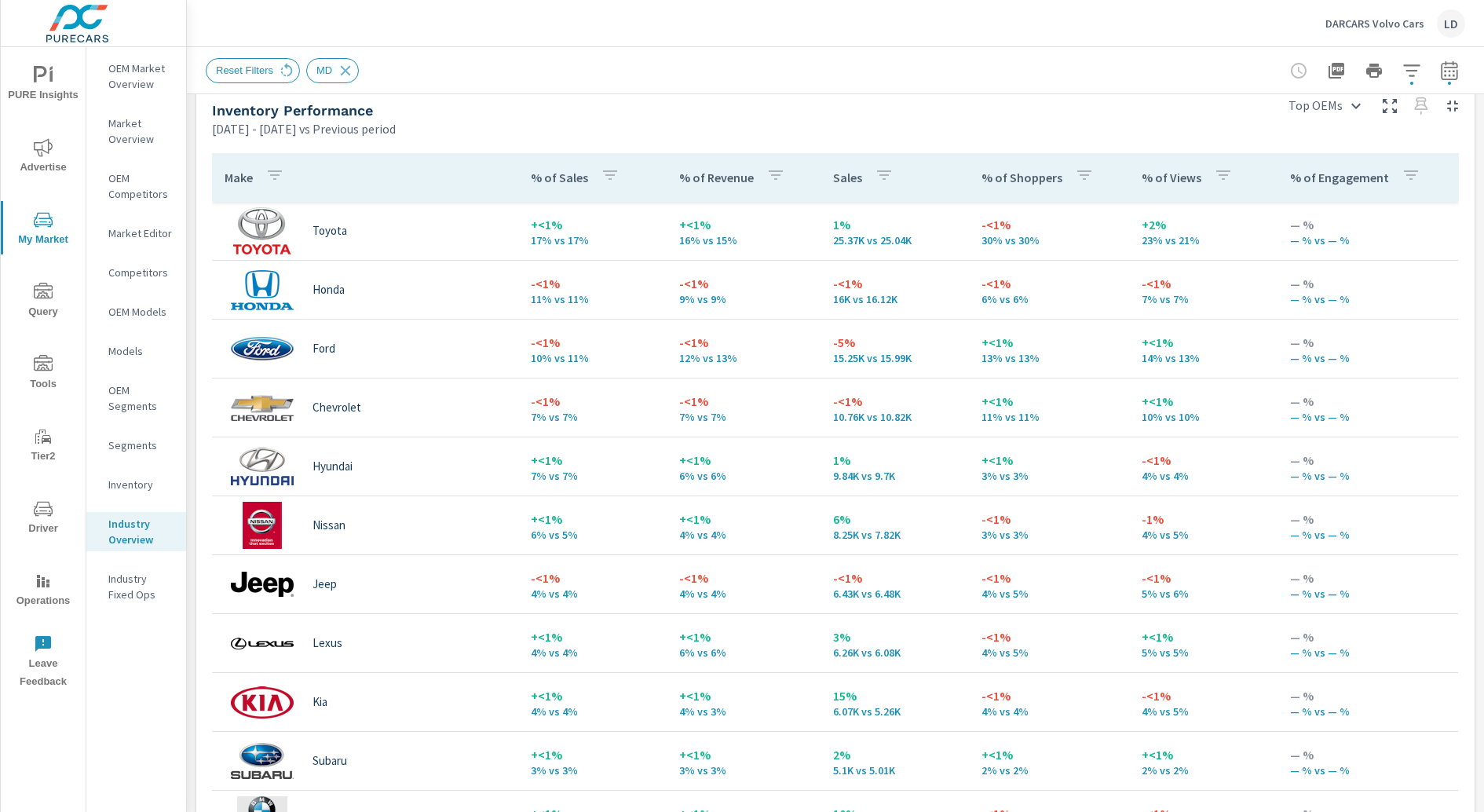
scroll to position [680, 0]
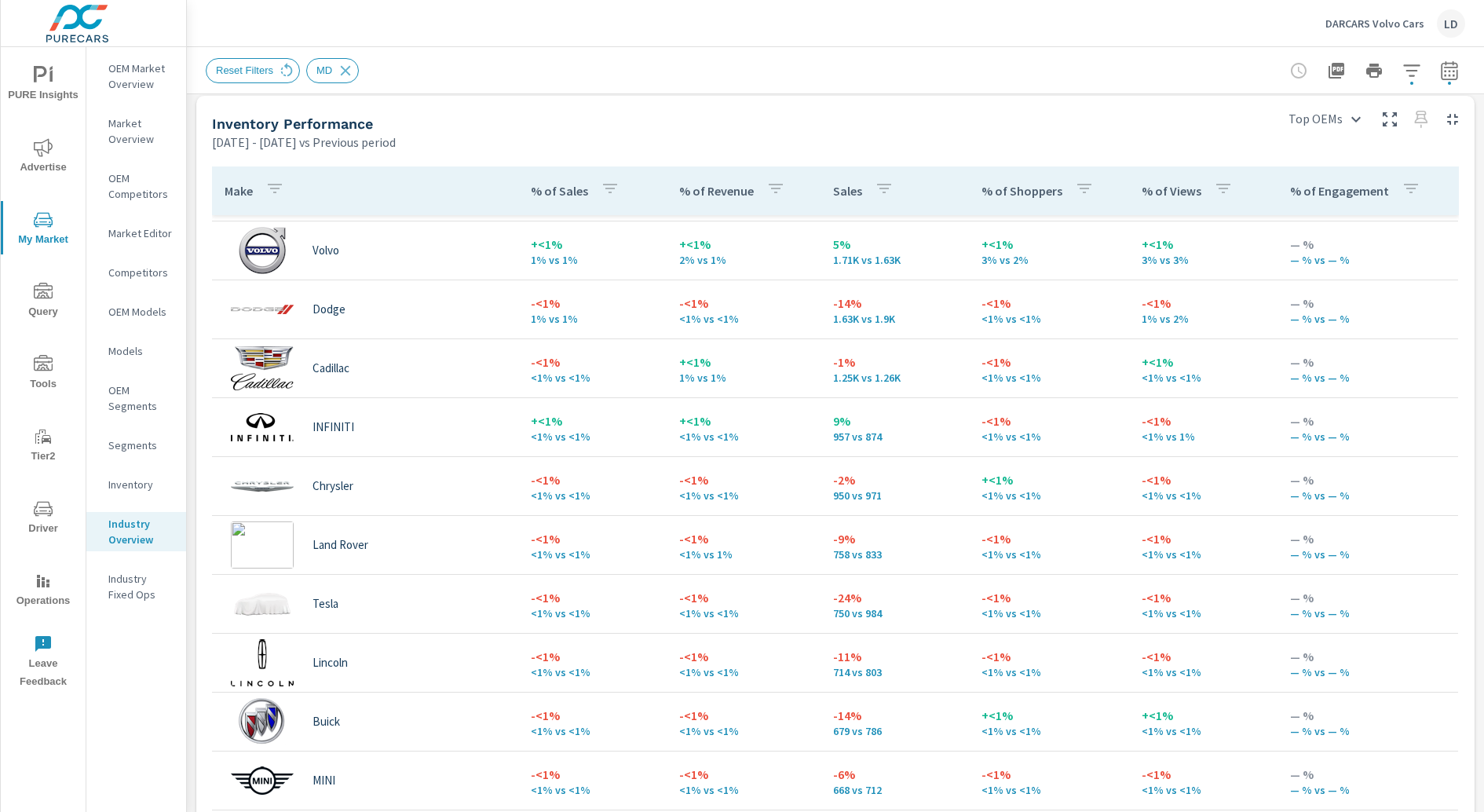
scroll to position [1054, 0]
click at [1186, 78] on icon "button" at bounding box center [1412, 70] width 19 height 19
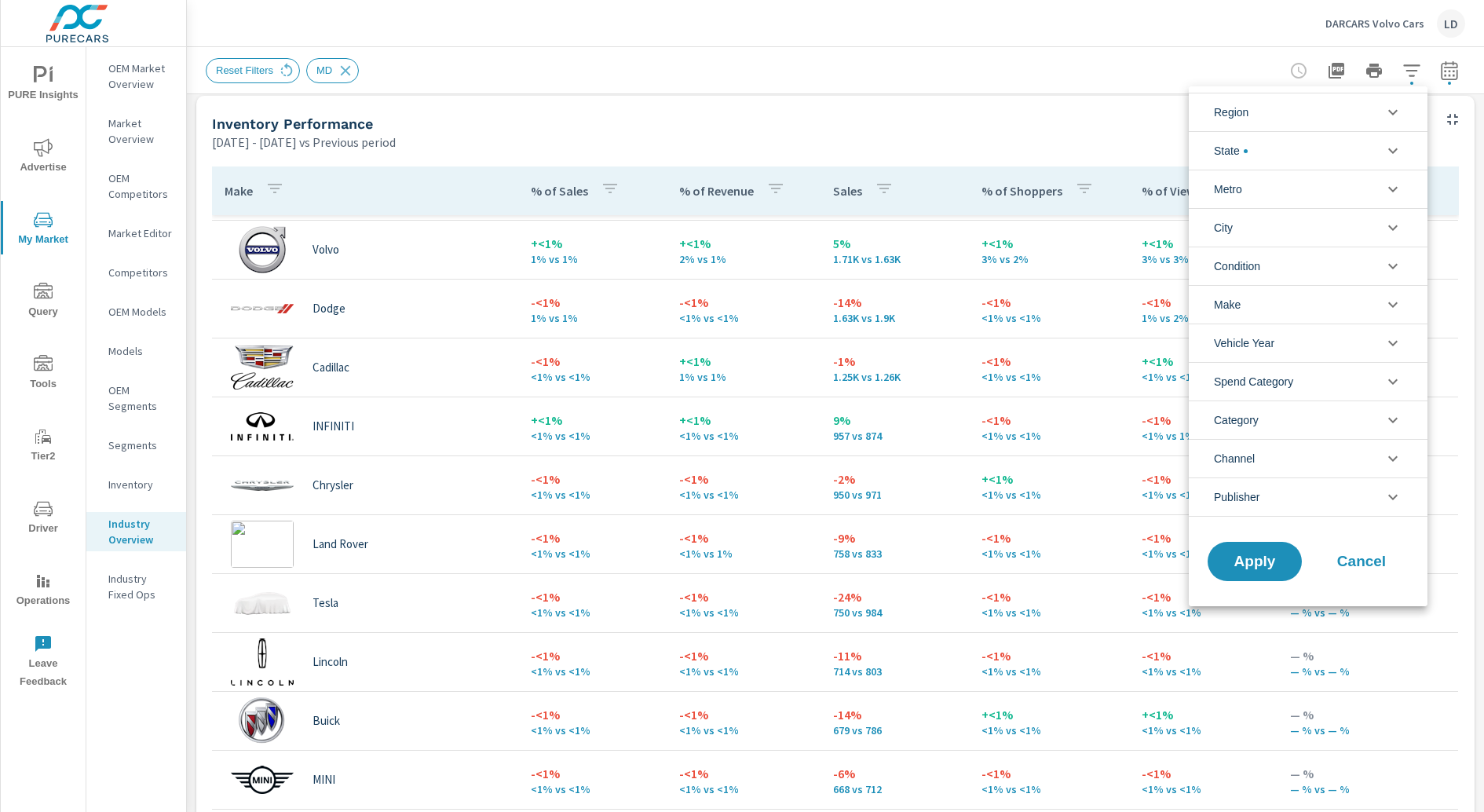
click at [1186, 307] on icon "filter options" at bounding box center [1392, 304] width 19 height 19
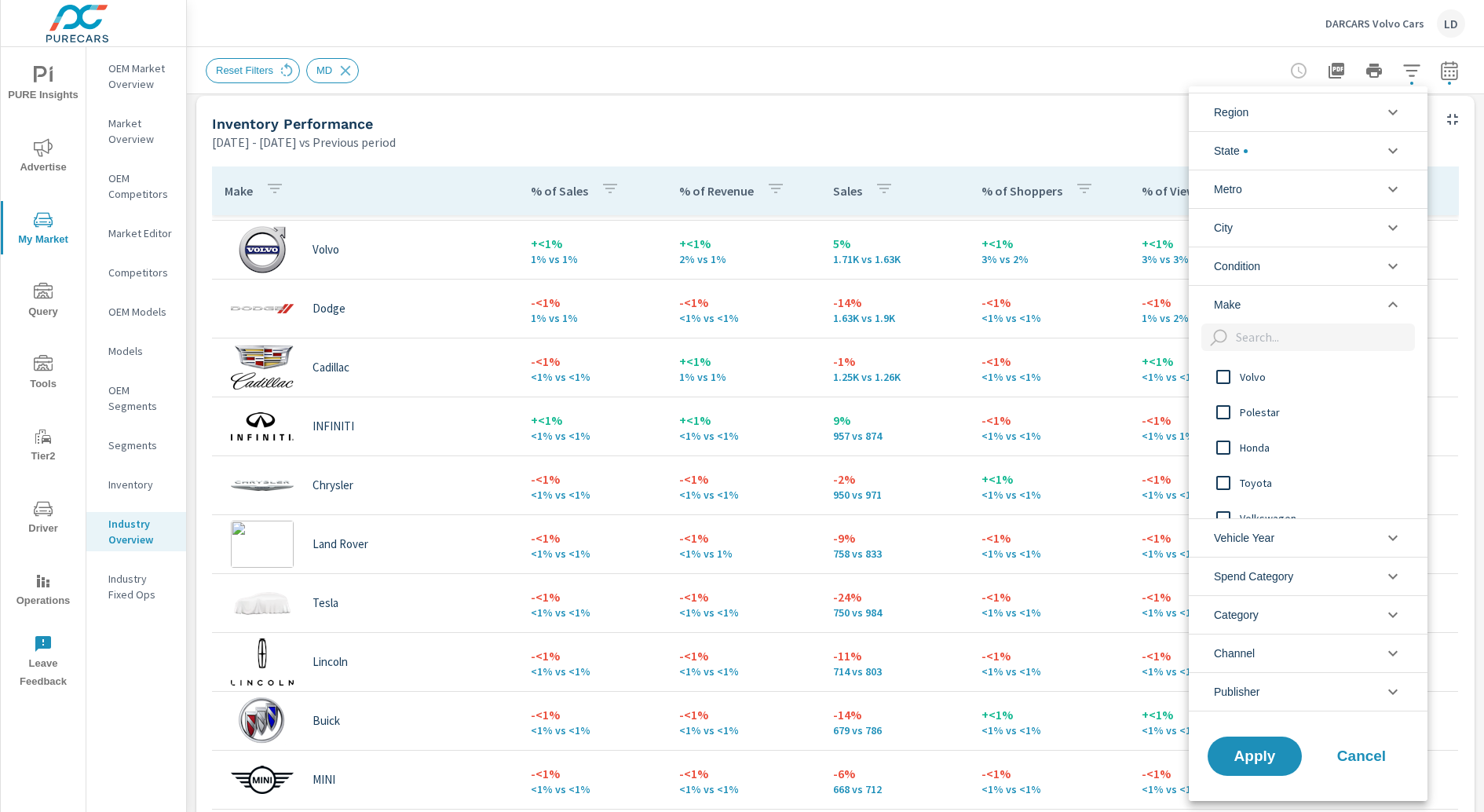
click at [1186, 385] on div "Volvo" at bounding box center [1307, 376] width 236 height 35
click at [1186, 399] on div "Polestar" at bounding box center [1307, 411] width 236 height 35
click at [1186, 442] on span "Audi" at bounding box center [1325, 438] width 172 height 19
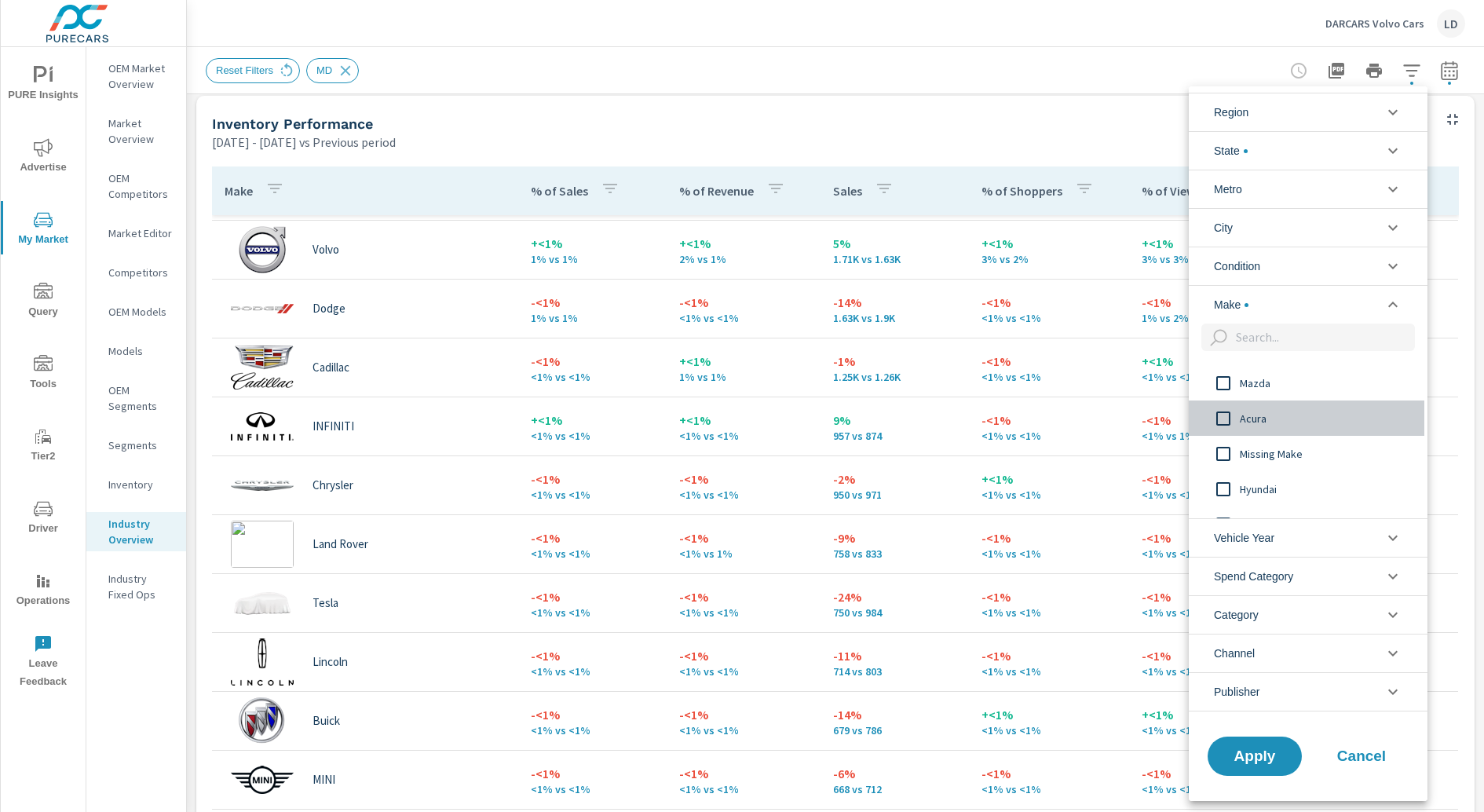
click at [1186, 412] on span "Acura" at bounding box center [1325, 418] width 172 height 19
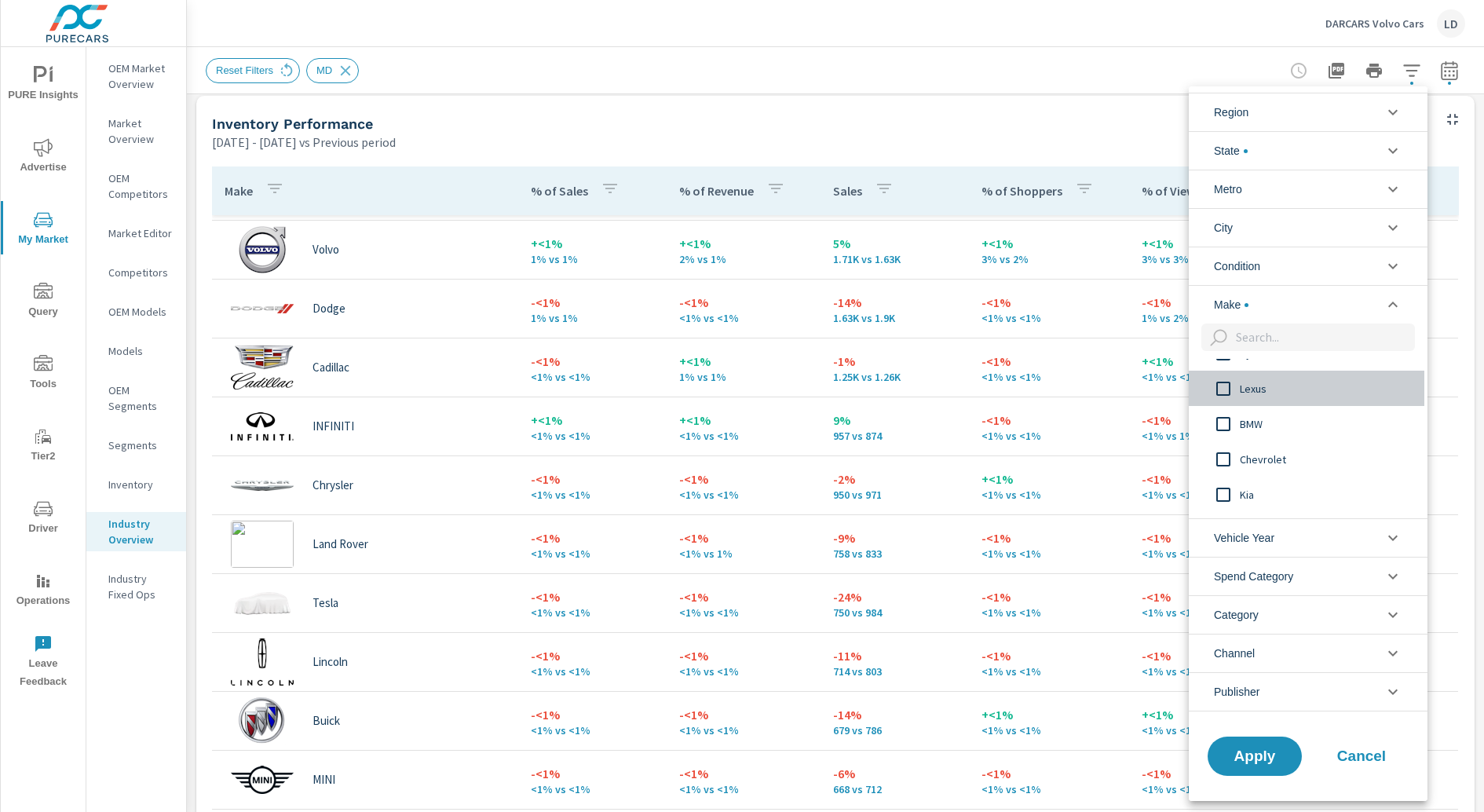
click at [1186, 392] on span "Lexus" at bounding box center [1325, 388] width 172 height 19
click at [1186, 412] on div "BMW" at bounding box center [1307, 423] width 236 height 35
click at [1186, 412] on div "Tesla" at bounding box center [1307, 404] width 236 height 35
click at [1186, 412] on span "Mercedes-Benz" at bounding box center [1325, 417] width 172 height 19
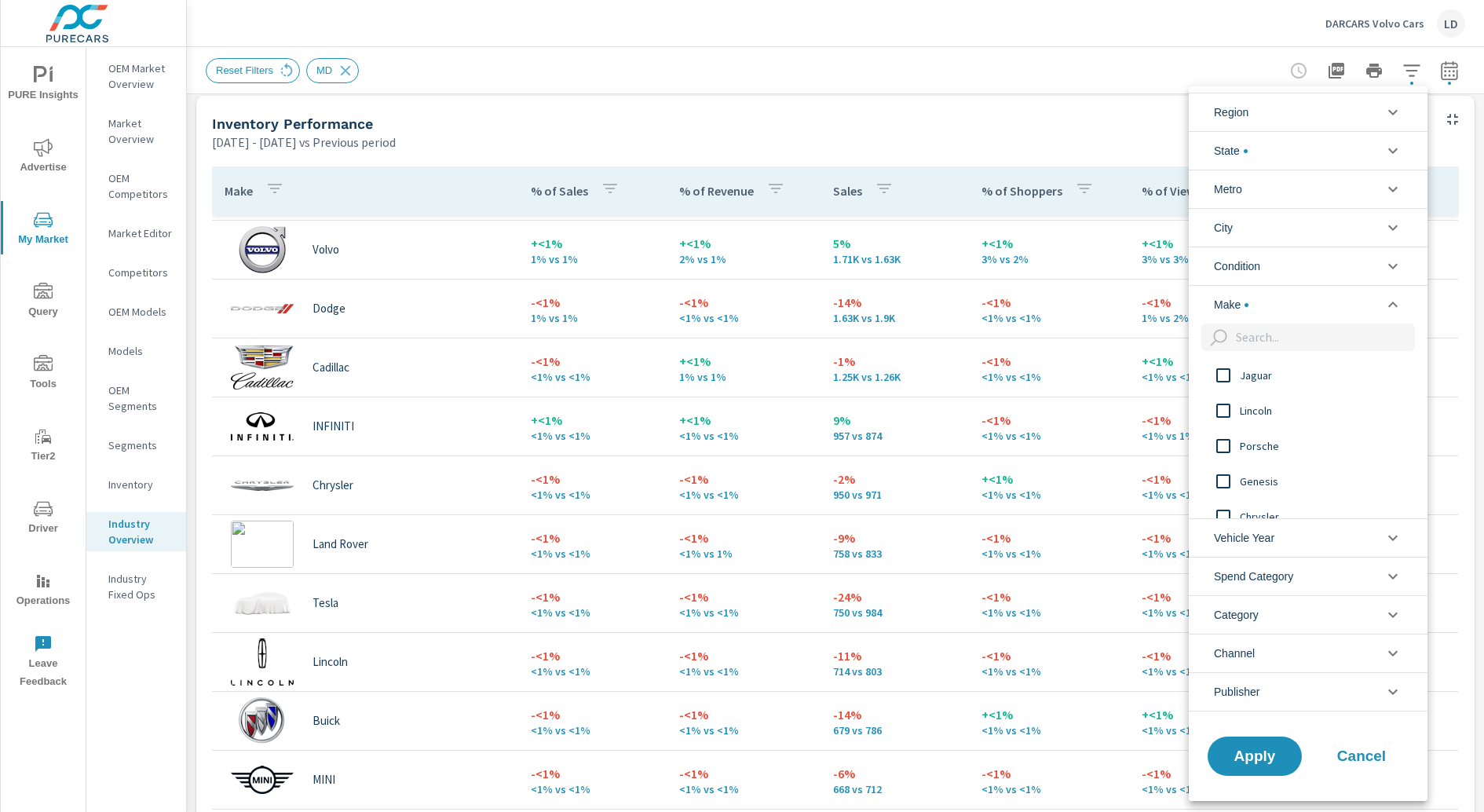
click at [1186, 382] on span "Jaguar" at bounding box center [1325, 375] width 172 height 19
click at [1186, 398] on span "Porsche" at bounding box center [1325, 391] width 172 height 19
click at [1186, 412] on div "Genesis" at bounding box center [1307, 426] width 236 height 35
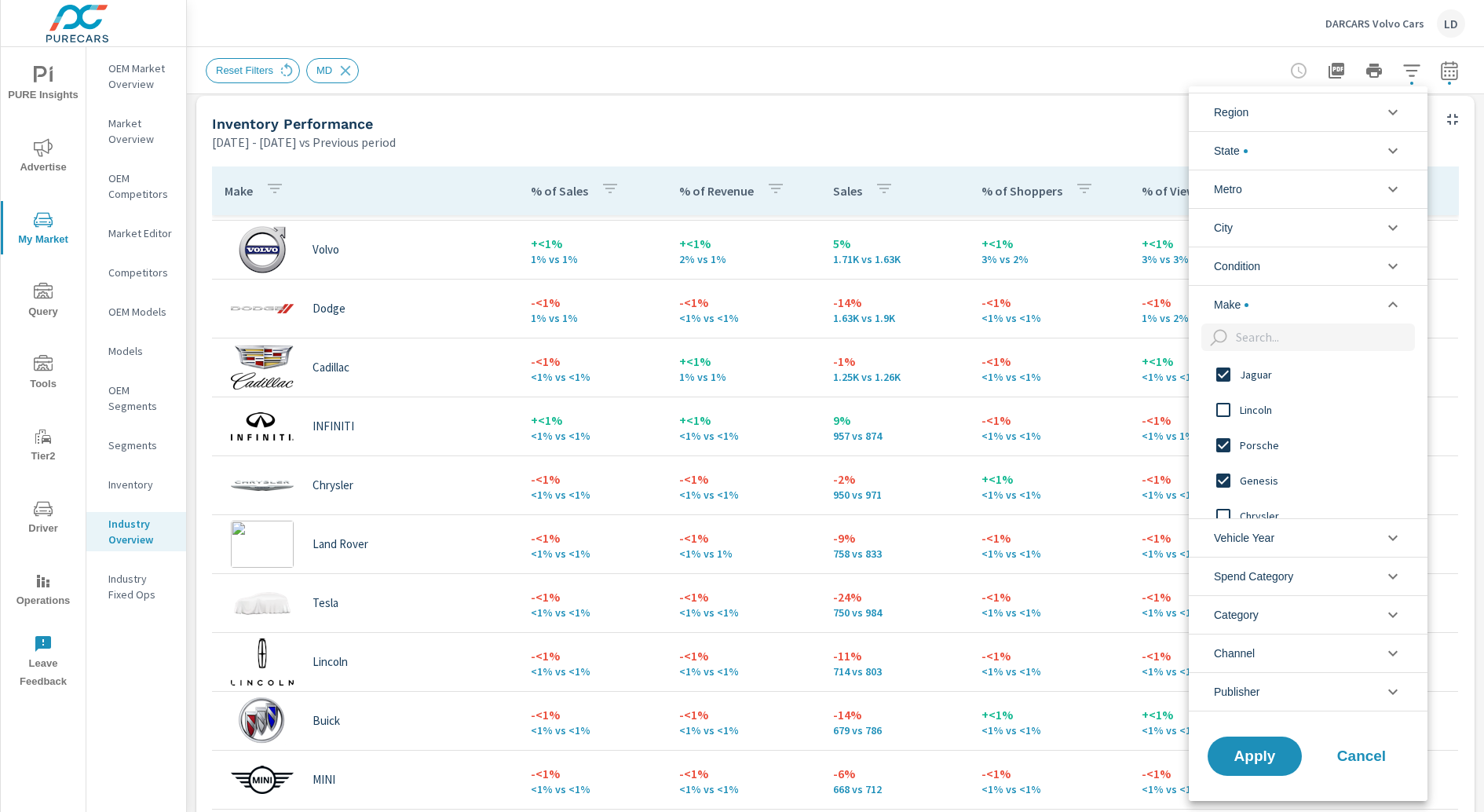
click at [1186, 412] on div "Ford Subaru Jaguar Lincoln Porsche Genesis Chrysler INFINITI" at bounding box center [1307, 439] width 236 height 159
click at [1186, 412] on span "Lincoln" at bounding box center [1325, 409] width 172 height 19
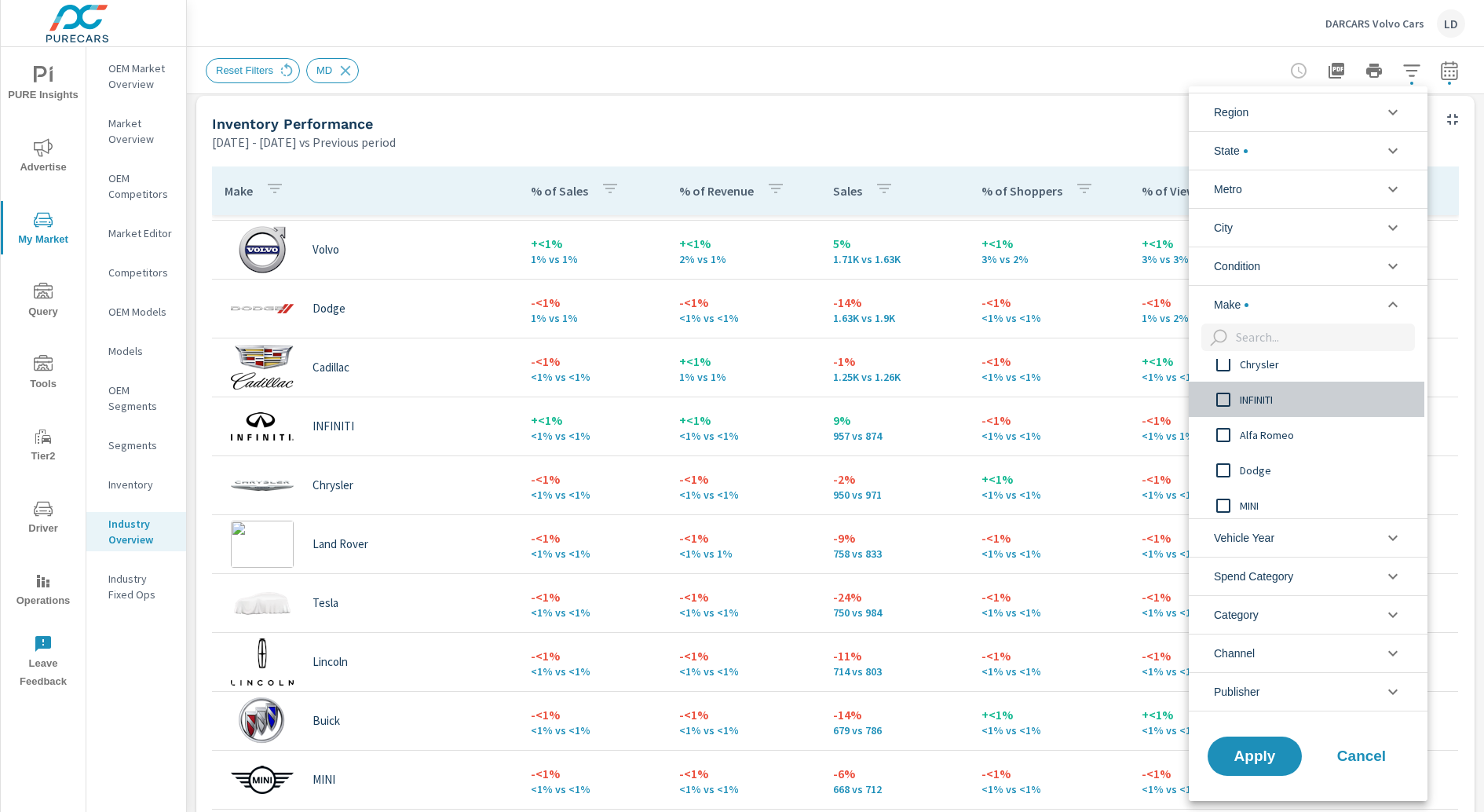
click at [1186, 403] on span "INFINITI" at bounding box center [1325, 399] width 172 height 19
click at [1186, 426] on span "Alfa Romeo" at bounding box center [1325, 434] width 172 height 19
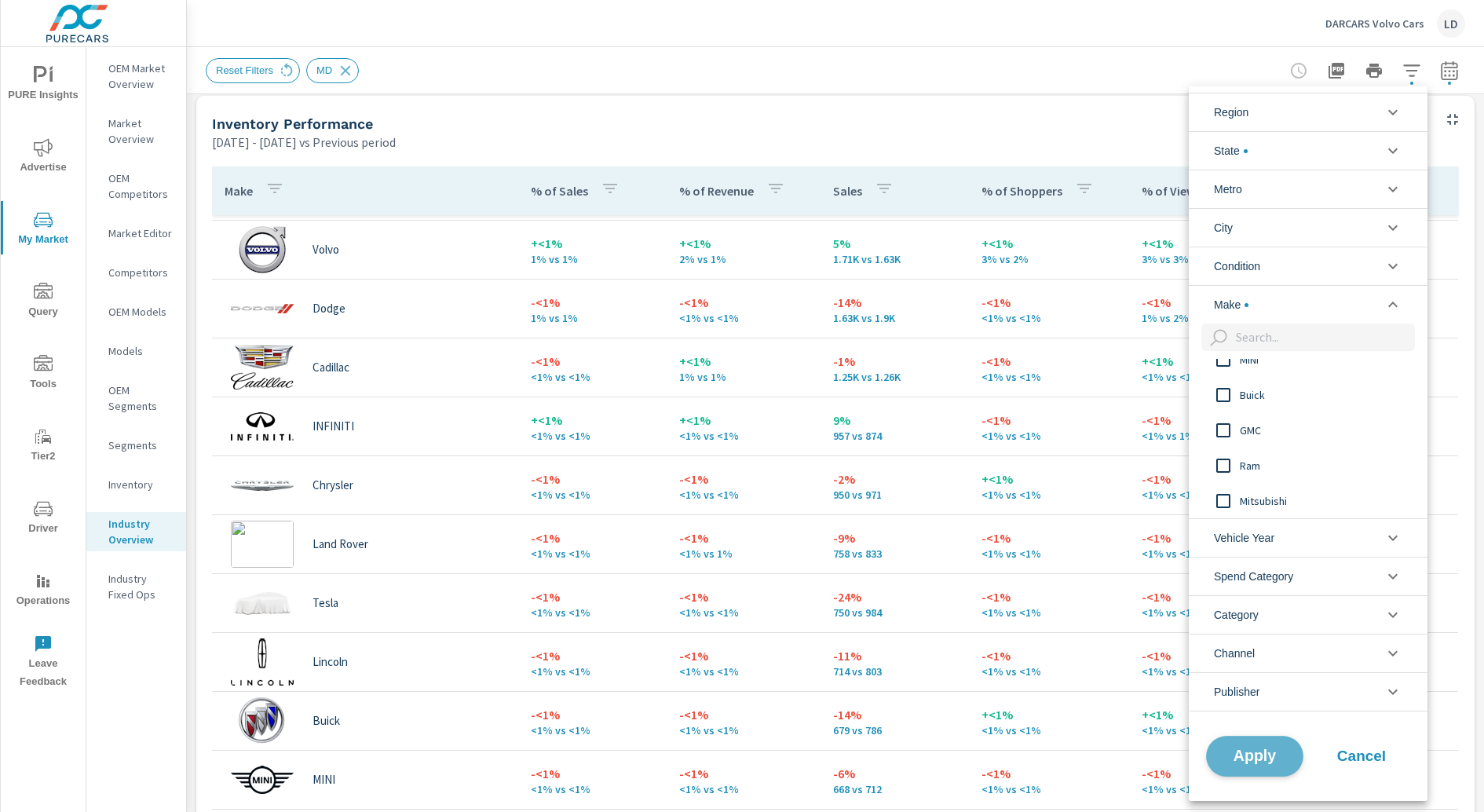
click at [1186, 648] on span "Apply" at bounding box center [1255, 756] width 64 height 15
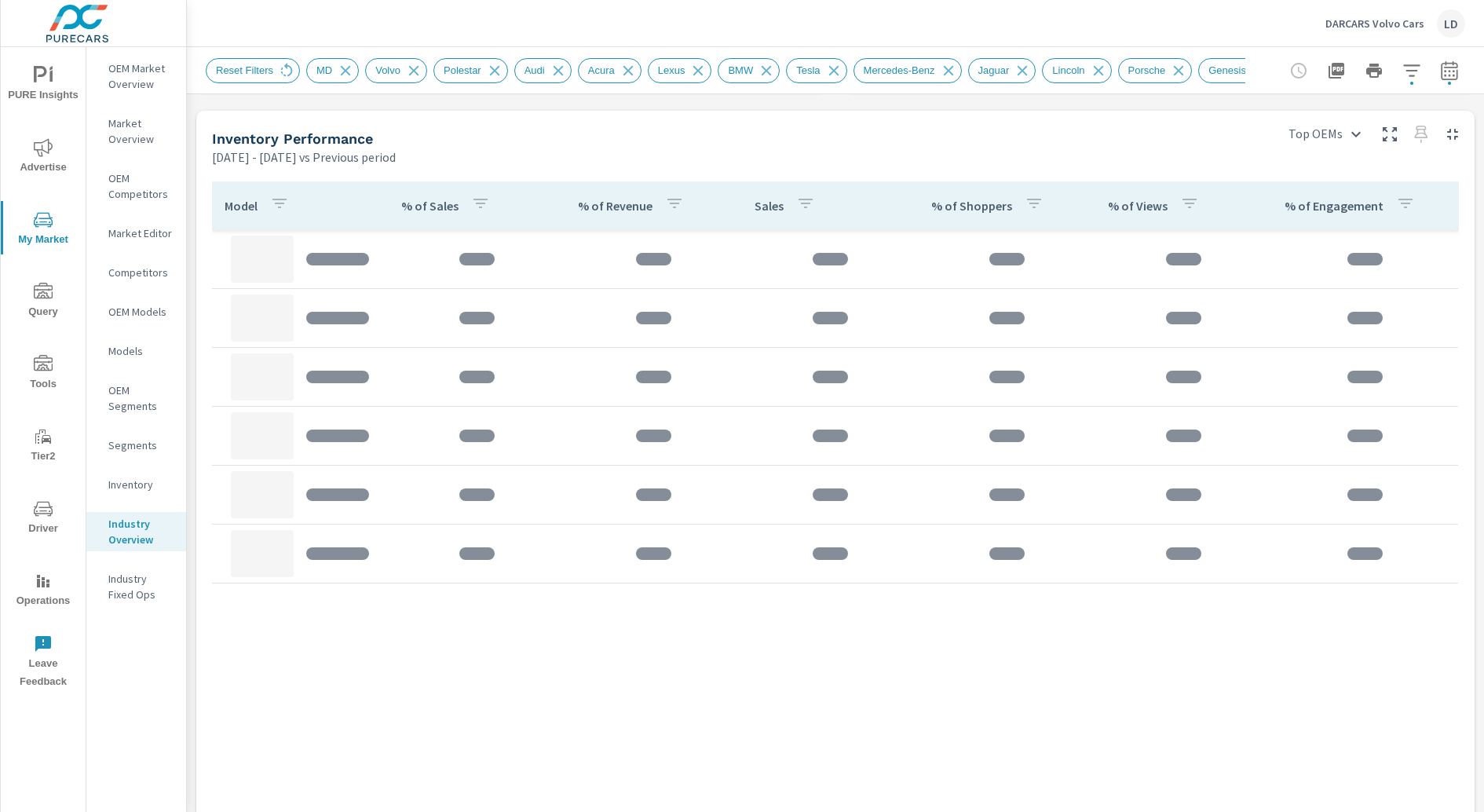
scroll to position [676, 0]
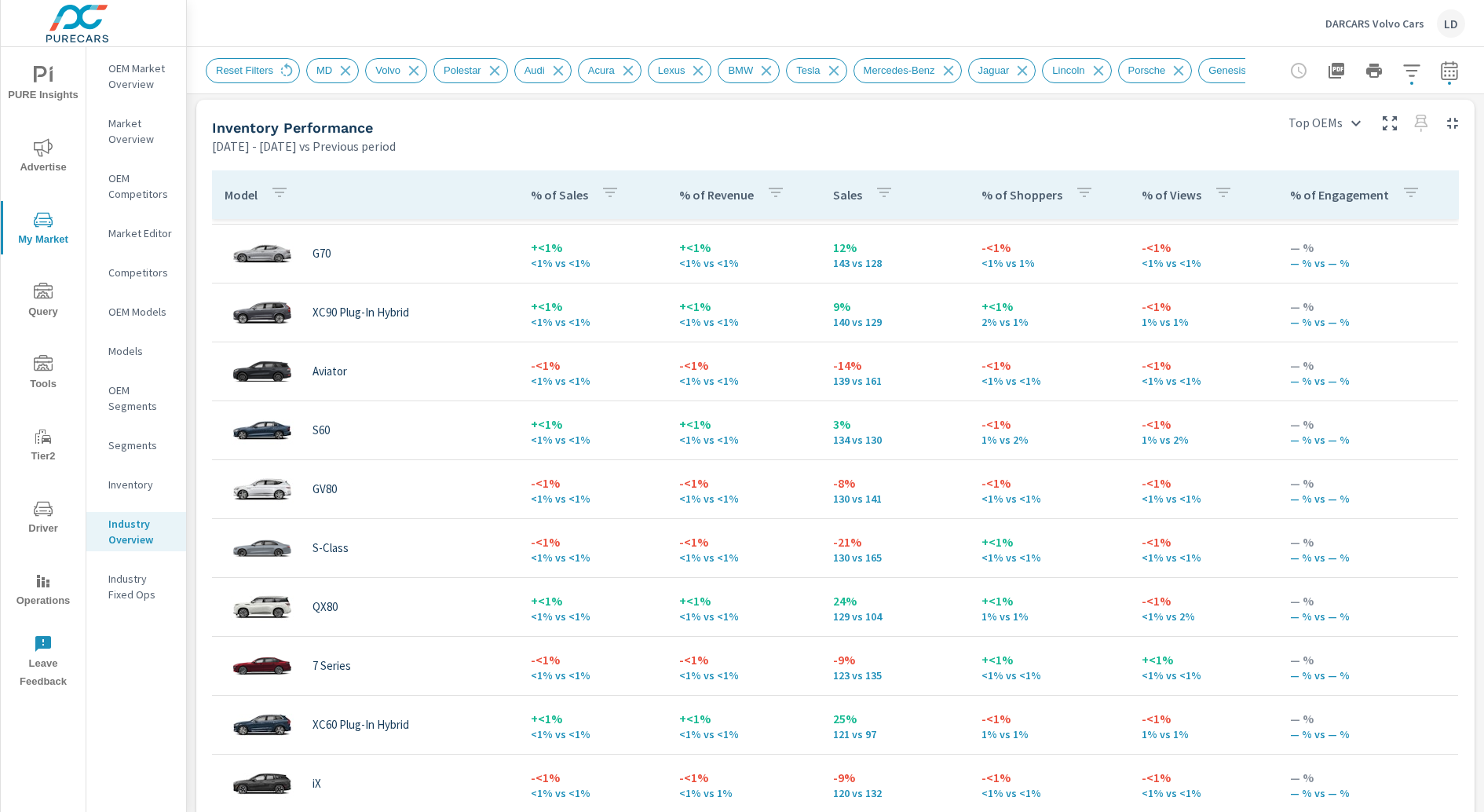
click at [280, 184] on icon "button" at bounding box center [279, 192] width 19 height 19
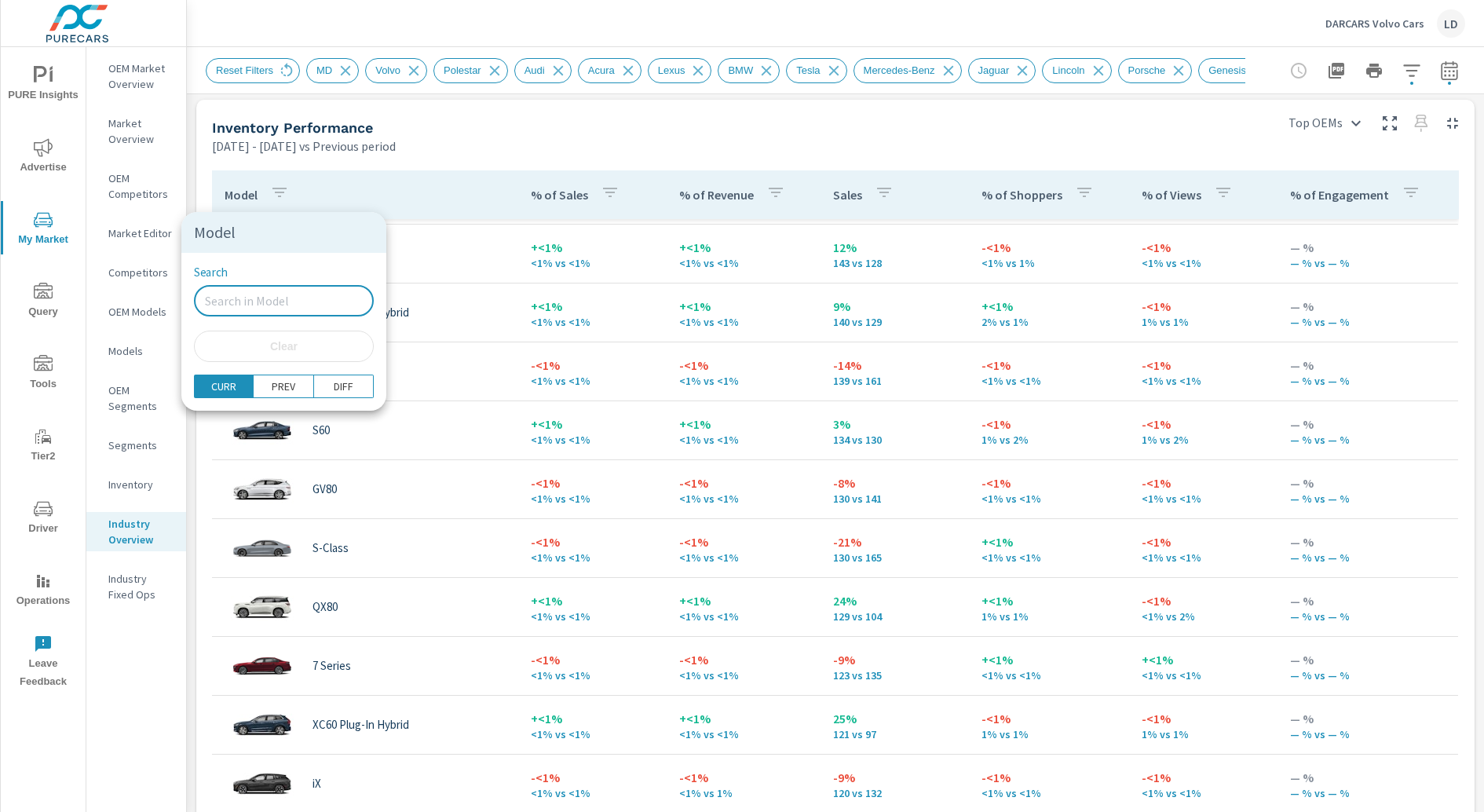
click at [262, 298] on input "Search" at bounding box center [283, 300] width 180 height 32
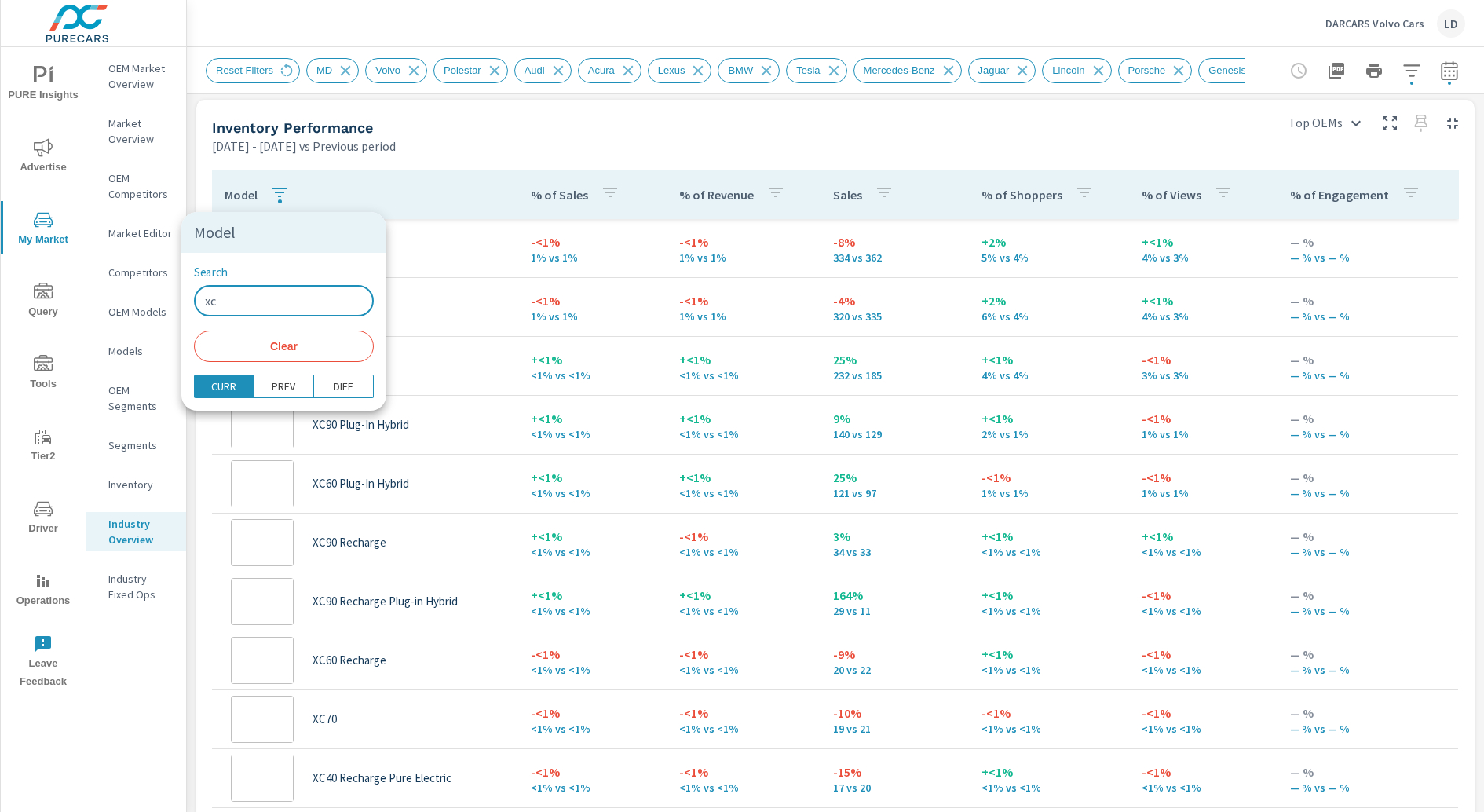
type input "xc"
click at [685, 111] on div at bounding box center [742, 406] width 1484 height 812
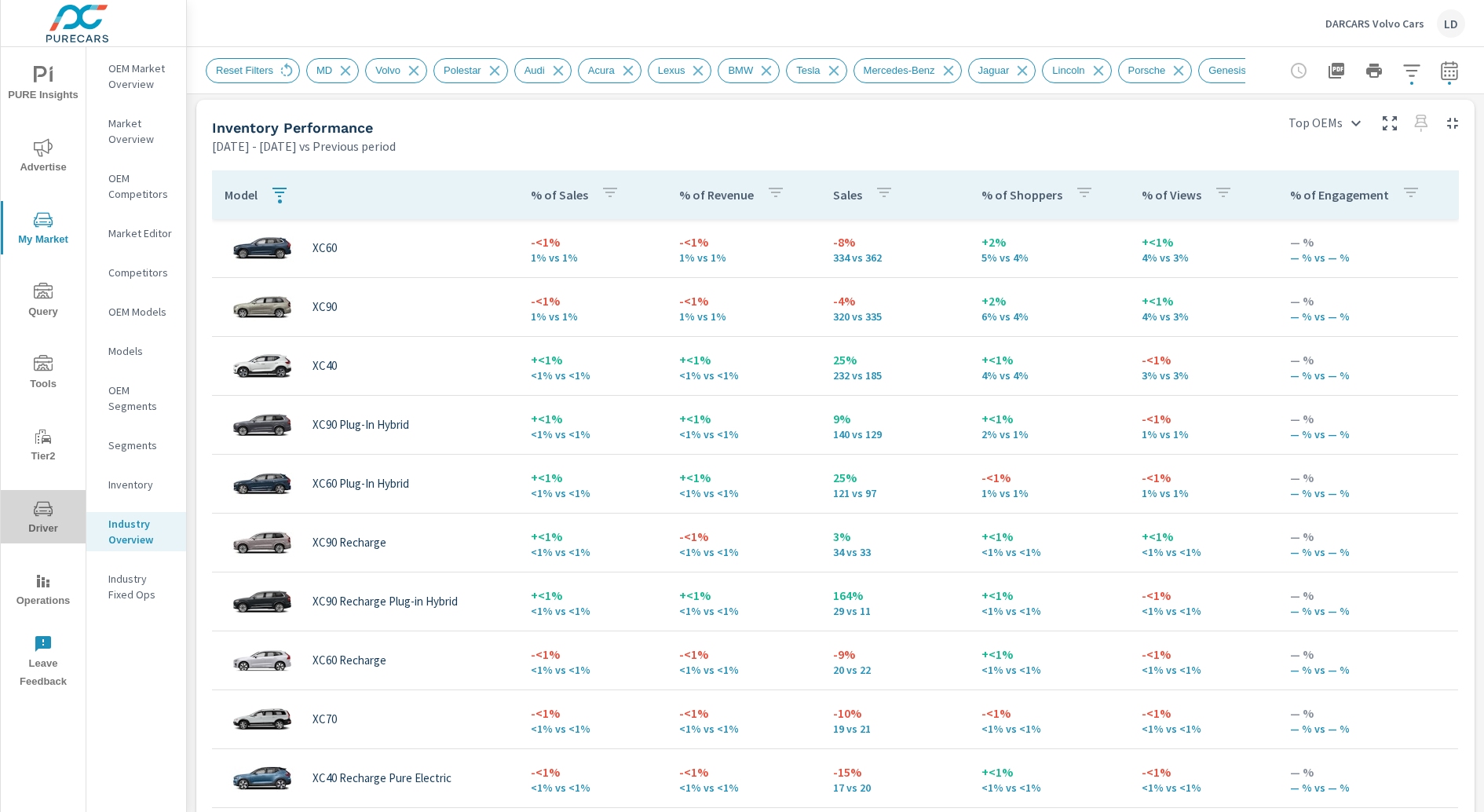
click at [33, 528] on span "Driver" at bounding box center [43, 518] width 76 height 38
